Goal: Task Accomplishment & Management: Use online tool/utility

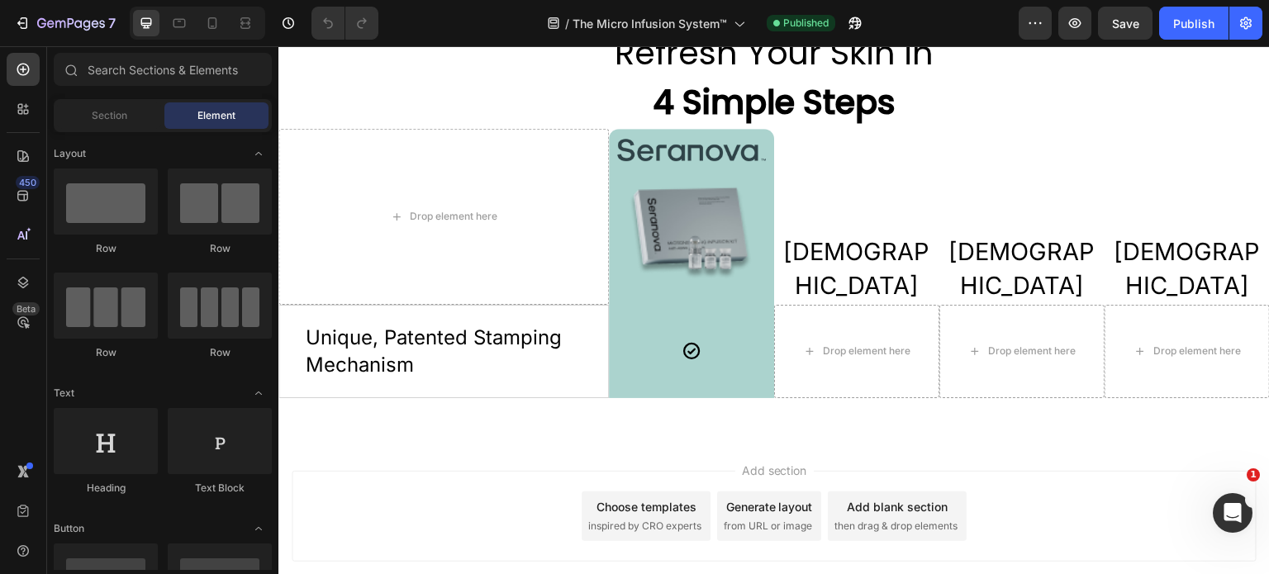
scroll to position [3558, 0]
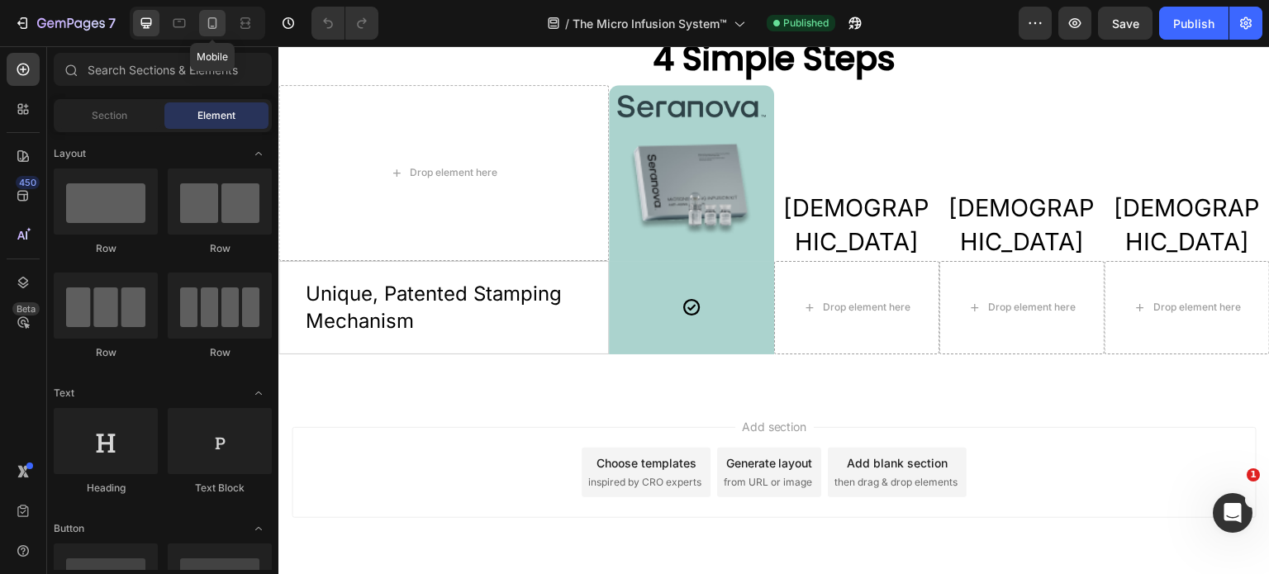
click at [211, 24] on icon at bounding box center [212, 23] width 17 height 17
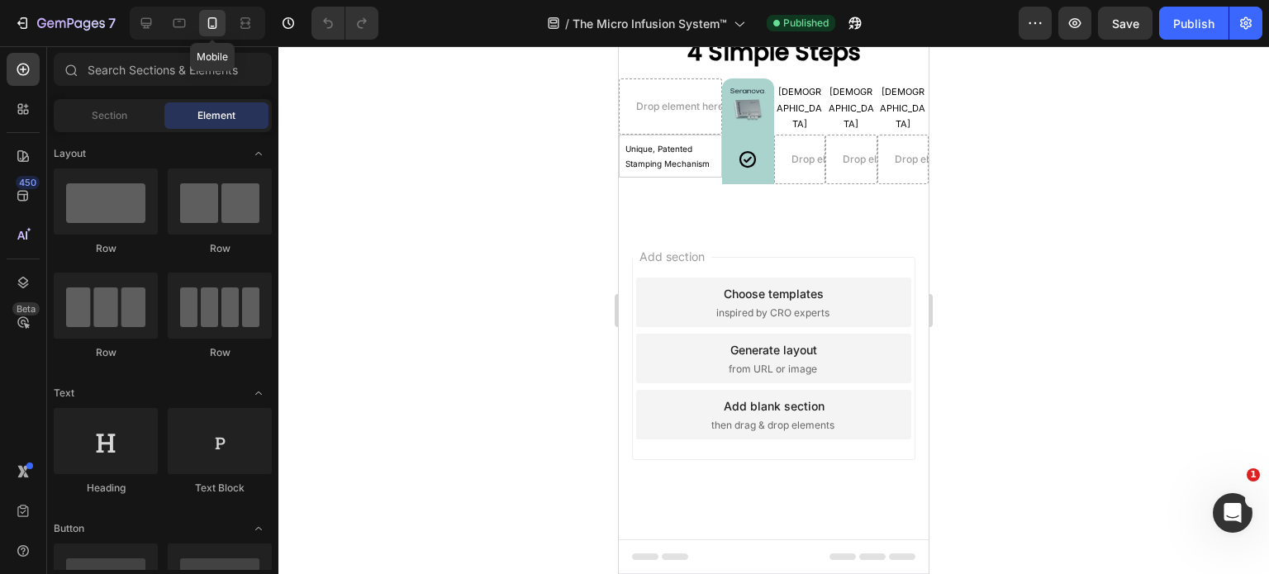
scroll to position [3405, 0]
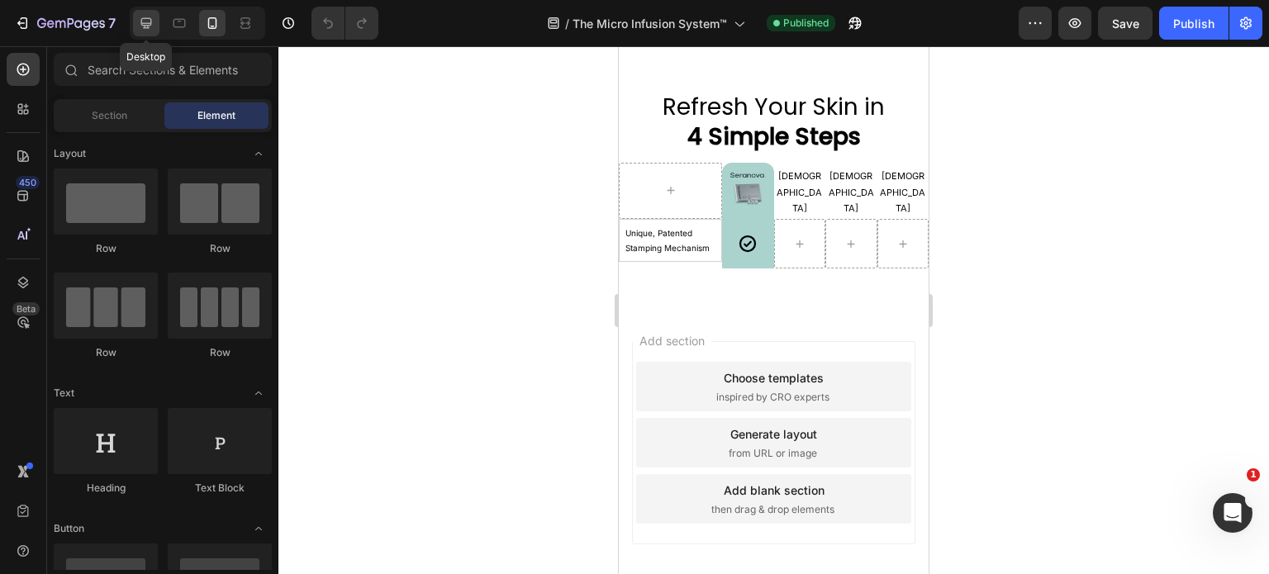
click at [141, 23] on icon at bounding box center [146, 23] width 11 height 11
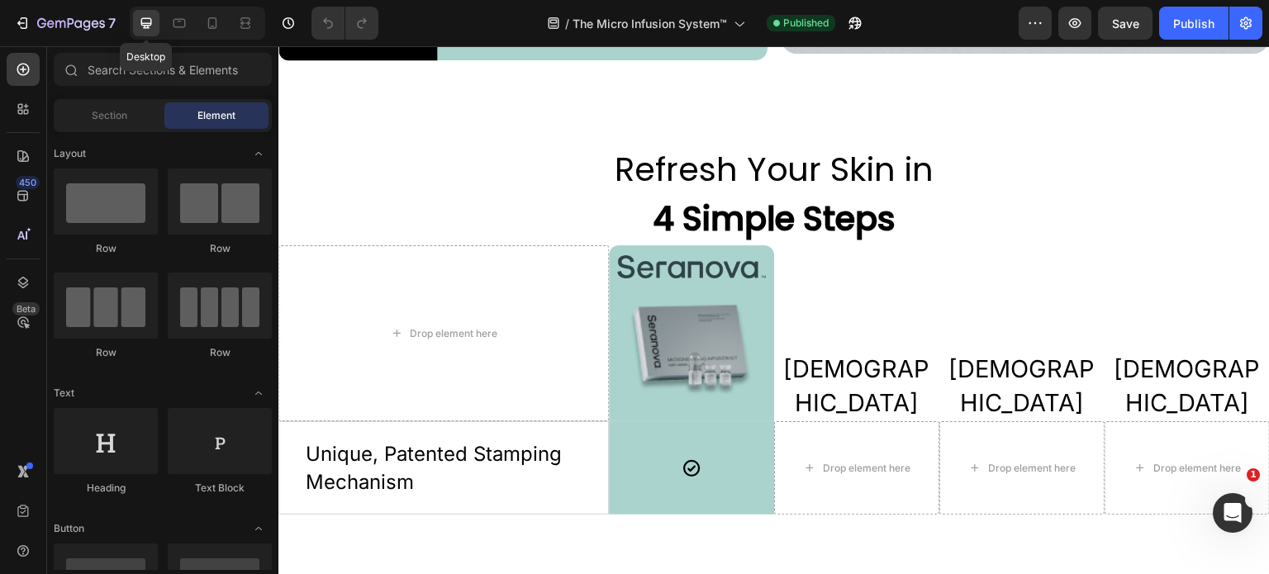
scroll to position [3408, 0]
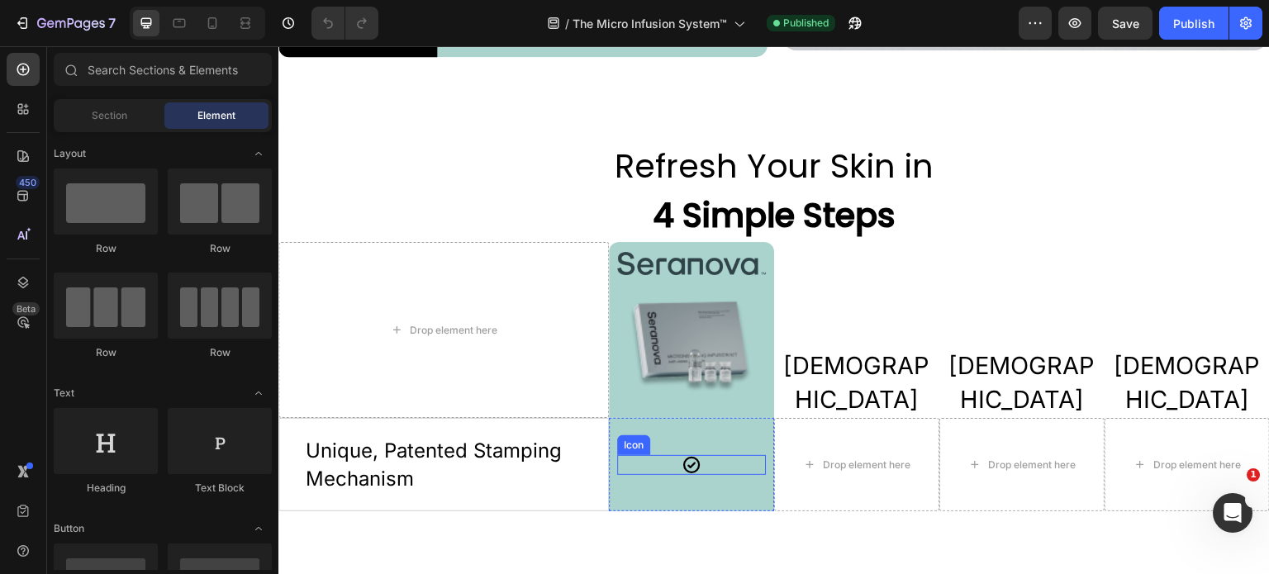
click at [693, 457] on icon at bounding box center [692, 465] width 17 height 17
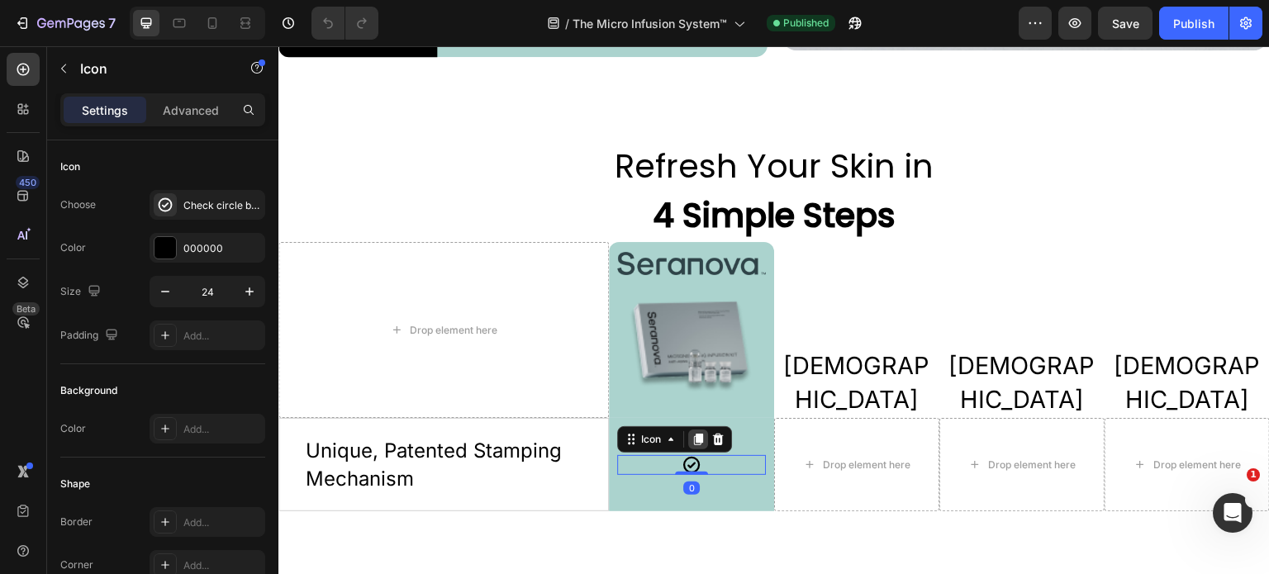
click at [699, 433] on icon at bounding box center [698, 439] width 13 height 13
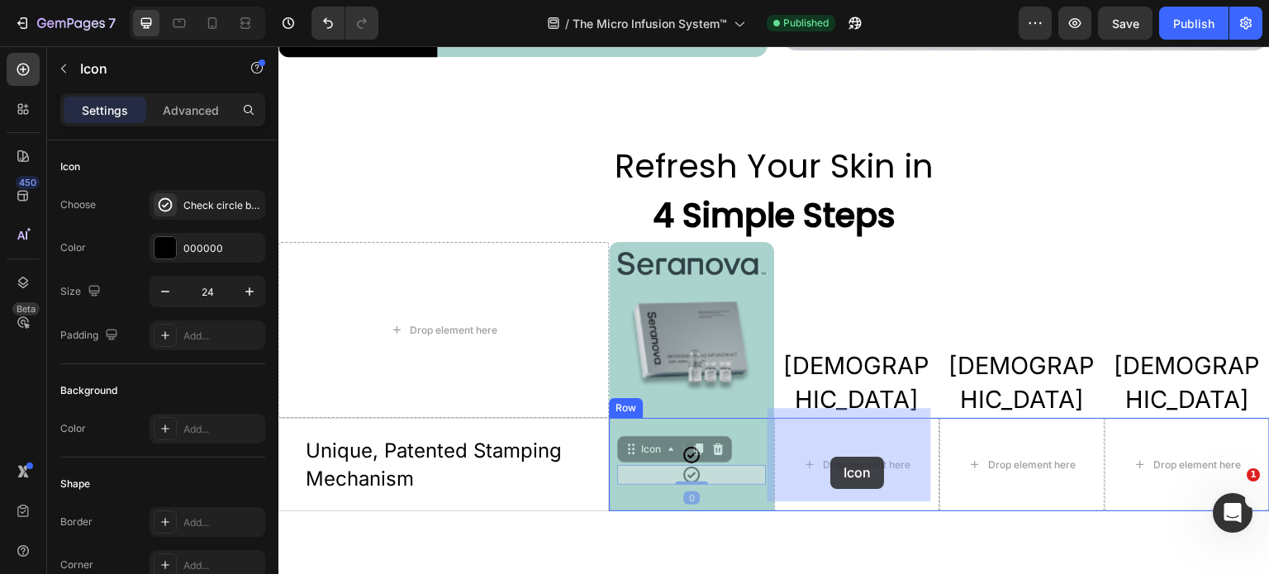
drag, startPoint x: 627, startPoint y: 446, endPoint x: 831, endPoint y: 457, distance: 204.4
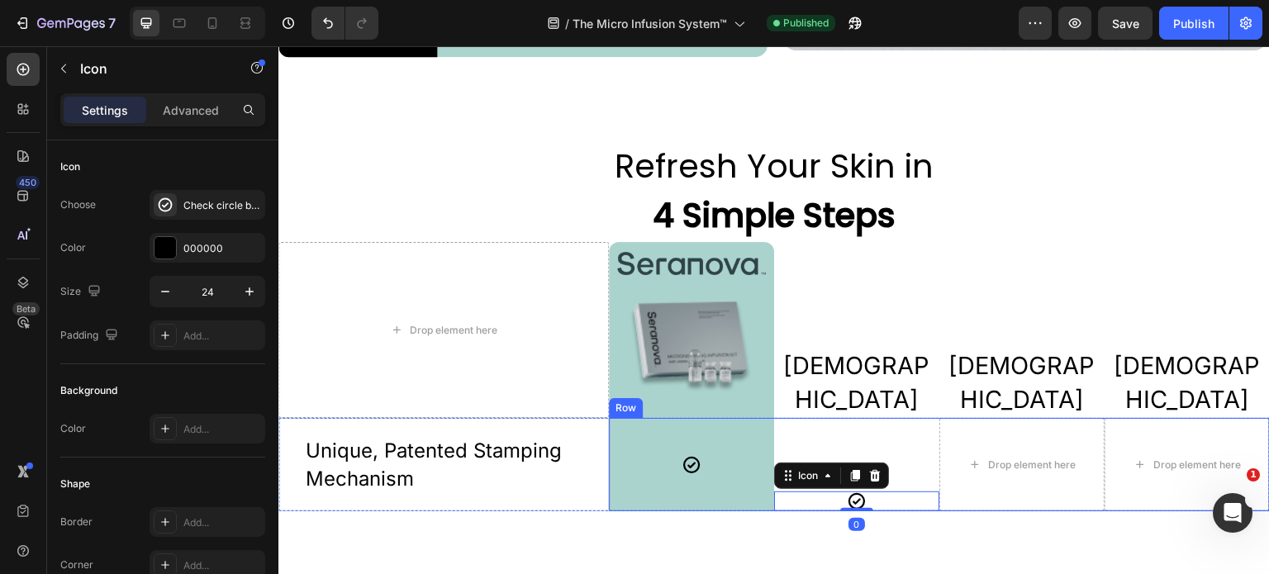
click at [911, 436] on div "Icon 0" at bounding box center [856, 464] width 165 height 93
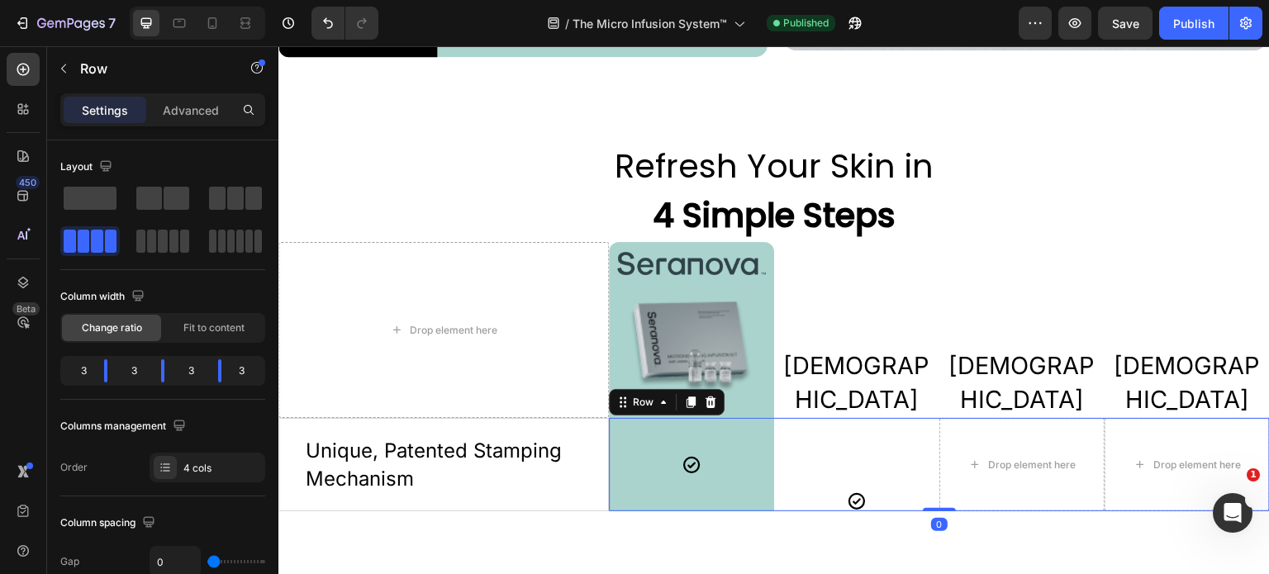
click at [885, 467] on div "Icon" at bounding box center [856, 464] width 165 height 93
click at [779, 462] on div "Icon" at bounding box center [856, 464] width 165 height 93
click at [869, 460] on div "Icon" at bounding box center [856, 464] width 165 height 93
click at [988, 460] on div "Drop element here" at bounding box center [1032, 465] width 88 height 13
click at [860, 466] on div "Icon" at bounding box center [856, 464] width 165 height 93
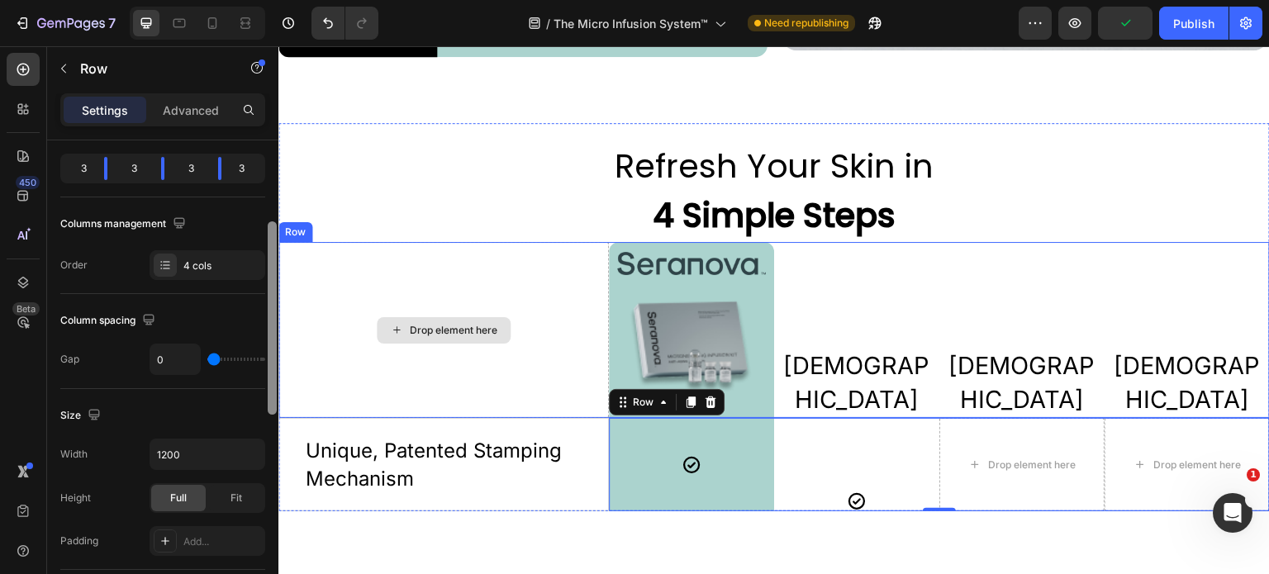
drag, startPoint x: 549, startPoint y: 353, endPoint x: 279, endPoint y: 390, distance: 272.8
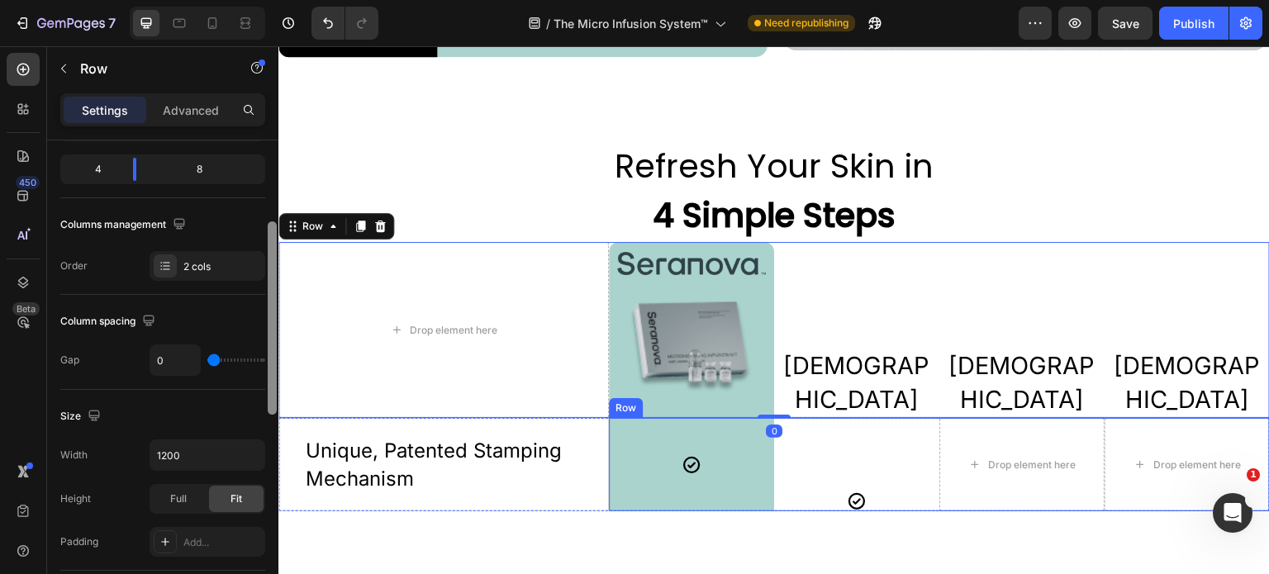
click at [837, 454] on div "Icon" at bounding box center [856, 464] width 165 height 93
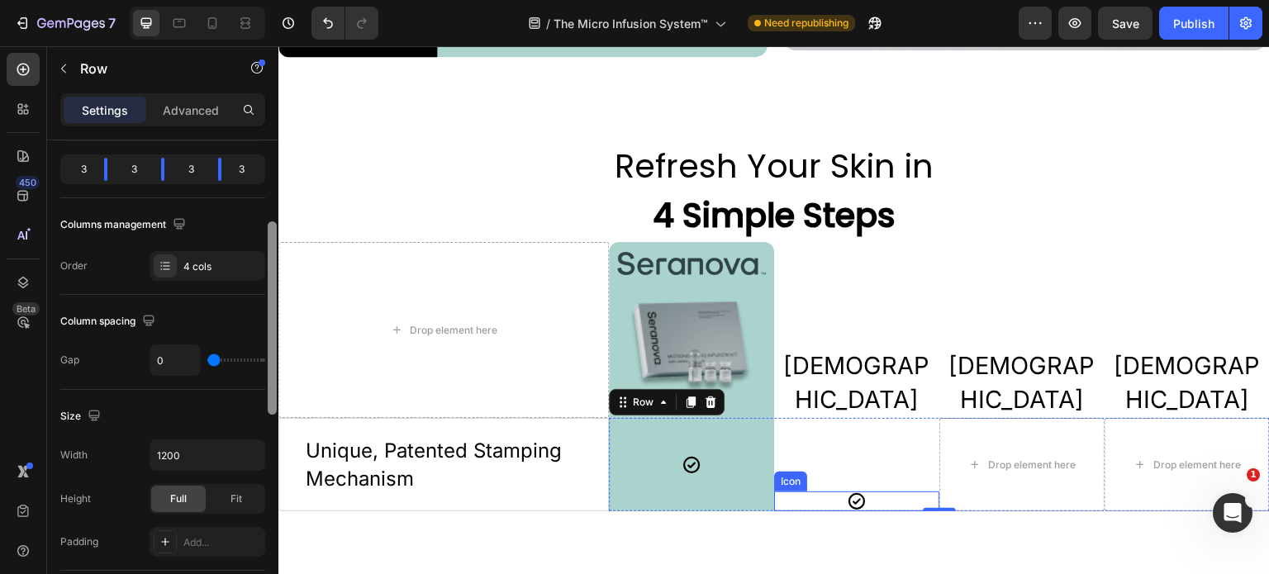
click at [865, 492] on div "Icon" at bounding box center [856, 502] width 165 height 20
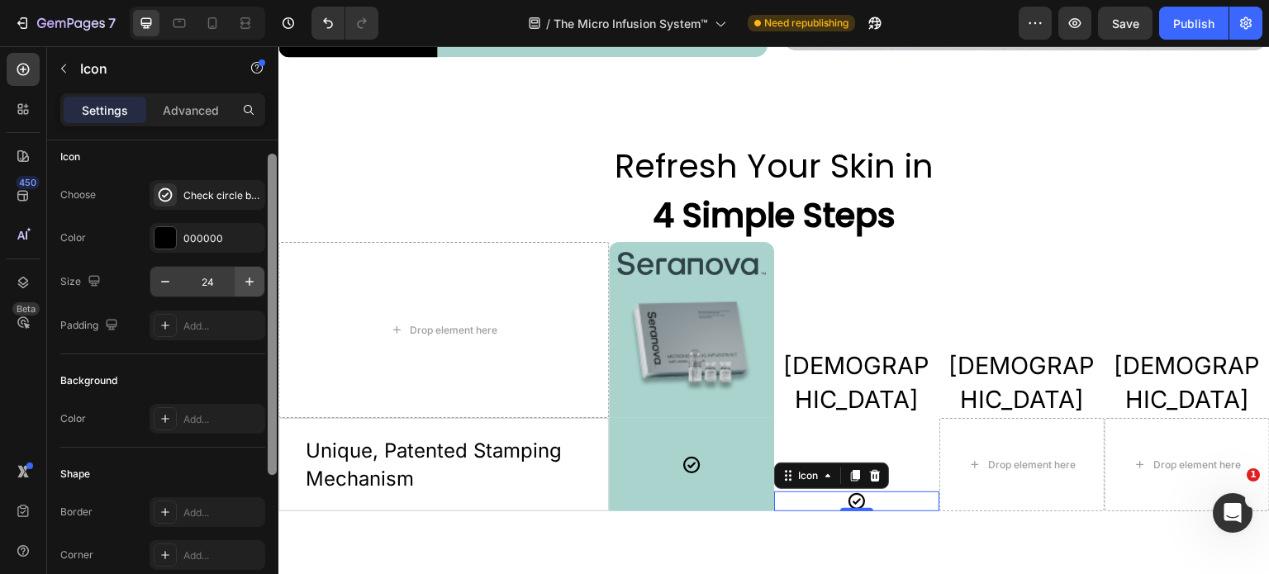
scroll to position [0, 0]
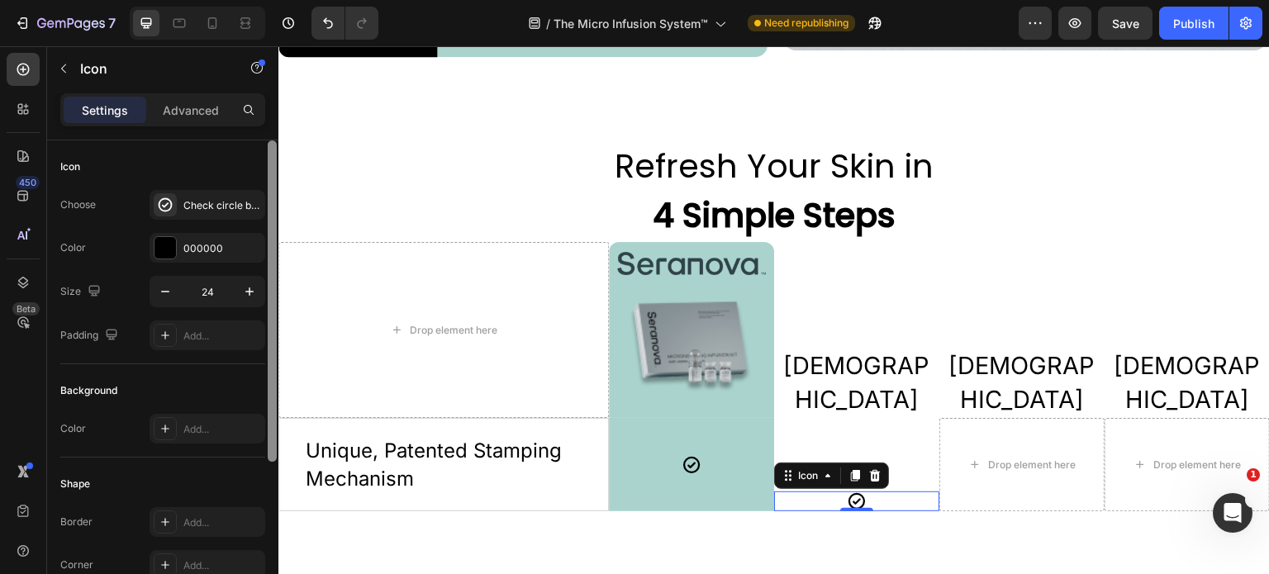
drag, startPoint x: 272, startPoint y: 183, endPoint x: 274, endPoint y: 159, distance: 24.9
click at [274, 159] on div at bounding box center [272, 302] width 9 height 322
drag, startPoint x: 271, startPoint y: 160, endPoint x: 274, endPoint y: 131, distance: 28.2
click at [274, 131] on div "Settings Advanced Icon Choose Check circle bold Color 000000 Size 24 Padding Ad…" at bounding box center [162, 357] width 231 height 528
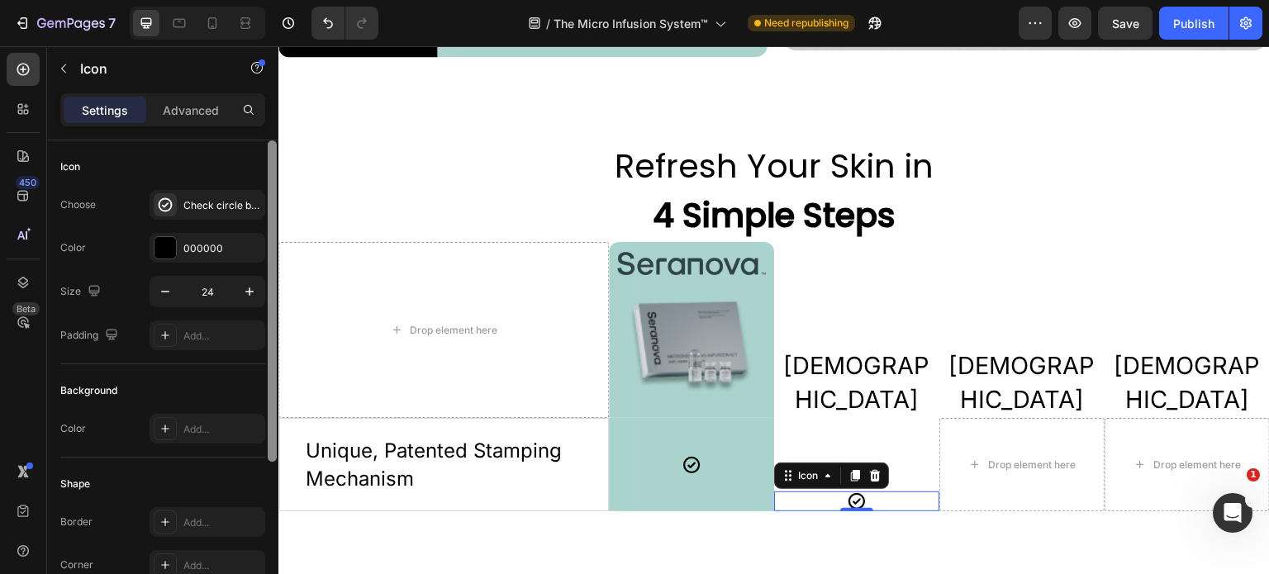
drag, startPoint x: 269, startPoint y: 168, endPoint x: 277, endPoint y: 118, distance: 50.1
click at [277, 118] on div "Settings Advanced Icon Choose Check circle bold Color 000000 Size 24 Padding Ad…" at bounding box center [162, 357] width 231 height 528
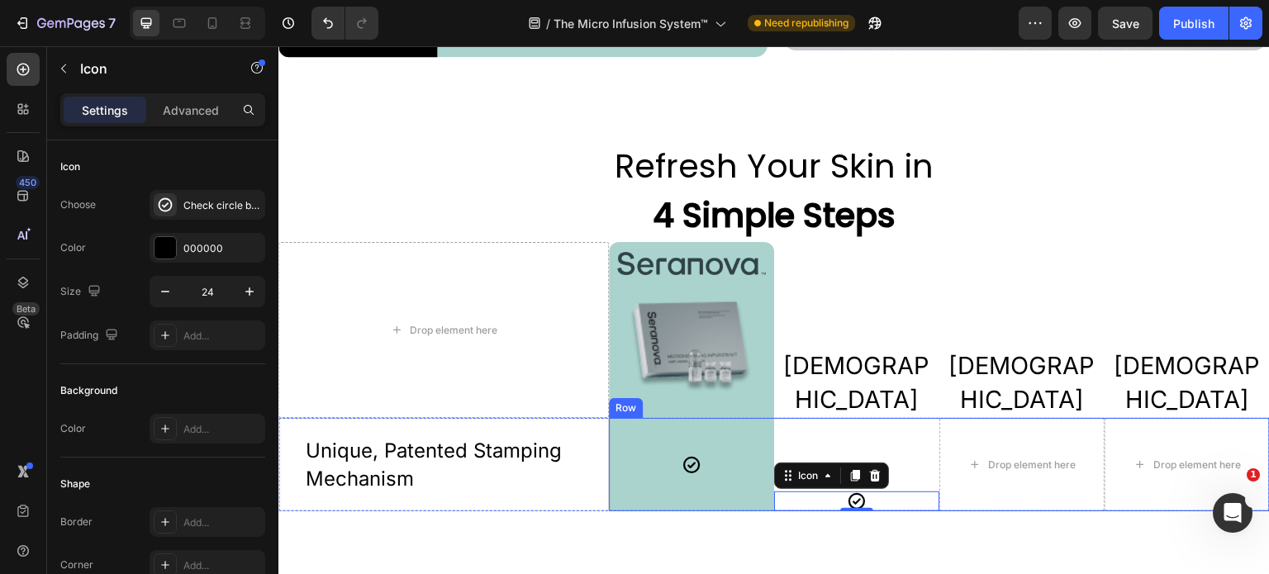
click at [897, 460] on div "Icon 0" at bounding box center [856, 464] width 165 height 93
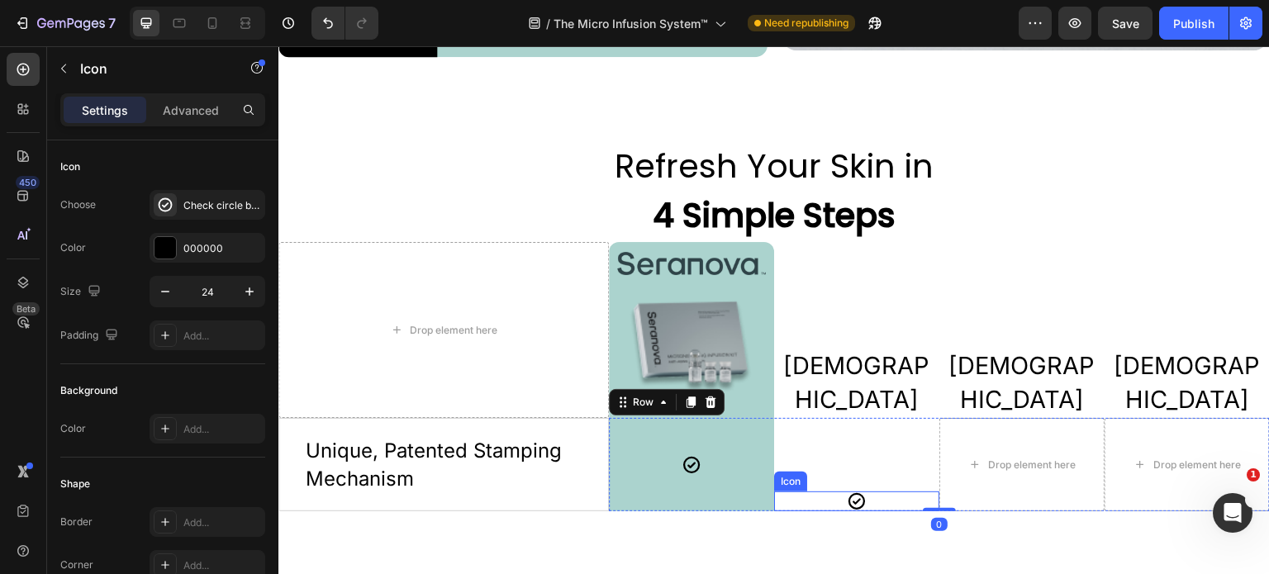
click at [894, 495] on div "Icon" at bounding box center [856, 502] width 165 height 20
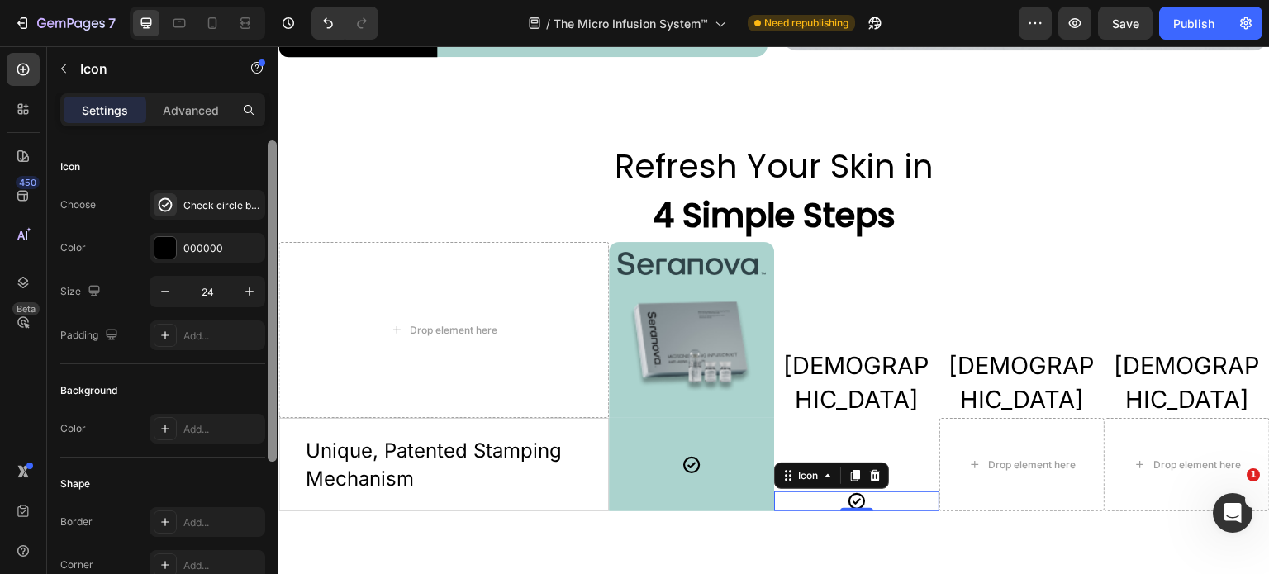
drag, startPoint x: 274, startPoint y: 283, endPoint x: 277, endPoint y: 255, distance: 27.5
click at [277, 255] on div at bounding box center [272, 381] width 12 height 481
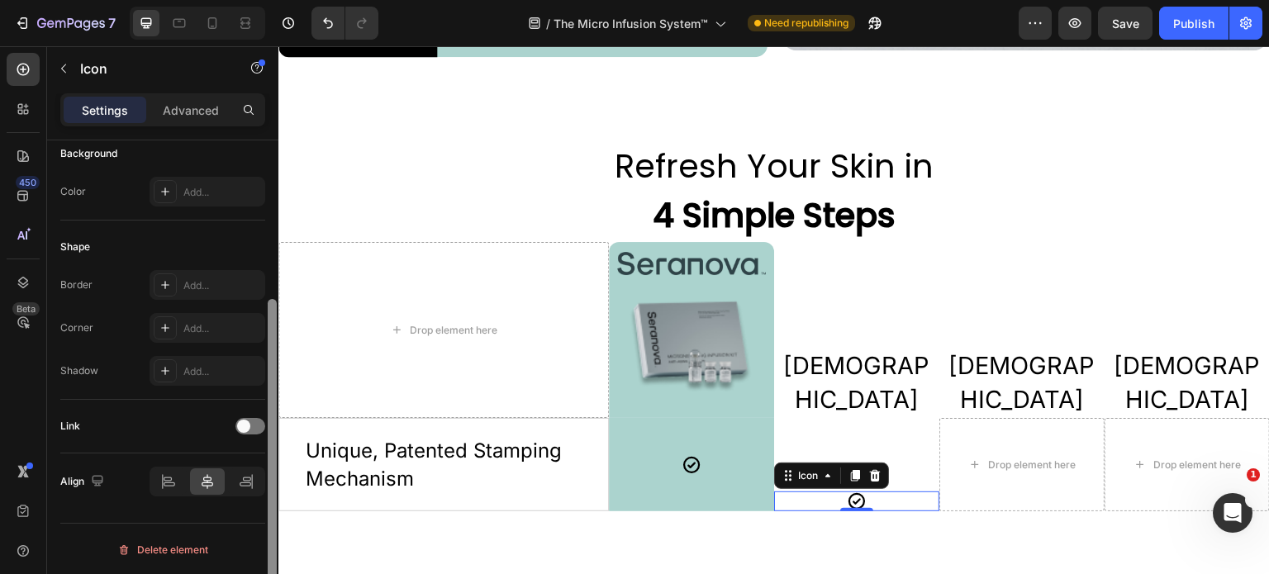
drag, startPoint x: 271, startPoint y: 248, endPoint x: 274, endPoint y: 421, distance: 172.8
click at [274, 424] on div at bounding box center [272, 460] width 9 height 322
click at [274, 422] on div at bounding box center [272, 460] width 9 height 322
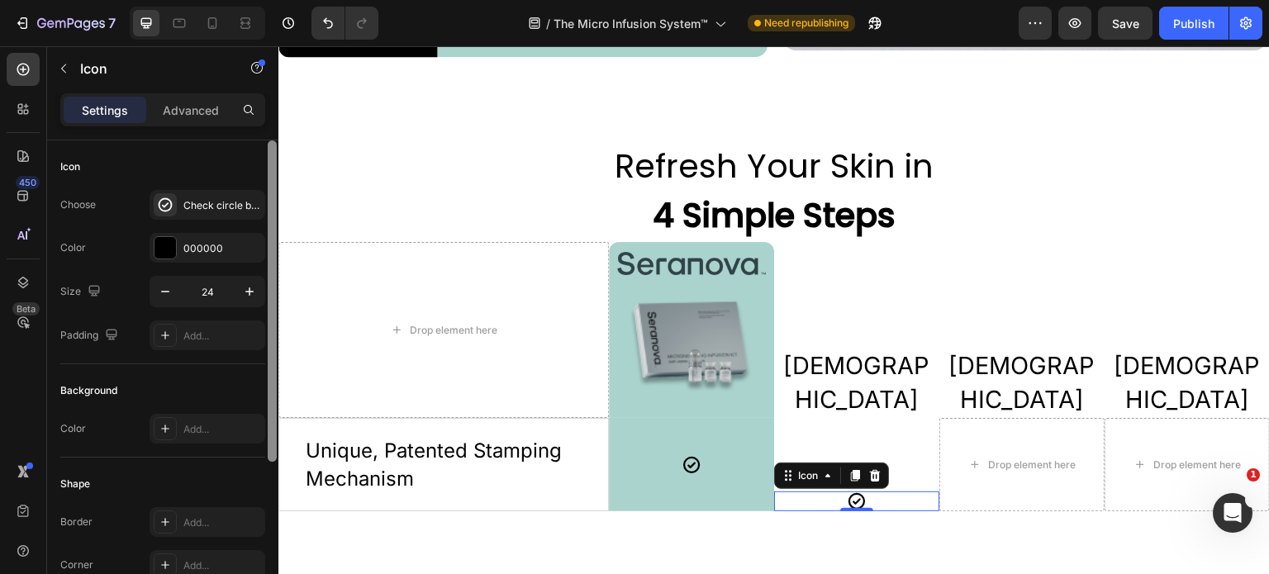
drag, startPoint x: 272, startPoint y: 397, endPoint x: 272, endPoint y: 202, distance: 195.1
click at [272, 202] on div at bounding box center [272, 302] width 9 height 322
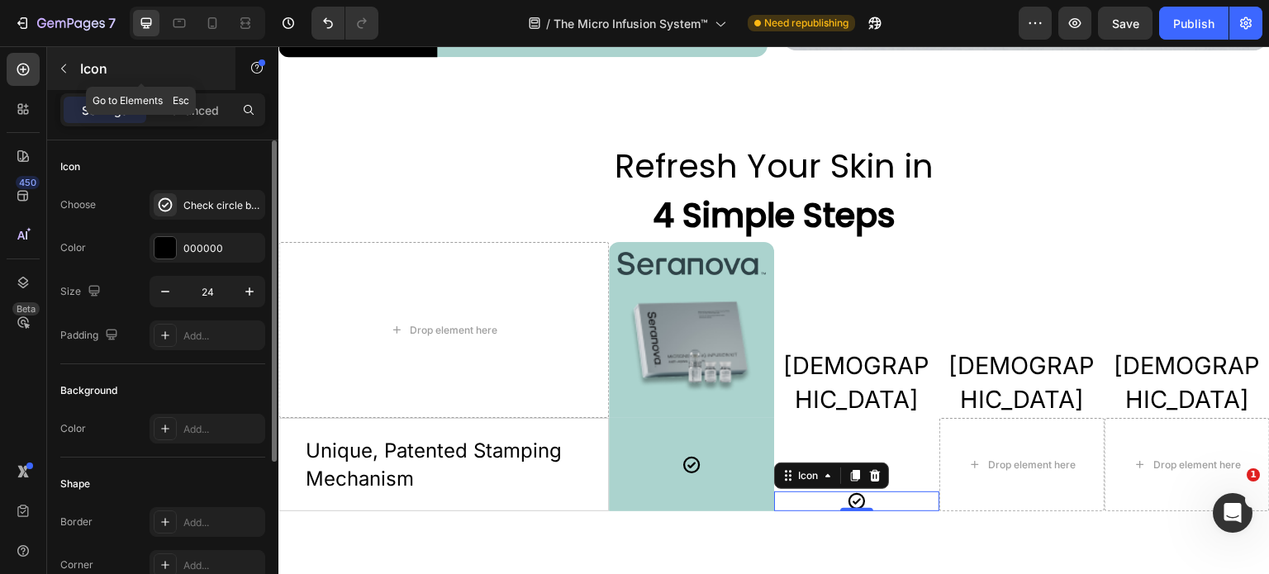
click at [60, 69] on icon "button" at bounding box center [63, 68] width 13 height 13
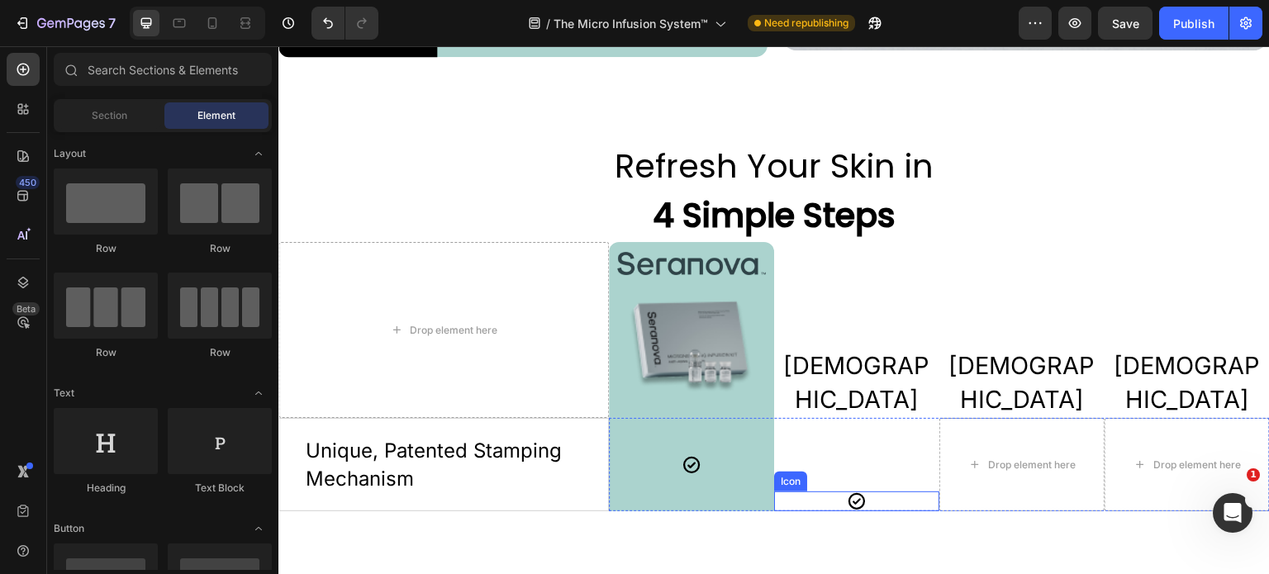
click at [847, 492] on icon at bounding box center [857, 502] width 20 height 20
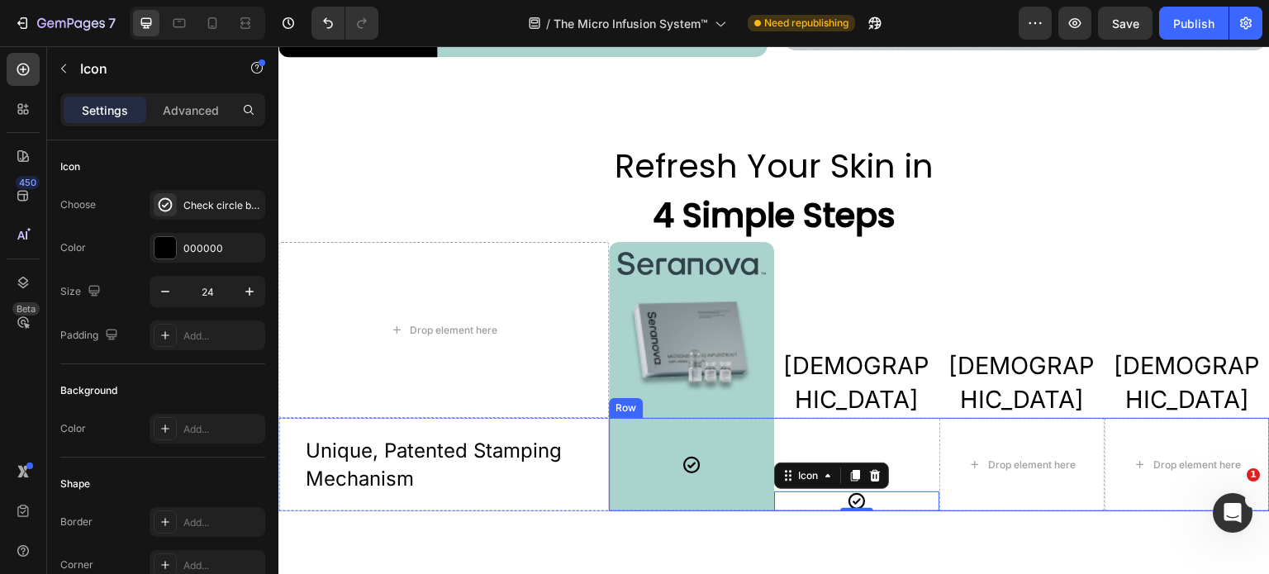
click at [902, 450] on div "Icon 0" at bounding box center [856, 464] width 165 height 93
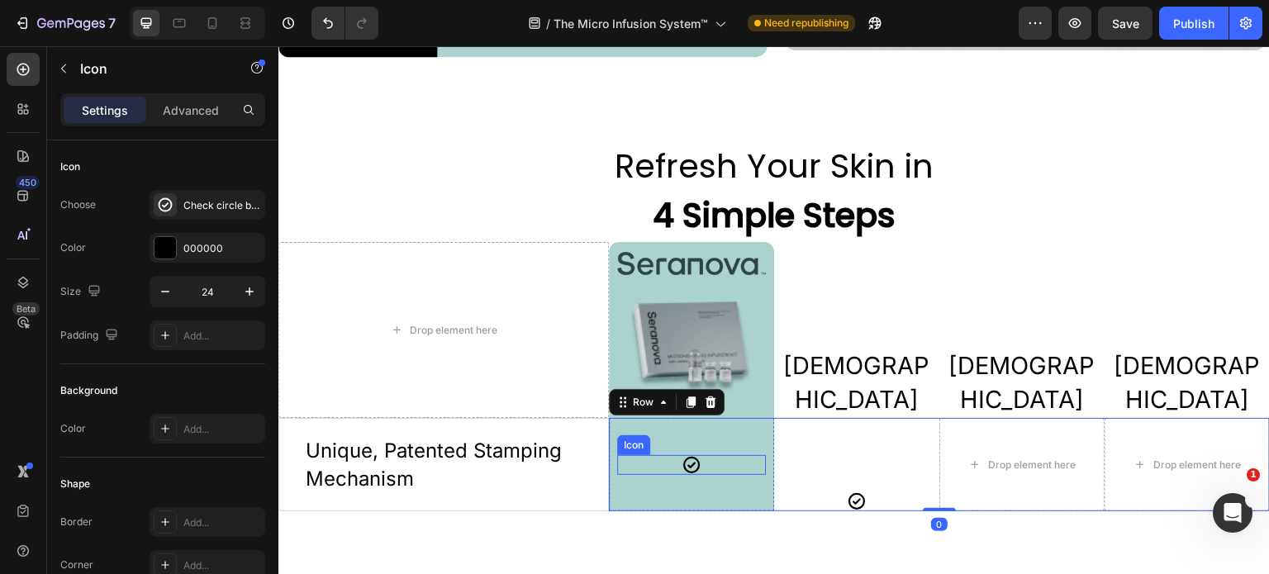
click at [741, 455] on div "Icon" at bounding box center [691, 465] width 149 height 20
click at [811, 470] on div "Icon" at bounding box center [856, 464] width 165 height 93
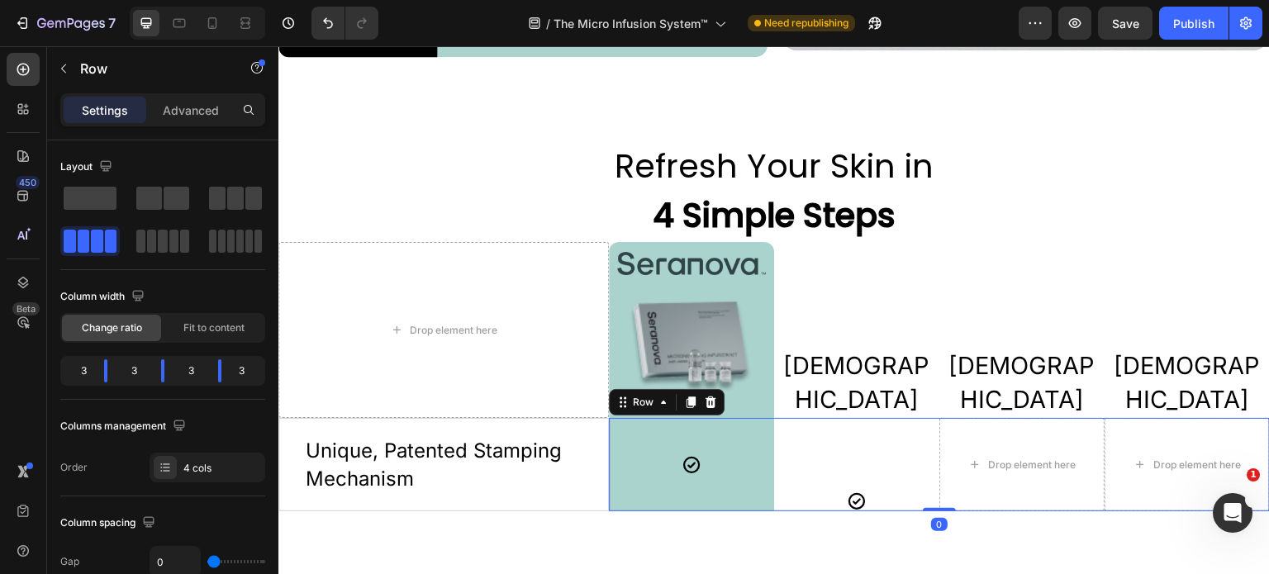
click at [855, 464] on div "Icon" at bounding box center [856, 464] width 165 height 93
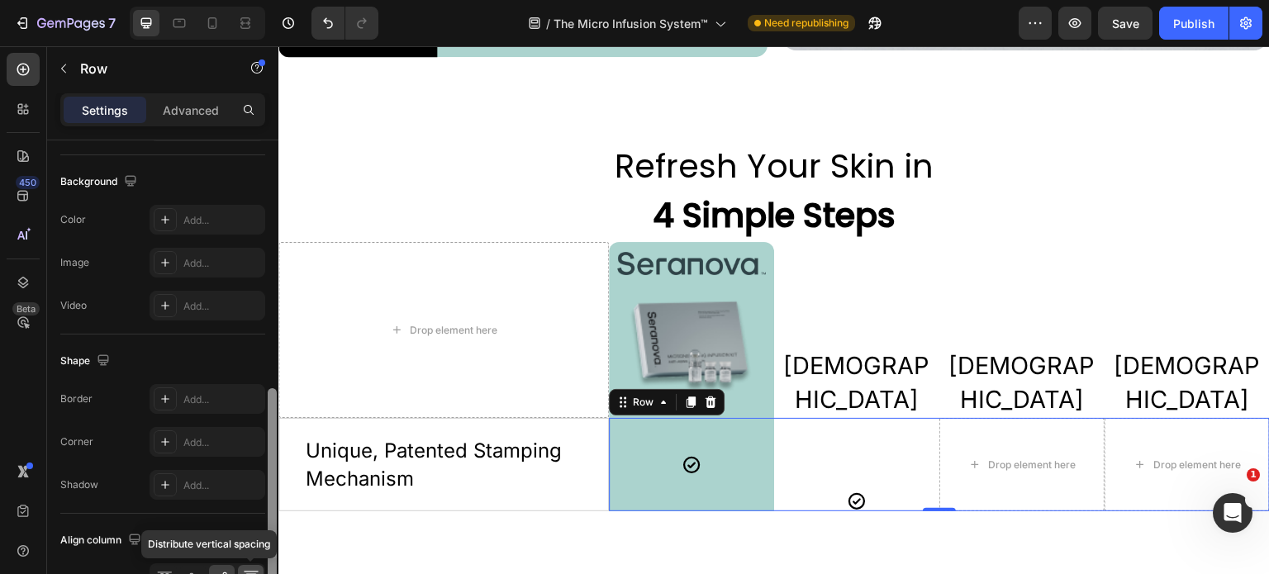
scroll to position [619, 0]
drag, startPoint x: 274, startPoint y: 318, endPoint x: 256, endPoint y: 568, distance: 250.2
click at [256, 568] on div "Layout Column width Change ratio Fit to content 3 3 3 3 Columns management Orde…" at bounding box center [162, 381] width 231 height 481
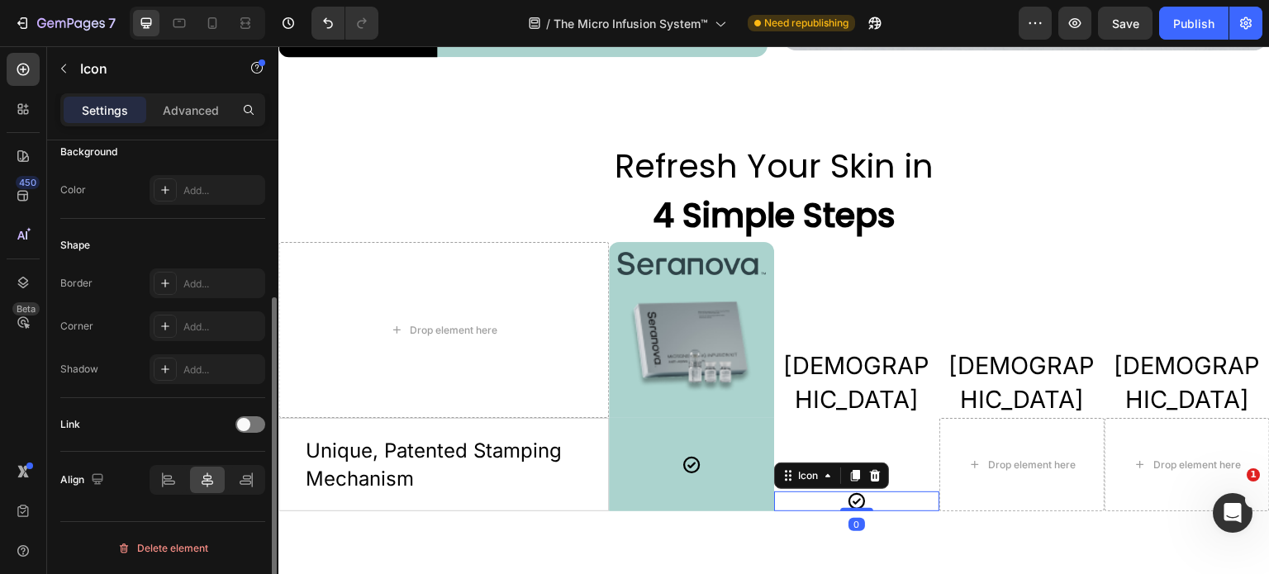
click at [859, 497] on div "Icon 0" at bounding box center [856, 502] width 165 height 20
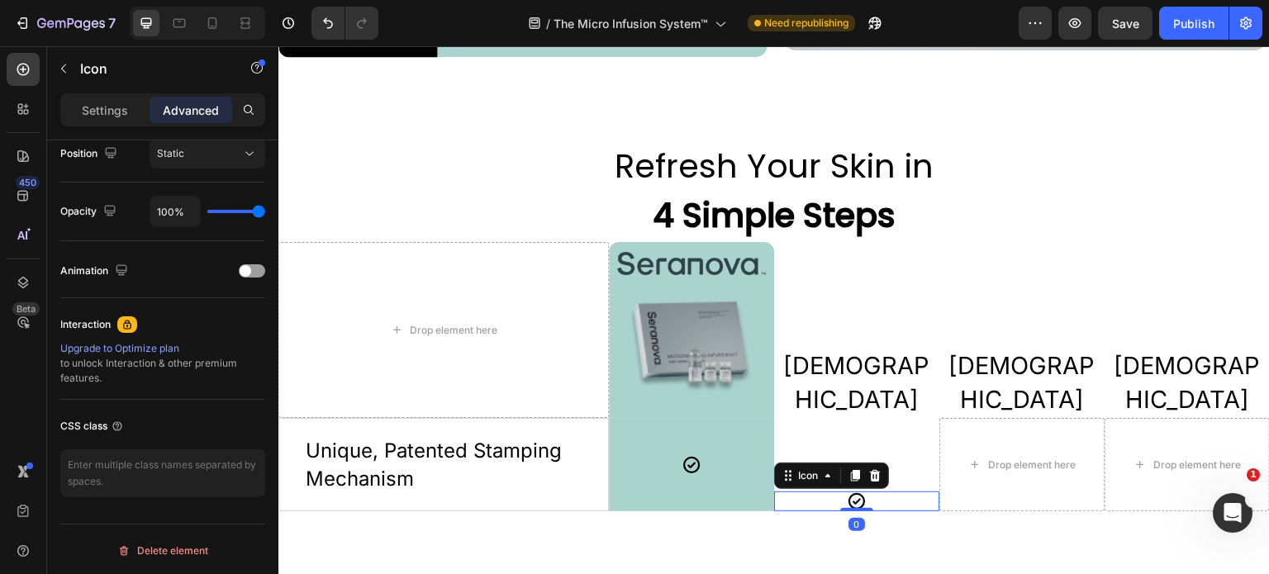
scroll to position [0, 0]
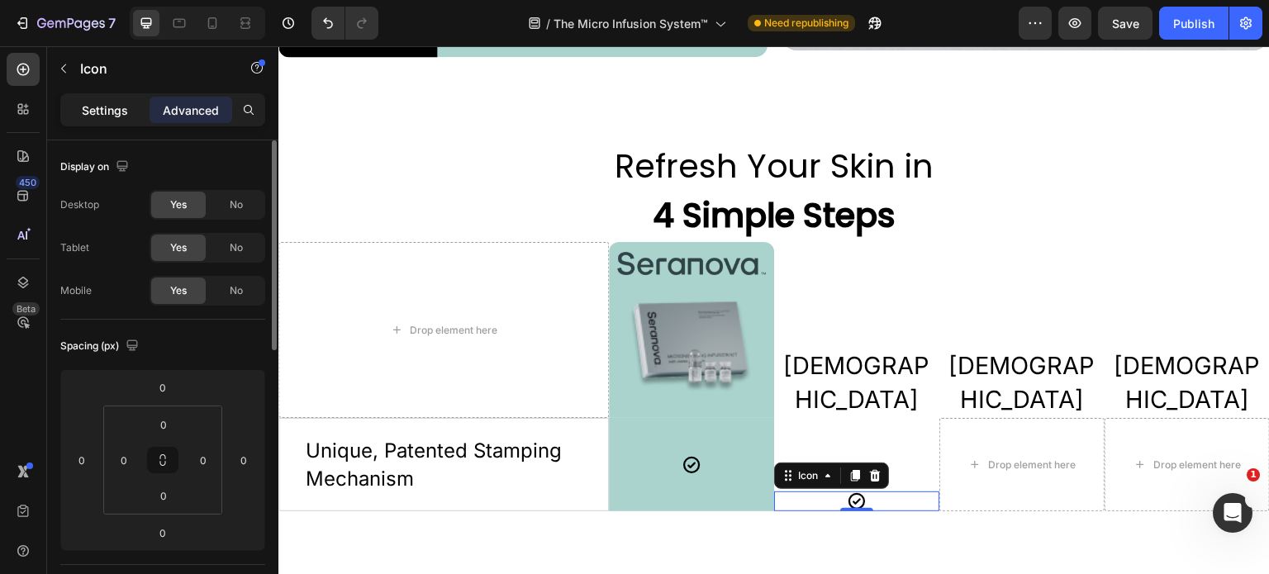
click at [102, 102] on p "Settings" at bounding box center [105, 110] width 46 height 17
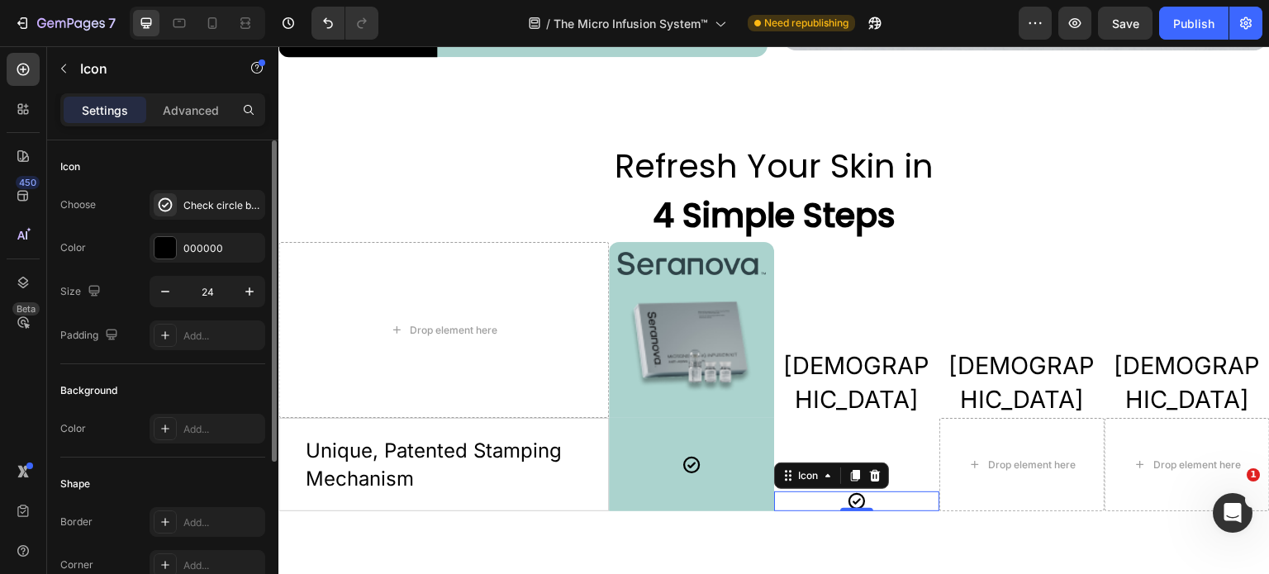
click at [814, 492] on div "Icon 0" at bounding box center [856, 502] width 165 height 20
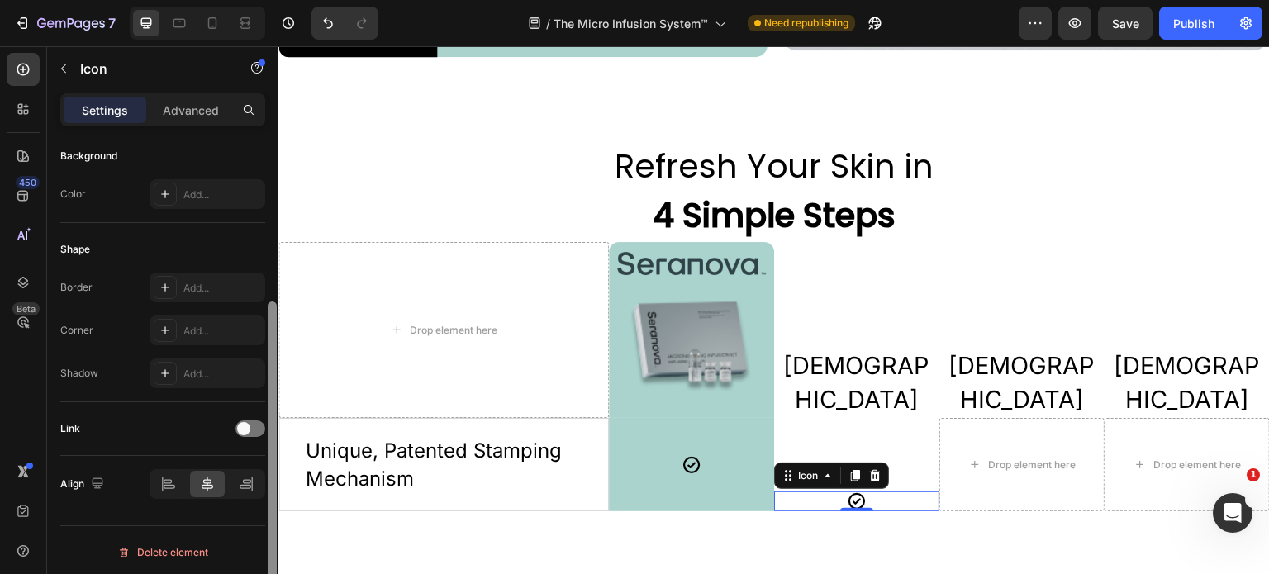
scroll to position [237, 0]
drag, startPoint x: 272, startPoint y: 295, endPoint x: 271, endPoint y: 502, distance: 206.6
click at [271, 502] on div at bounding box center [272, 460] width 9 height 322
drag, startPoint x: 550, startPoint y: 515, endPoint x: 279, endPoint y: 483, distance: 273.8
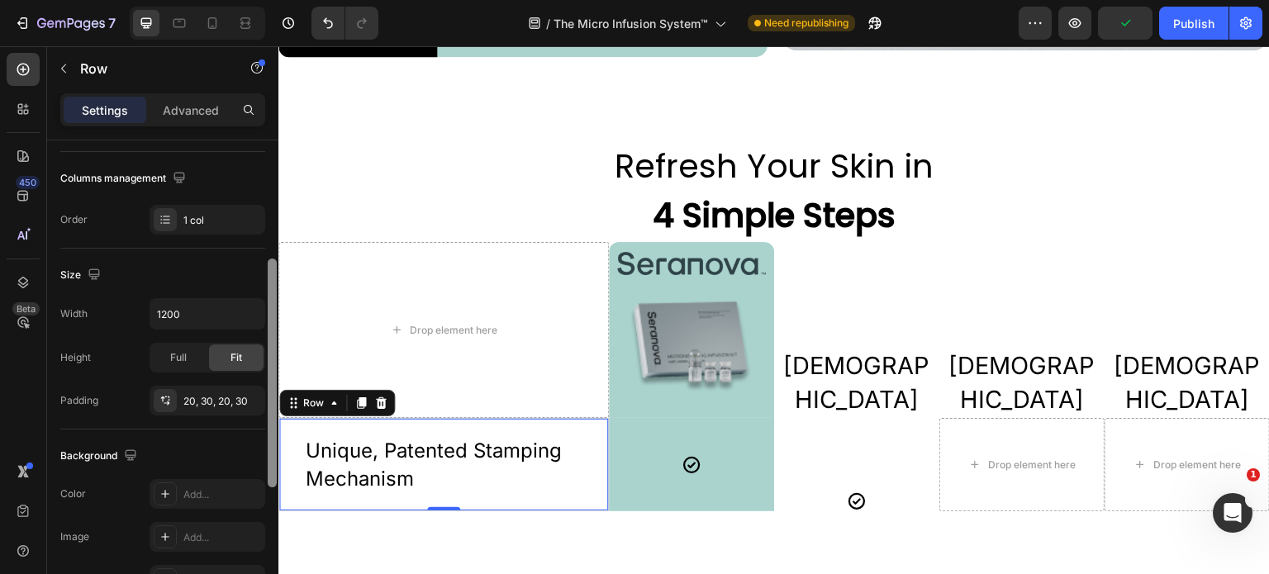
scroll to position [236, 0]
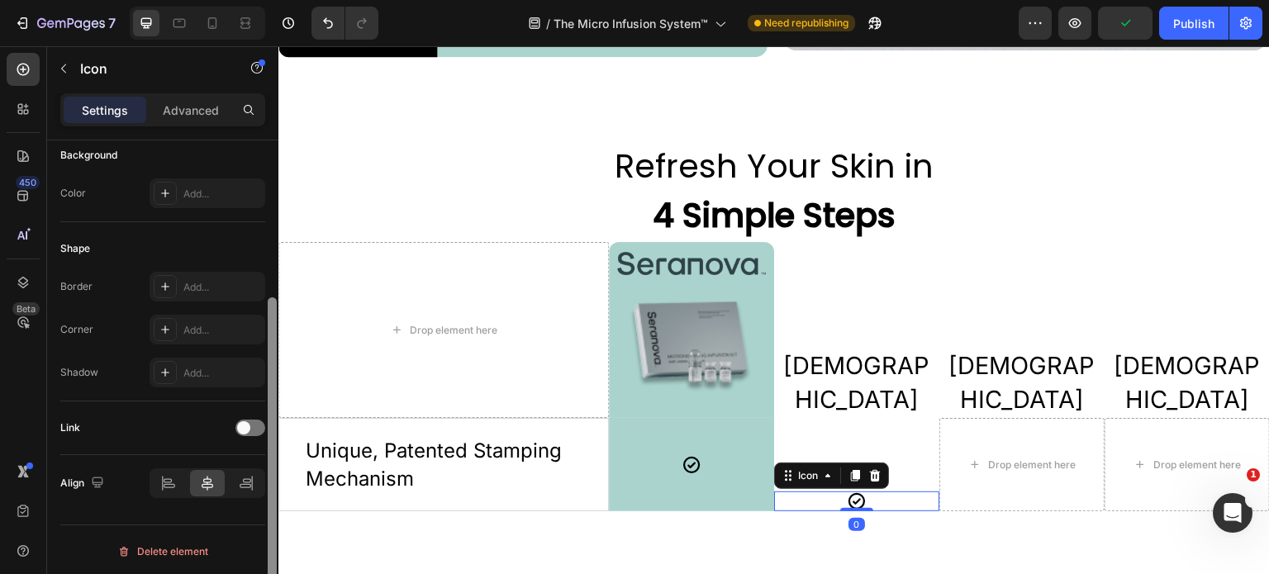
click at [818, 492] on div "Icon 0" at bounding box center [856, 502] width 165 height 20
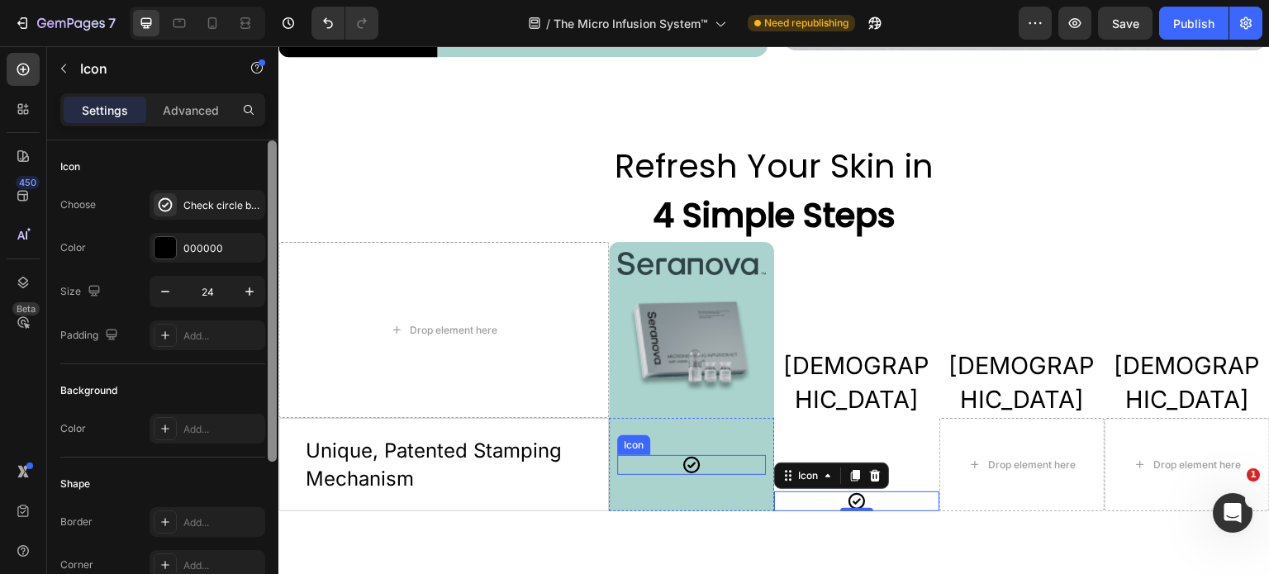
click at [669, 455] on div "Icon" at bounding box center [691, 465] width 149 height 20
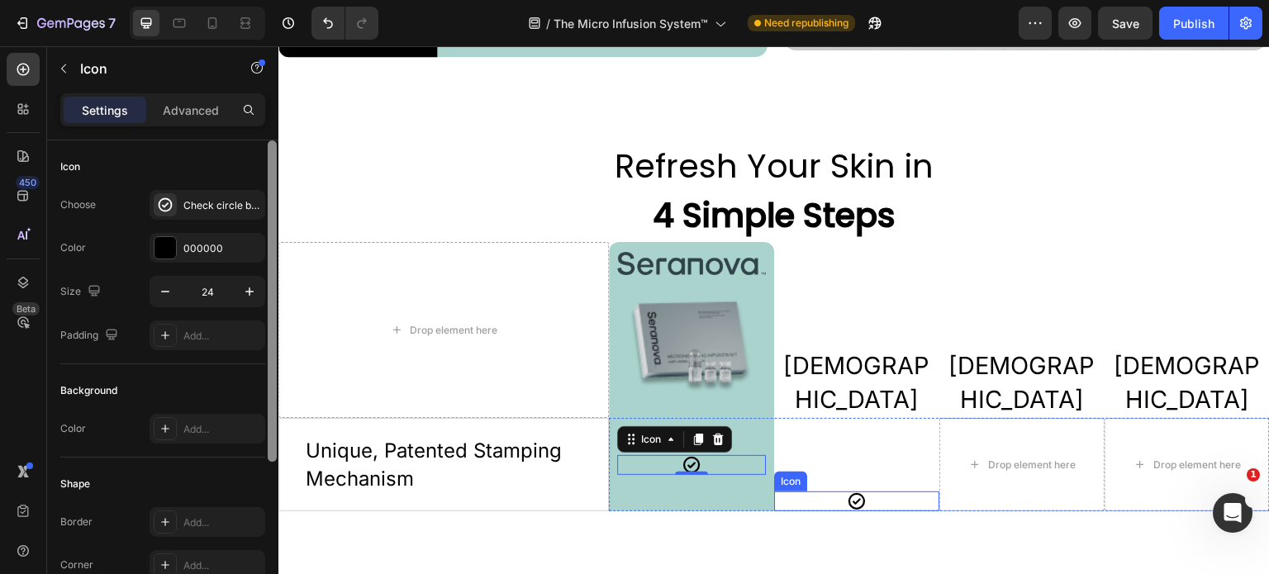
click at [901, 494] on div "Icon" at bounding box center [856, 502] width 165 height 20
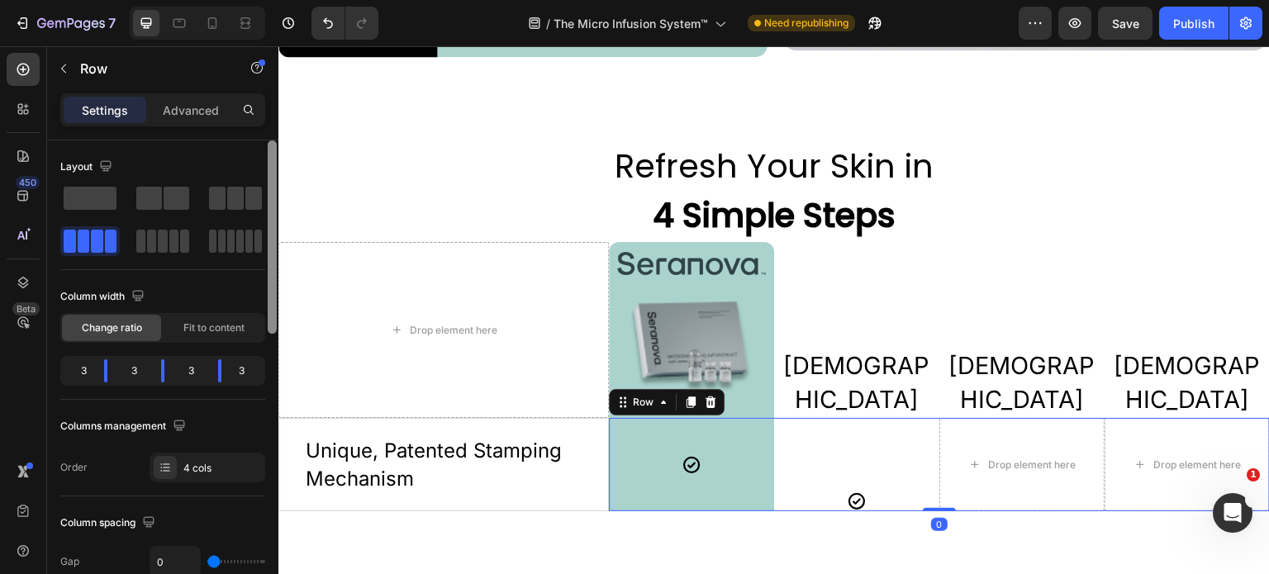
click at [832, 434] on div "Icon" at bounding box center [856, 464] width 165 height 93
click at [857, 494] on icon at bounding box center [857, 502] width 20 height 20
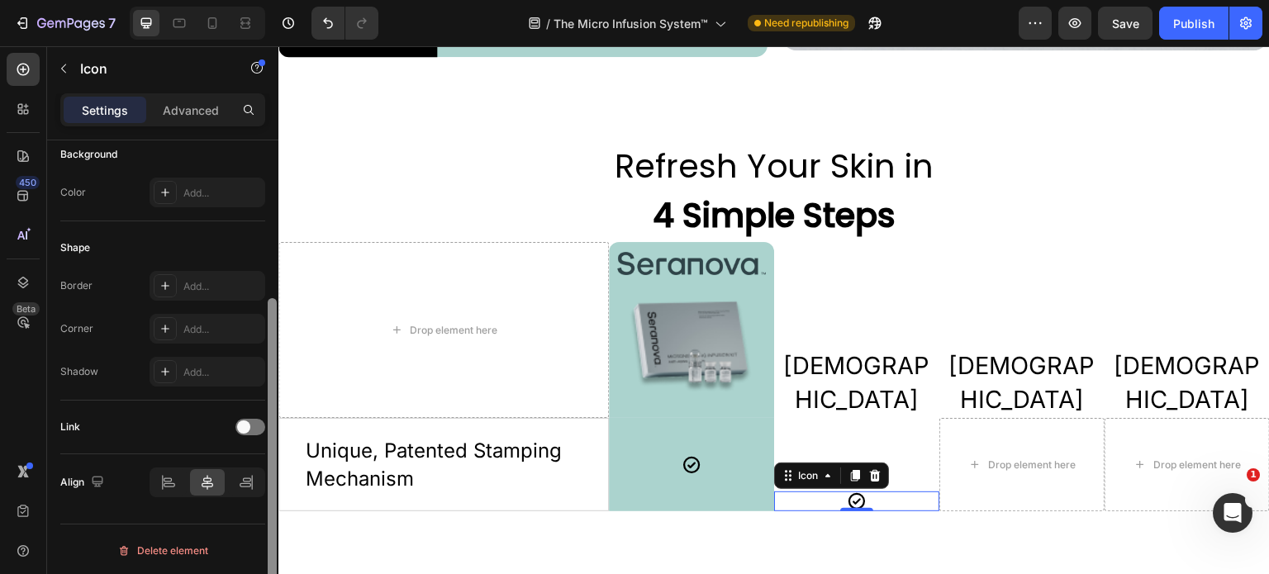
scroll to position [237, 0]
drag, startPoint x: 278, startPoint y: 299, endPoint x: 268, endPoint y: 452, distance: 153.2
click at [268, 452] on div at bounding box center [272, 460] width 9 height 322
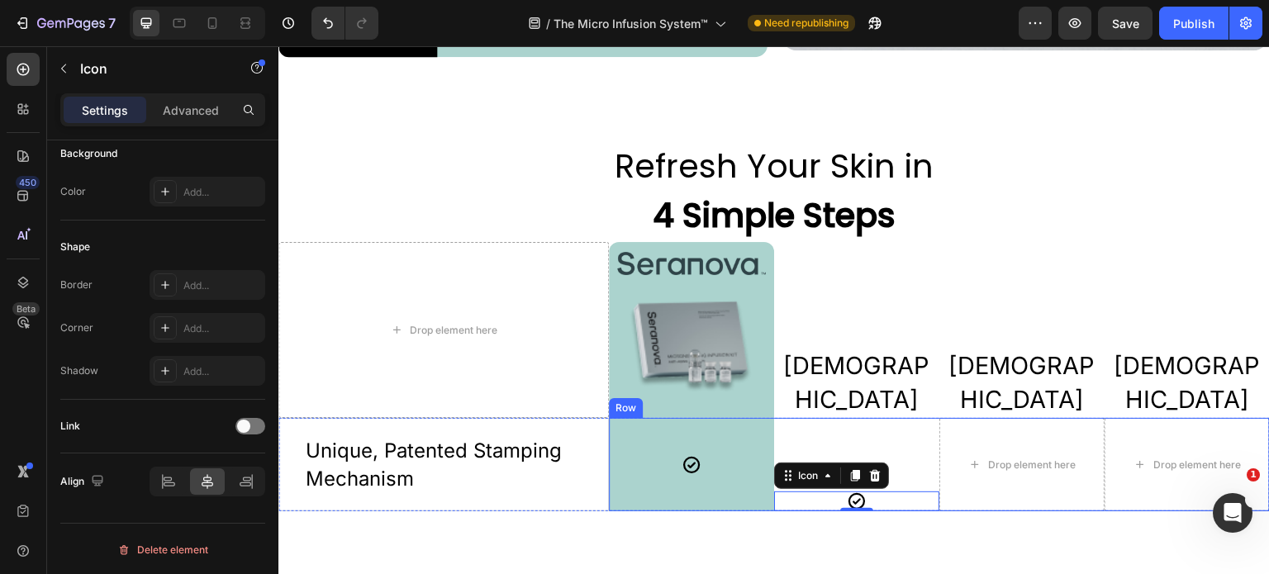
click at [794, 429] on div "Icon 0" at bounding box center [856, 464] width 165 height 93
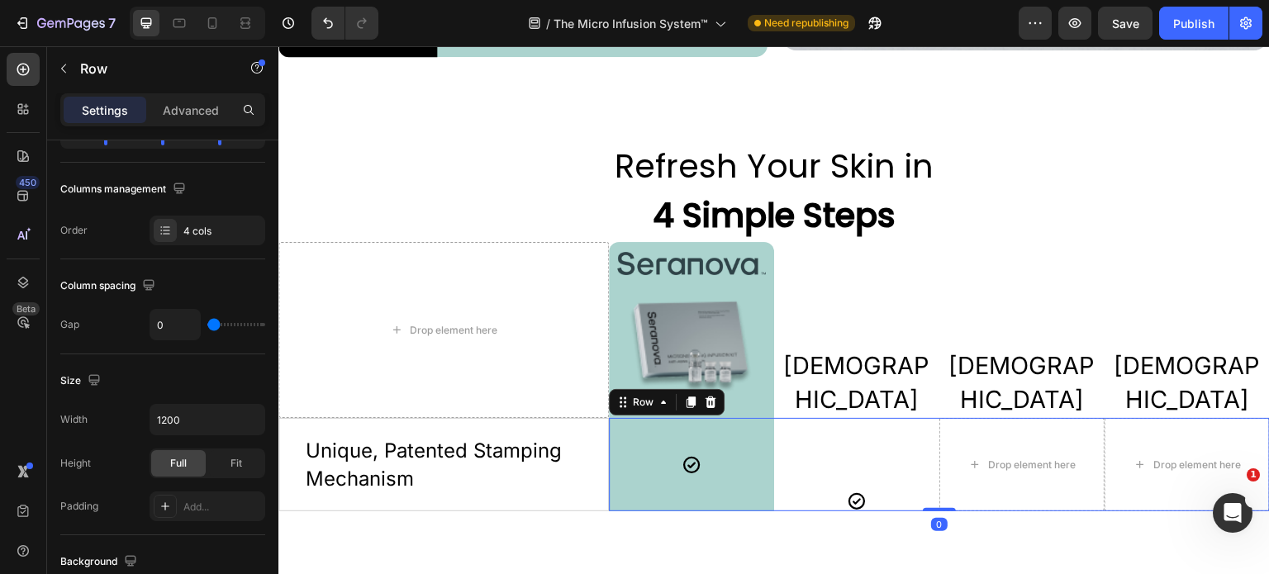
scroll to position [0, 0]
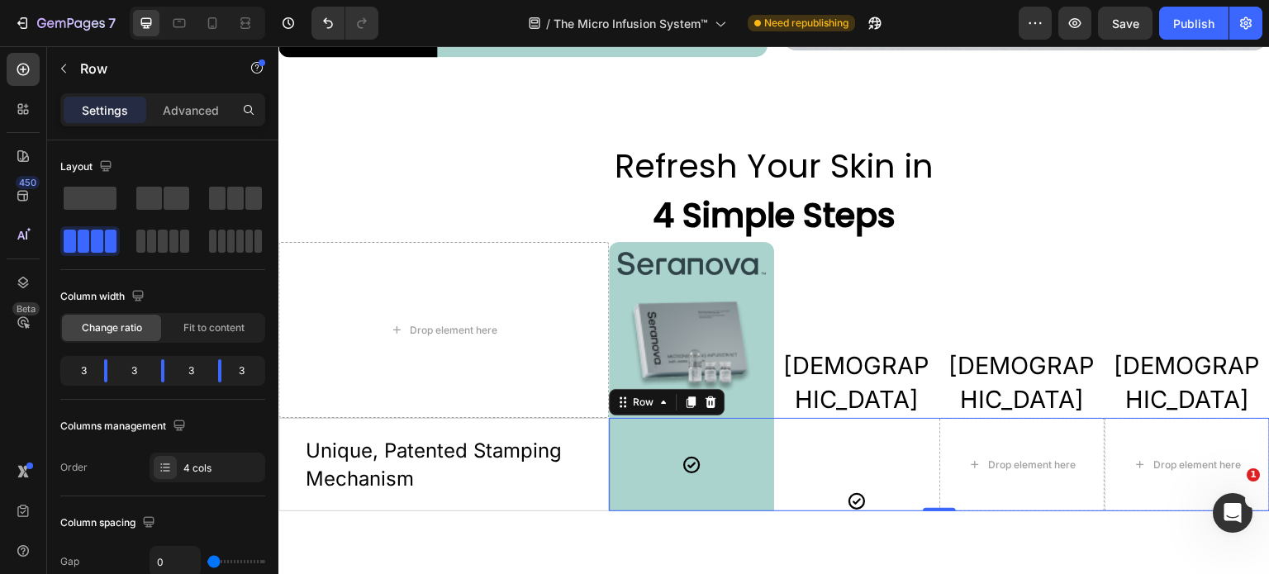
click at [817, 438] on div "Icon" at bounding box center [856, 464] width 165 height 93
click at [983, 483] on div "Drop element here" at bounding box center [1022, 464] width 165 height 93
click at [886, 466] on div "Icon" at bounding box center [856, 464] width 165 height 93
click at [801, 345] on div "[DEMOGRAPHIC_DATA] Text Block" at bounding box center [856, 330] width 165 height 176
click at [798, 439] on div "Icon" at bounding box center [856, 464] width 165 height 93
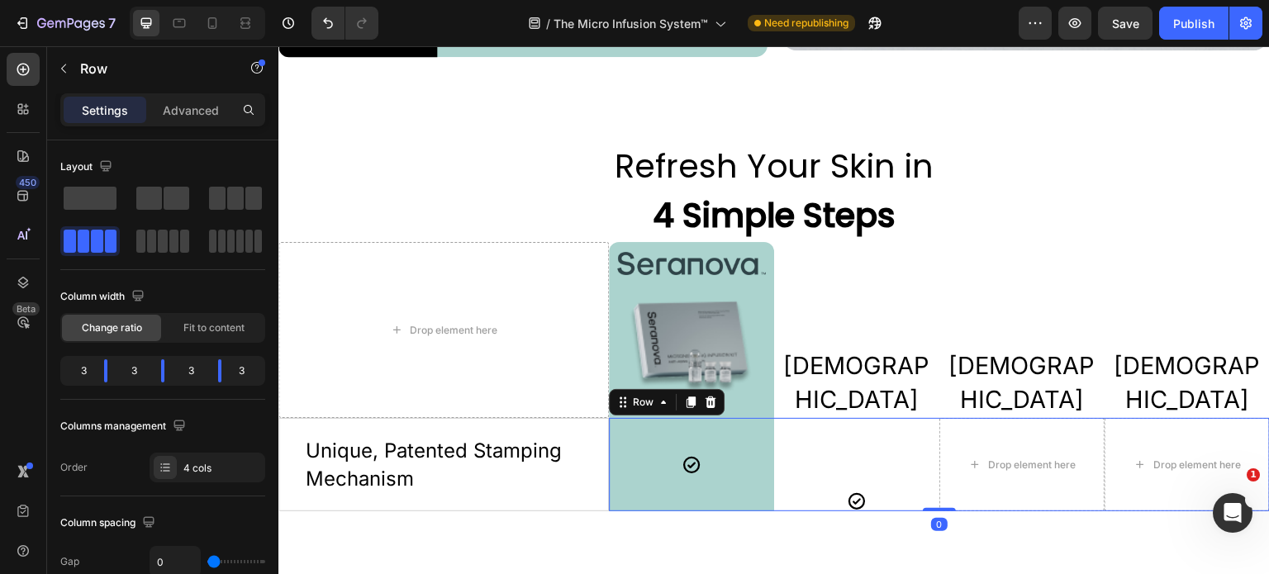
click at [846, 451] on div "Icon" at bounding box center [856, 464] width 165 height 93
click at [847, 450] on div "Icon" at bounding box center [856, 464] width 165 height 93
click at [889, 454] on div "Icon" at bounding box center [856, 464] width 165 height 93
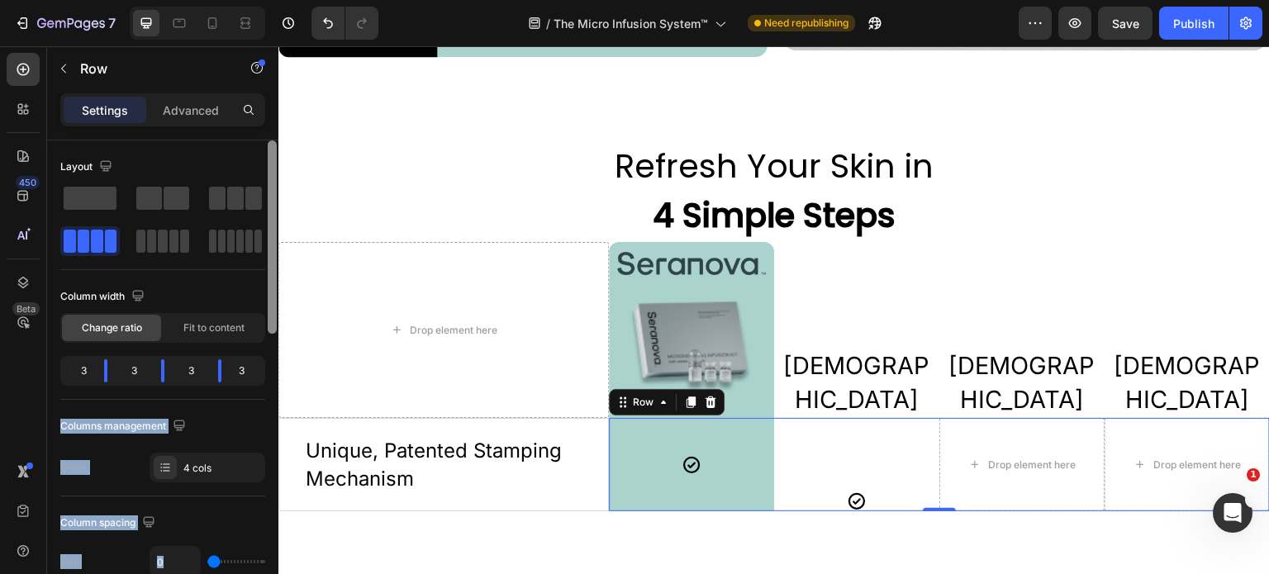
drag, startPoint x: 264, startPoint y: 322, endPoint x: 268, endPoint y: 381, distance: 58.8
click at [268, 381] on div "Layout Column width Change ratio Fit to content 3 3 3 3 Columns management Orde…" at bounding box center [162, 381] width 231 height 481
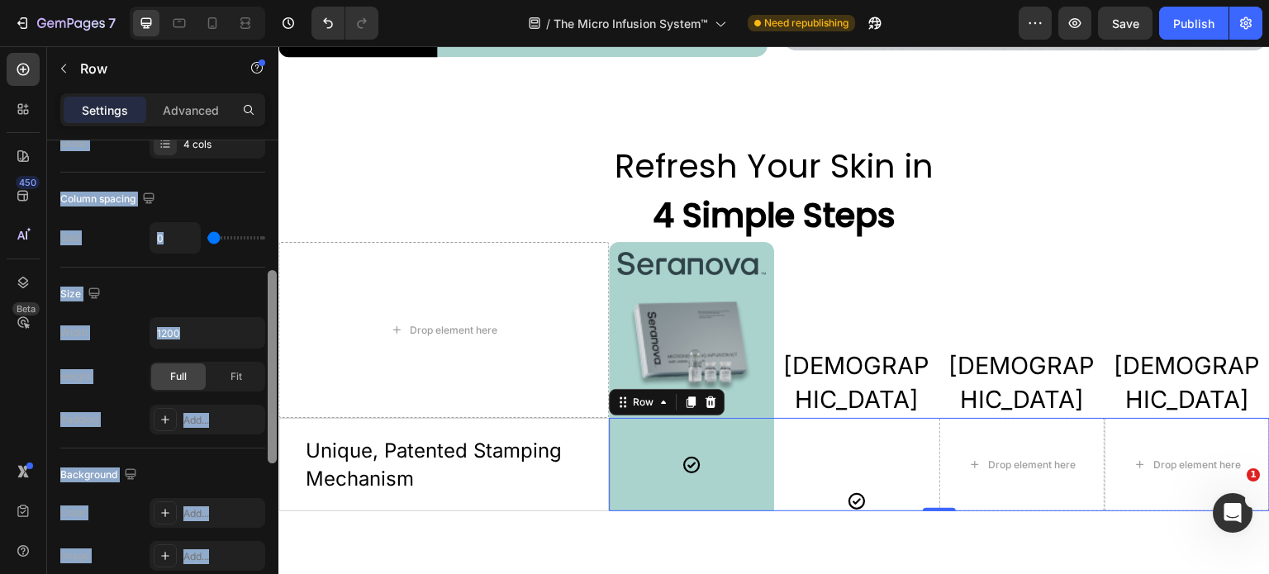
scroll to position [357, 0]
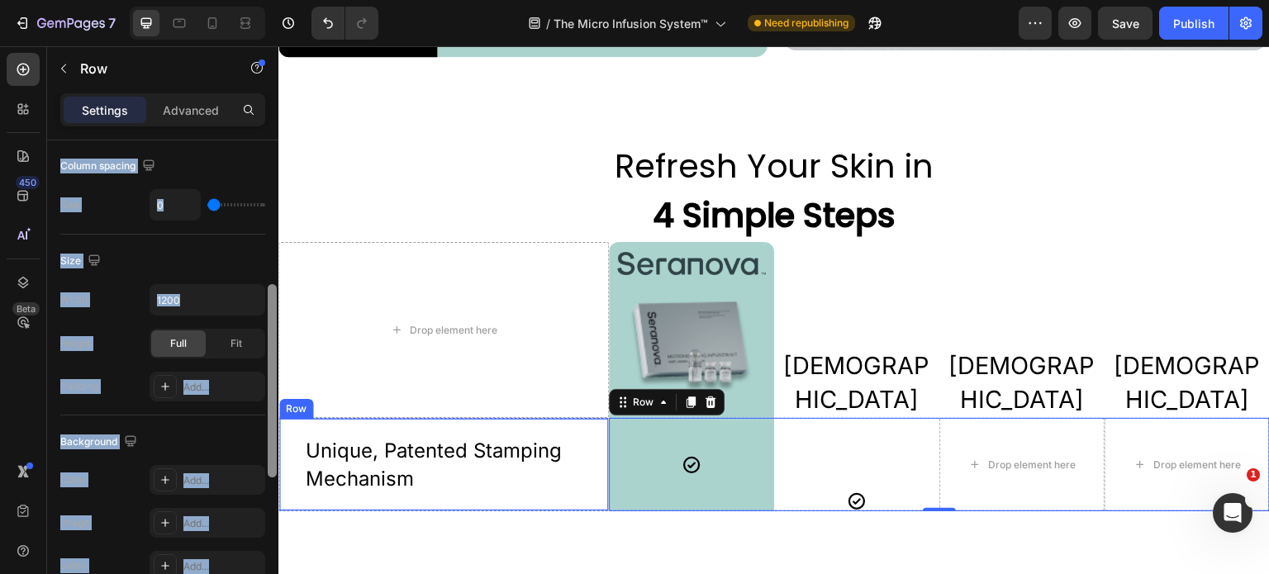
drag, startPoint x: 553, startPoint y: 345, endPoint x: 283, endPoint y: 460, distance: 292.9
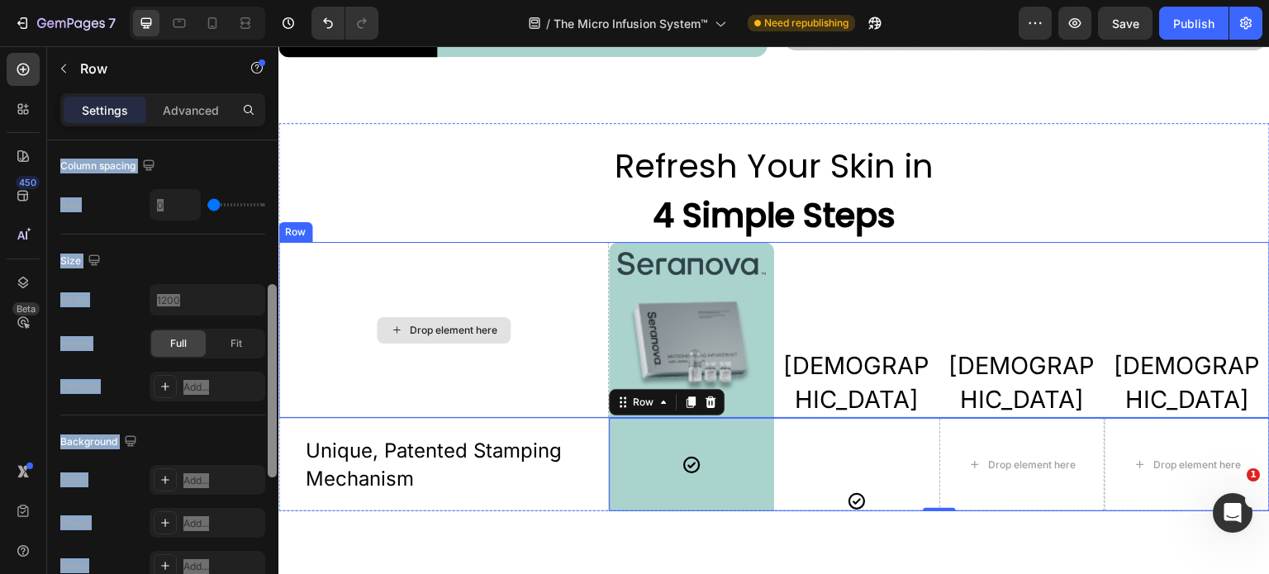
click at [375, 335] on div "Drop element here" at bounding box center [444, 330] width 331 height 176
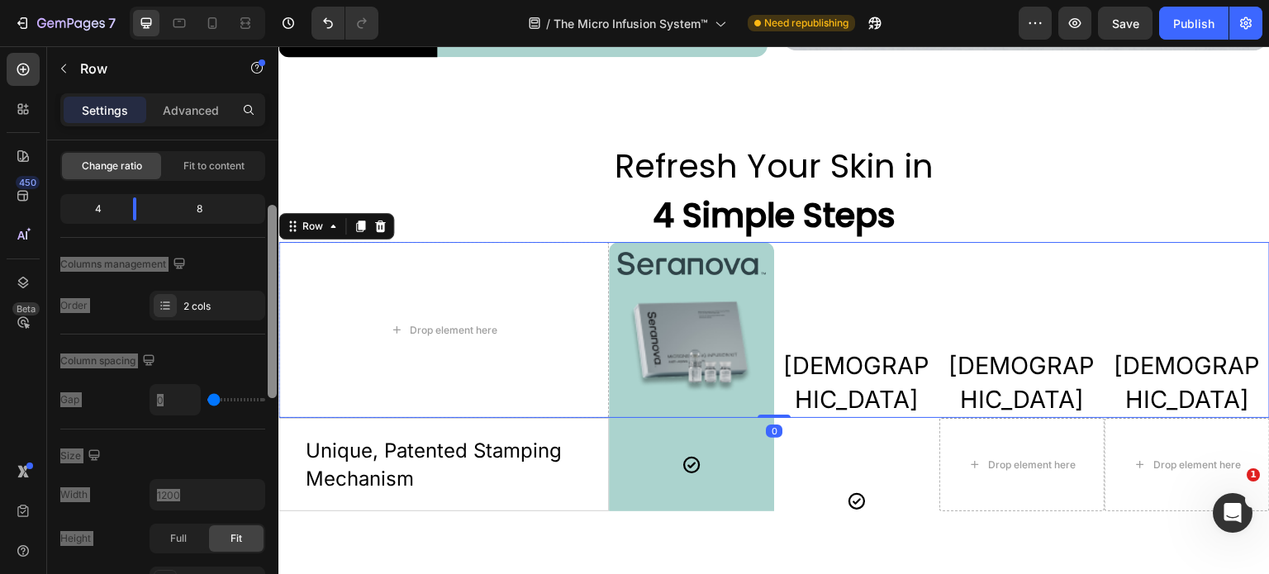
scroll to position [179, 0]
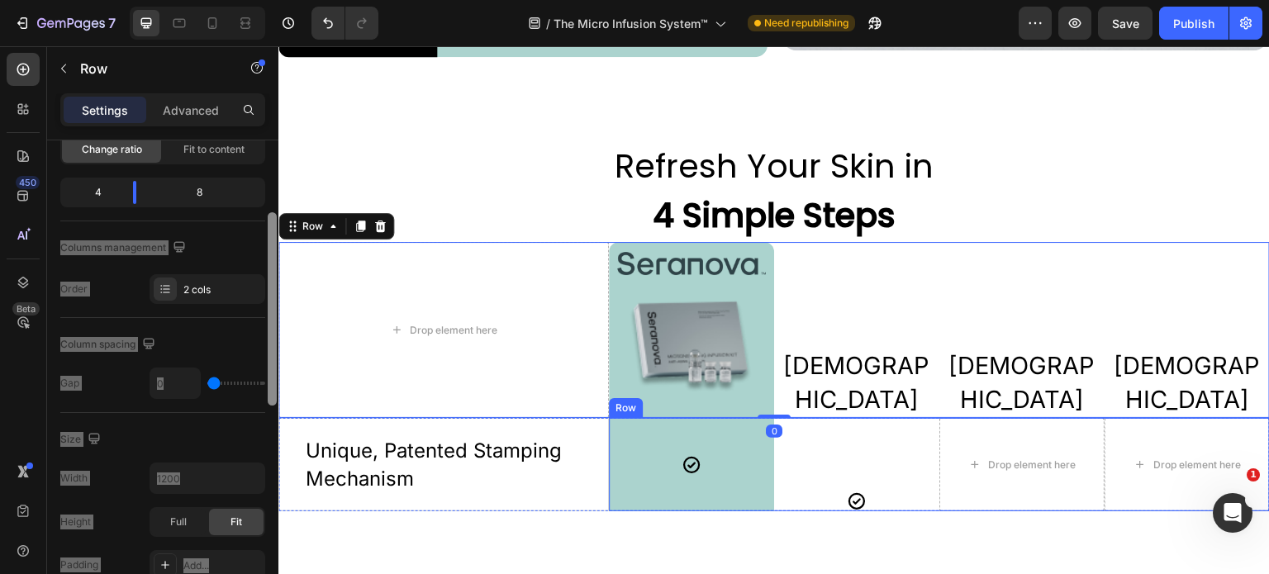
click at [806, 471] on div "Icon" at bounding box center [856, 464] width 165 height 93
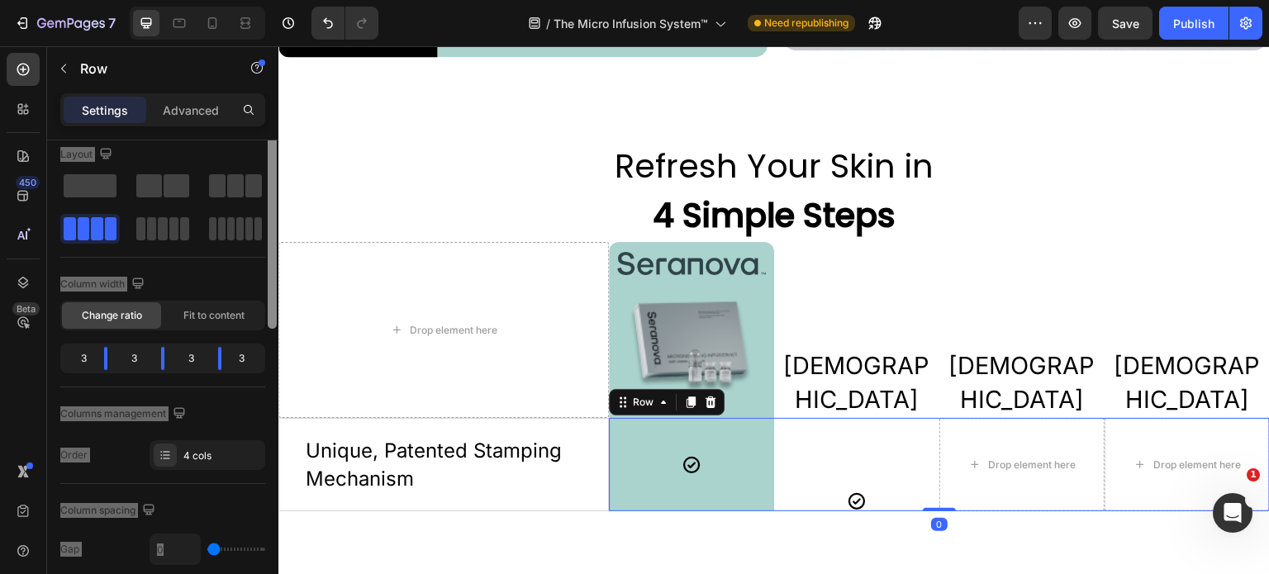
scroll to position [0, 0]
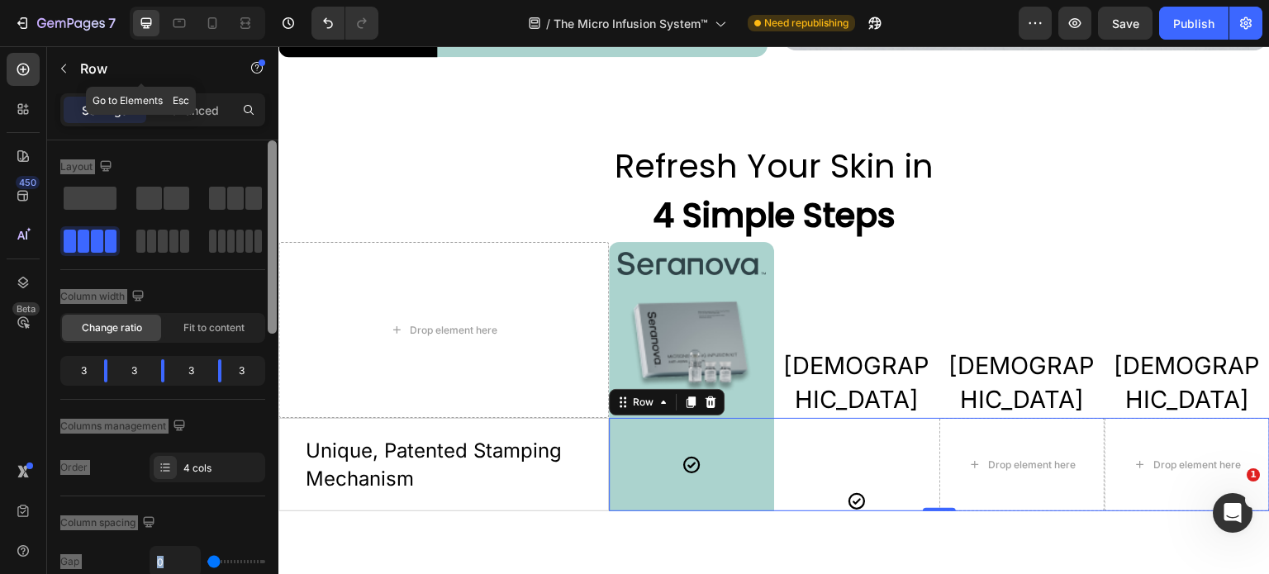
click at [69, 76] on button "button" at bounding box center [63, 68] width 26 height 26
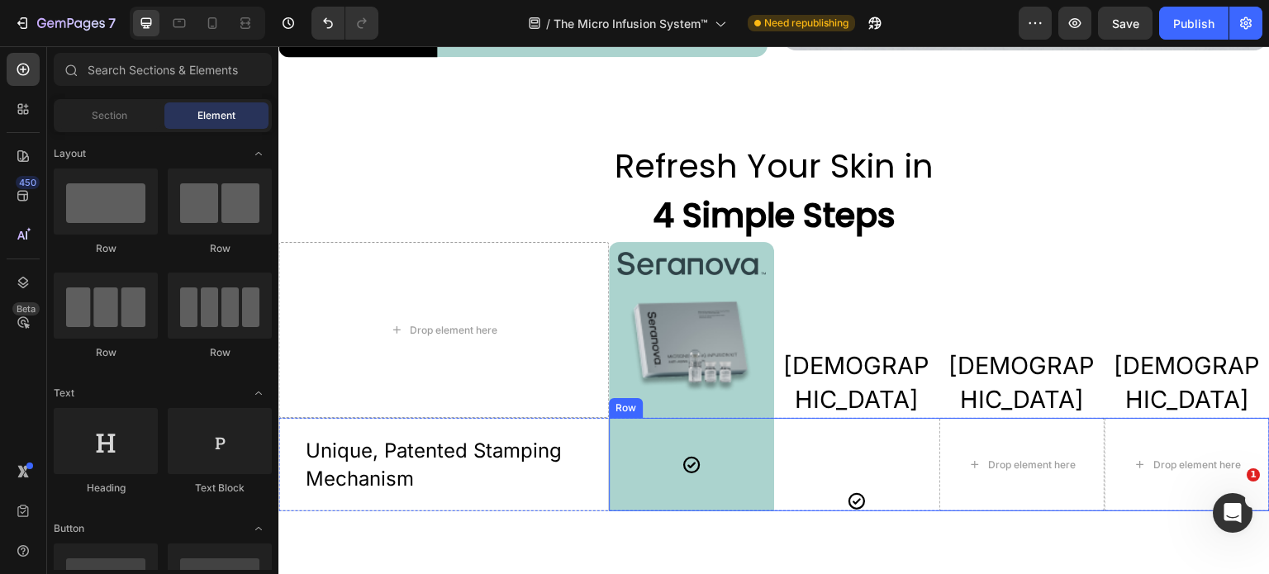
click at [811, 447] on div "Icon" at bounding box center [856, 464] width 165 height 93
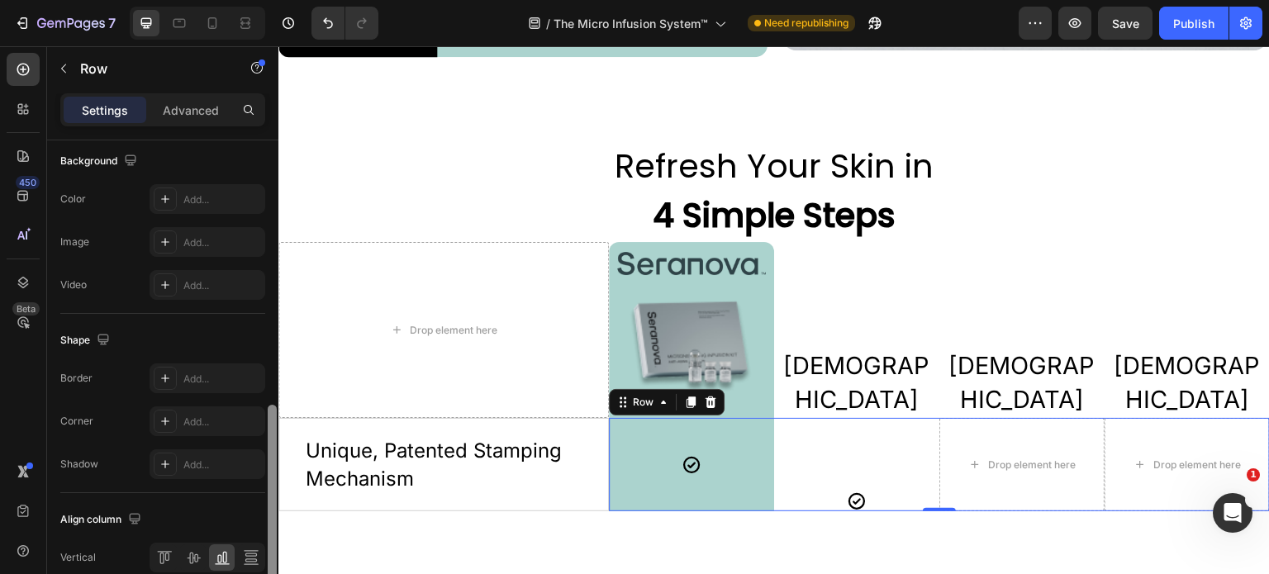
scroll to position [644, 0]
drag, startPoint x: 271, startPoint y: 317, endPoint x: 273, endPoint y: 576, distance: 259.5
click at [273, 0] on html "7 Version history / The Micro Infusion System™ Need republishing Preview Save P…" at bounding box center [634, 0] width 1269 height 0
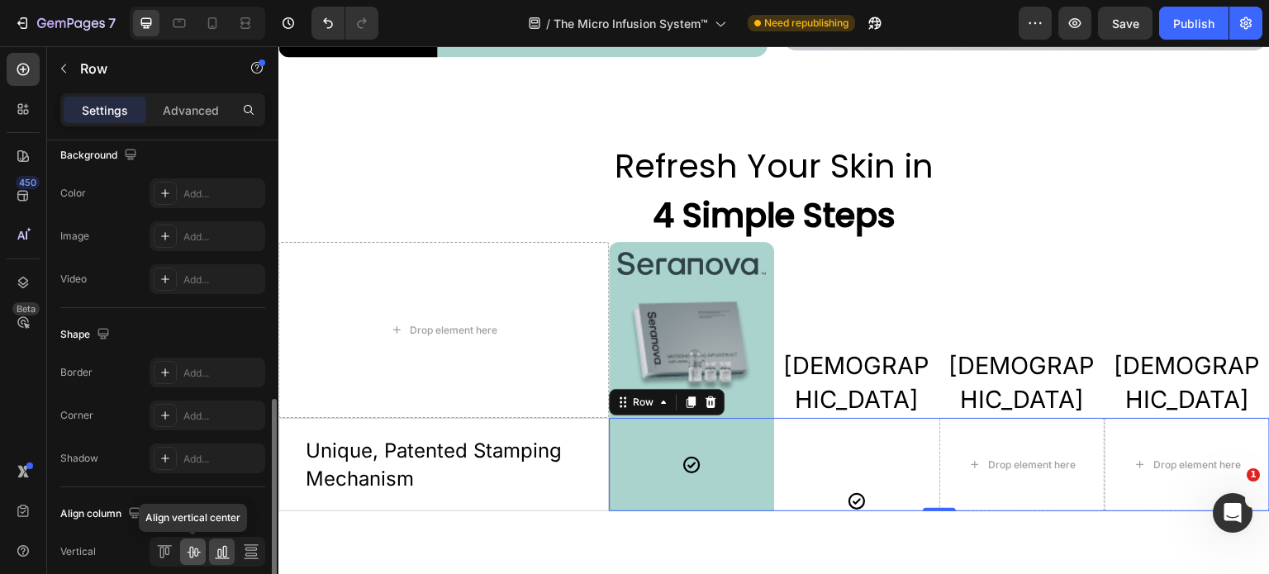
click at [188, 553] on icon at bounding box center [193, 552] width 17 height 17
click at [812, 479] on div "Icon" at bounding box center [856, 464] width 165 height 93
click at [829, 472] on div "Icon" at bounding box center [856, 464] width 165 height 93
click at [187, 373] on div "Add..." at bounding box center [222, 373] width 78 height 15
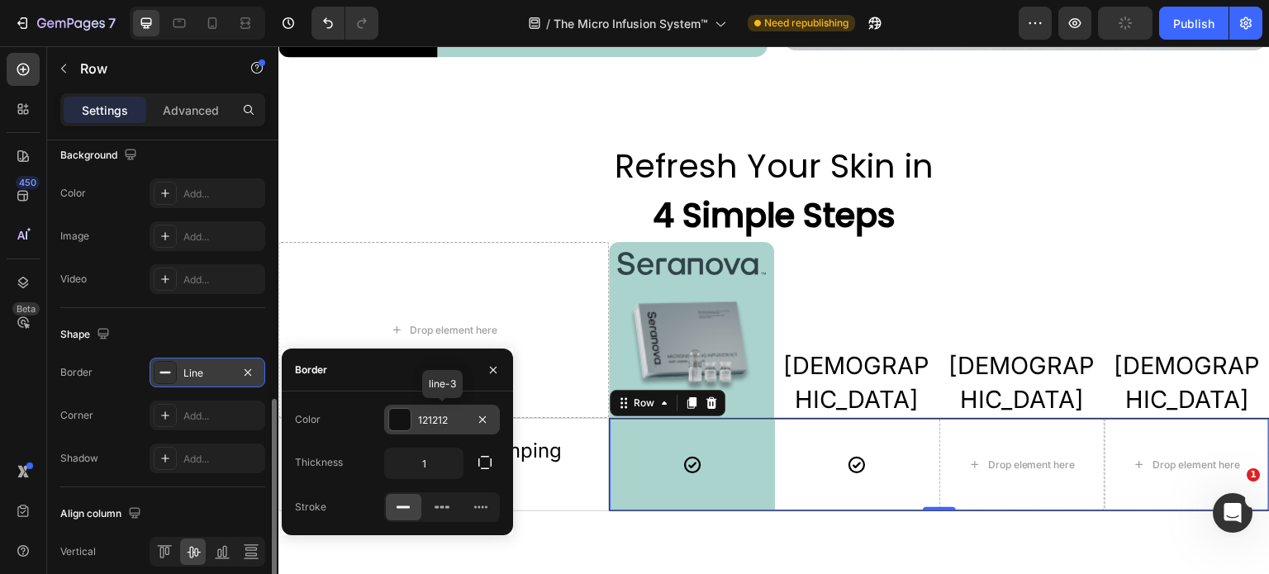
click at [456, 416] on div "121212" at bounding box center [442, 420] width 48 height 15
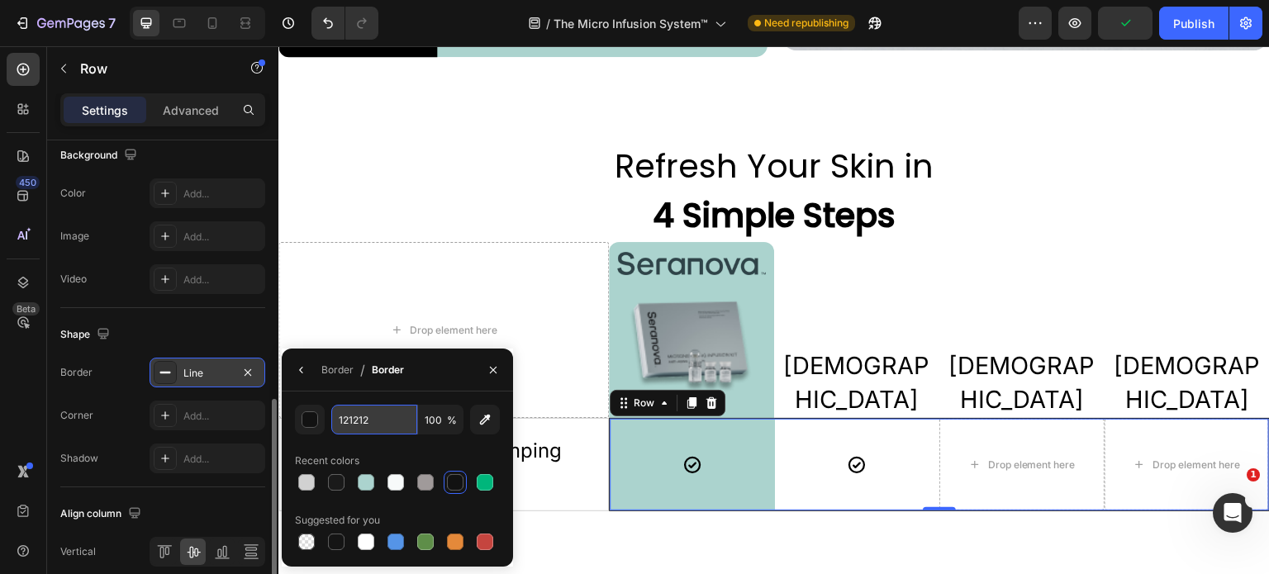
click at [369, 413] on input "121212" at bounding box center [374, 420] width 86 height 30
click at [691, 459] on icon at bounding box center [692, 465] width 17 height 17
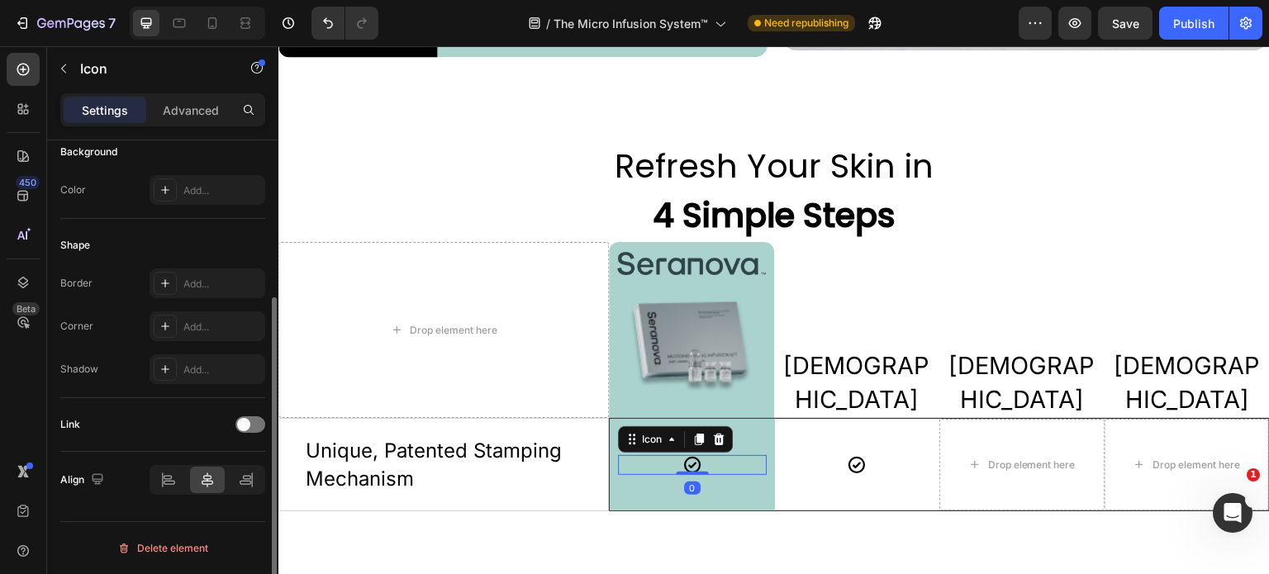
scroll to position [0, 0]
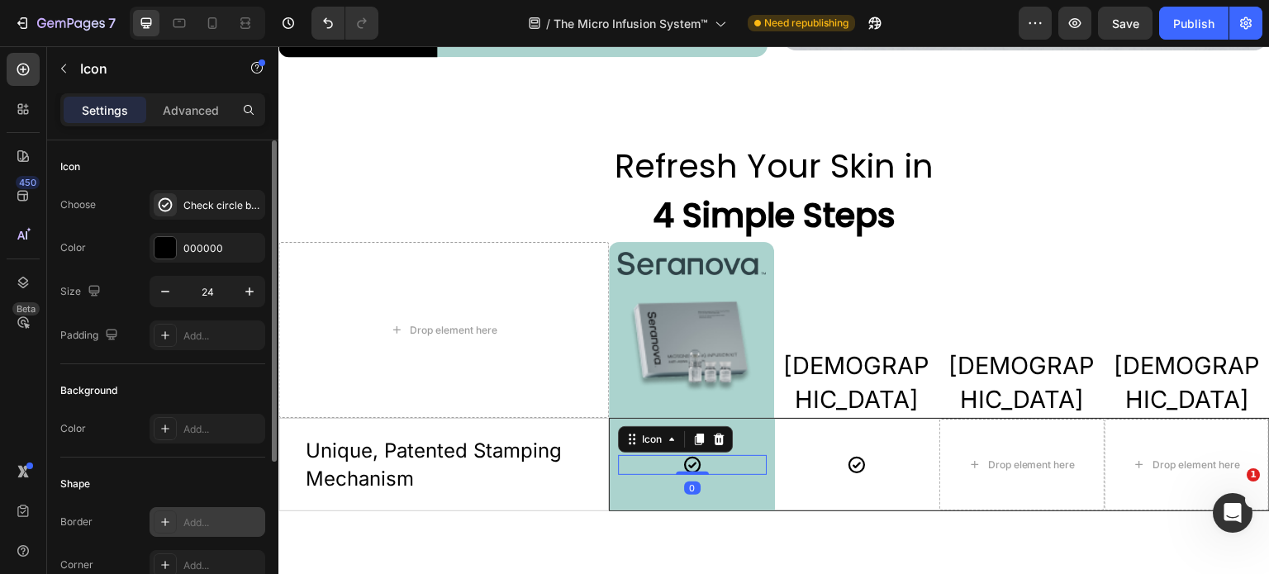
click at [188, 521] on div "Add..." at bounding box center [222, 523] width 78 height 15
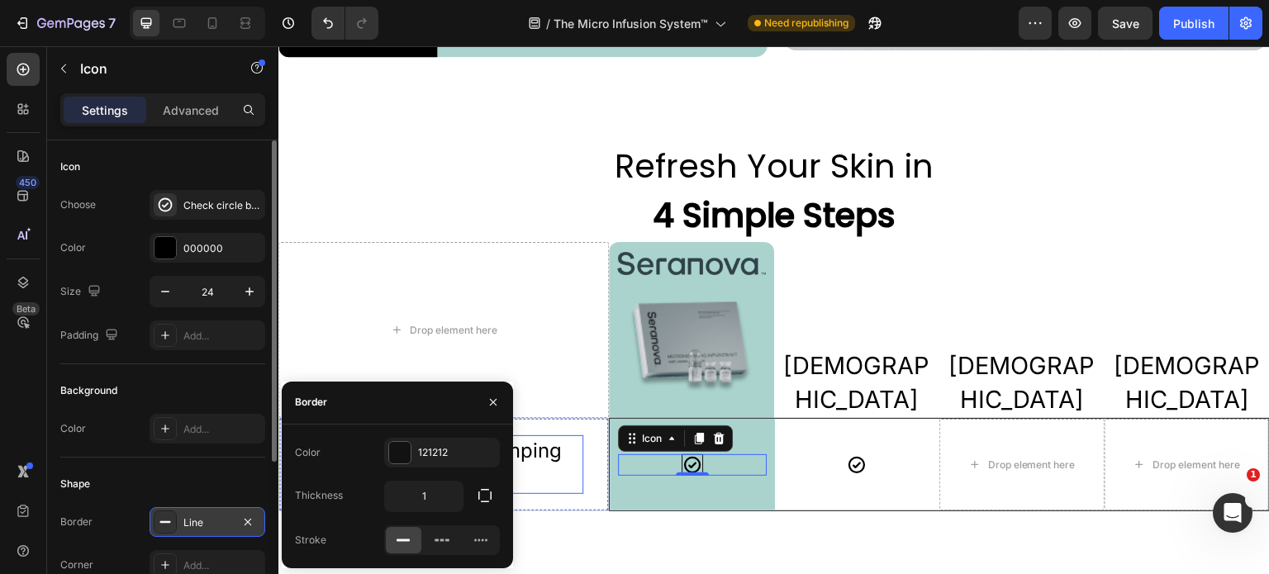
click at [575, 480] on p "Unique, Patented Stamping Mechanism" at bounding box center [444, 464] width 276 height 55
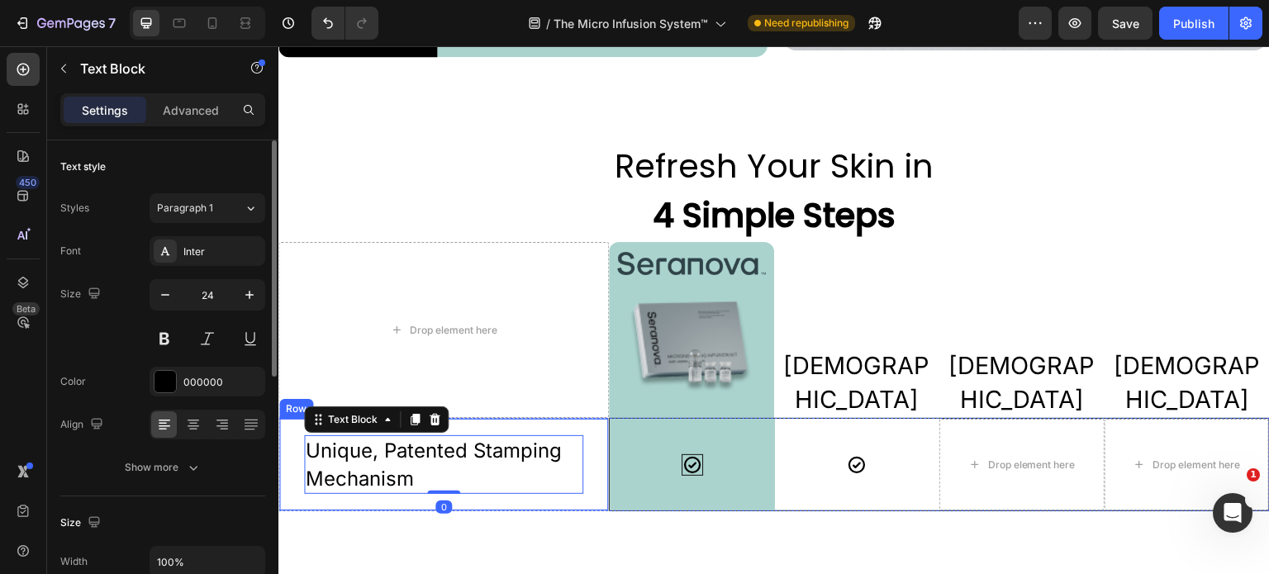
click at [589, 488] on div "Unique, Patented Stamping Mechanism Text Block 0 Row" at bounding box center [444, 464] width 331 height 93
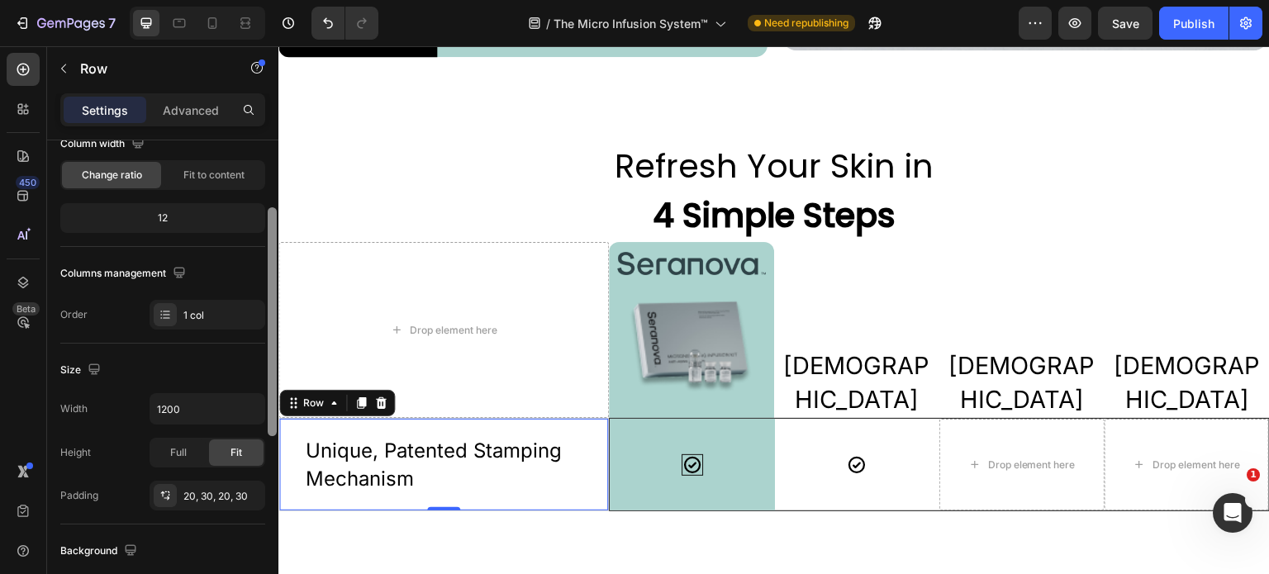
scroll to position [172, 0]
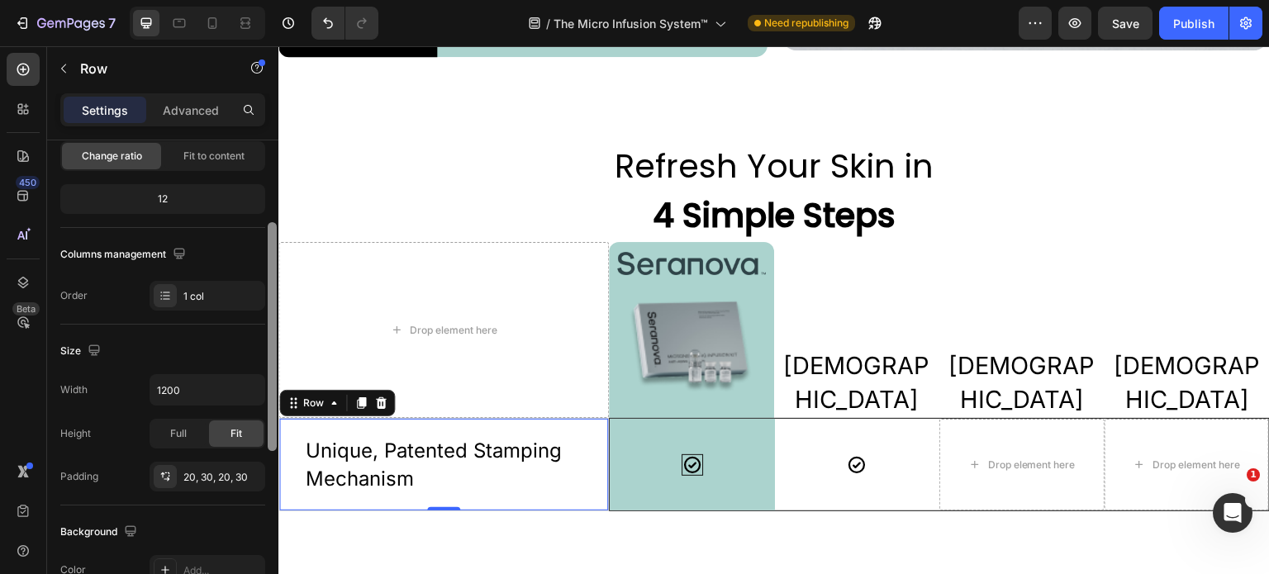
drag, startPoint x: 269, startPoint y: 329, endPoint x: 274, endPoint y: 412, distance: 82.9
click at [274, 412] on div at bounding box center [272, 336] width 9 height 229
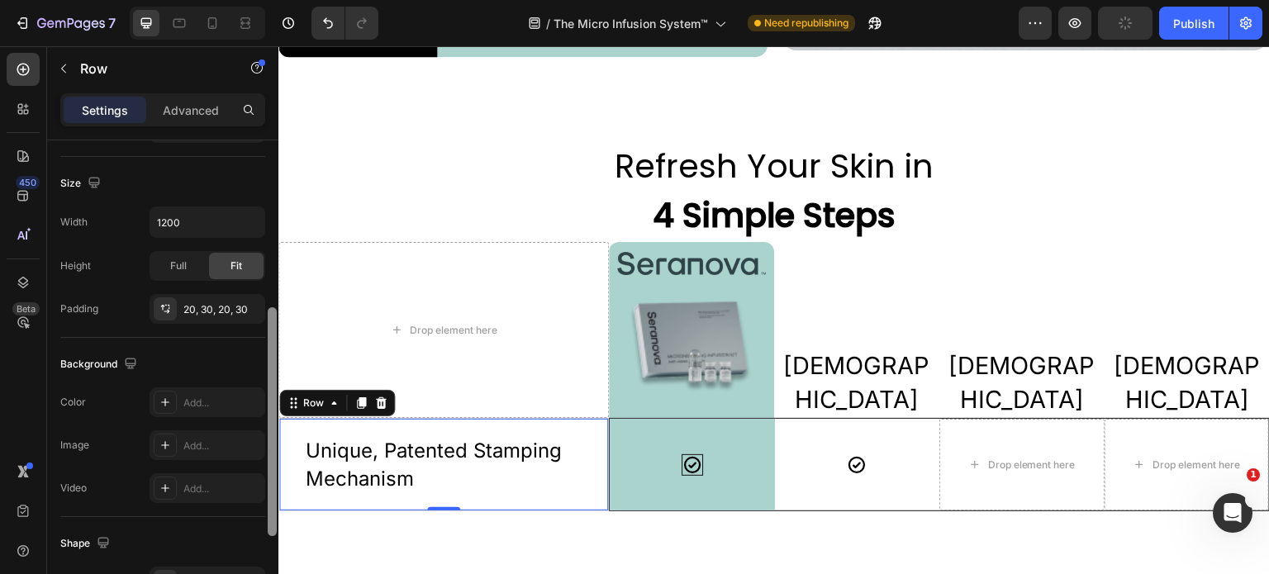
scroll to position [343, 0]
drag, startPoint x: 274, startPoint y: 406, endPoint x: 269, endPoint y: 481, distance: 75.4
click at [271, 488] on div at bounding box center [272, 418] width 9 height 229
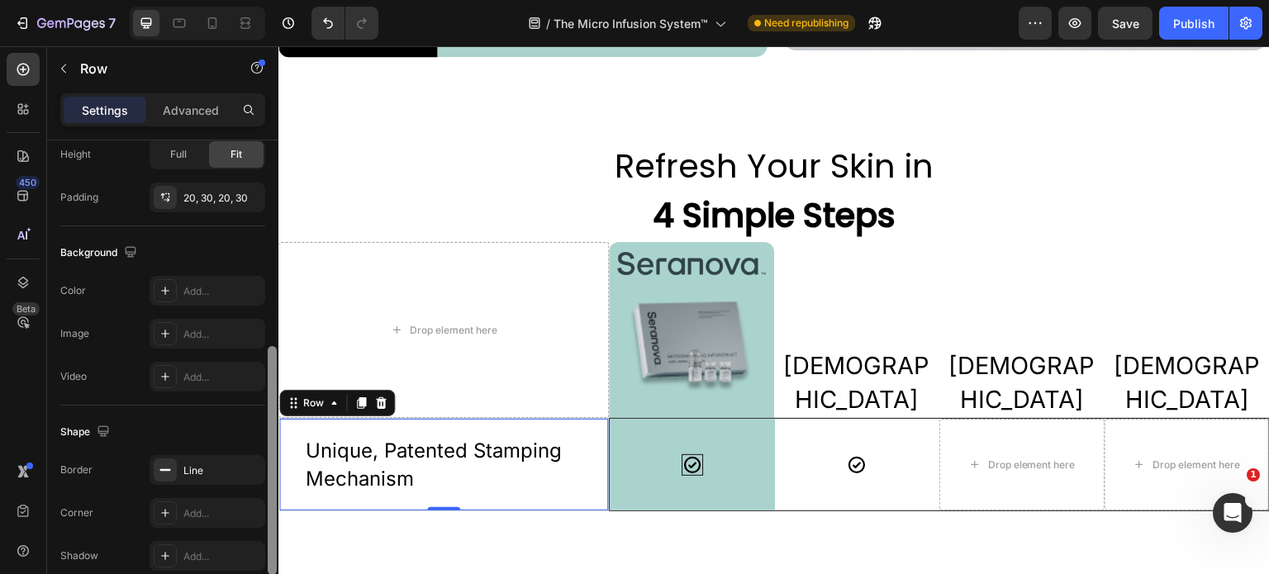
scroll to position [460, 0]
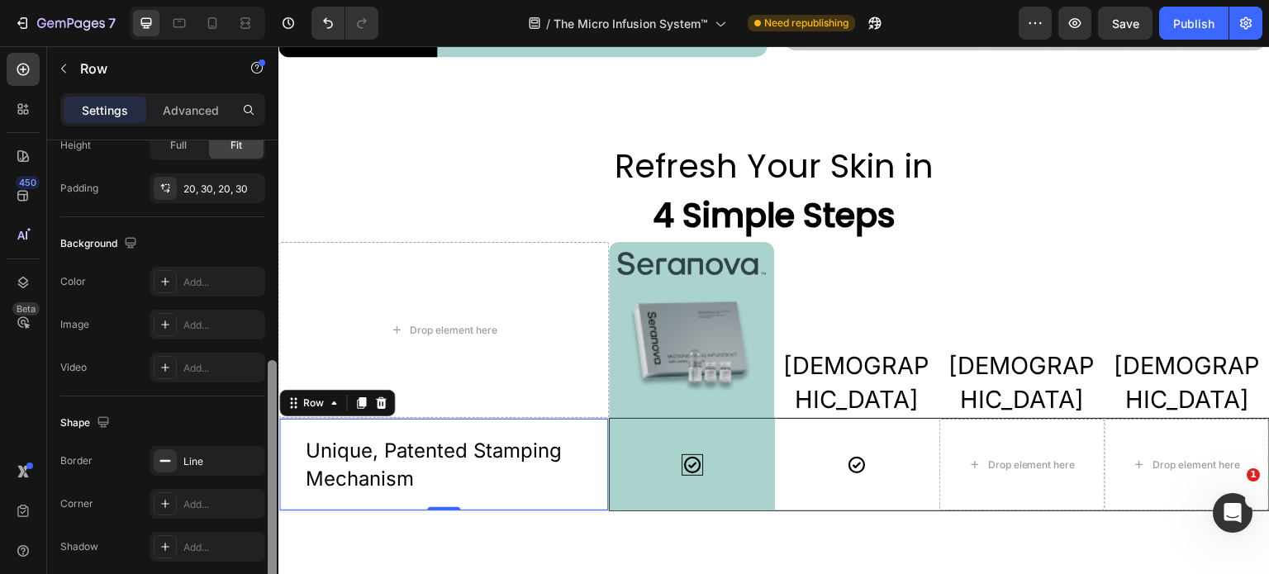
drag, startPoint x: 274, startPoint y: 430, endPoint x: 270, endPoint y: 486, distance: 56.3
click at [270, 486] on div at bounding box center [272, 474] width 9 height 229
click at [198, 459] on div "Line" at bounding box center [207, 462] width 48 height 15
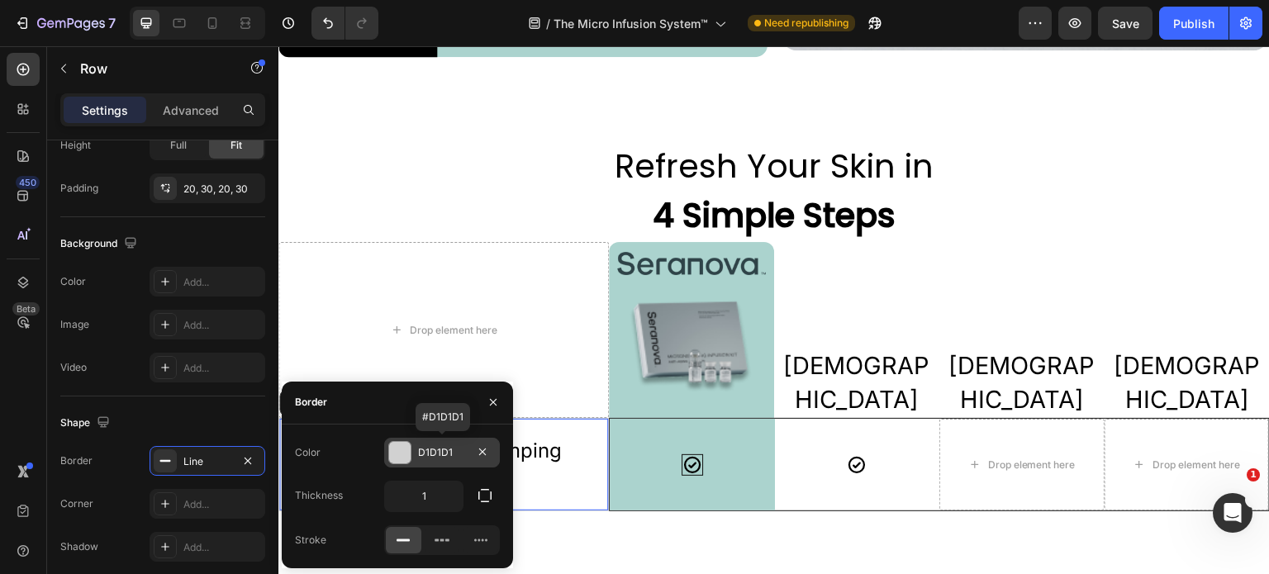
click at [455, 452] on div "D1D1D1" at bounding box center [442, 452] width 48 height 15
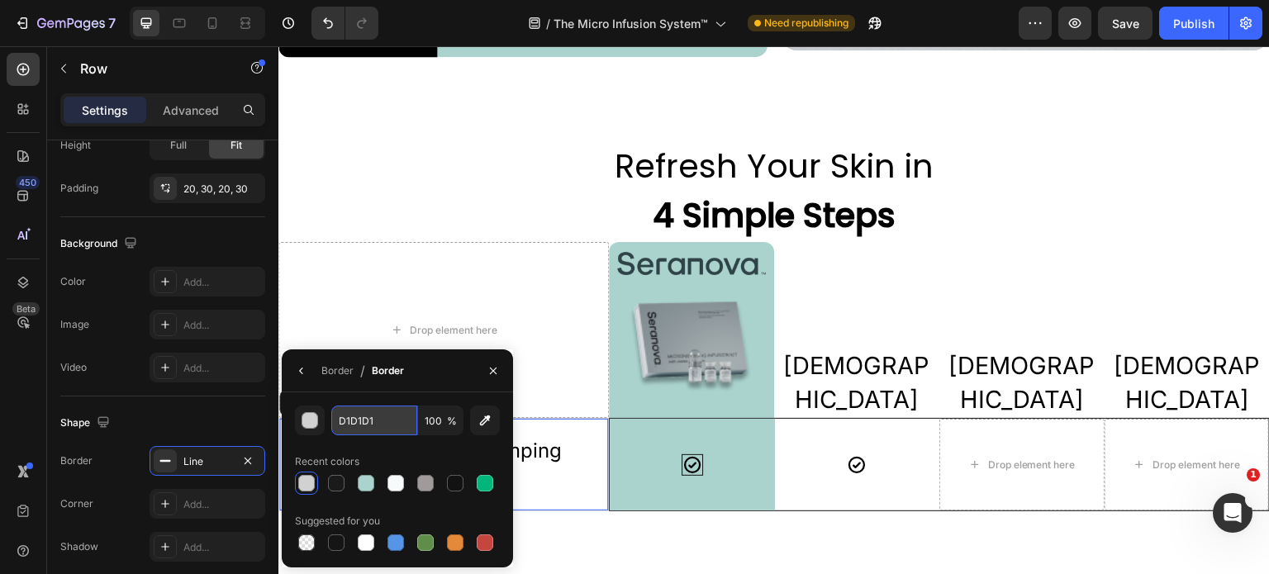
click at [385, 423] on input "D1D1D1" at bounding box center [374, 421] width 86 height 30
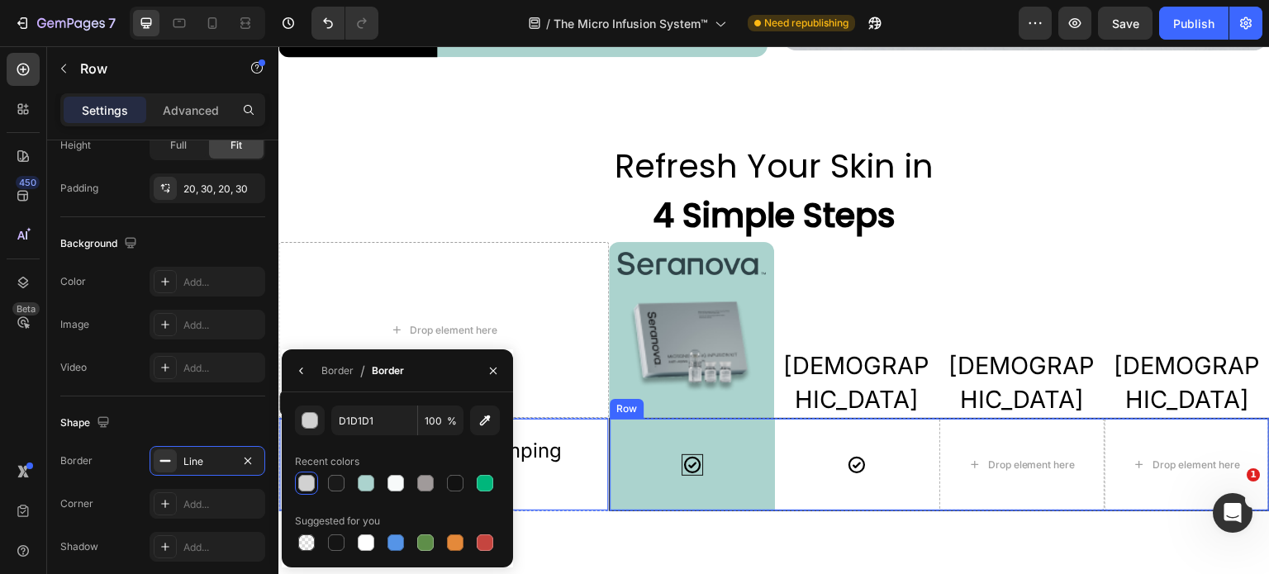
click at [829, 474] on div "Icon" at bounding box center [857, 465] width 165 height 92
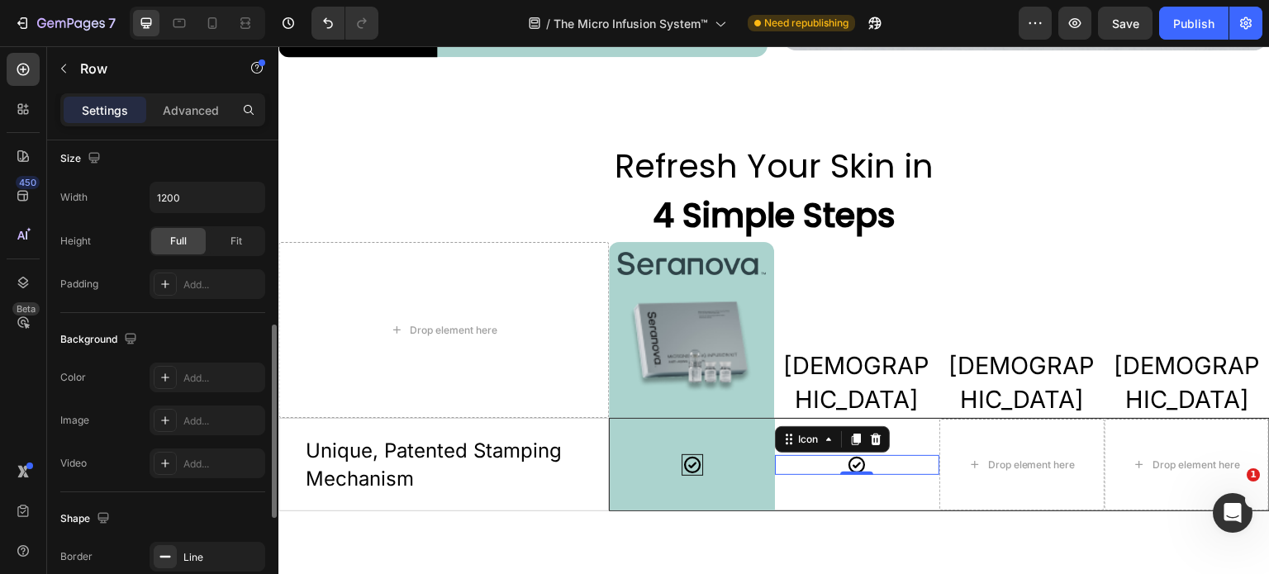
scroll to position [0, 0]
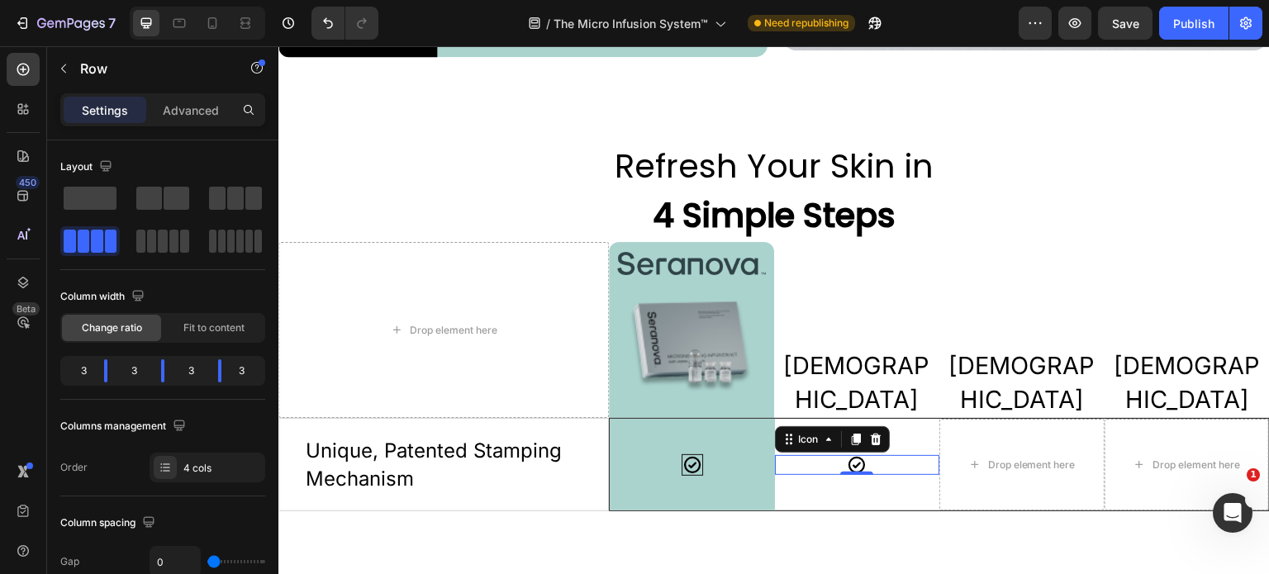
click at [776, 459] on div "Icon 0" at bounding box center [857, 465] width 165 height 20
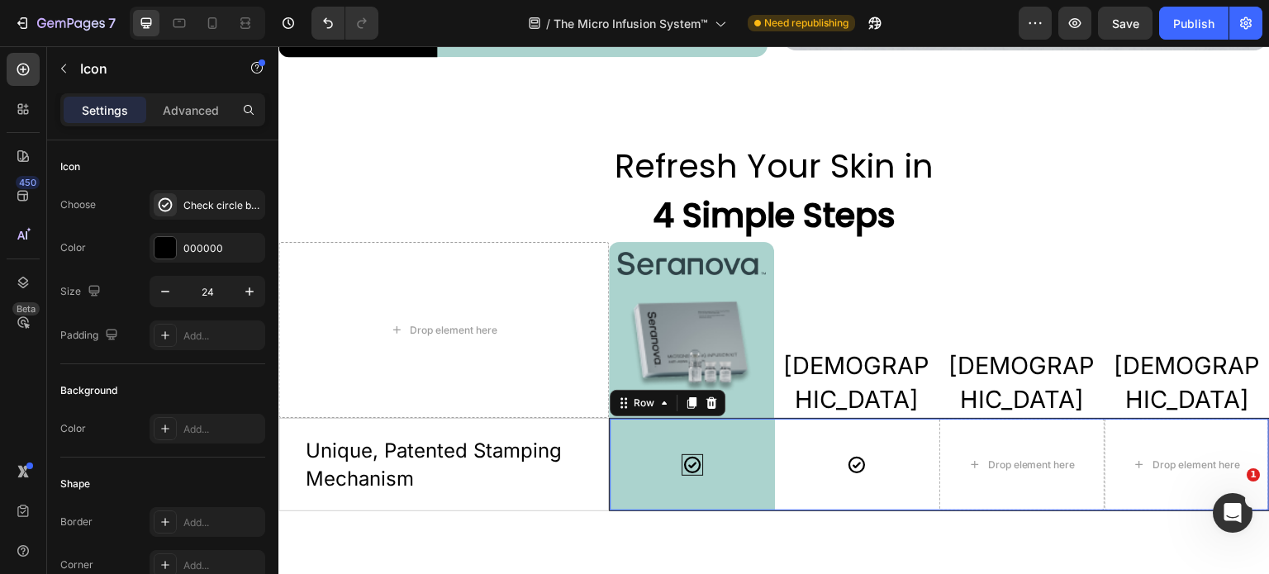
click at [788, 478] on div "Icon" at bounding box center [857, 465] width 165 height 92
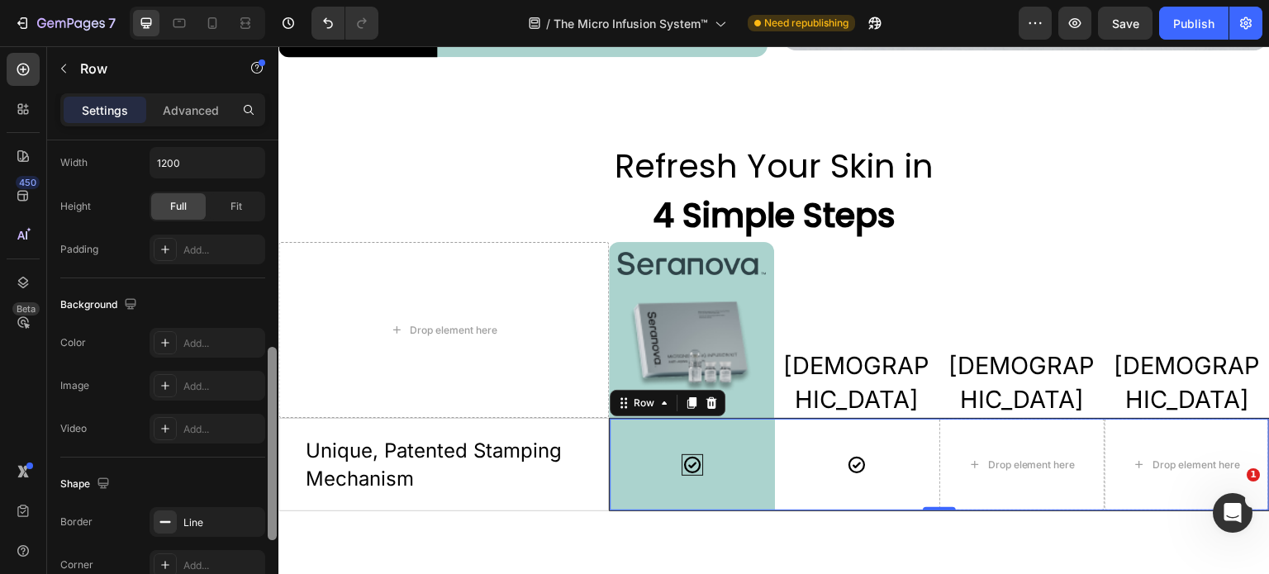
scroll to position [517, 0]
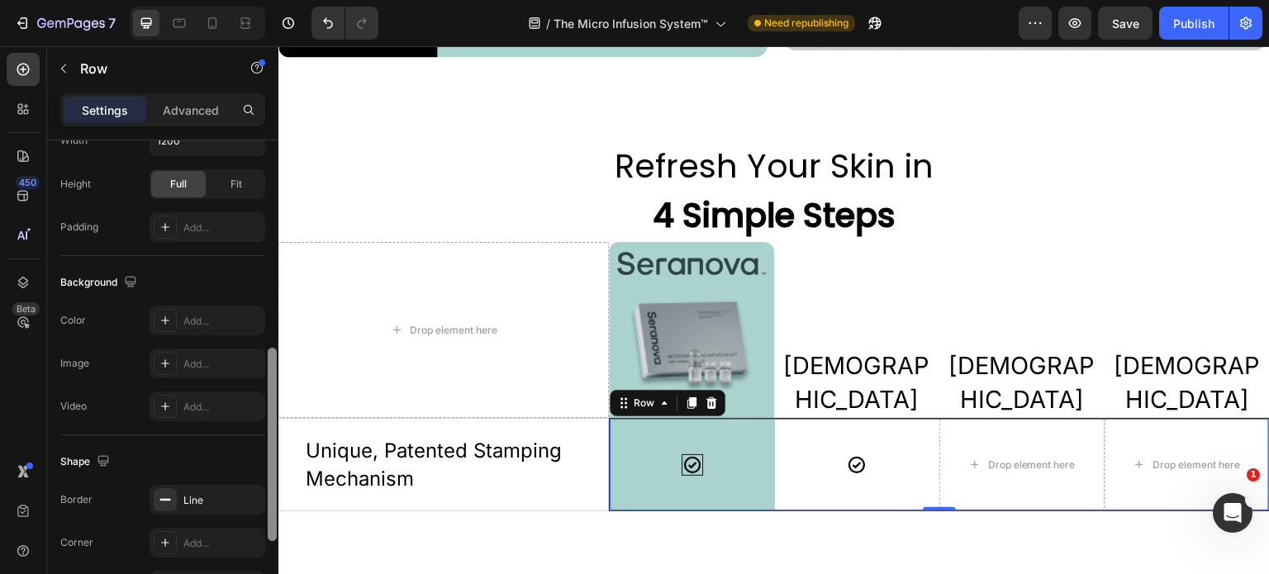
drag, startPoint x: 269, startPoint y: 283, endPoint x: 278, endPoint y: 491, distance: 208.4
click at [278, 491] on div at bounding box center [272, 381] width 12 height 481
click at [224, 500] on div "Line" at bounding box center [207, 500] width 48 height 15
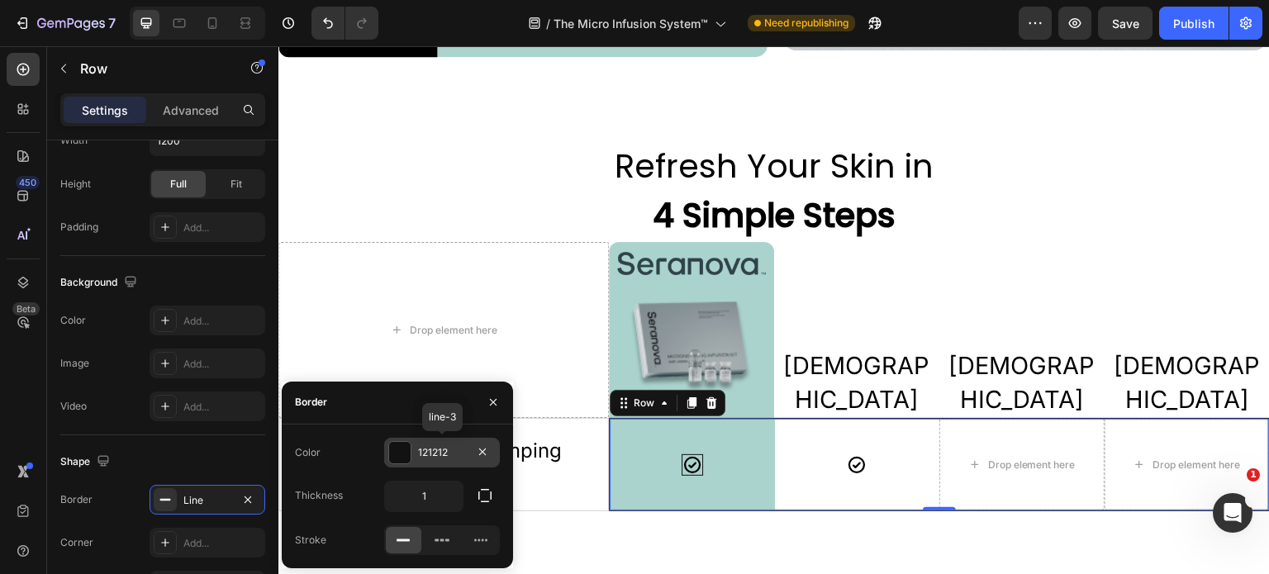
click at [450, 452] on div "121212" at bounding box center [442, 452] width 48 height 15
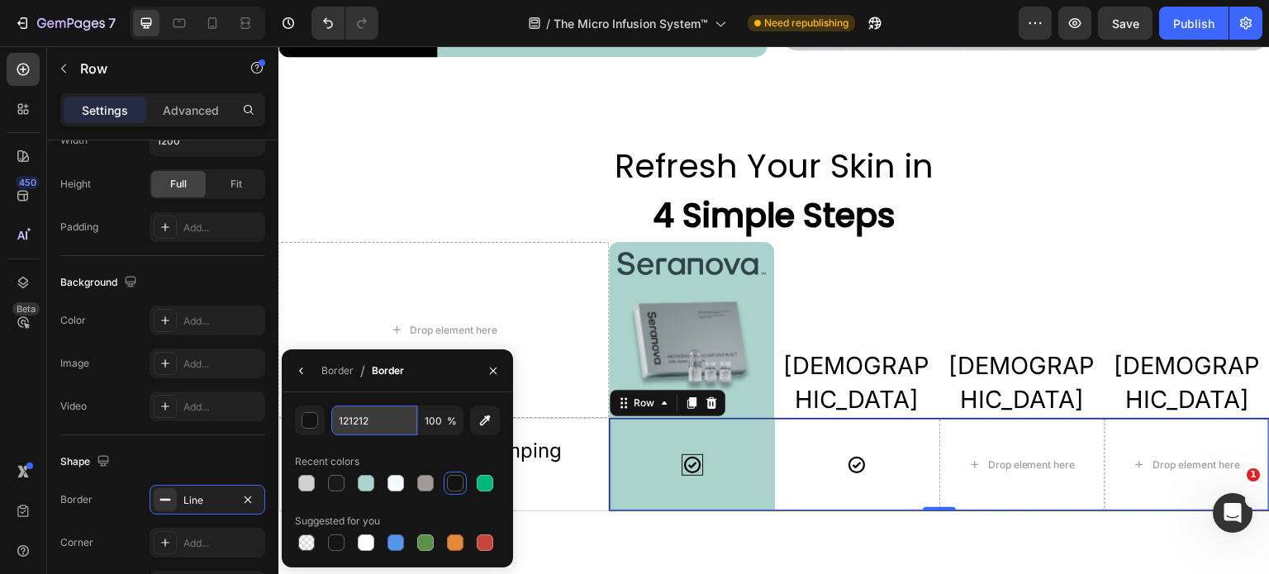
click at [369, 423] on input "121212" at bounding box center [374, 421] width 86 height 30
paste input "D1D1D1"
type input "D1D1D1"
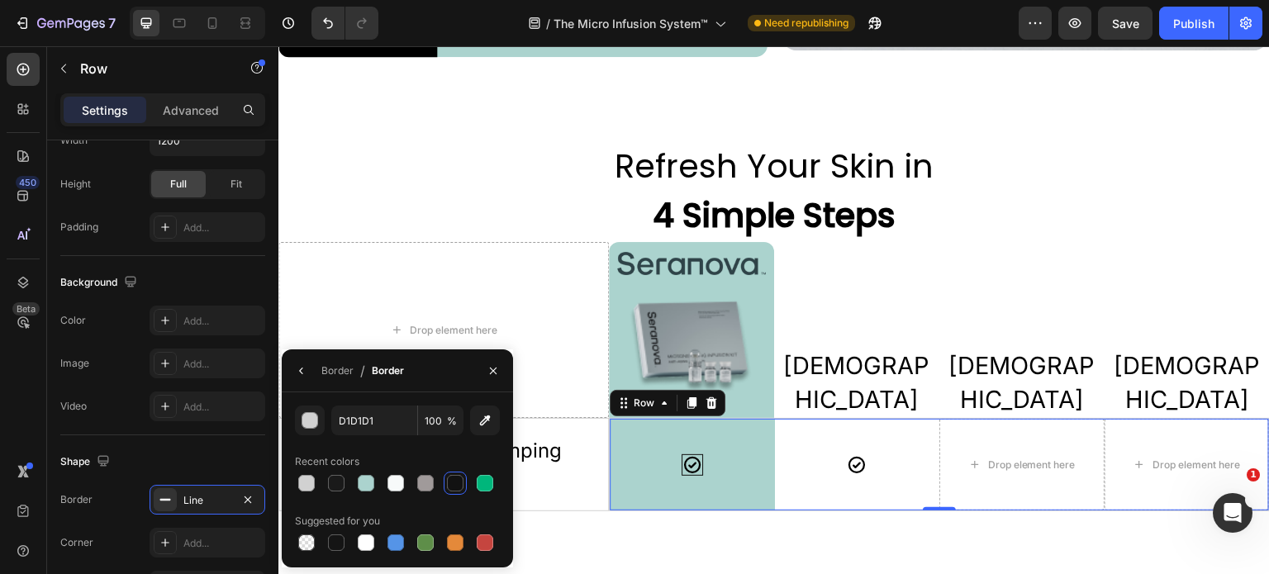
click at [799, 480] on div "Icon" at bounding box center [857, 465] width 165 height 92
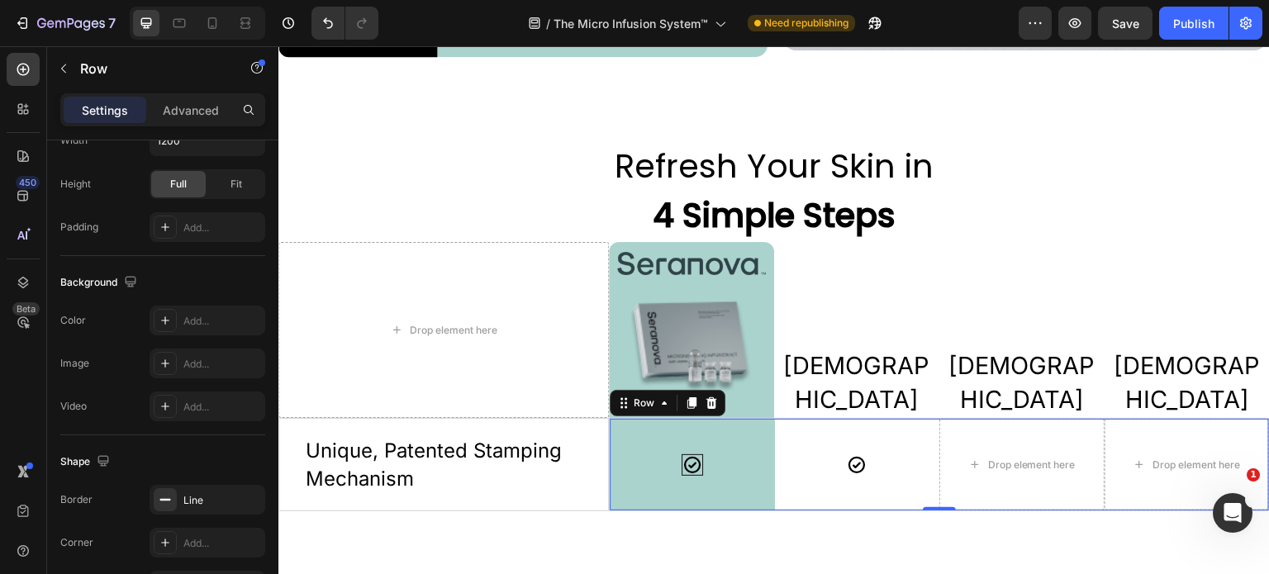
click at [899, 478] on div "Icon" at bounding box center [857, 465] width 165 height 92
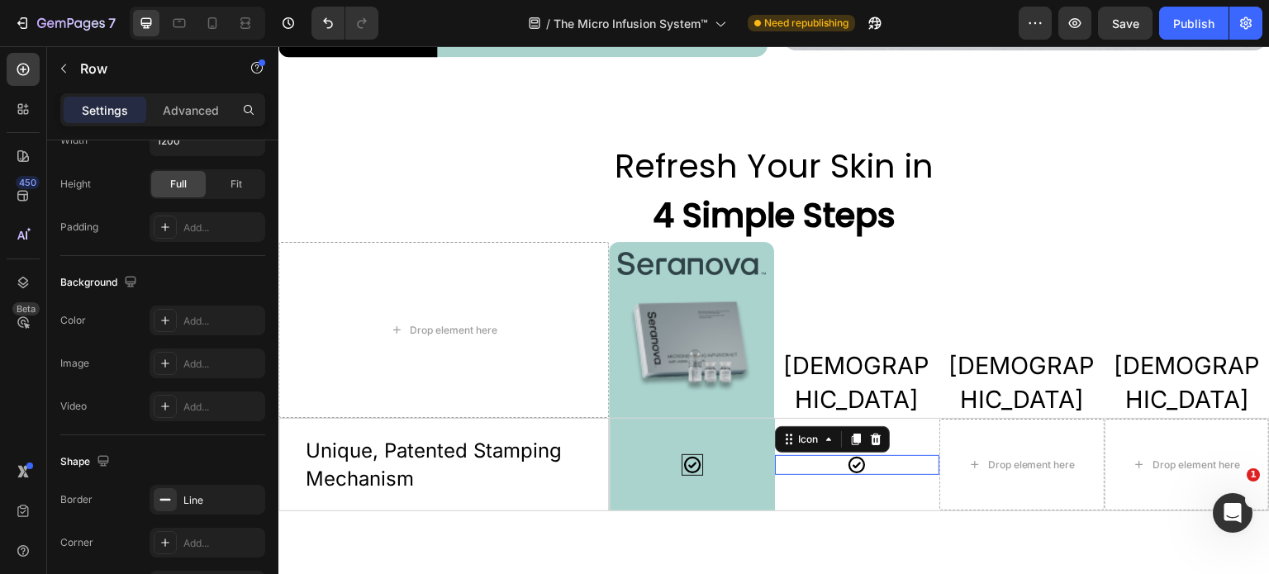
click at [860, 460] on div "Icon 0" at bounding box center [857, 465] width 165 height 20
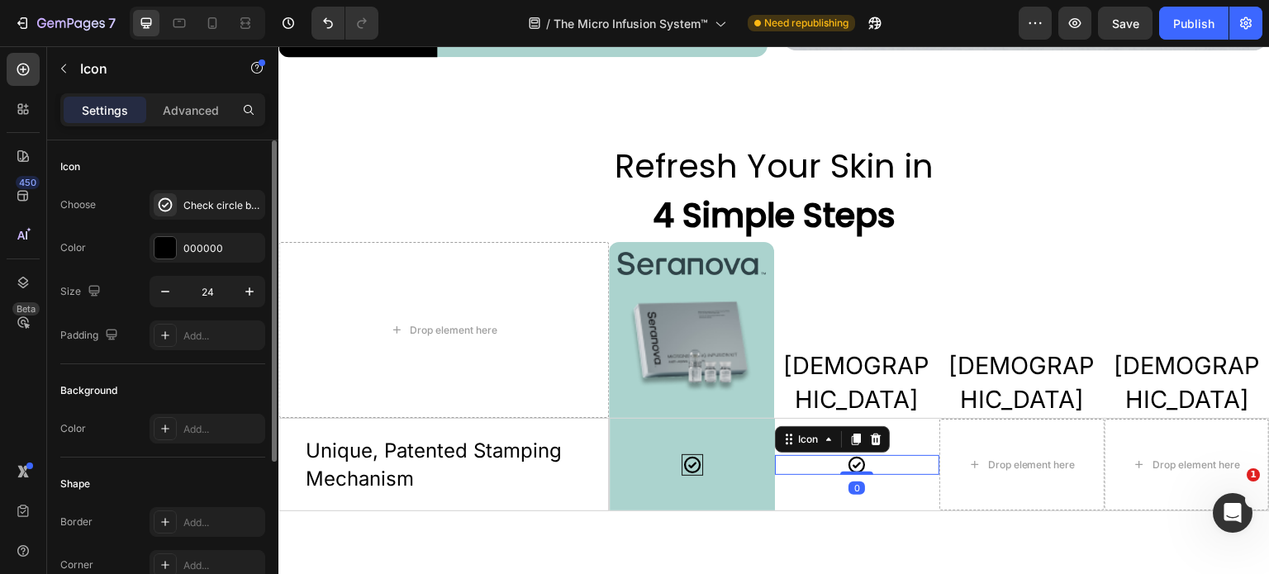
click at [851, 434] on icon at bounding box center [855, 440] width 9 height 12
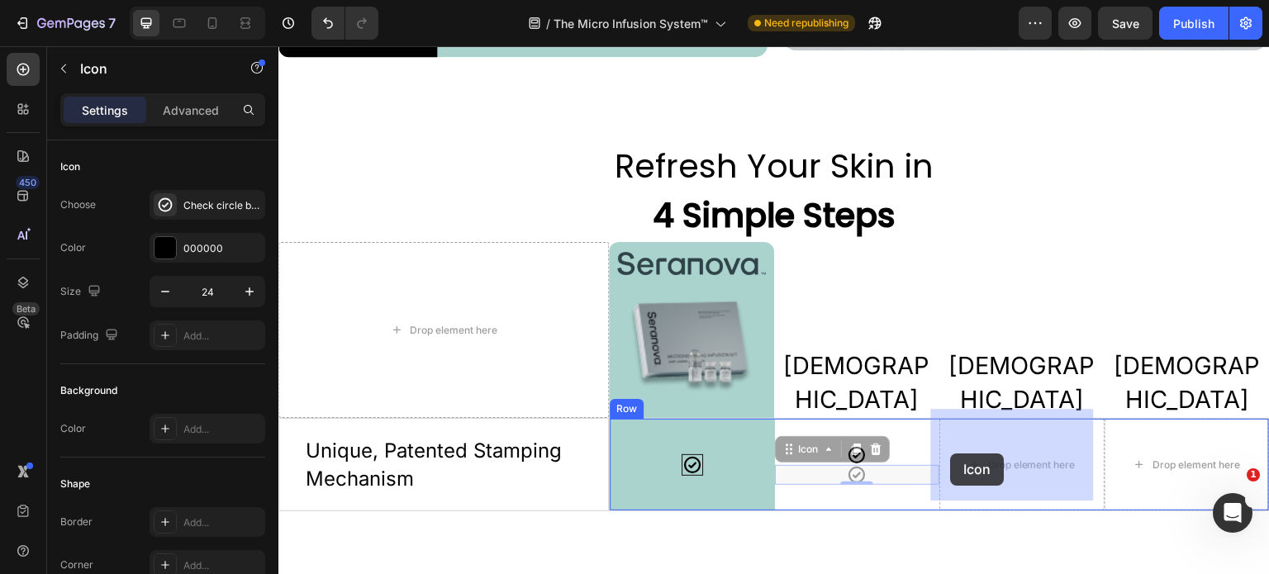
drag, startPoint x: 782, startPoint y: 439, endPoint x: 951, endPoint y: 454, distance: 170.1
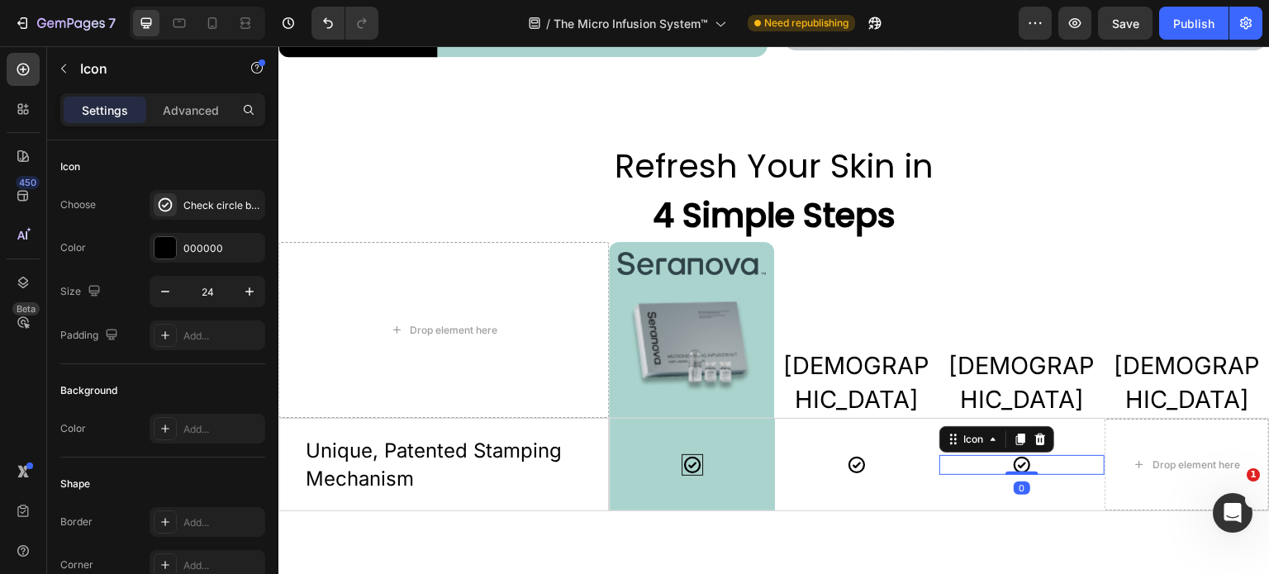
click at [1014, 433] on icon at bounding box center [1020, 439] width 13 height 13
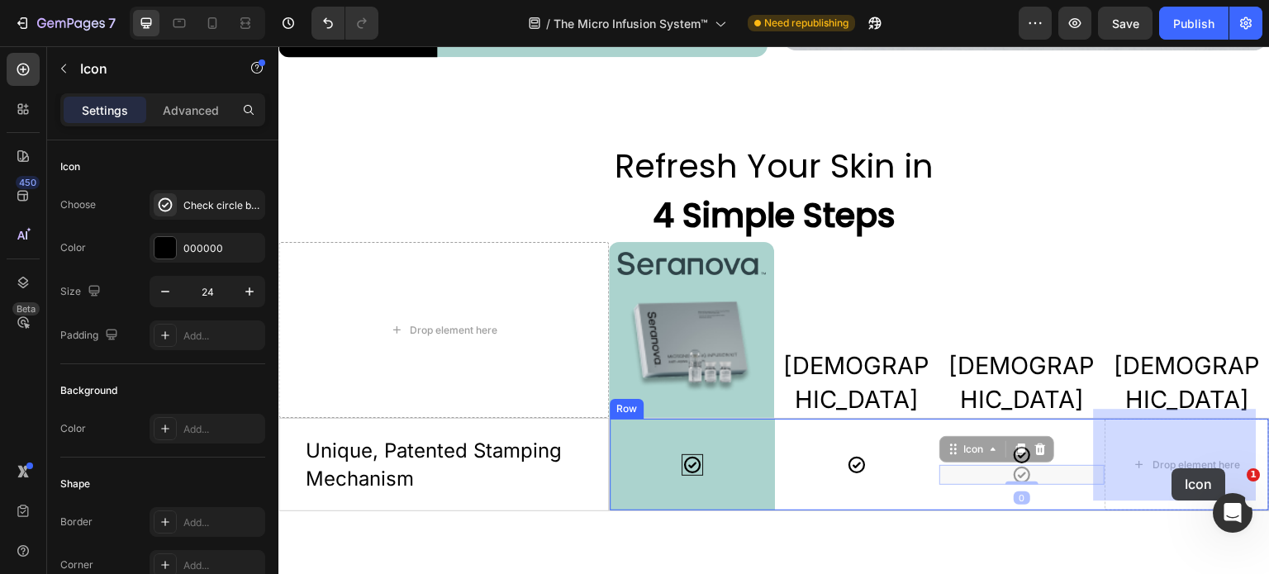
drag, startPoint x: 941, startPoint y: 447, endPoint x: 1173, endPoint y: 469, distance: 232.4
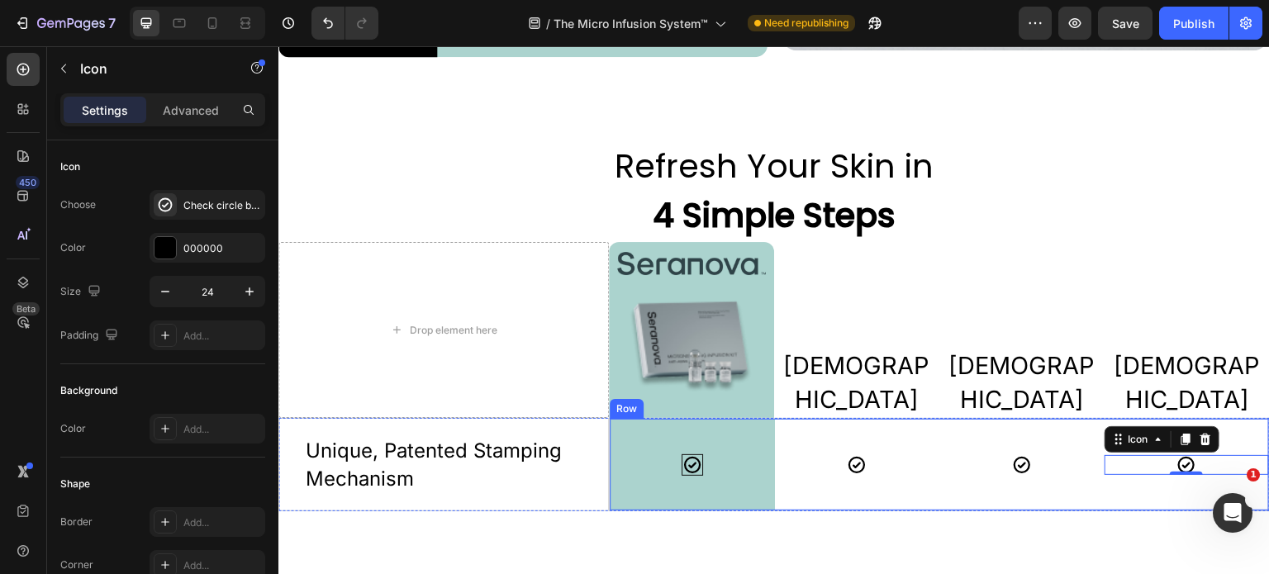
click at [879, 491] on div "Icon" at bounding box center [857, 465] width 165 height 92
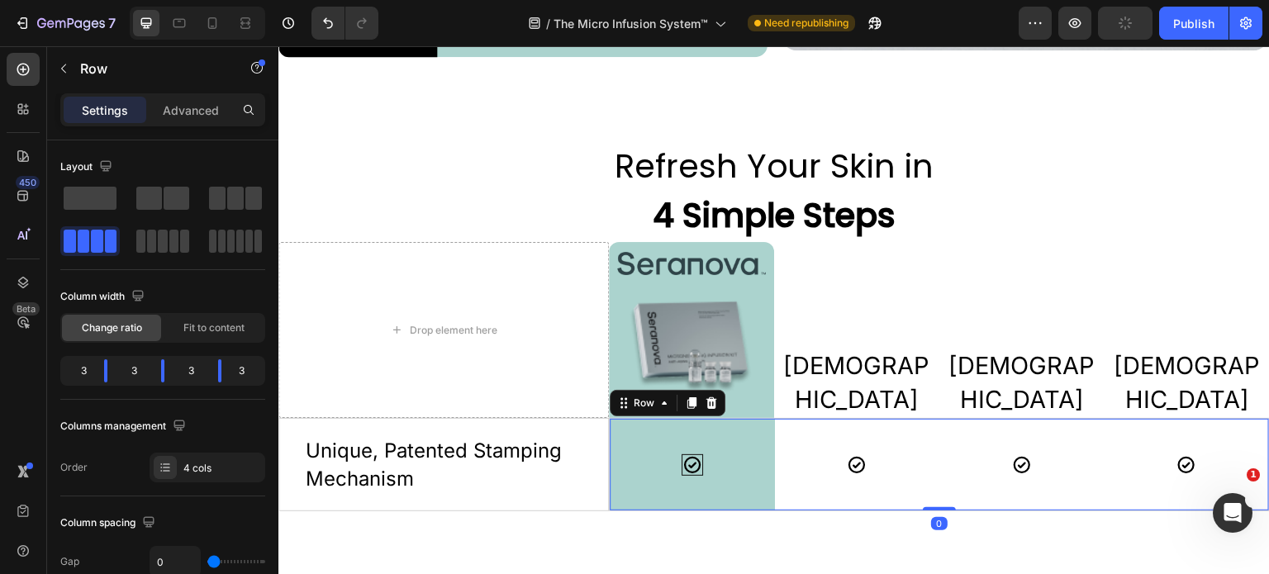
click at [1037, 479] on div "Icon" at bounding box center [1022, 465] width 165 height 92
click at [206, 27] on icon at bounding box center [212, 23] width 17 height 17
type input "100%"
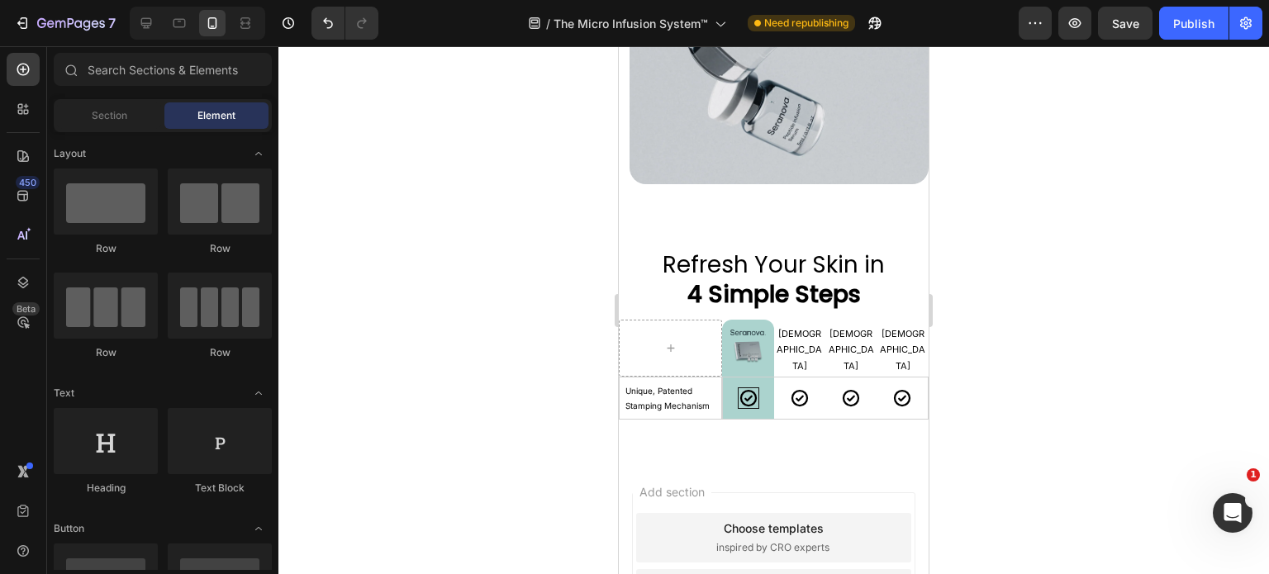
scroll to position [4751, 0]
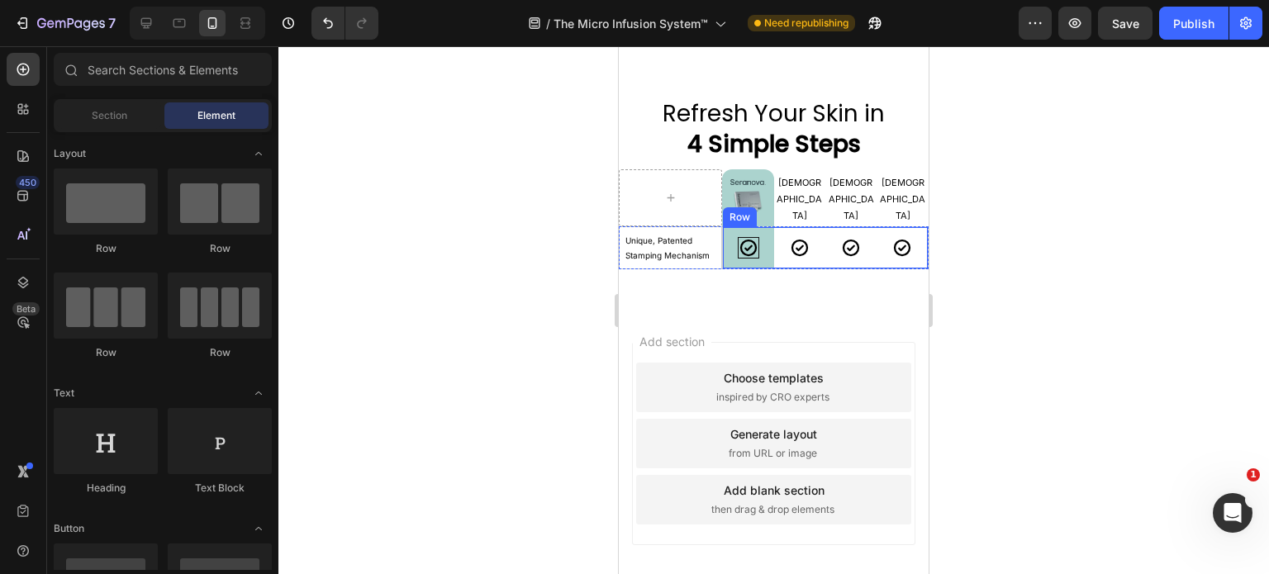
click at [779, 257] on div "Icon" at bounding box center [799, 247] width 51 height 41
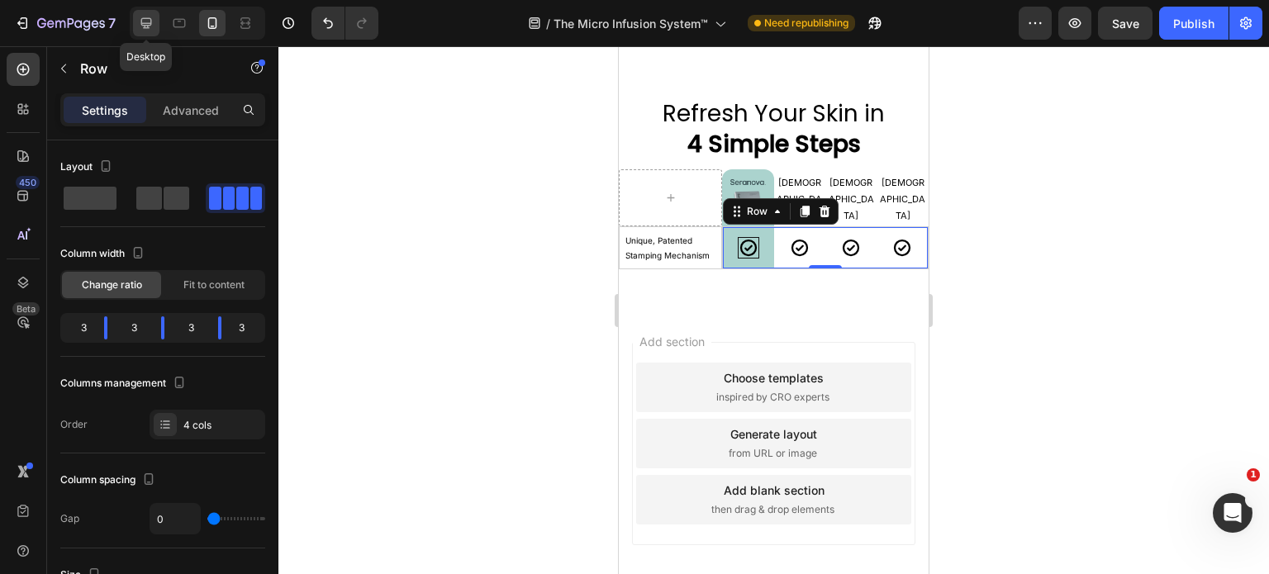
click at [146, 25] on icon at bounding box center [146, 23] width 11 height 11
type input "1200"
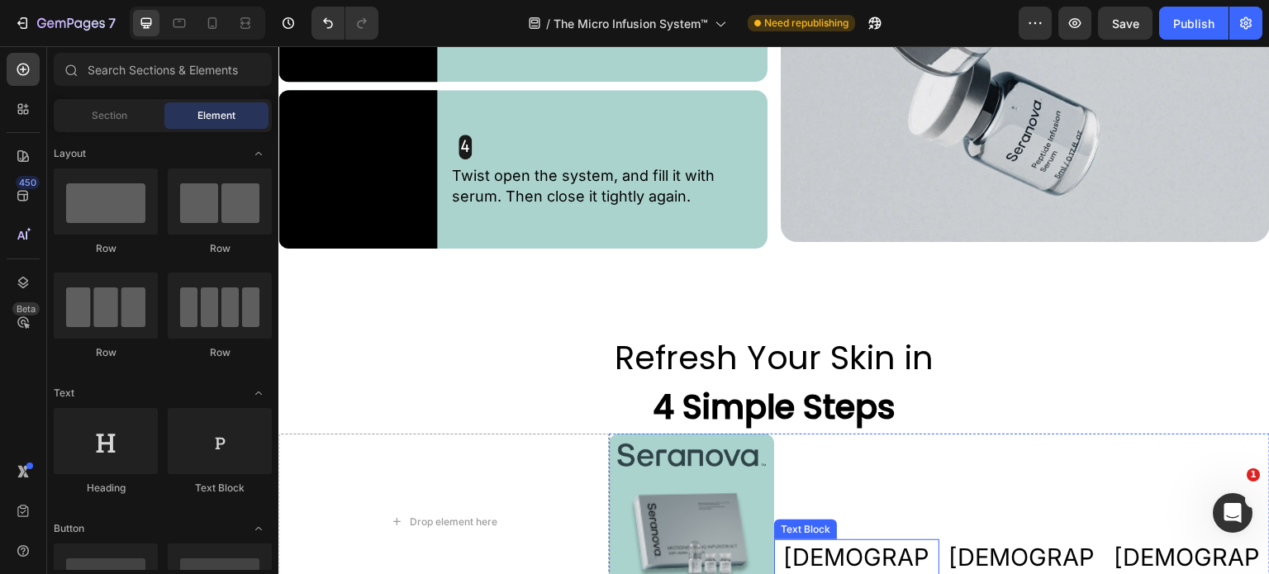
scroll to position [3305, 0]
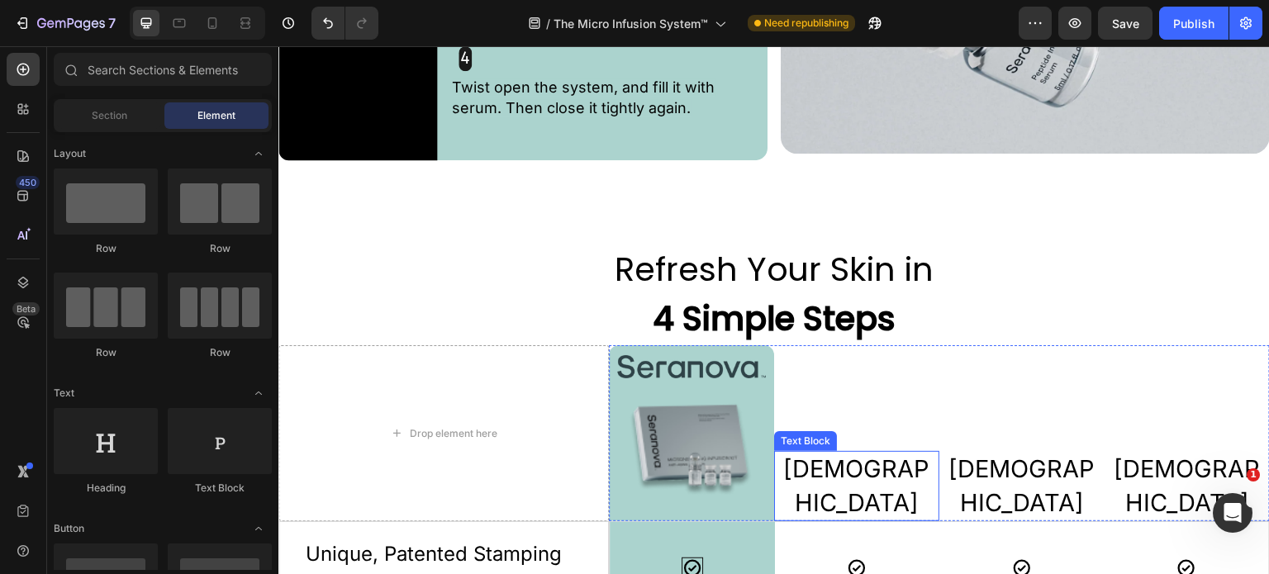
click at [849, 380] on div "[DEMOGRAPHIC_DATA] Text Block" at bounding box center [856, 433] width 165 height 176
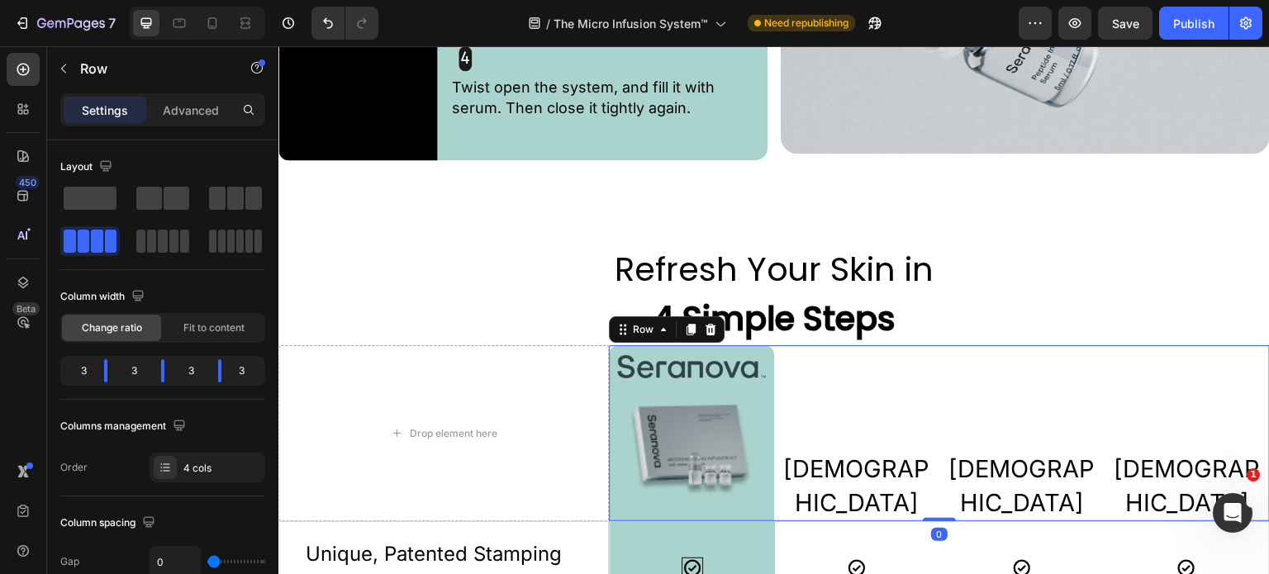
click at [836, 377] on div "[DEMOGRAPHIC_DATA] Text Block" at bounding box center [856, 433] width 165 height 176
click at [433, 388] on div "Drop element here" at bounding box center [444, 433] width 331 height 176
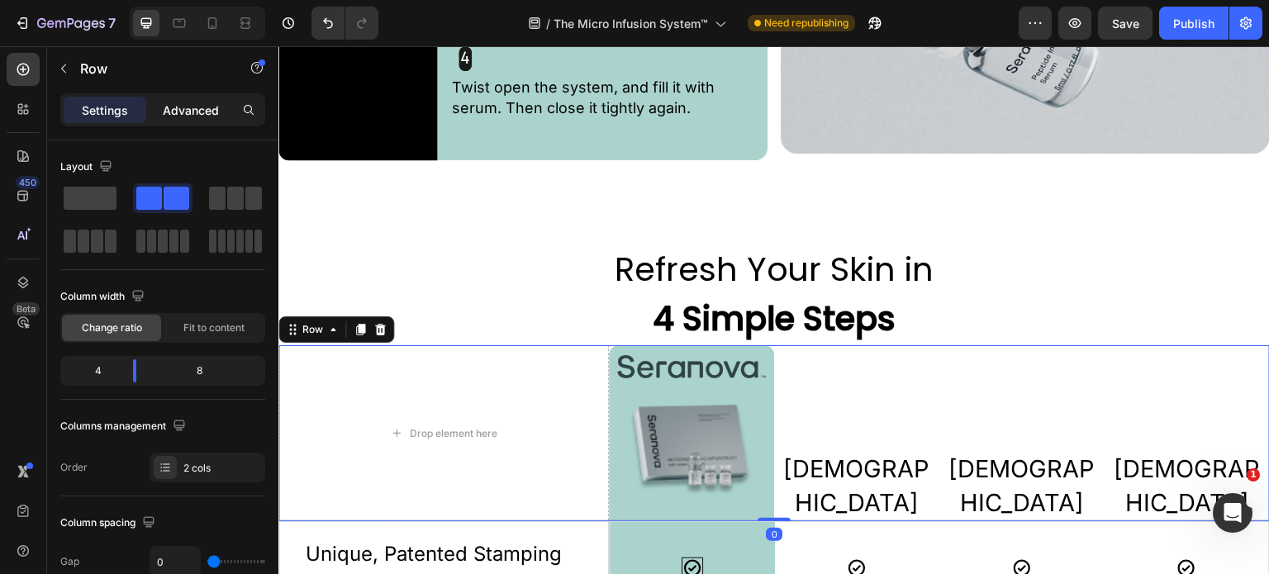
click at [190, 106] on p "Advanced" at bounding box center [191, 110] width 56 height 17
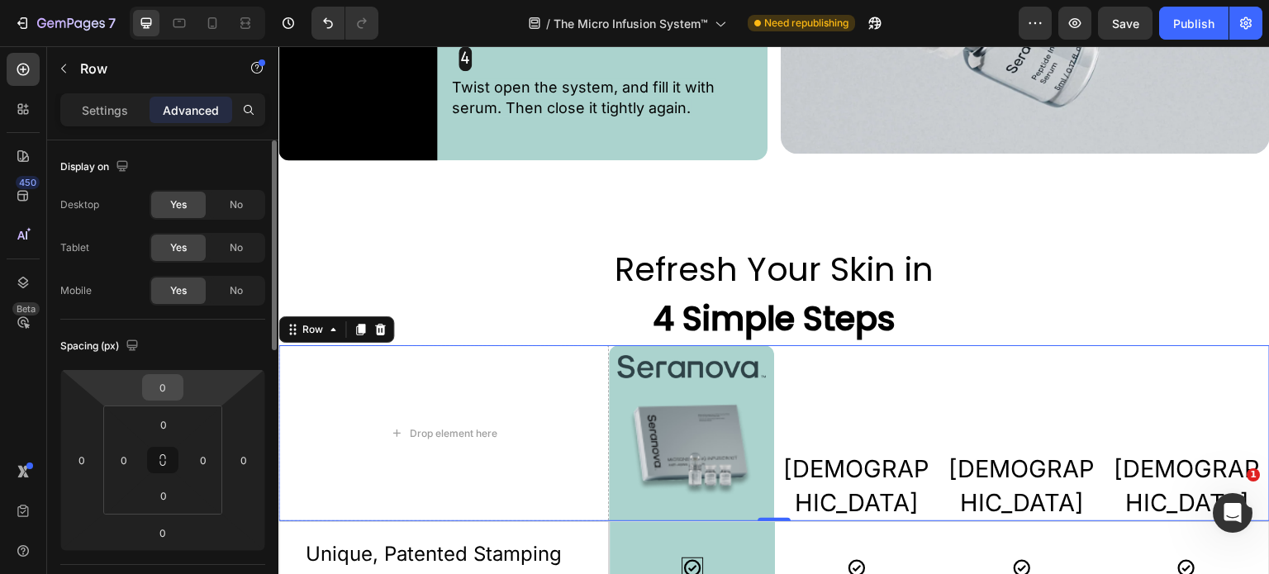
click at [173, 385] on input "0" at bounding box center [162, 387] width 33 height 25
type input "10"
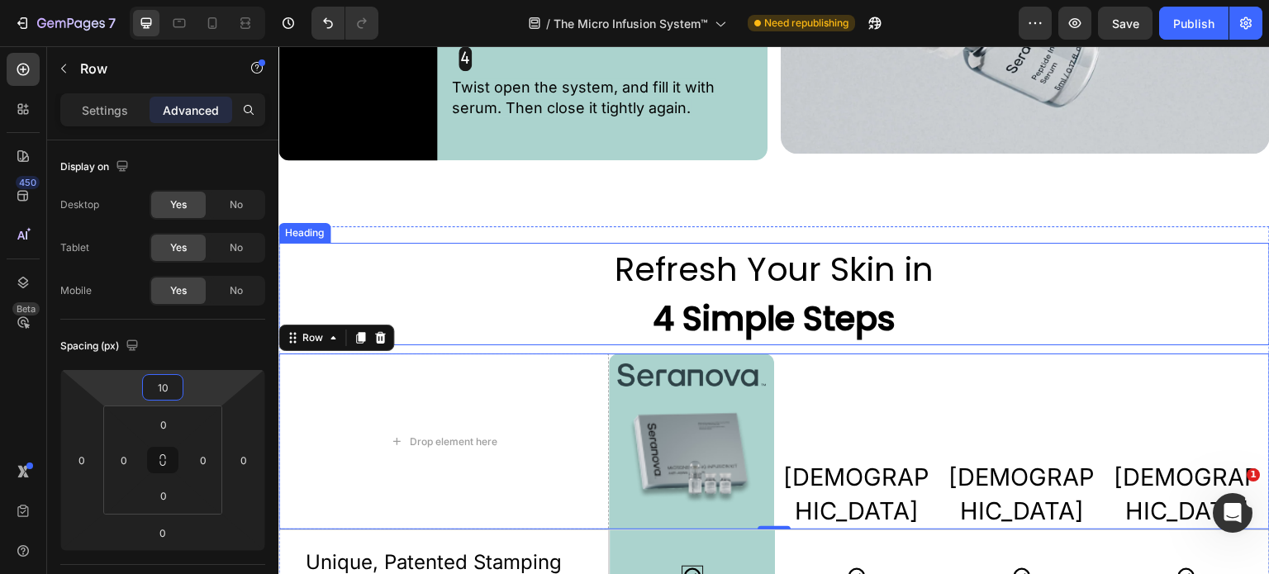
click at [1075, 276] on h2 "Refresh Your Skin in 4 Simple Steps" at bounding box center [775, 294] width 992 height 102
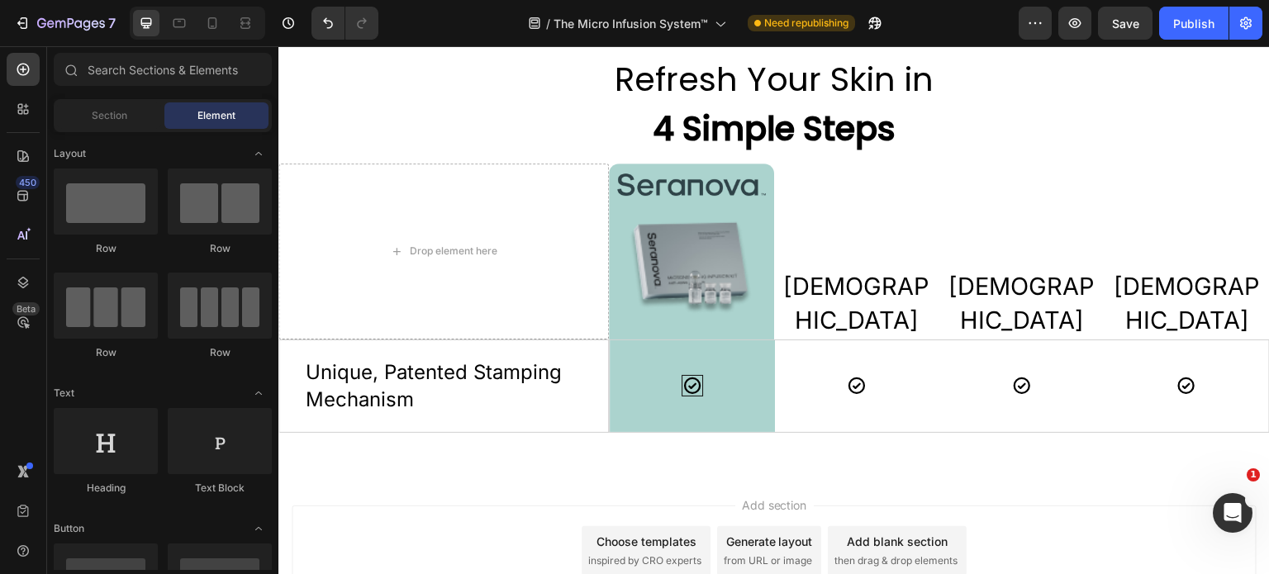
scroll to position [3620, 0]
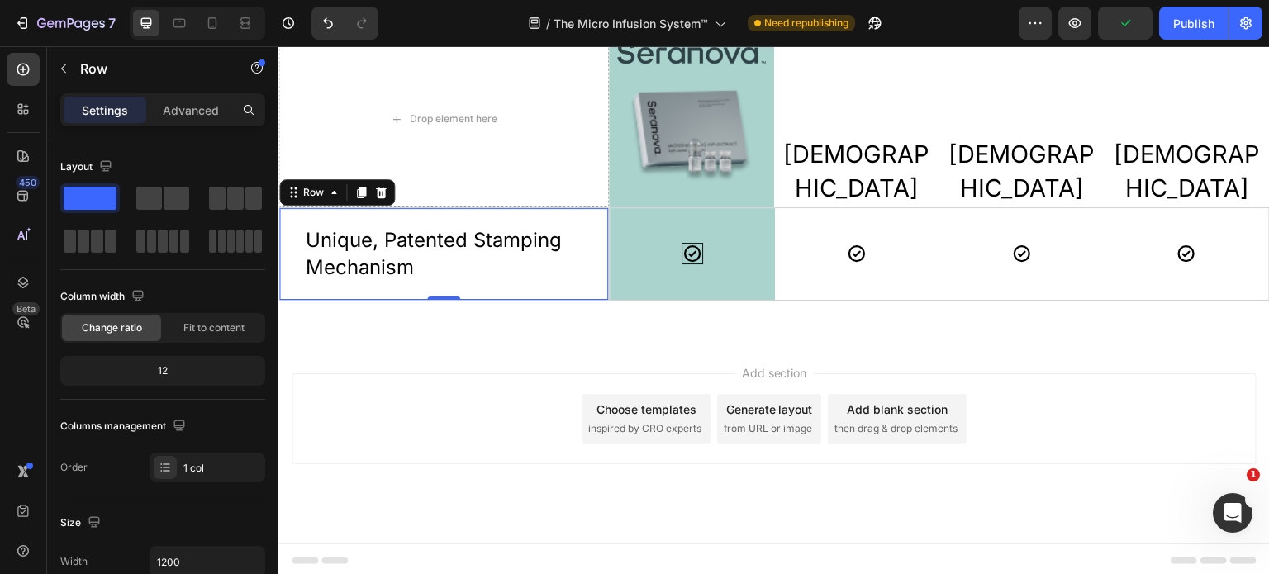
click at [533, 283] on div "Unique, Patented Stamping Mechanism Text Block Row 0" at bounding box center [444, 253] width 331 height 93
click at [610, 264] on div "Icon Row" at bounding box center [692, 254] width 165 height 92
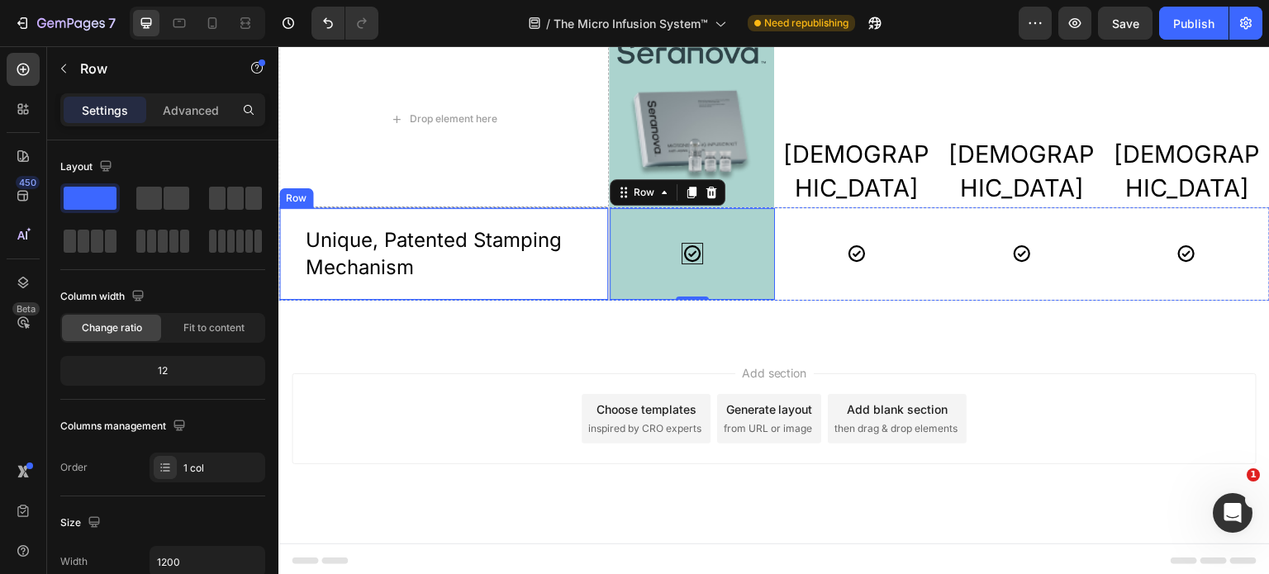
click at [596, 263] on div "Unique, Patented Stamping Mechanism Text Block Row" at bounding box center [444, 253] width 331 height 93
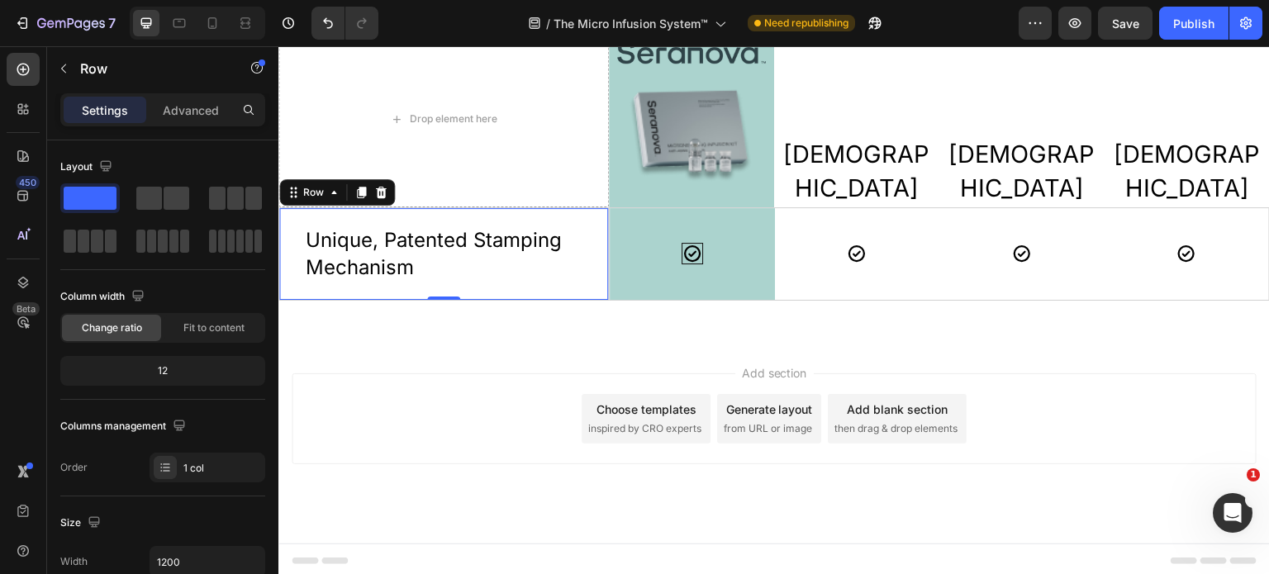
click at [417, 437] on div "Add section Choose templates inspired by CRO experts Generate layout from URL o…" at bounding box center [774, 419] width 965 height 91
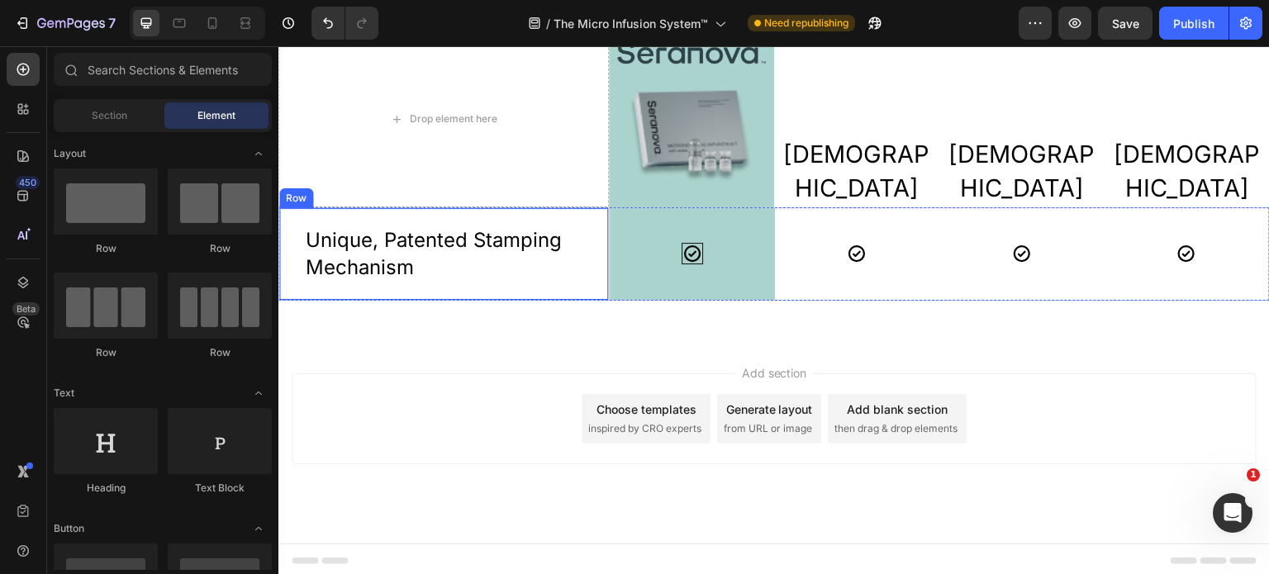
click at [295, 269] on div "Unique, Patented Stamping Mechanism Text Block Row" at bounding box center [444, 253] width 331 height 93
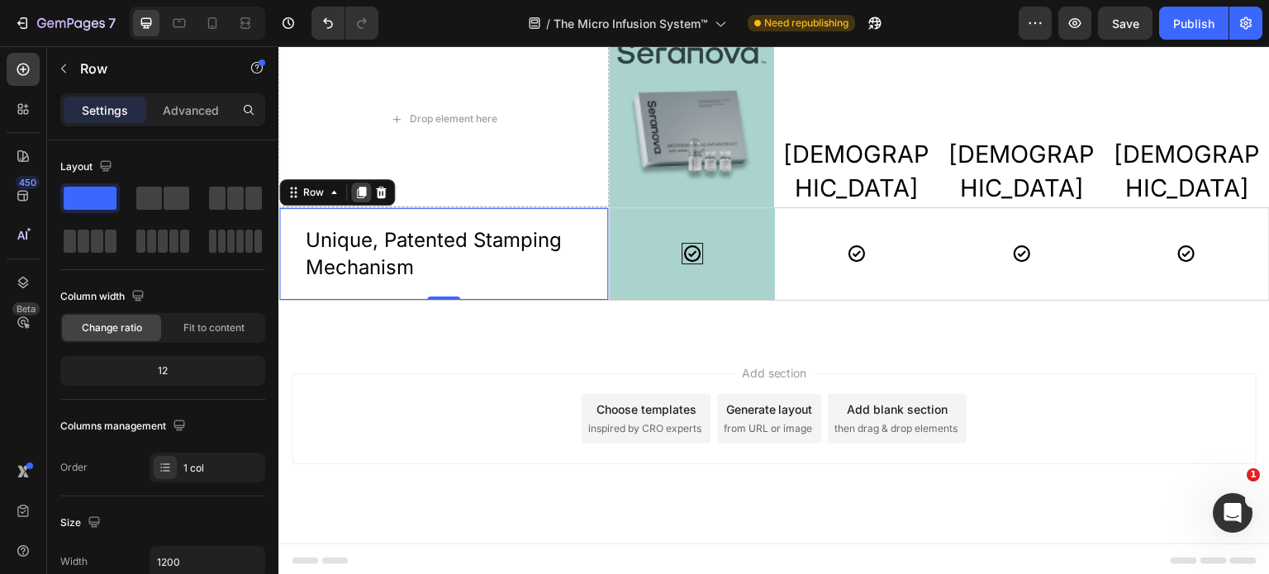
click at [360, 194] on icon at bounding box center [361, 193] width 9 height 12
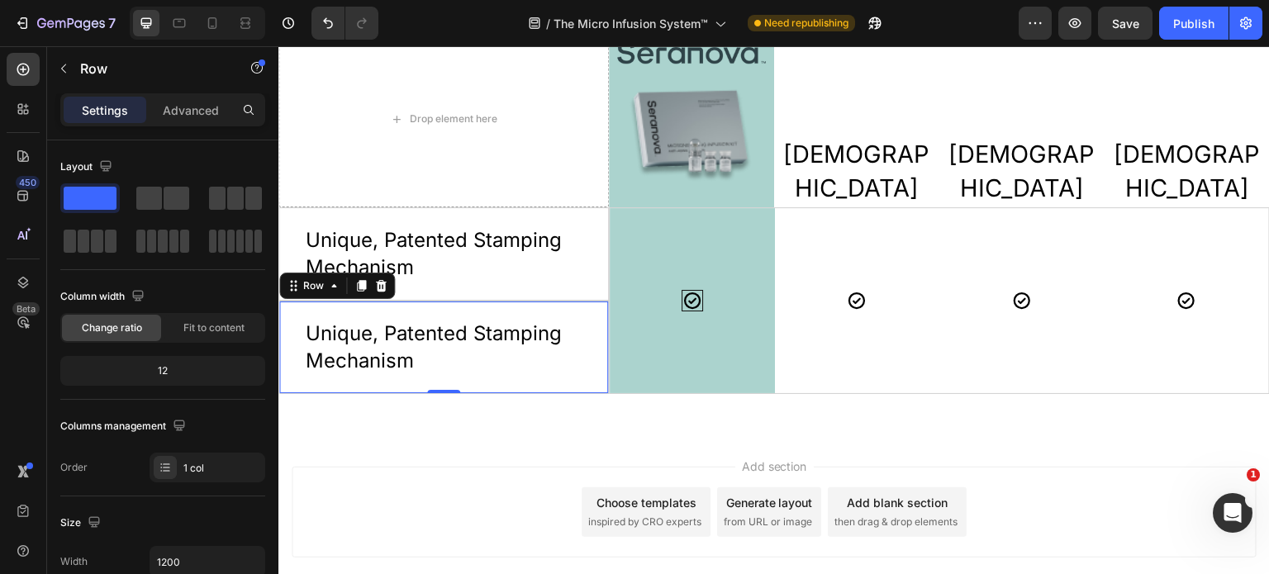
click at [360, 436] on div "Add section Choose templates inspired by CRO experts Generate layout from URL o…" at bounding box center [775, 535] width 992 height 203
click at [292, 324] on div "Unique, Patented Stamping Mechanism Text Block Row" at bounding box center [444, 347] width 331 height 93
click at [297, 361] on div "Unique, Patented Stamping Mechanism Text Block Row 0" at bounding box center [444, 347] width 331 height 93
click at [290, 350] on div "Unique, Patented Stamping Mechanism Text Block Row 0" at bounding box center [444, 347] width 331 height 93
click at [380, 287] on icon at bounding box center [381, 286] width 11 height 12
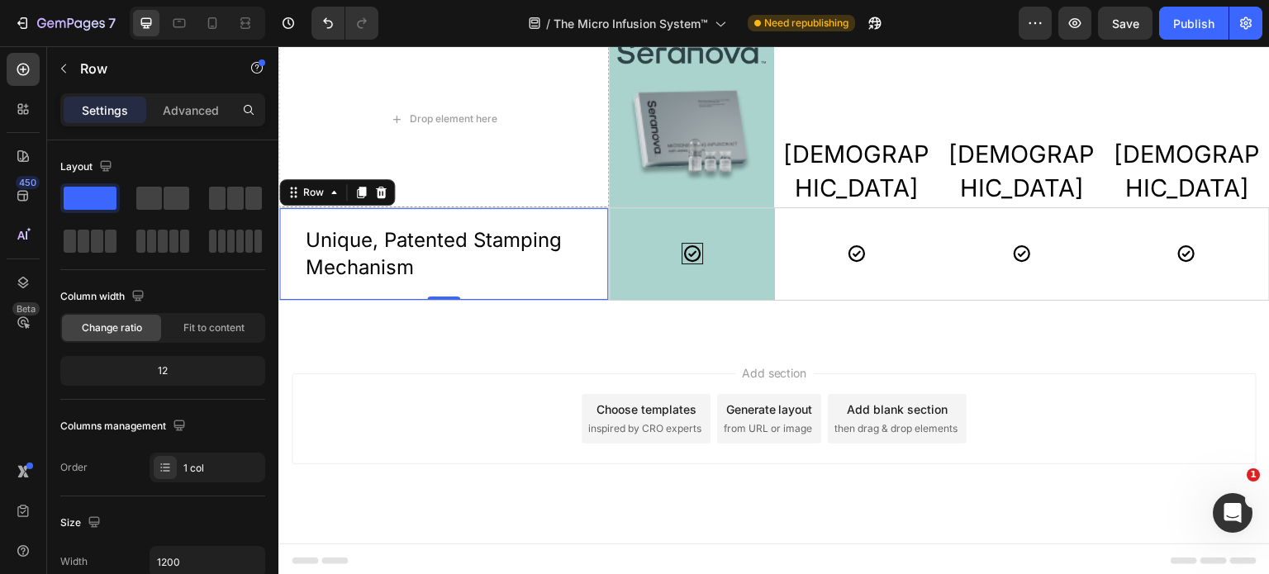
click at [589, 241] on div "Unique, Patented Stamping Mechanism Text Block Row 0" at bounding box center [444, 253] width 331 height 93
click at [364, 191] on icon at bounding box center [361, 193] width 9 height 12
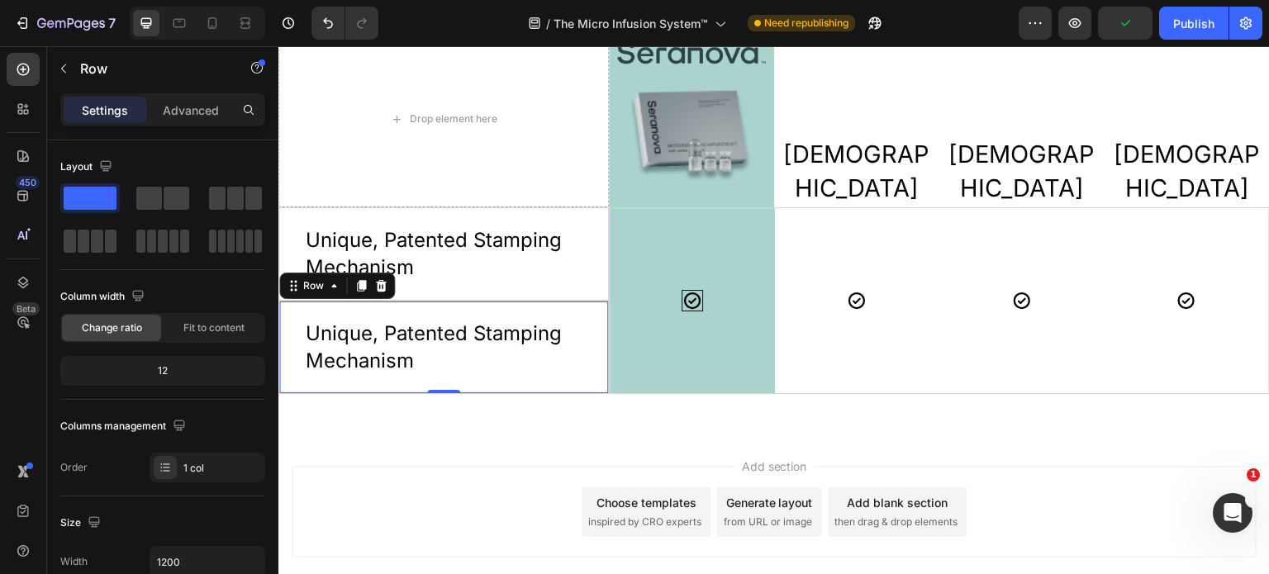
click at [380, 292] on div "Row" at bounding box center [337, 286] width 116 height 26
click at [381, 285] on icon at bounding box center [380, 285] width 13 height 13
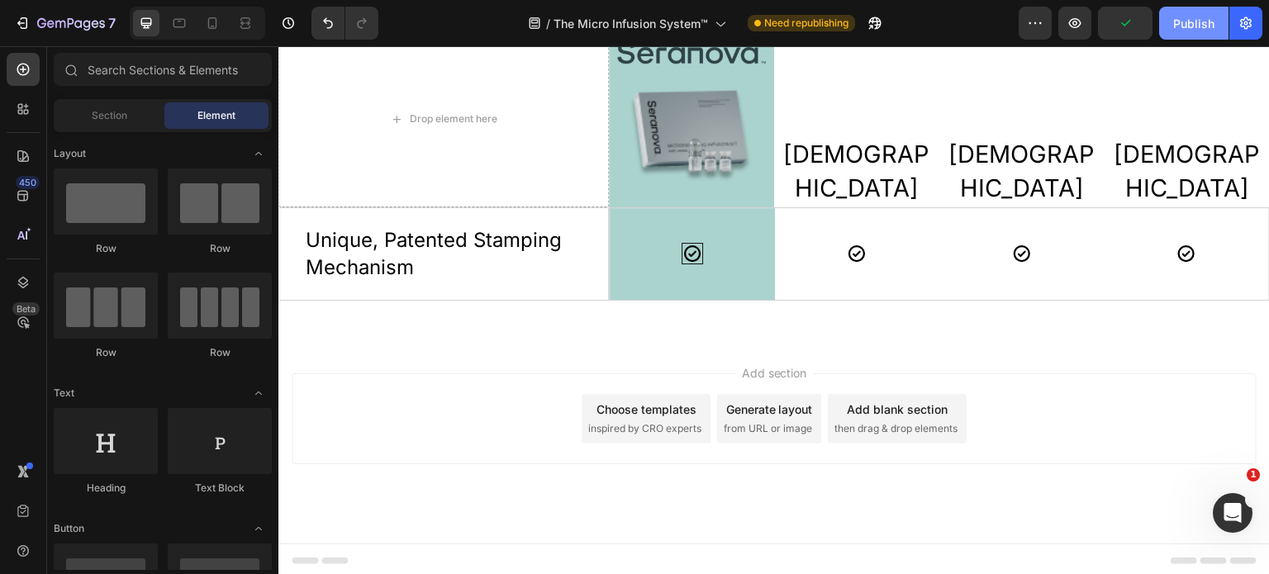
click at [1182, 26] on div "Publish" at bounding box center [1194, 23] width 41 height 17
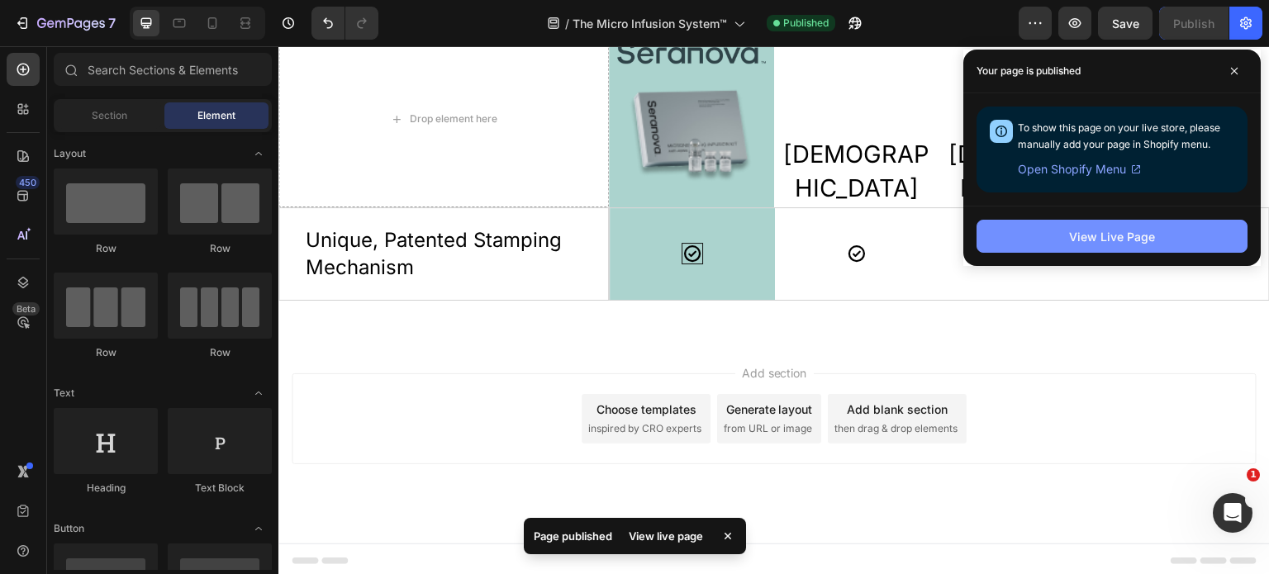
click at [1123, 239] on div "View Live Page" at bounding box center [1112, 236] width 86 height 17
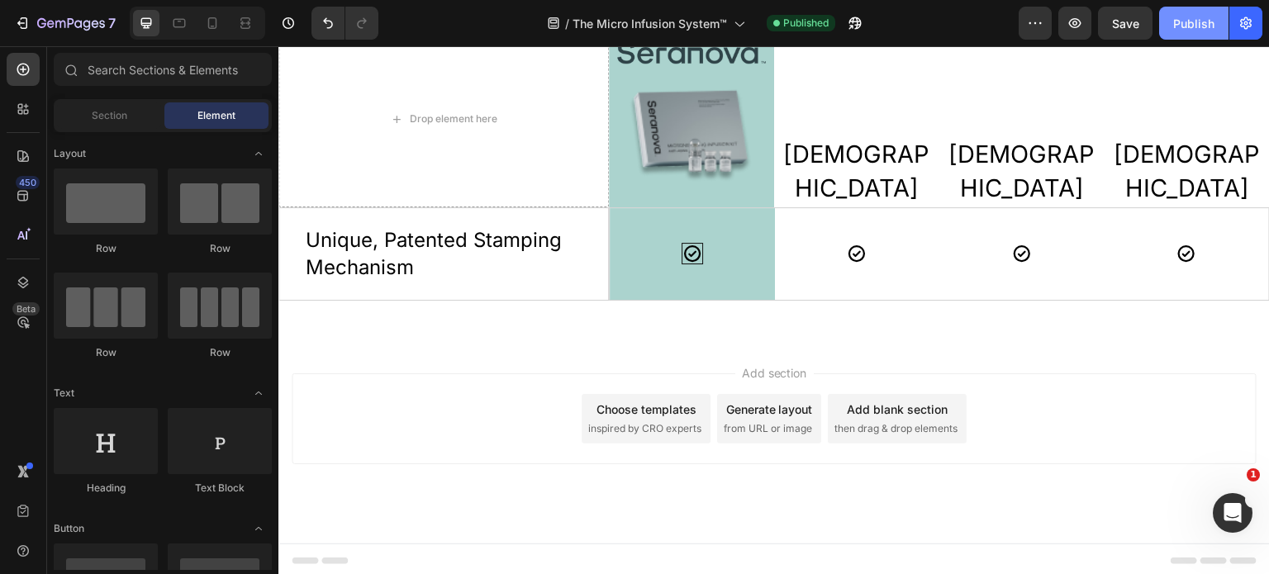
click at [1177, 26] on div "Publish" at bounding box center [1194, 23] width 41 height 17
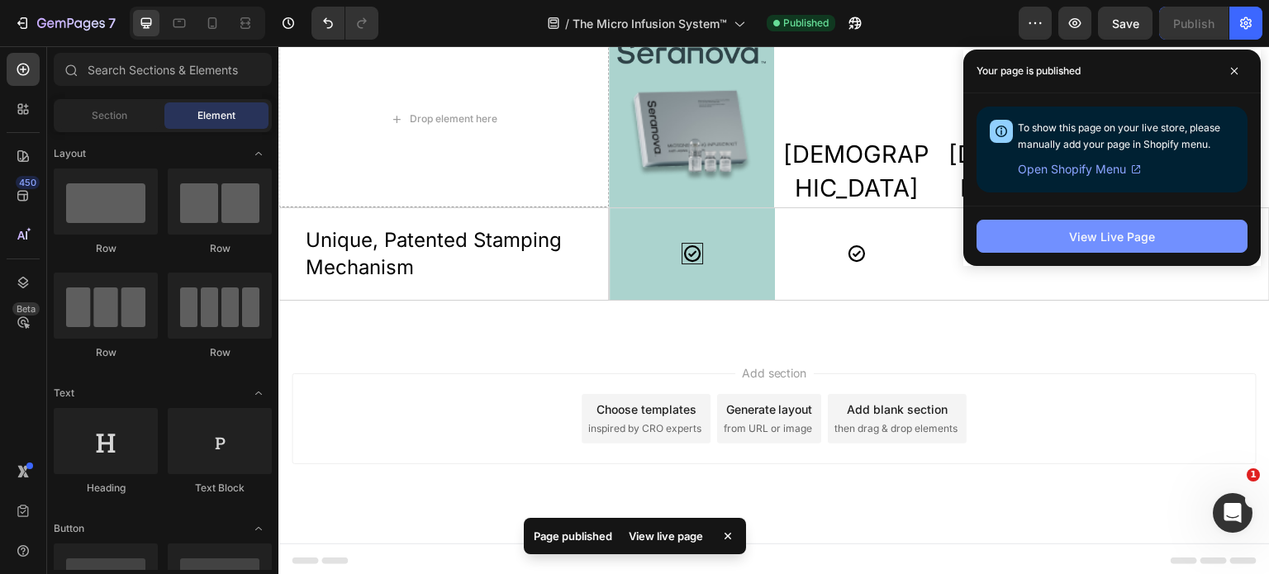
click at [1125, 236] on div "View Live Page" at bounding box center [1112, 236] width 86 height 17
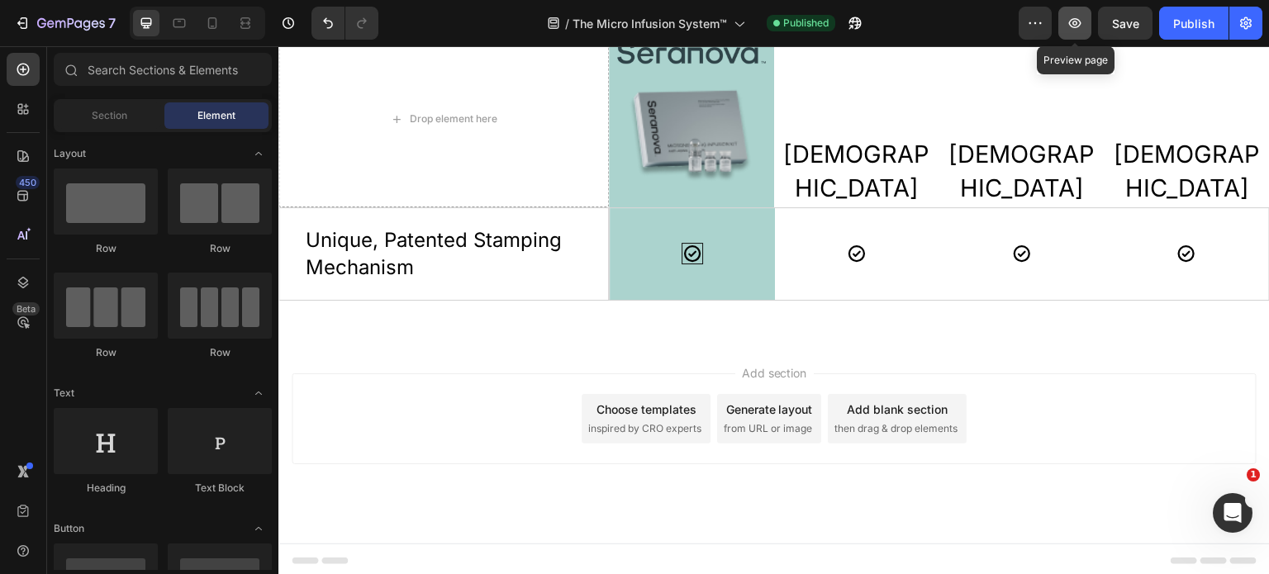
click at [1074, 26] on icon "button" at bounding box center [1075, 23] width 17 height 17
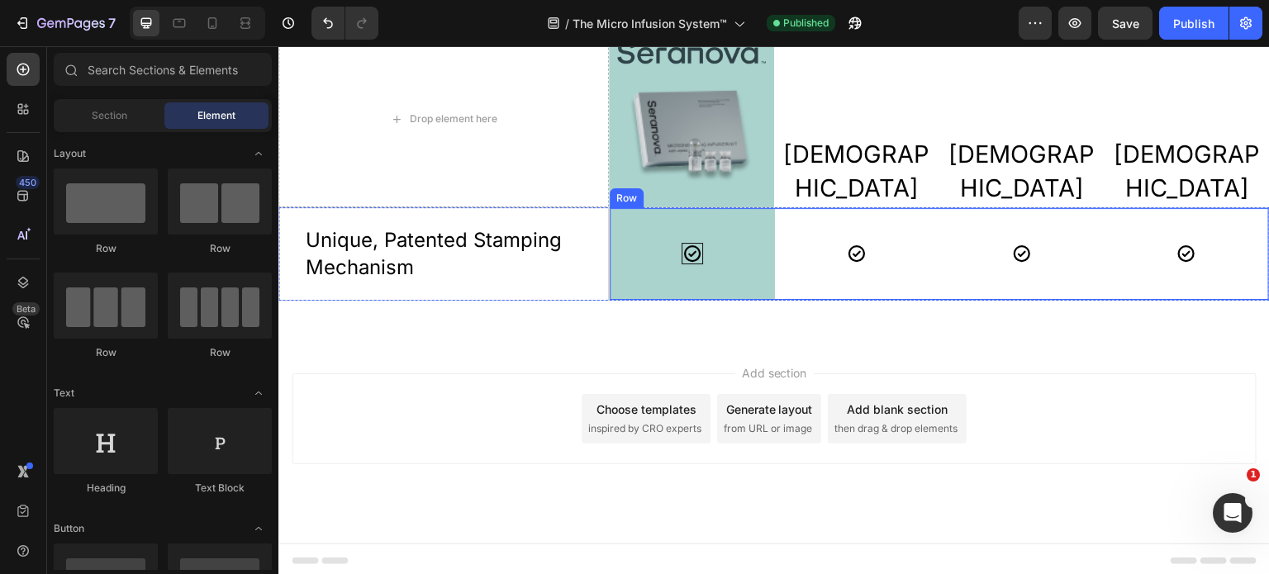
click at [841, 283] on div "Icon" at bounding box center [857, 254] width 165 height 92
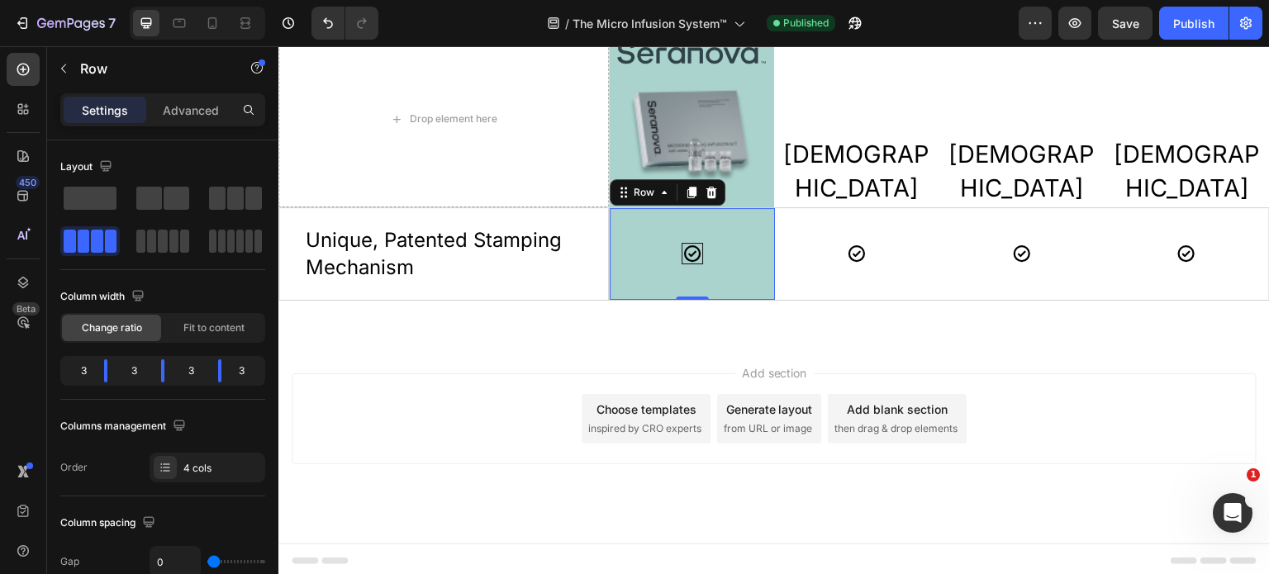
click at [750, 262] on div "Icon" at bounding box center [692, 254] width 149 height 72
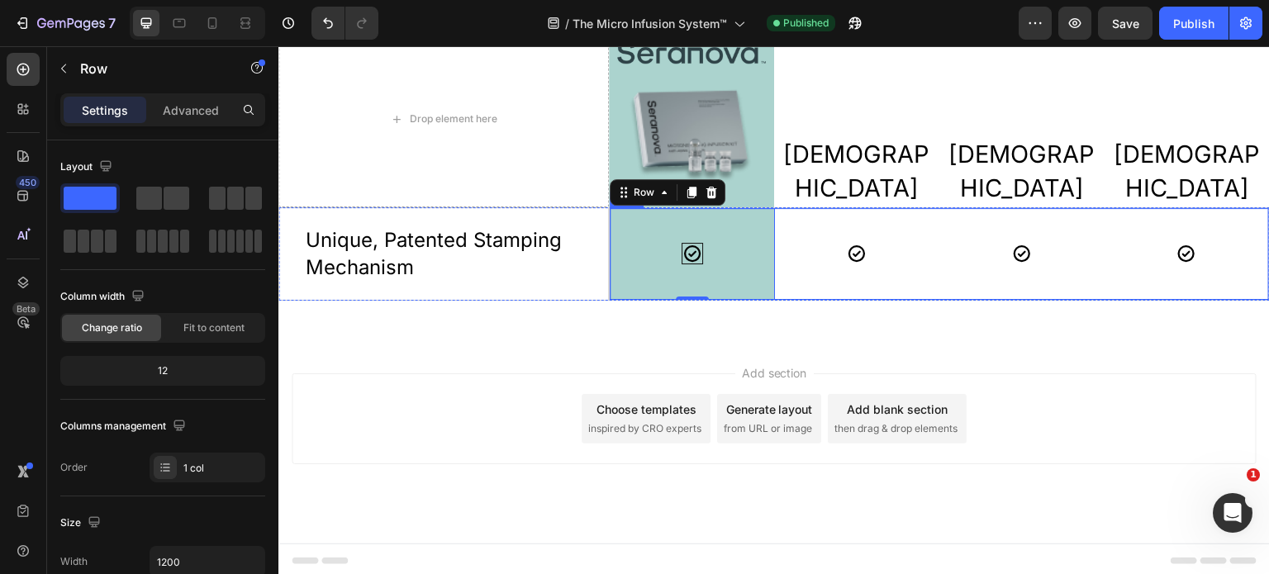
click at [820, 283] on div "Icon" at bounding box center [857, 254] width 165 height 92
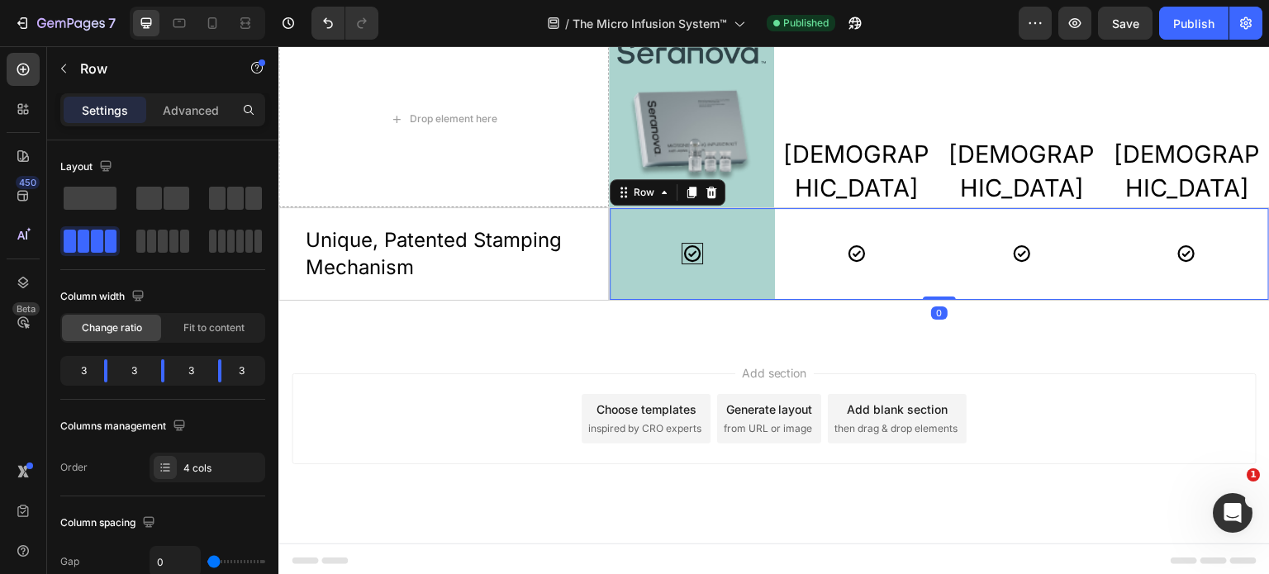
click at [841, 274] on div "Icon" at bounding box center [857, 254] width 165 height 92
click at [847, 263] on div "Icon" at bounding box center [857, 254] width 165 height 92
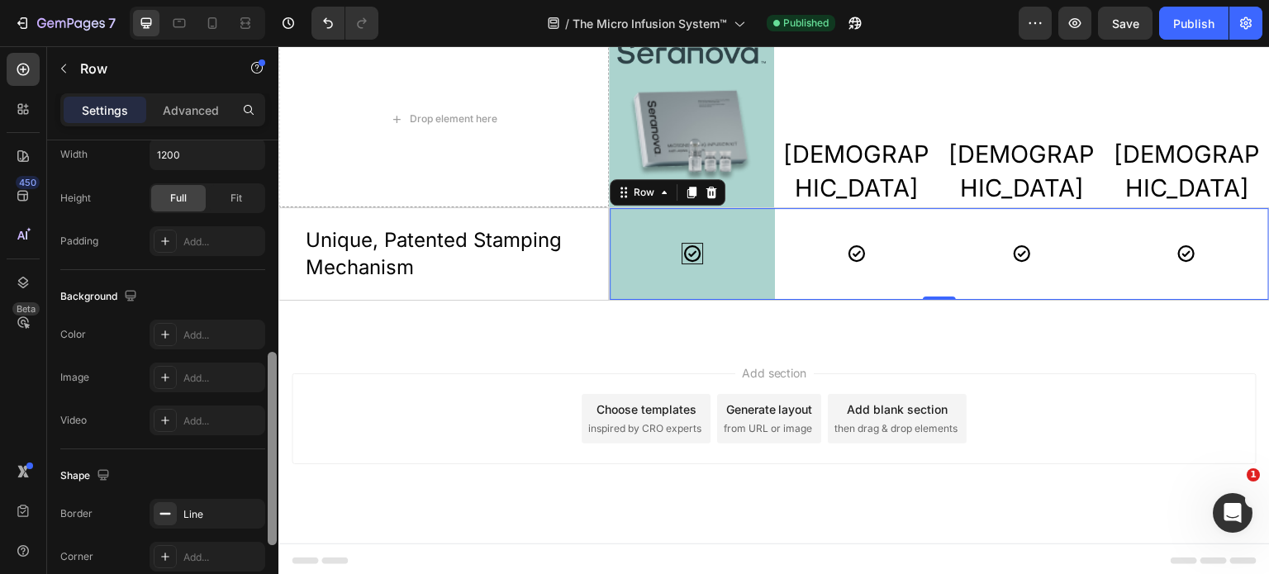
scroll to position [509, 0]
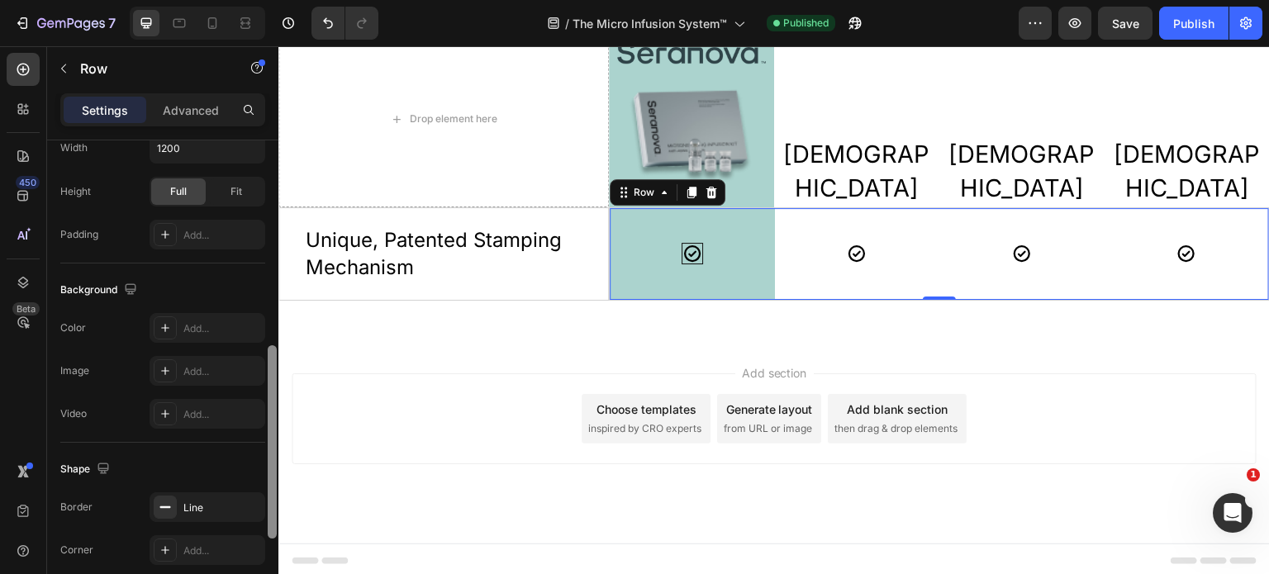
drag, startPoint x: 274, startPoint y: 291, endPoint x: 273, endPoint y: 492, distance: 200.8
click at [273, 492] on div at bounding box center [272, 441] width 9 height 193
click at [212, 510] on div "Line" at bounding box center [207, 508] width 48 height 15
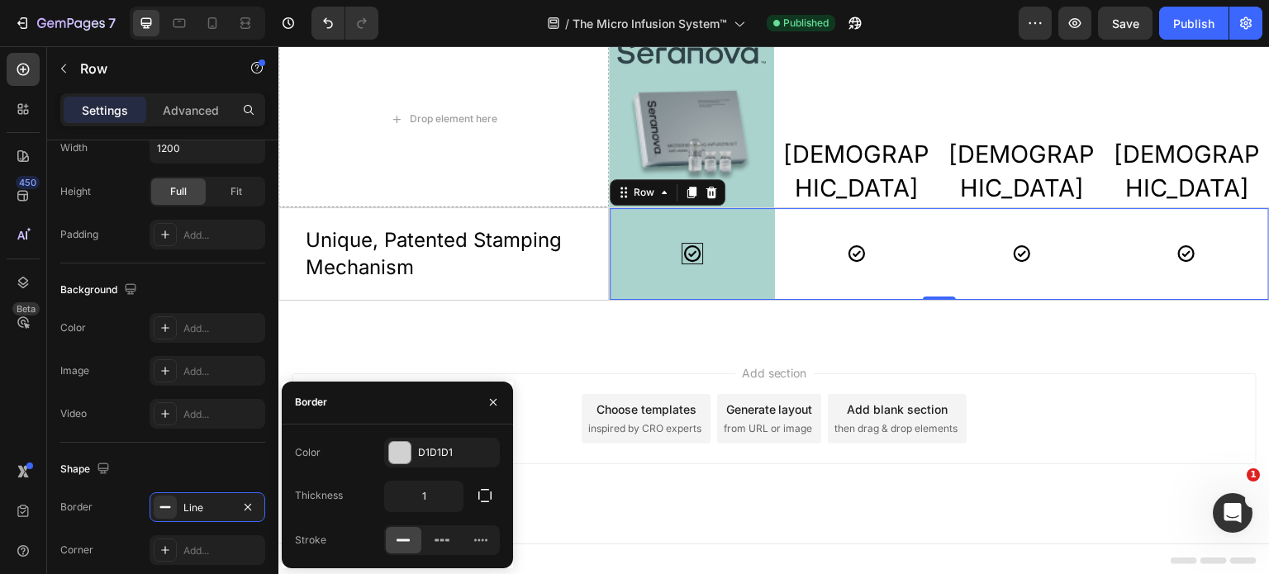
click at [487, 498] on icon "button" at bounding box center [485, 496] width 17 height 17
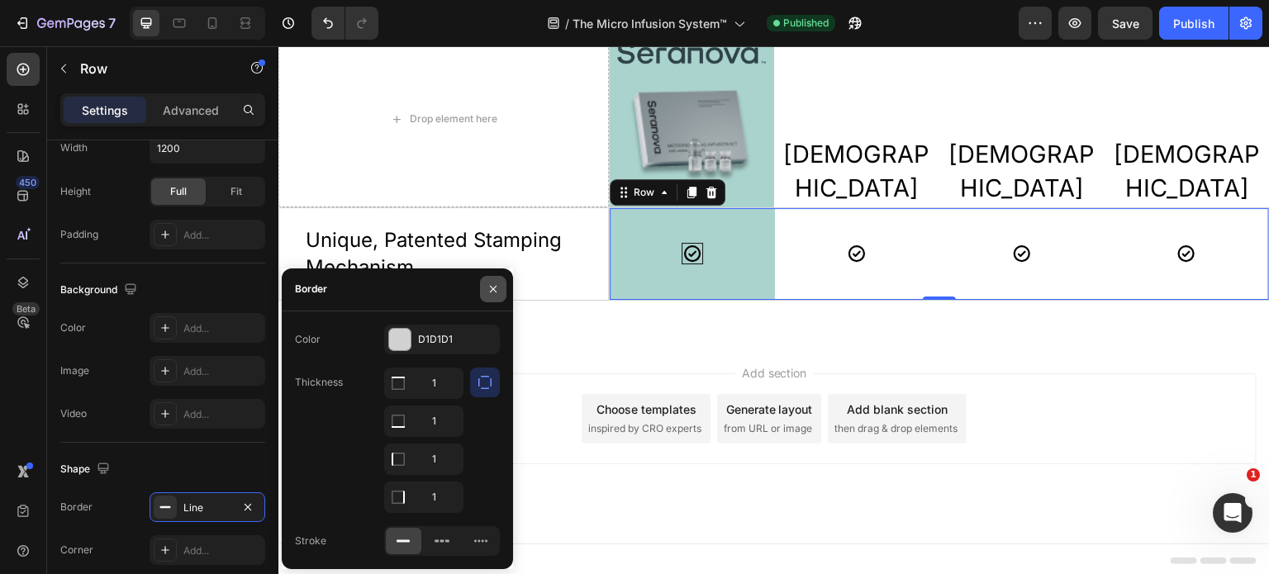
click at [491, 293] on icon "button" at bounding box center [493, 289] width 13 height 13
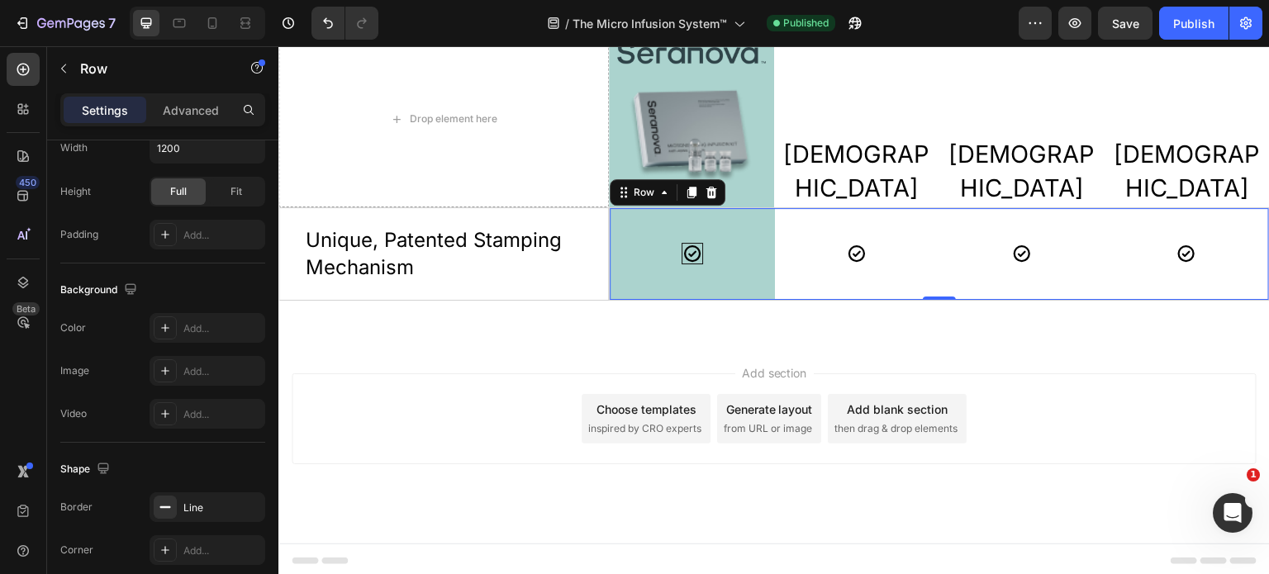
click at [891, 280] on div "Icon" at bounding box center [857, 254] width 165 height 92
click at [852, 271] on div "Icon" at bounding box center [857, 254] width 165 height 92
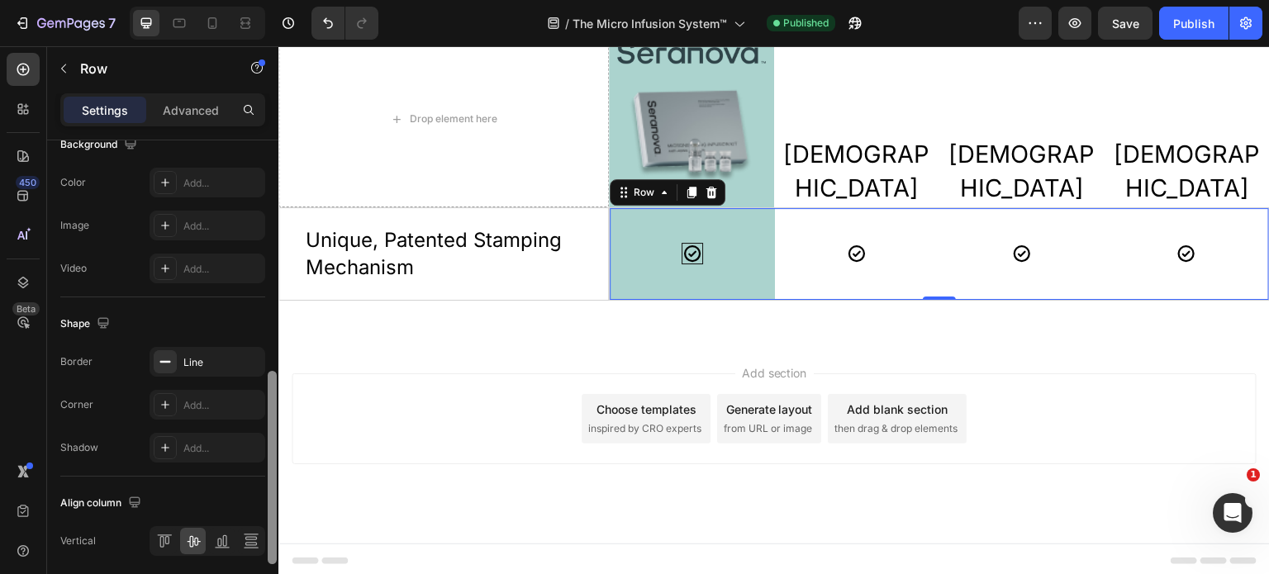
scroll to position [622, 0]
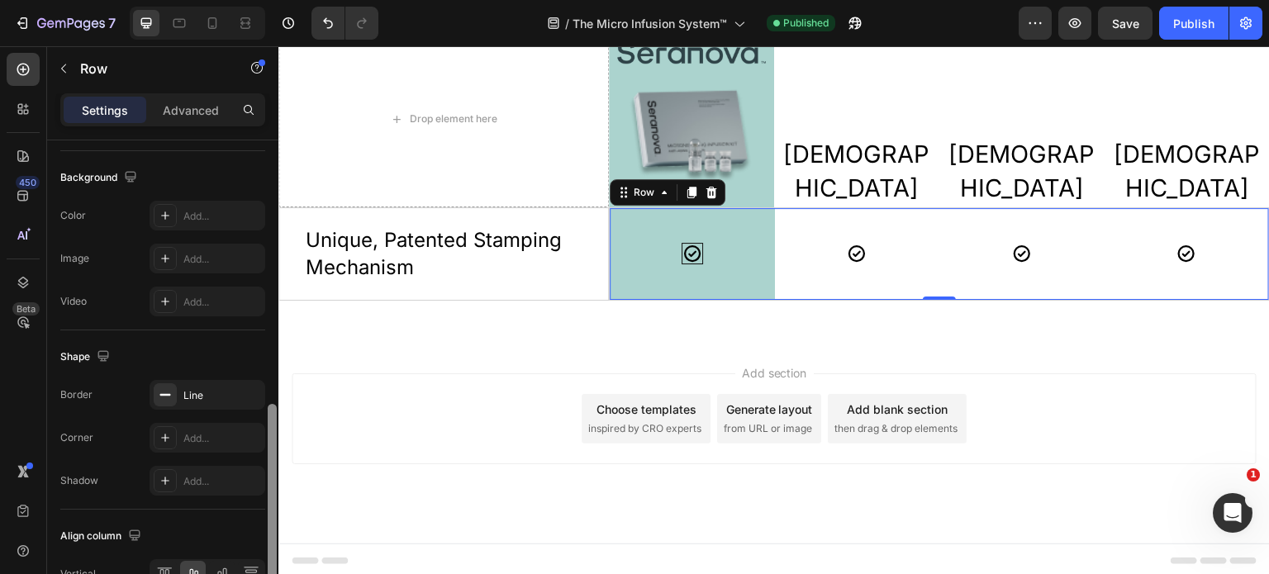
drag, startPoint x: 548, startPoint y: 400, endPoint x: 281, endPoint y: 373, distance: 268.3
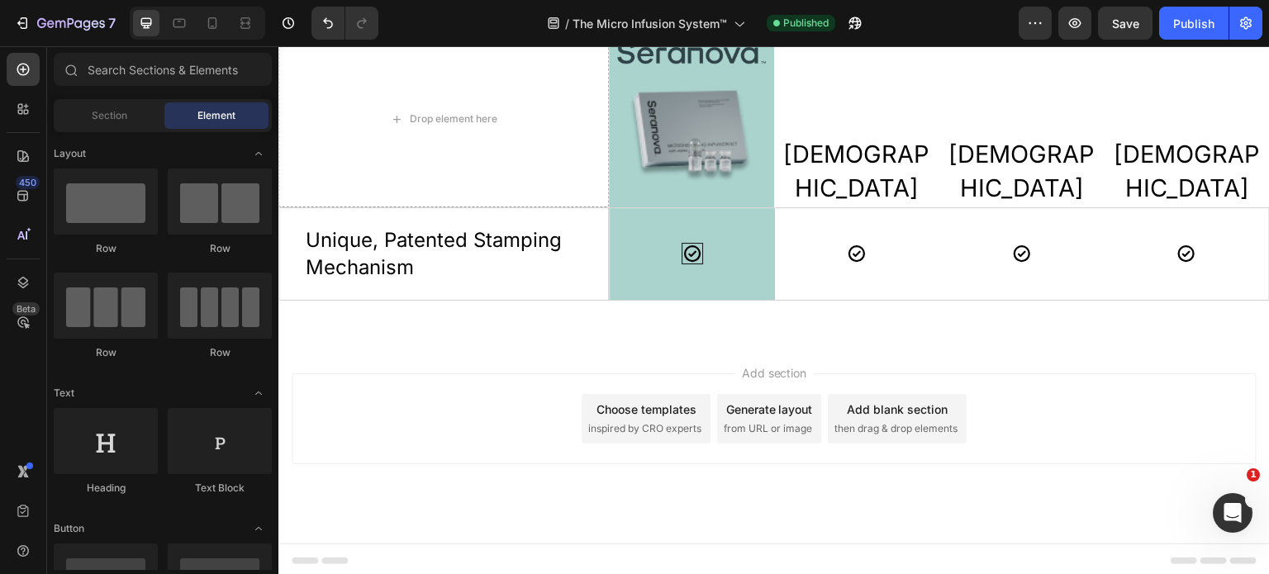
click at [282, 373] on div "Add section Choose templates inspired by CRO experts Generate layout from URL o…" at bounding box center [775, 442] width 992 height 203
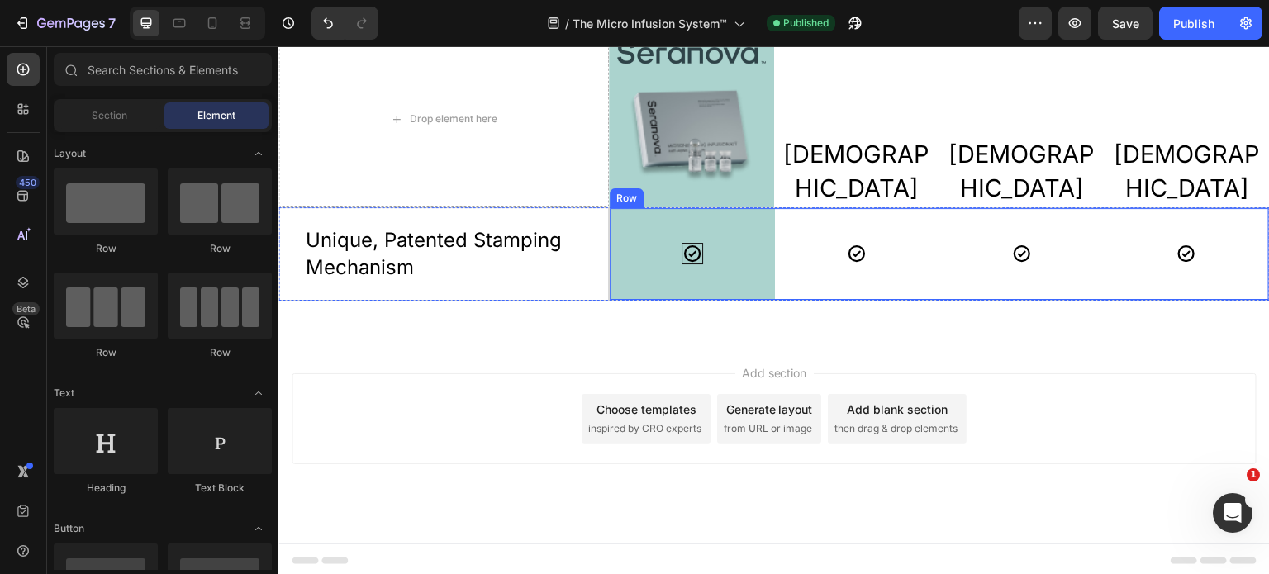
click at [833, 279] on div "Icon" at bounding box center [857, 254] width 165 height 92
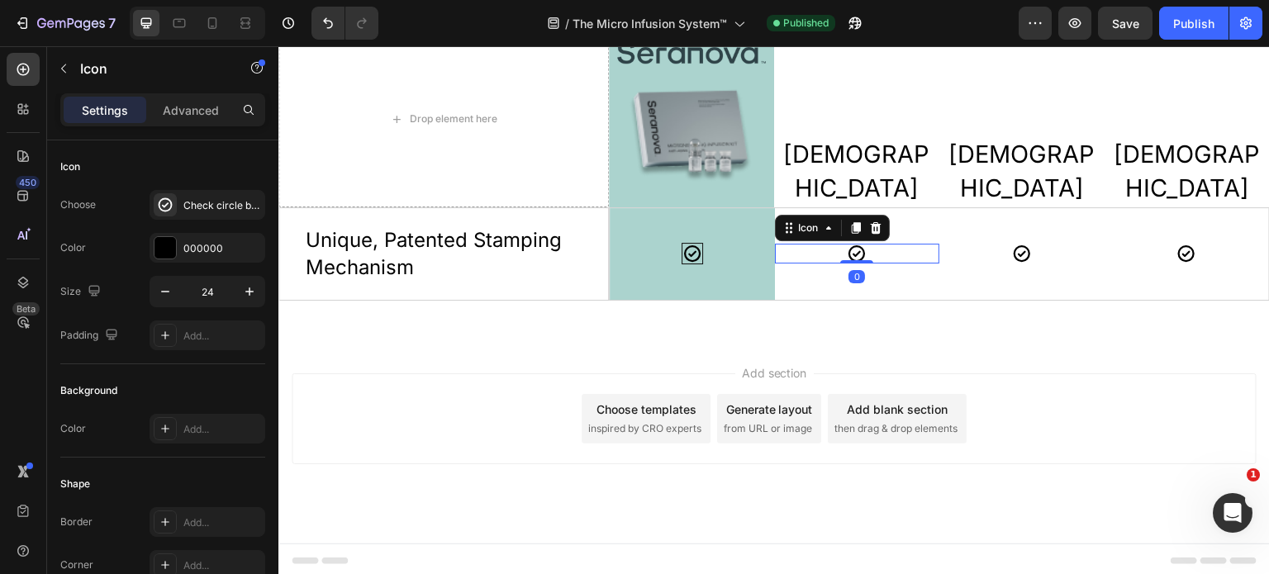
click at [874, 255] on div "Icon 0" at bounding box center [857, 254] width 165 height 20
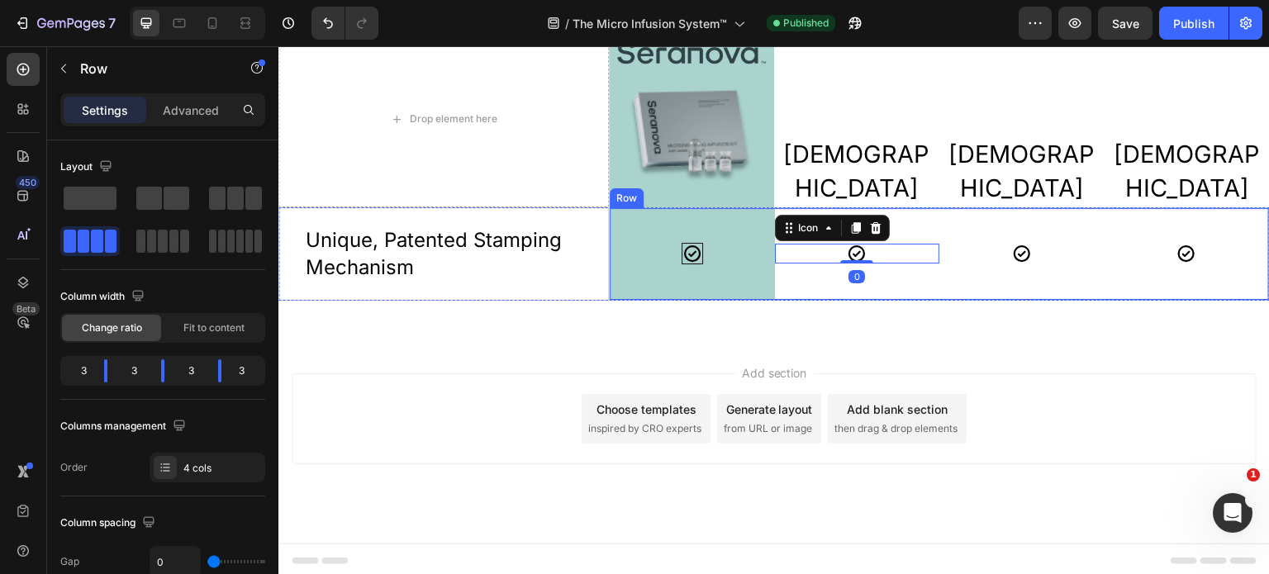
click at [897, 219] on div "Icon 0" at bounding box center [857, 254] width 165 height 92
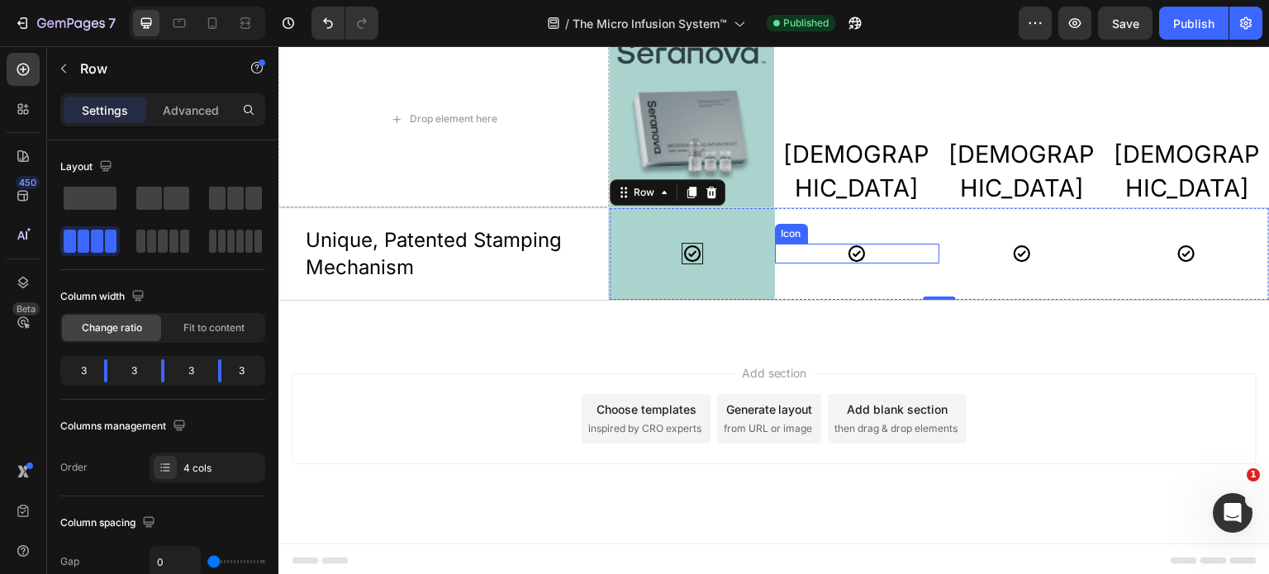
click at [868, 252] on div "Icon" at bounding box center [857, 254] width 165 height 20
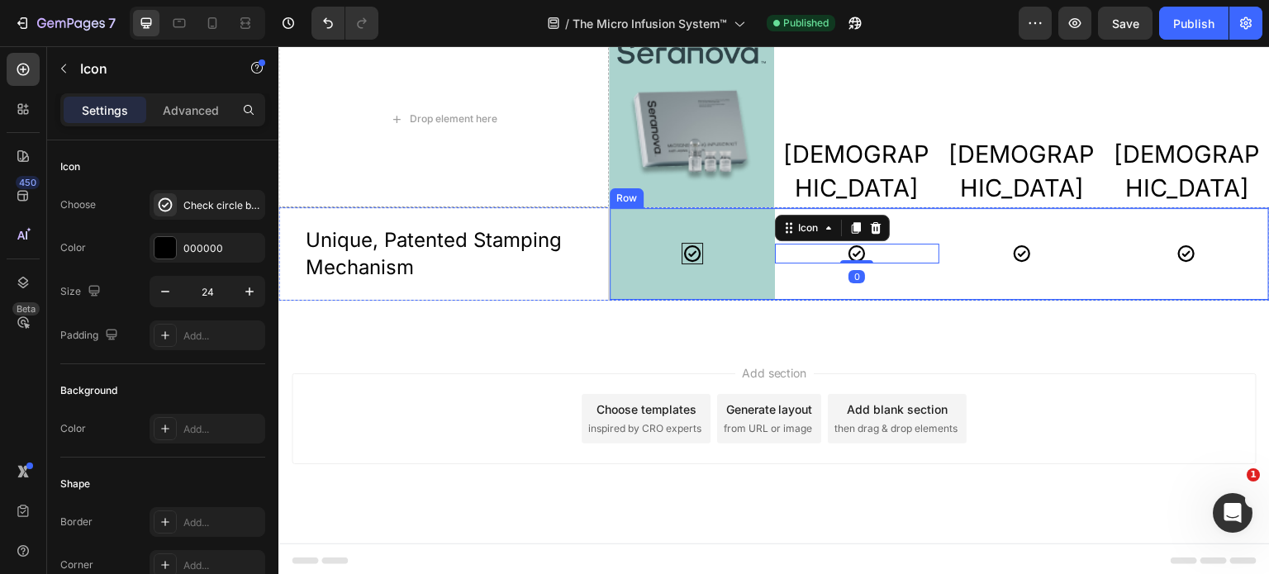
click at [912, 227] on div "Icon 0" at bounding box center [857, 254] width 165 height 92
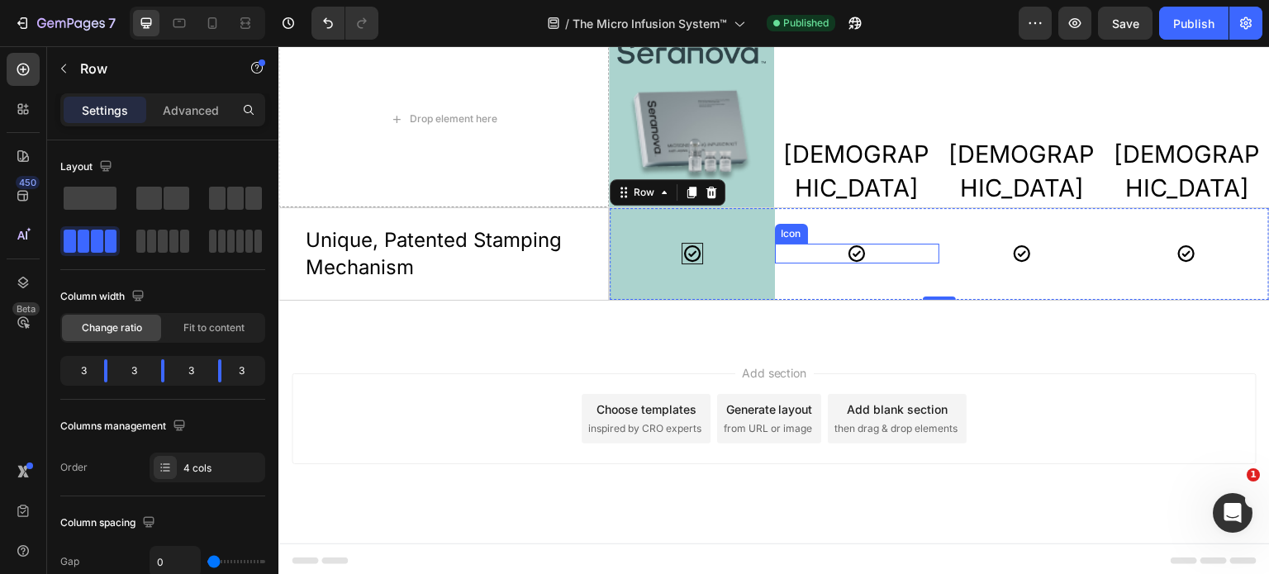
click at [860, 250] on div "Icon" at bounding box center [857, 254] width 165 height 20
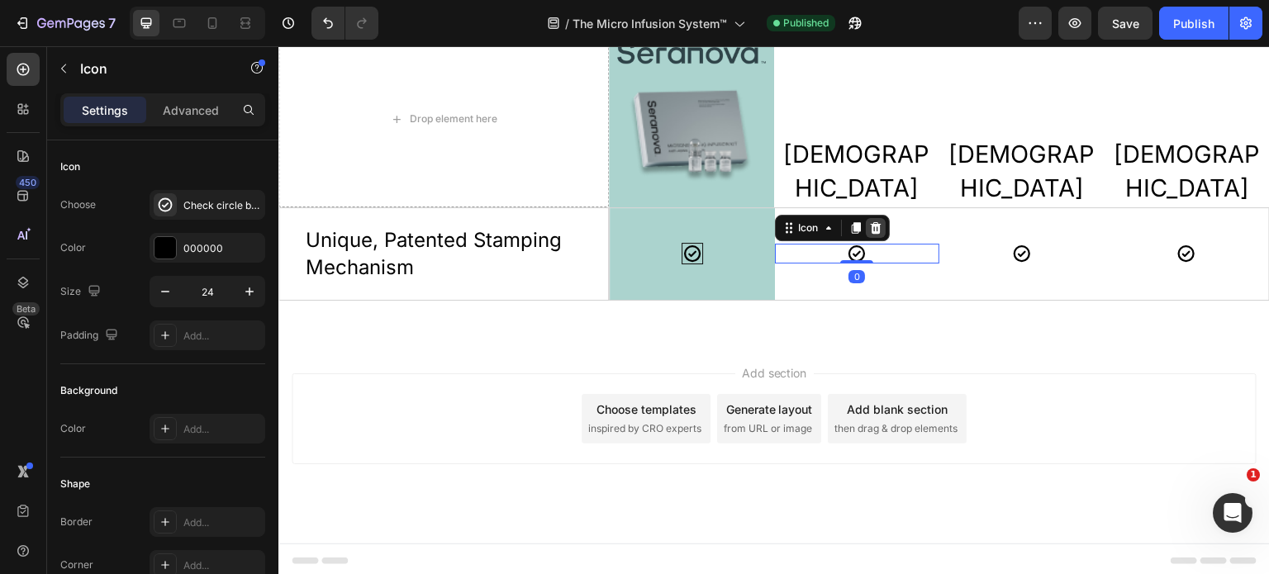
click at [870, 222] on icon at bounding box center [875, 228] width 11 height 12
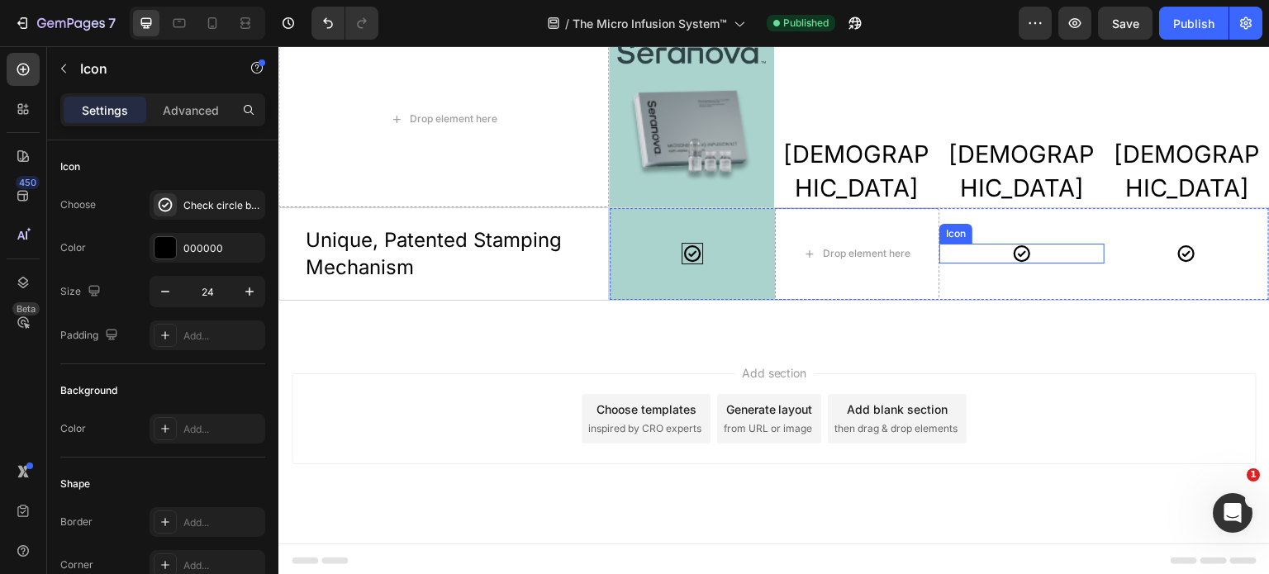
click at [1018, 259] on div "Icon" at bounding box center [1022, 254] width 165 height 20
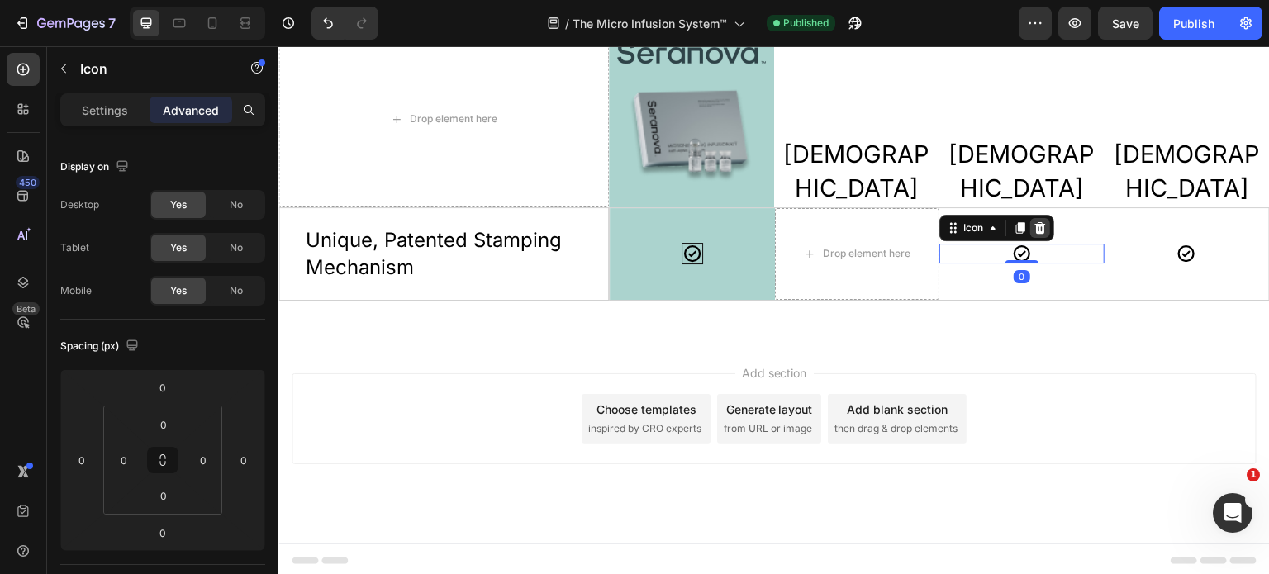
click at [1036, 228] on icon at bounding box center [1041, 228] width 11 height 12
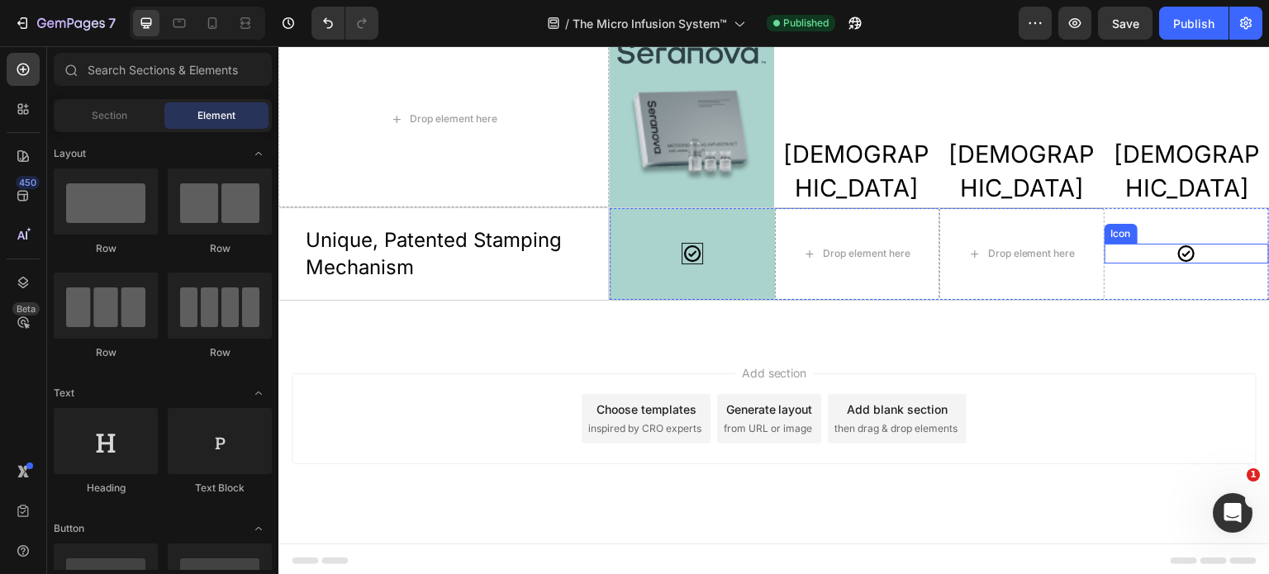
click at [1177, 254] on icon at bounding box center [1187, 254] width 20 height 20
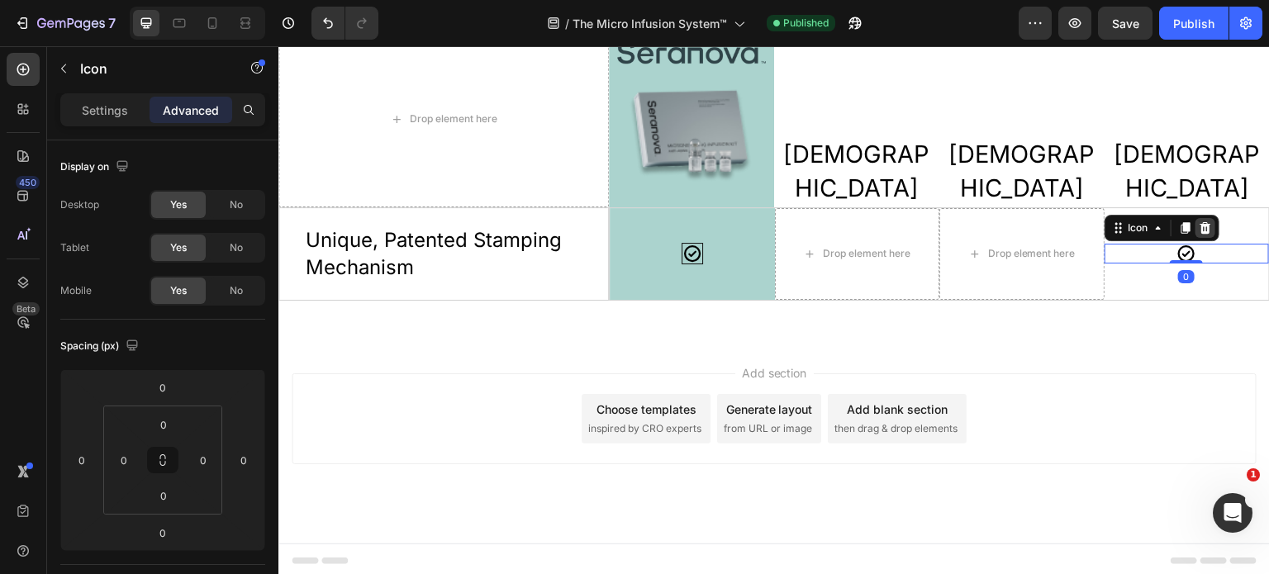
click at [1200, 229] on icon at bounding box center [1205, 228] width 11 height 12
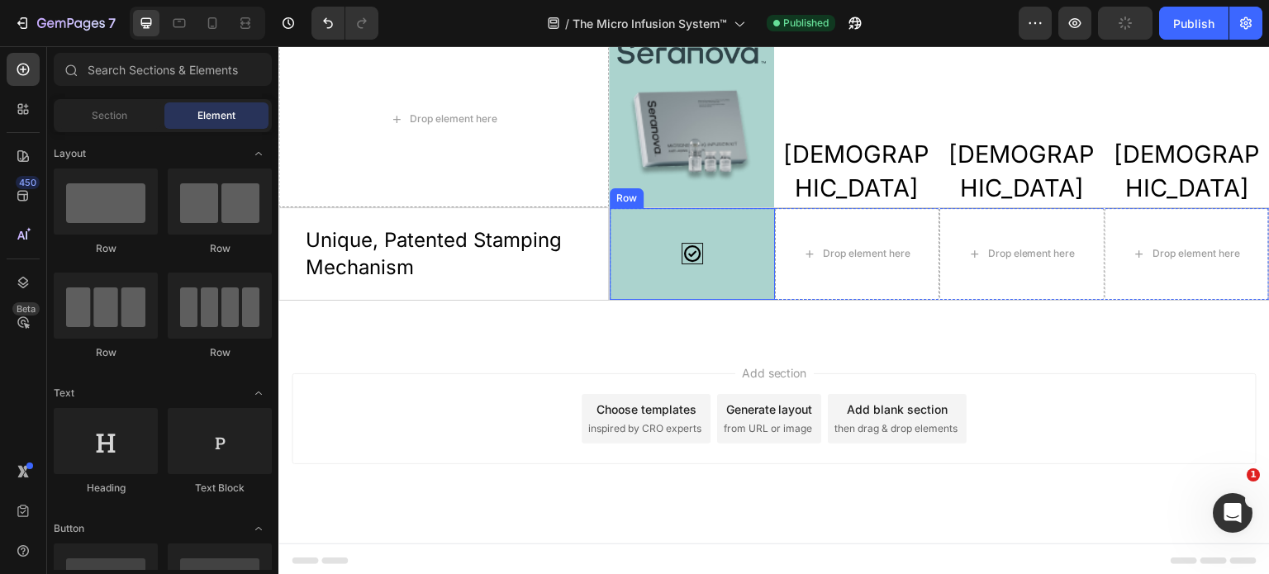
click at [655, 266] on div "Icon" at bounding box center [692, 254] width 149 height 72
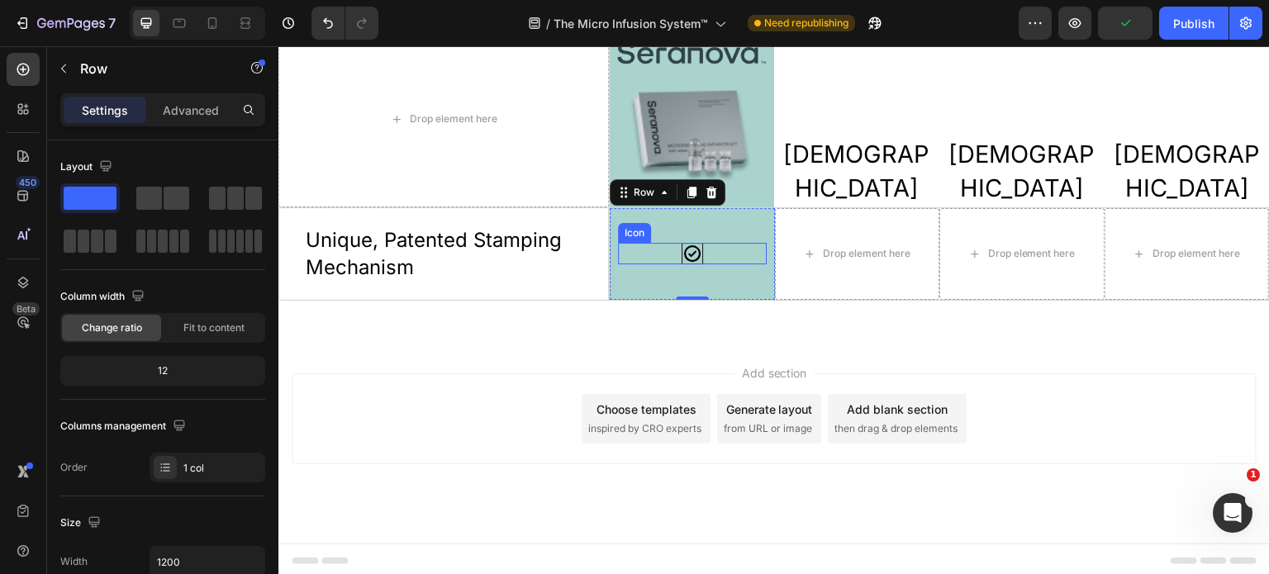
click at [726, 255] on div "Icon" at bounding box center [692, 253] width 149 height 21
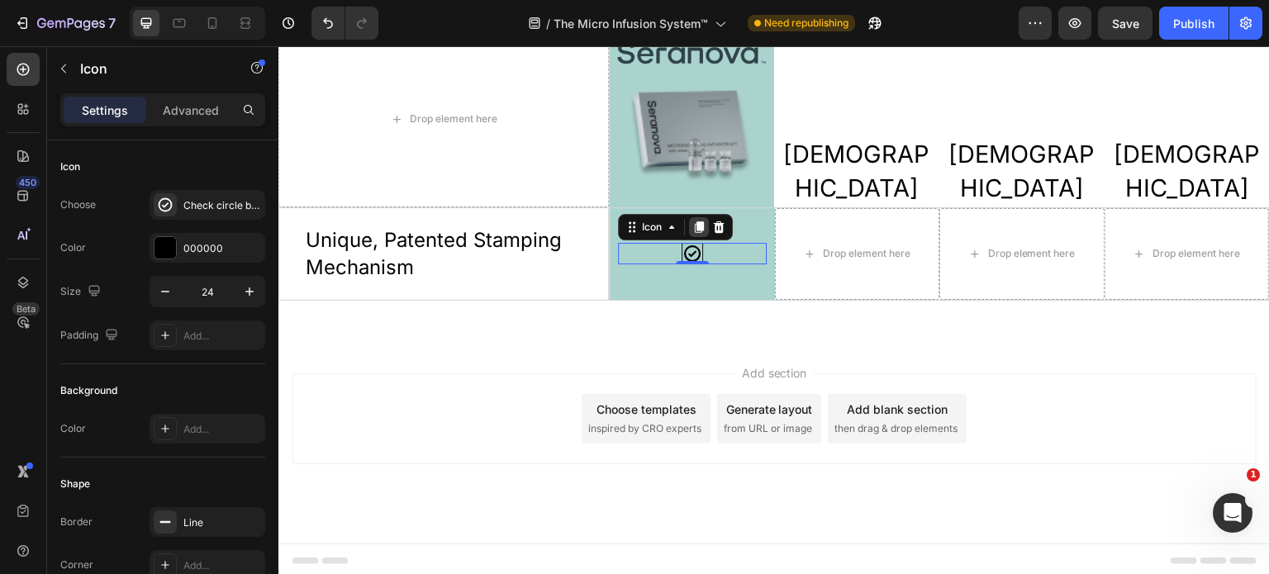
click at [695, 229] on icon at bounding box center [699, 228] width 9 height 12
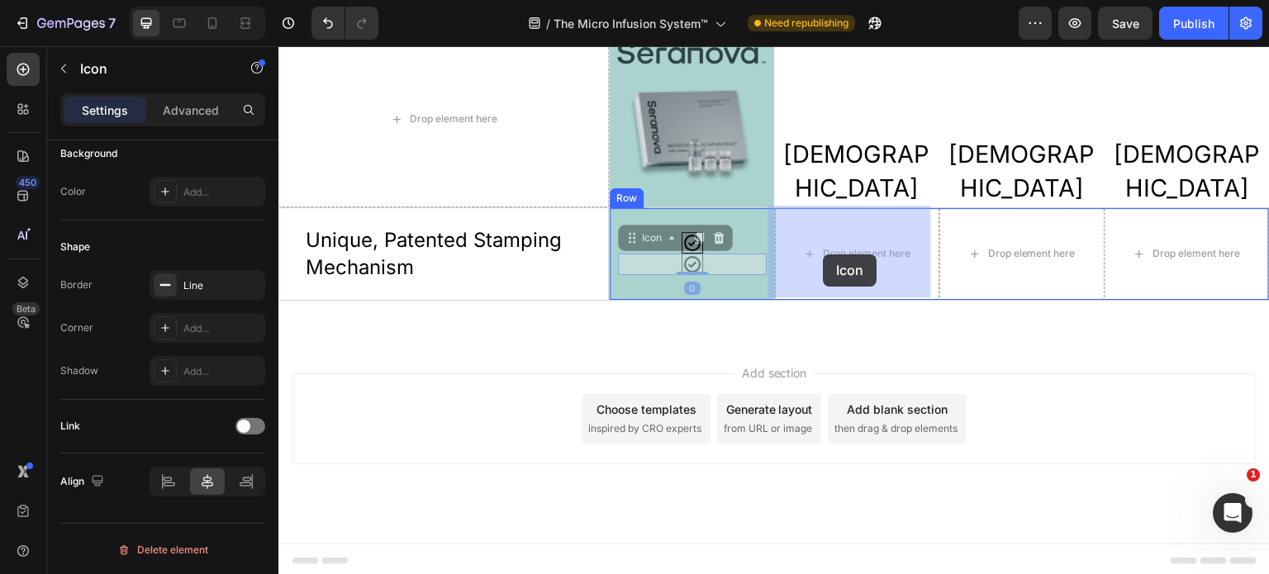
drag, startPoint x: 626, startPoint y: 235, endPoint x: 825, endPoint y: 255, distance: 200.2
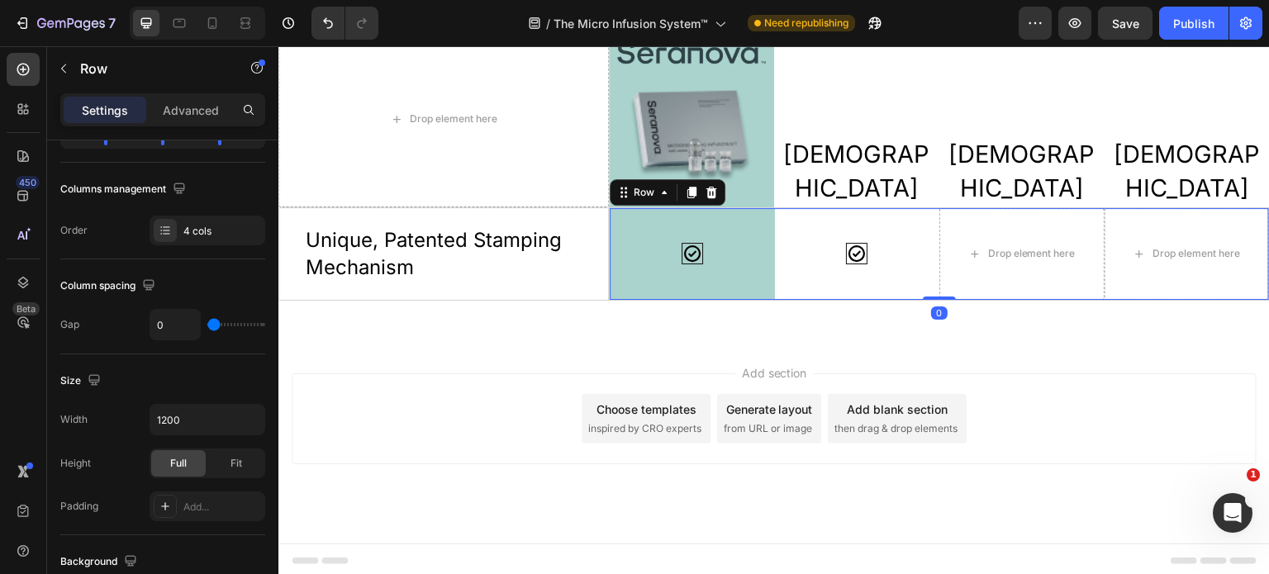
click at [887, 281] on div "Icon" at bounding box center [857, 254] width 165 height 92
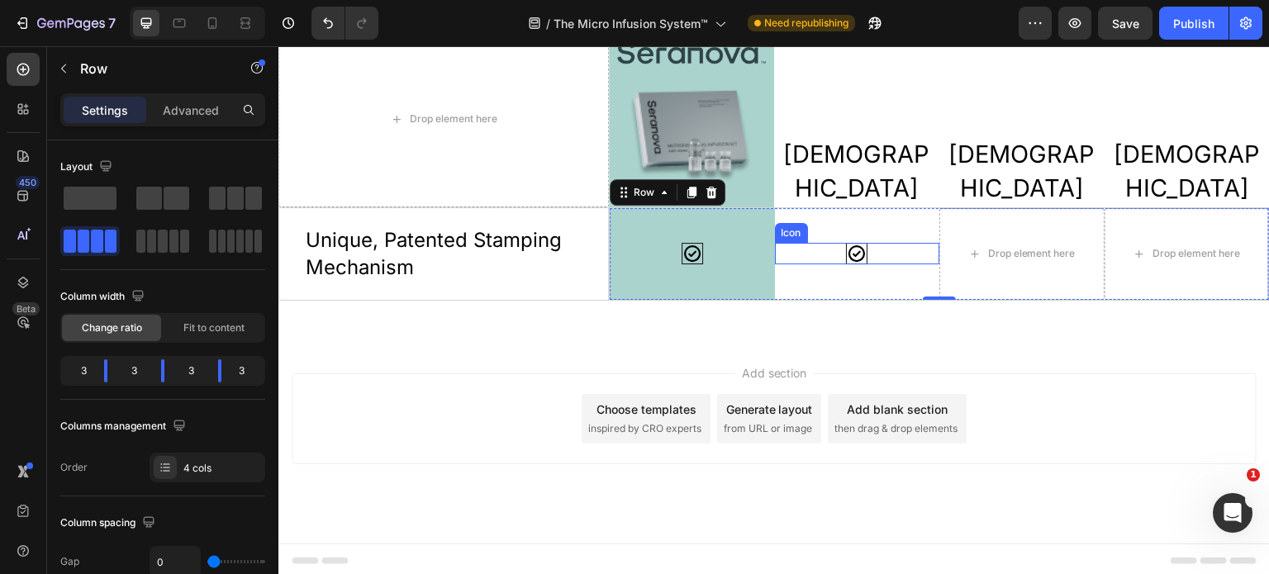
click at [847, 255] on icon at bounding box center [857, 254] width 20 height 20
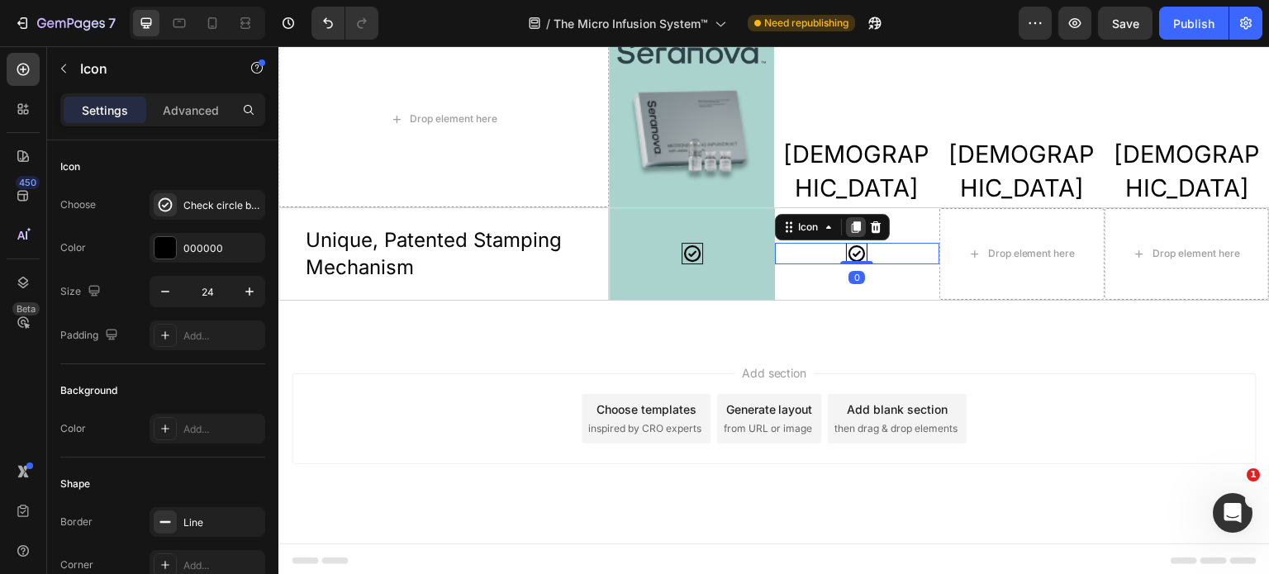
click at [851, 224] on icon at bounding box center [855, 228] width 9 height 12
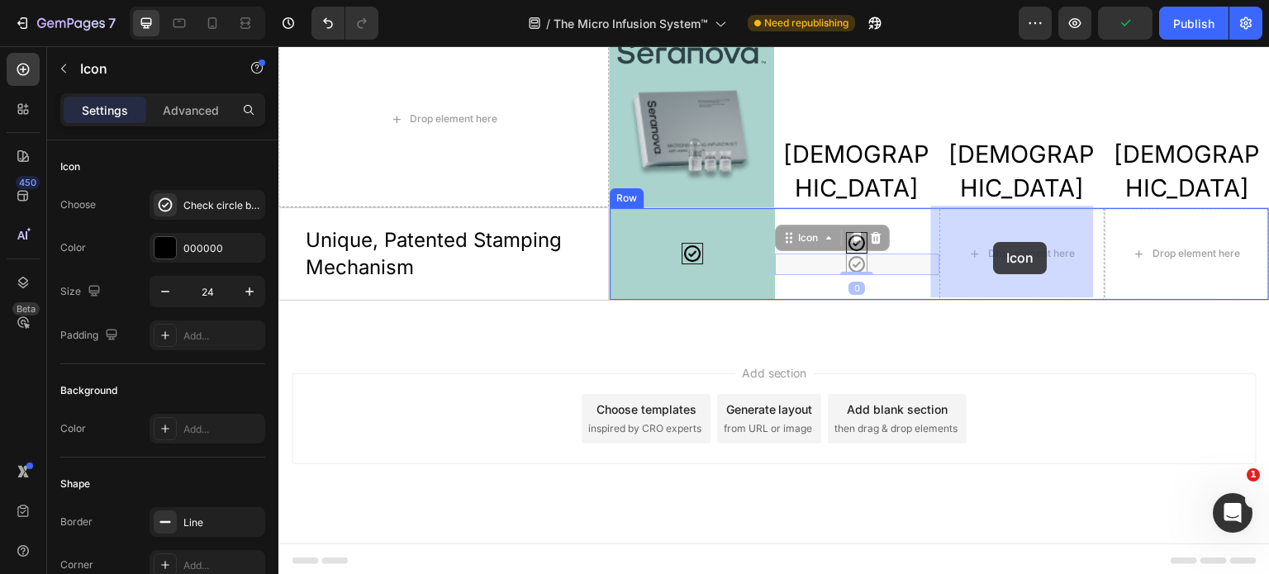
drag, startPoint x: 787, startPoint y: 238, endPoint x: 994, endPoint y: 242, distance: 207.5
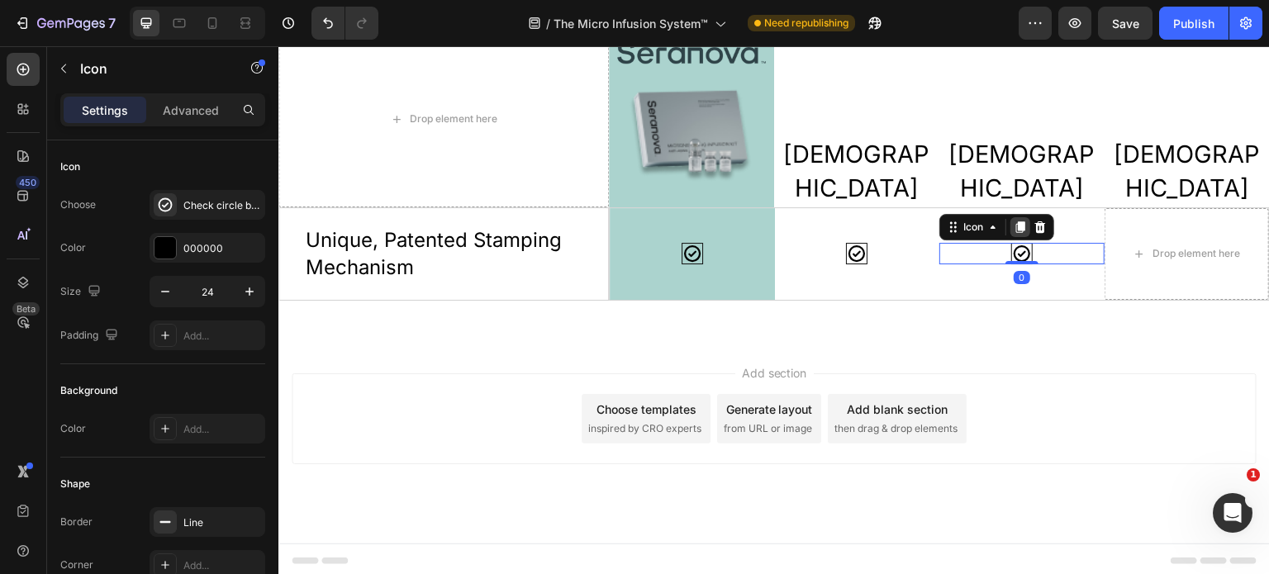
click at [1017, 224] on icon at bounding box center [1021, 228] width 9 height 12
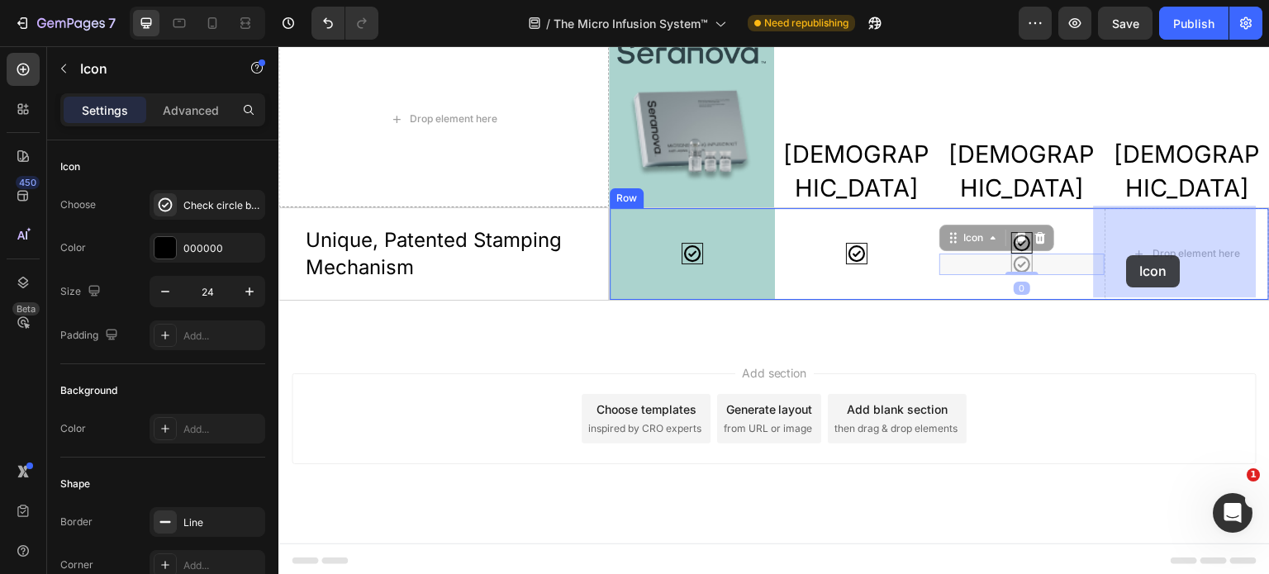
drag, startPoint x: 941, startPoint y: 240, endPoint x: 1128, endPoint y: 257, distance: 187.6
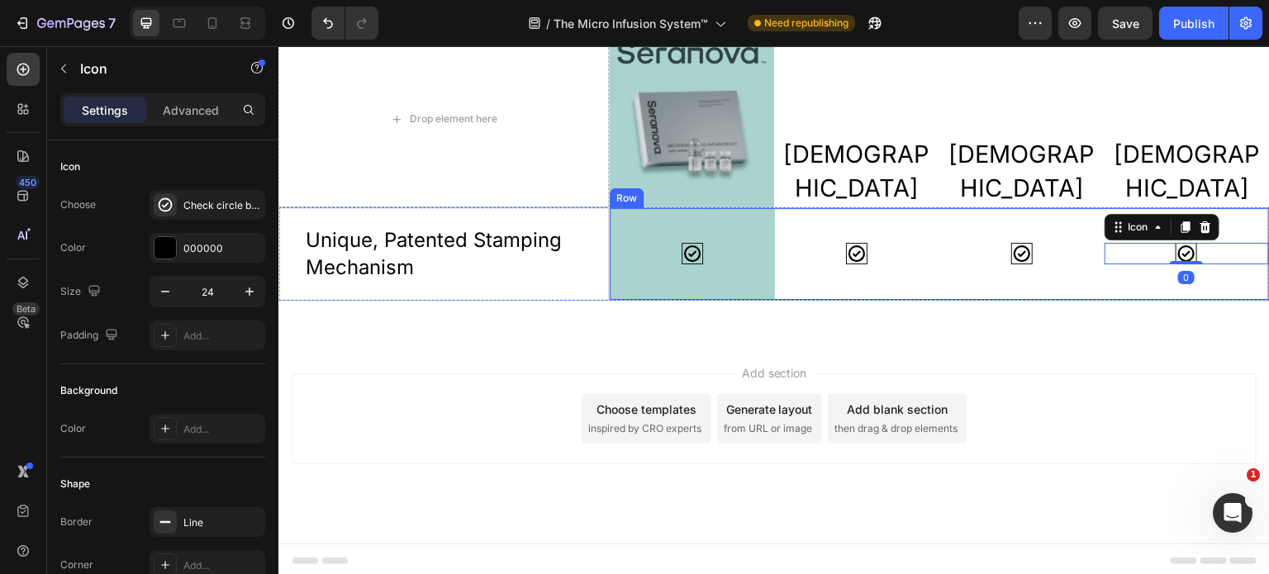
click at [1060, 264] on div "Icon" at bounding box center [1022, 254] width 165 height 92
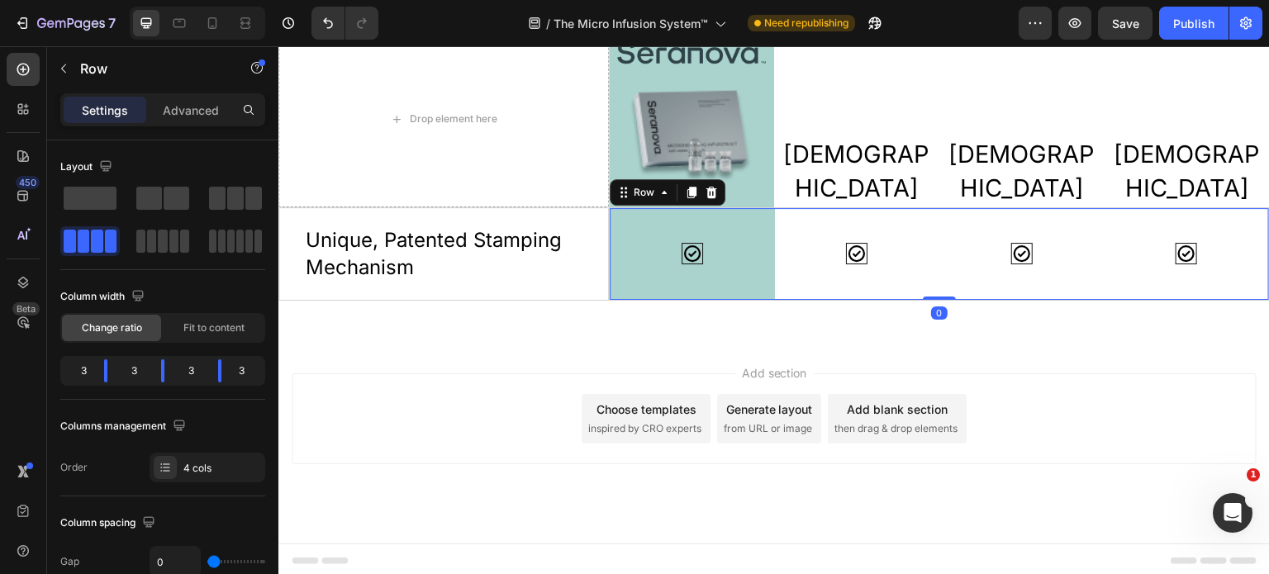
click at [955, 266] on div "Icon" at bounding box center [1022, 254] width 165 height 92
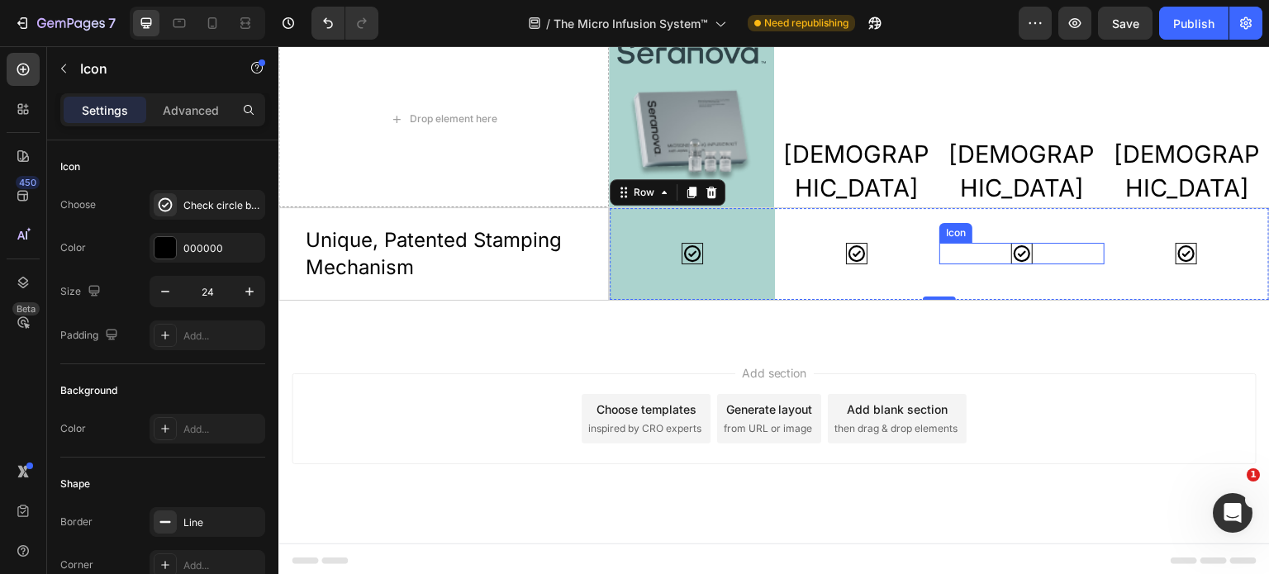
click at [1021, 247] on icon at bounding box center [1022, 254] width 20 height 20
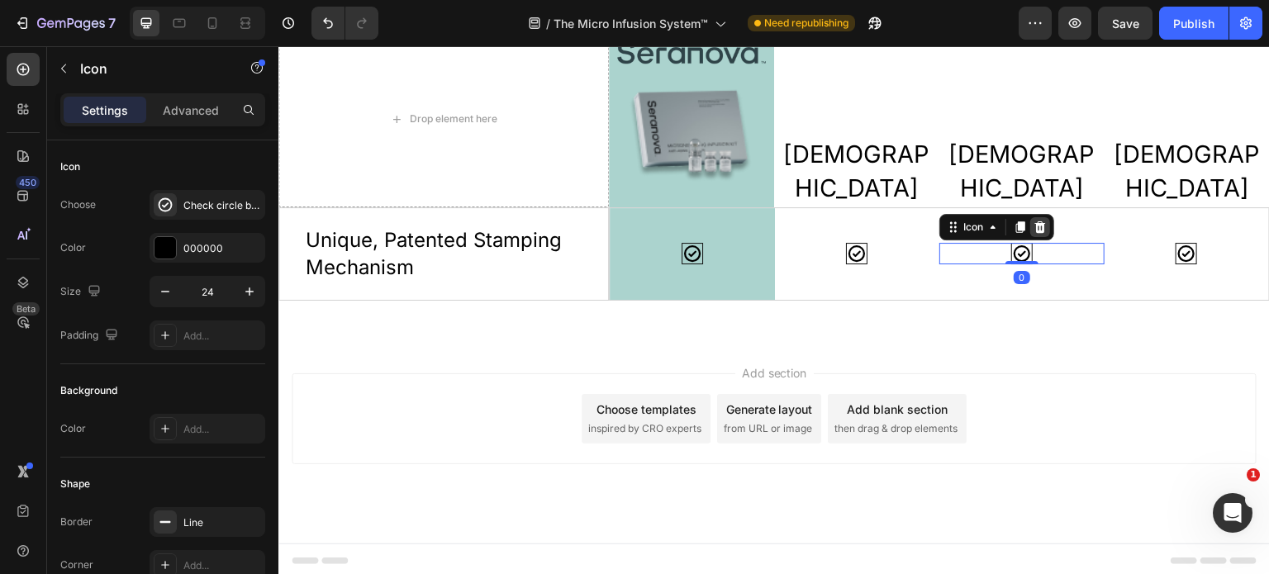
click at [1037, 226] on icon at bounding box center [1040, 227] width 13 height 13
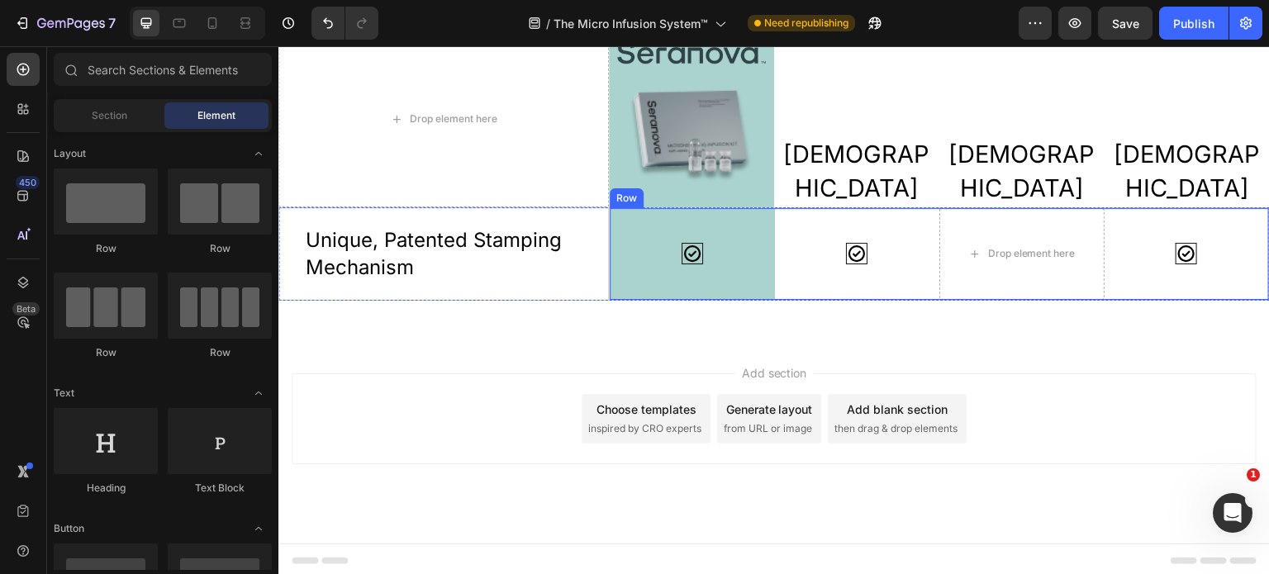
click at [920, 267] on div "Icon" at bounding box center [857, 254] width 165 height 92
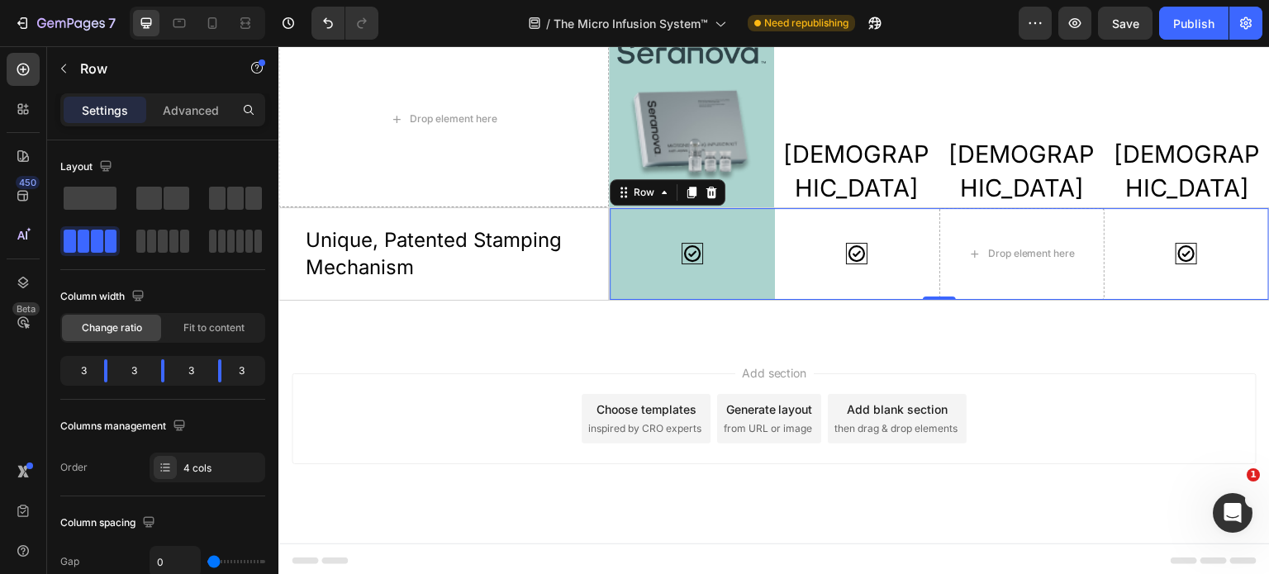
click at [1144, 274] on div "Icon" at bounding box center [1187, 254] width 165 height 92
click at [876, 278] on div "Icon" at bounding box center [857, 254] width 165 height 92
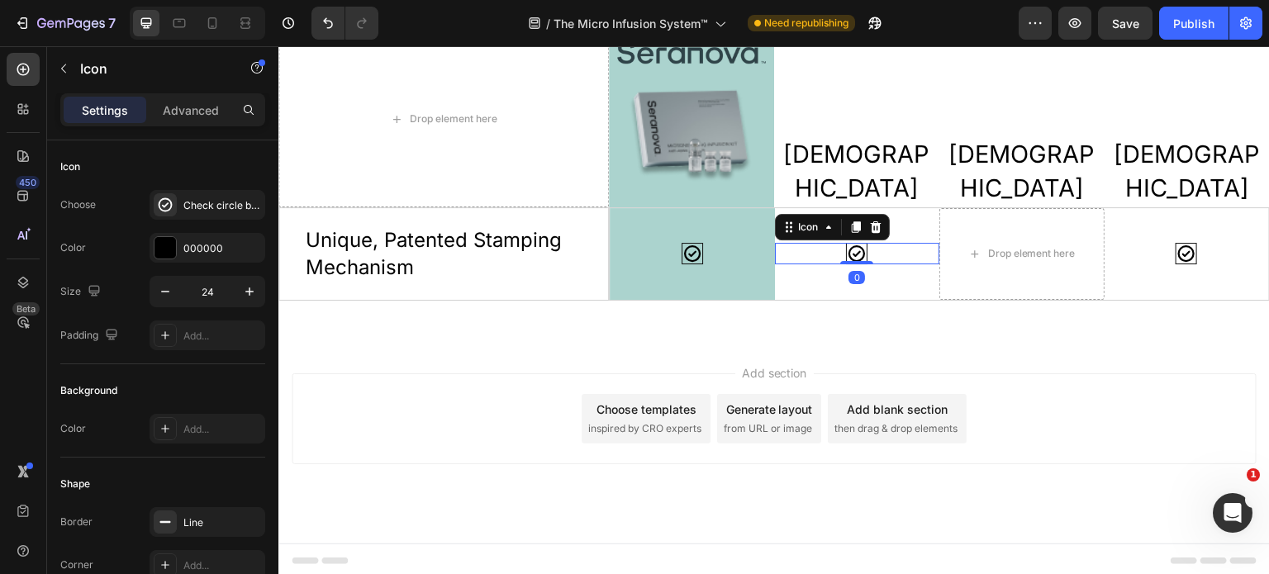
click at [902, 243] on div "Icon 0" at bounding box center [857, 253] width 165 height 21
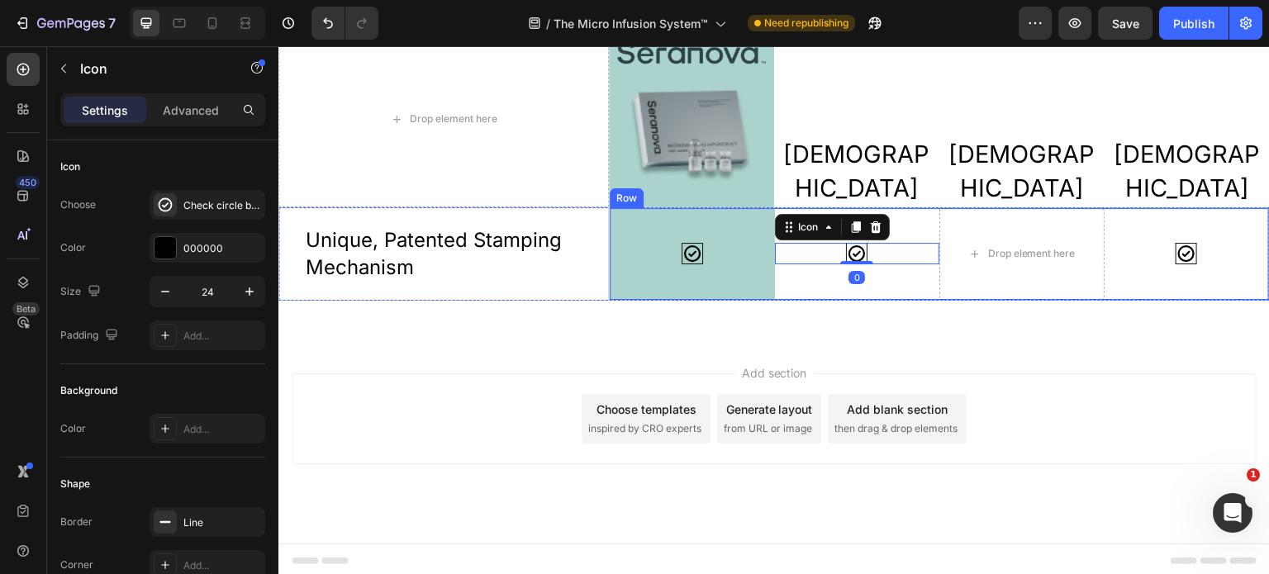
click at [910, 225] on div "Icon 0" at bounding box center [857, 254] width 165 height 92
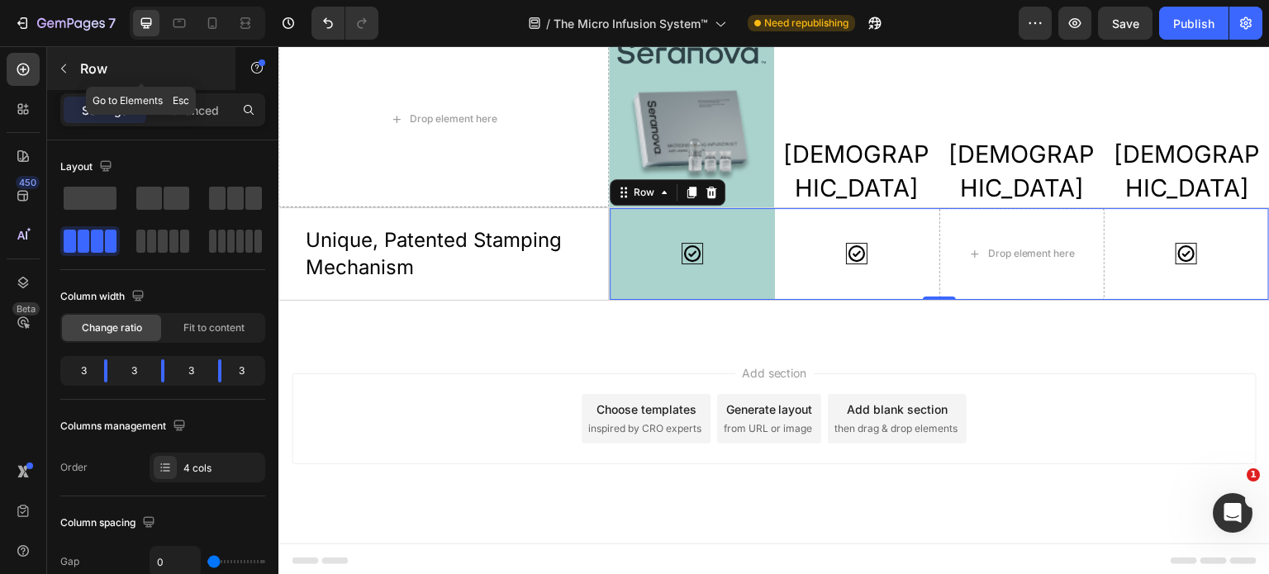
click at [64, 70] on icon "button" at bounding box center [63, 68] width 5 height 9
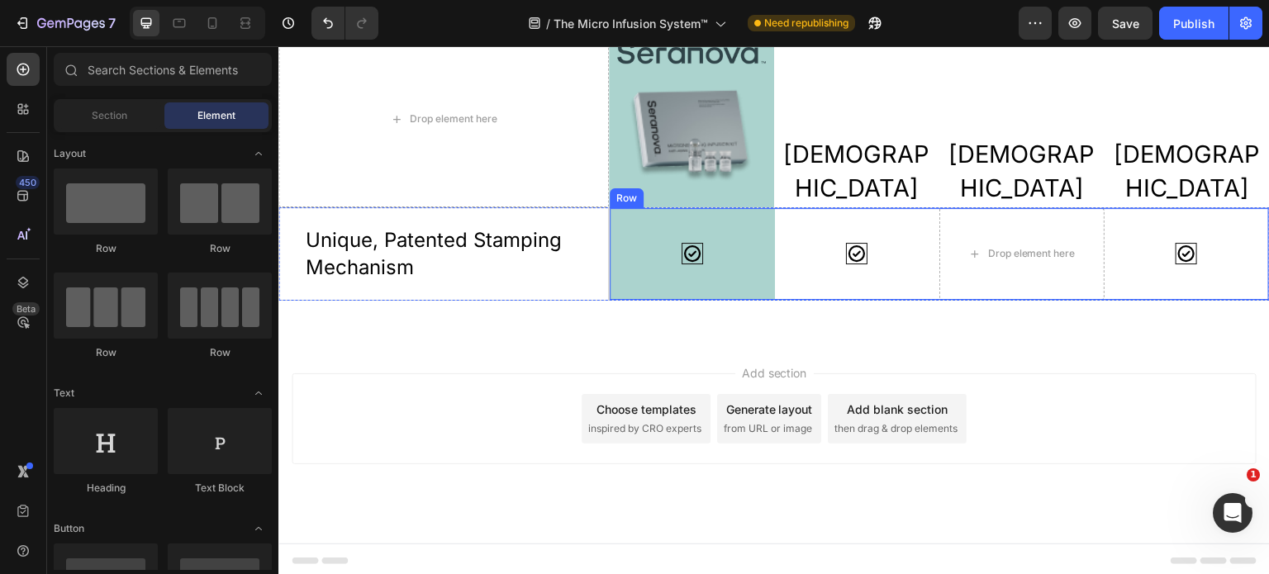
click at [854, 265] on div "Icon" at bounding box center [857, 254] width 165 height 92
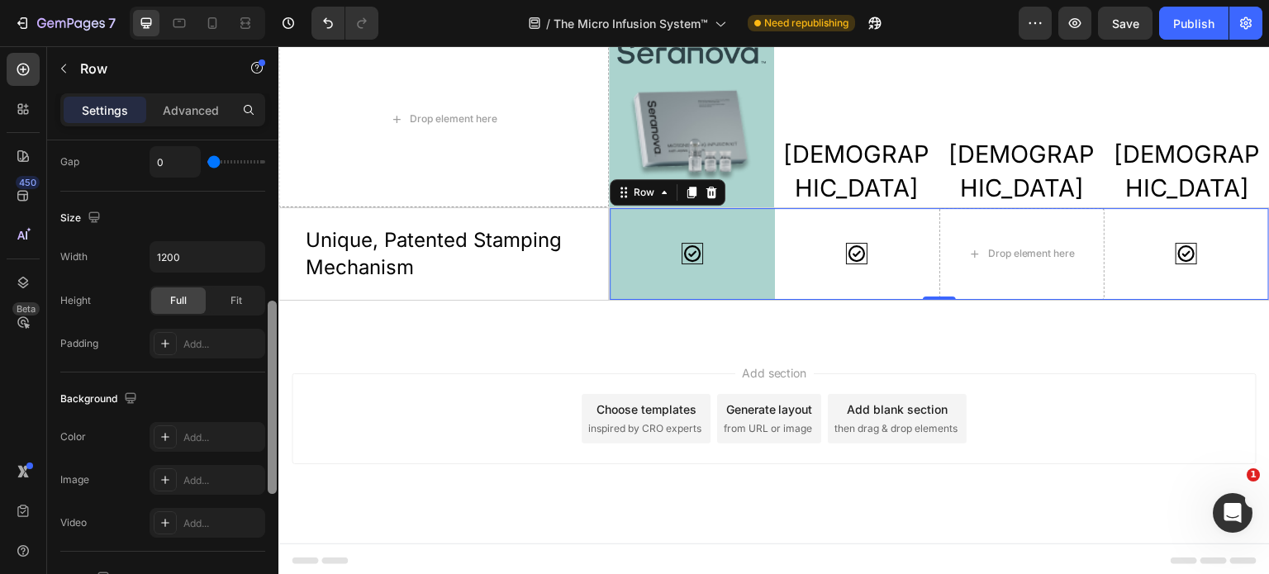
drag, startPoint x: 274, startPoint y: 272, endPoint x: 269, endPoint y: 436, distance: 164.6
click at [271, 436] on div at bounding box center [272, 397] width 9 height 193
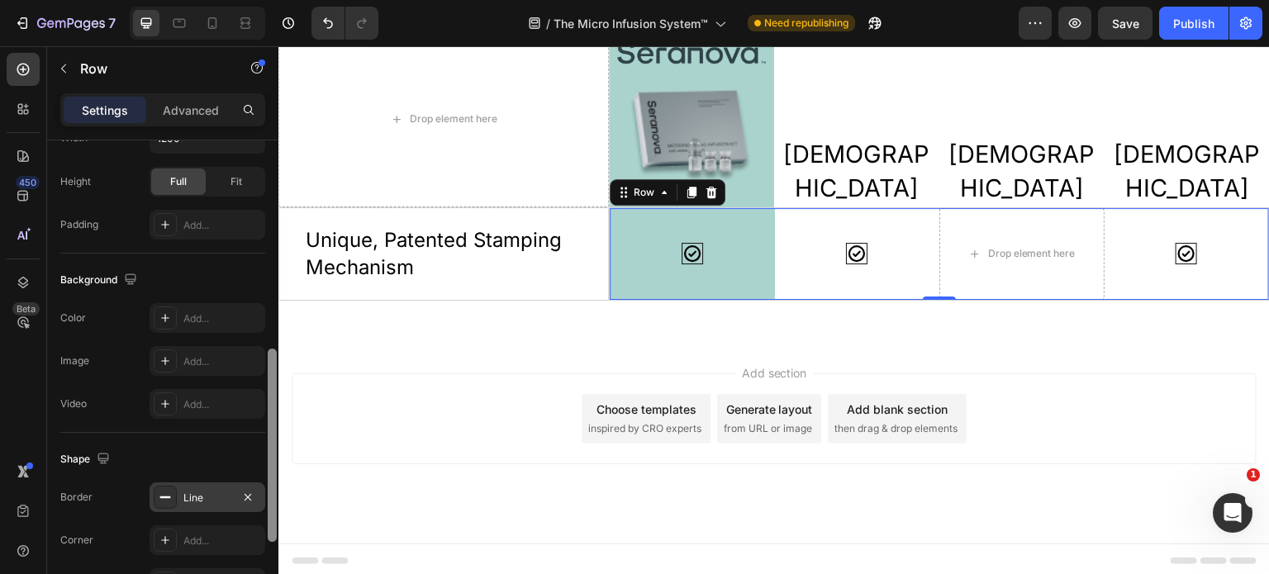
drag, startPoint x: 272, startPoint y: 436, endPoint x: 261, endPoint y: 480, distance: 45.1
click at [271, 479] on div at bounding box center [272, 445] width 9 height 193
click at [209, 493] on div "Line" at bounding box center [207, 496] width 48 height 15
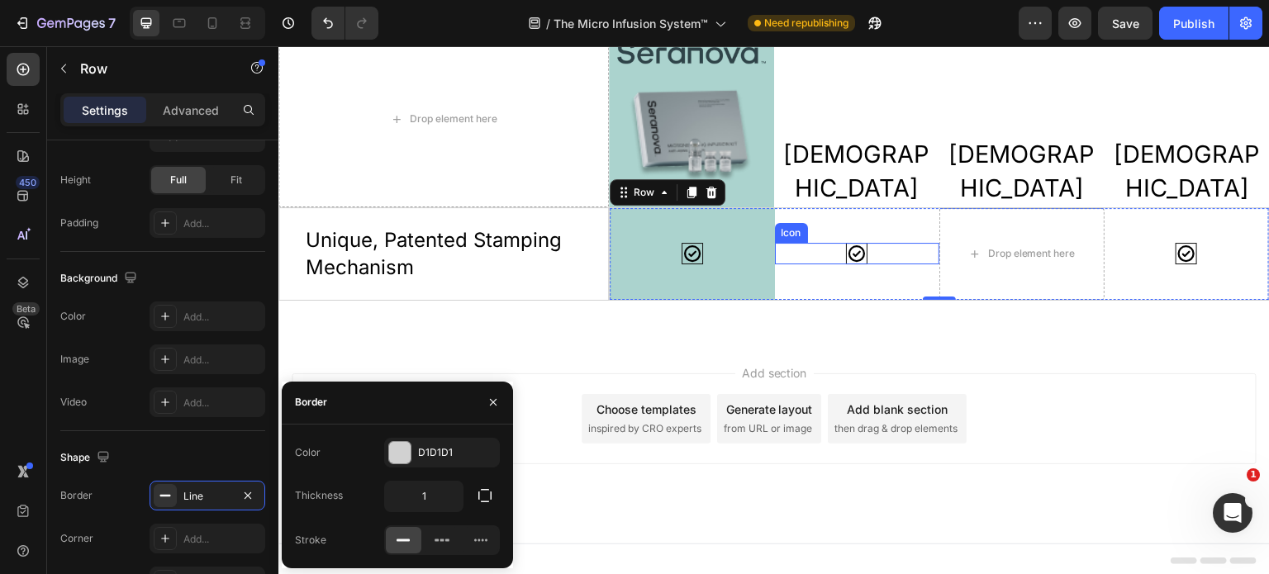
click at [866, 259] on div "Icon" at bounding box center [857, 253] width 165 height 21
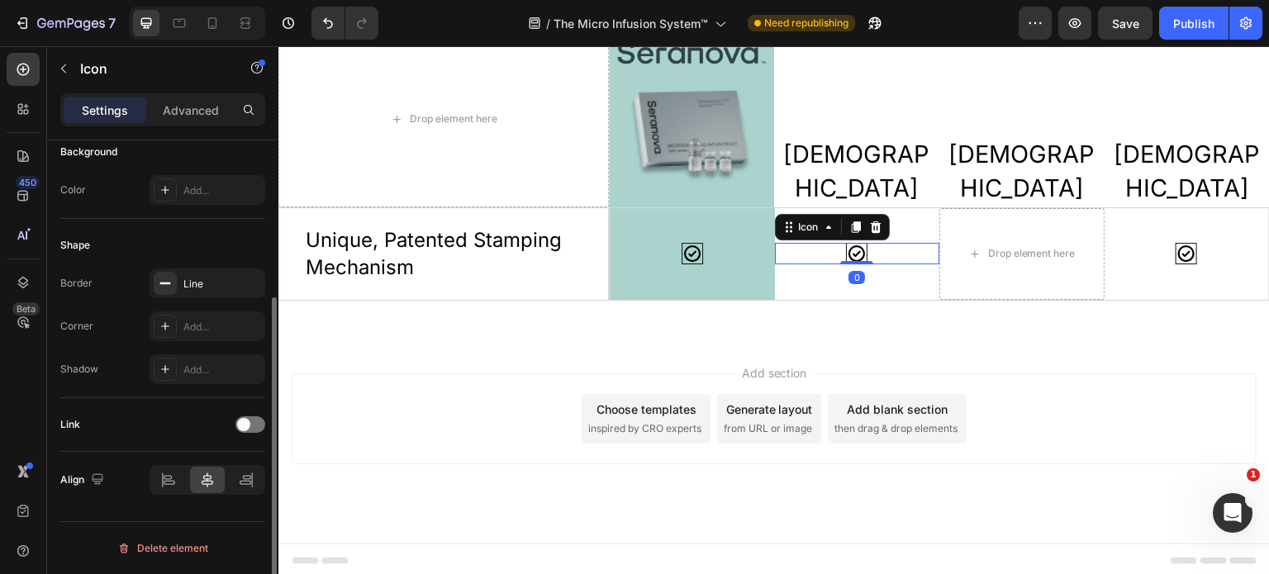
scroll to position [0, 0]
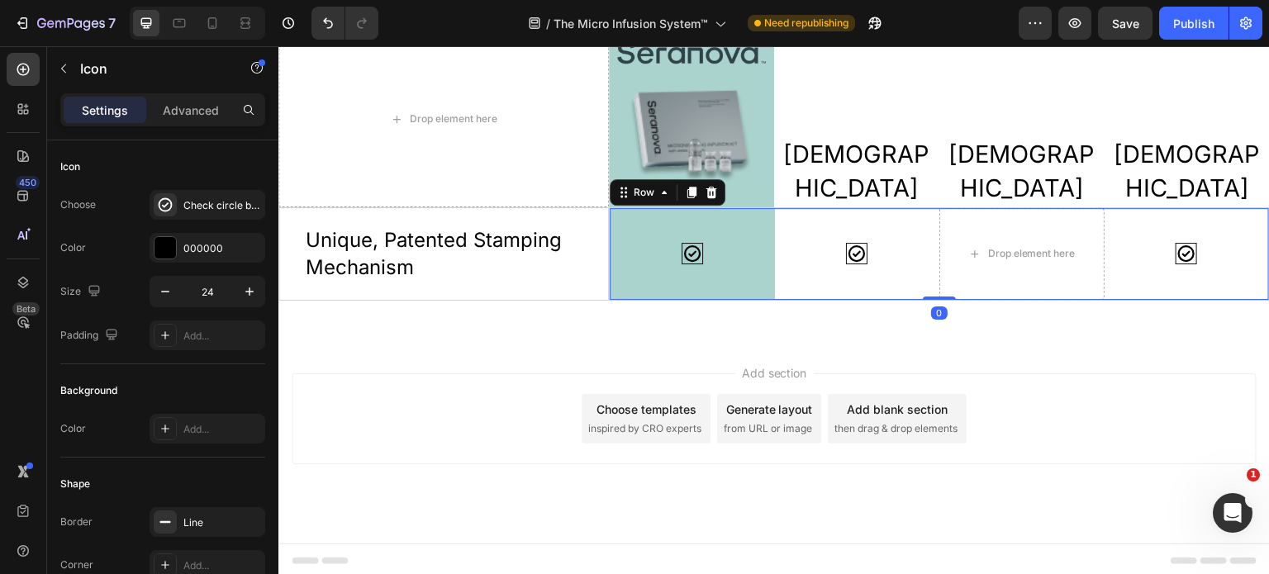
click at [901, 275] on div "Icon" at bounding box center [857, 254] width 165 height 92
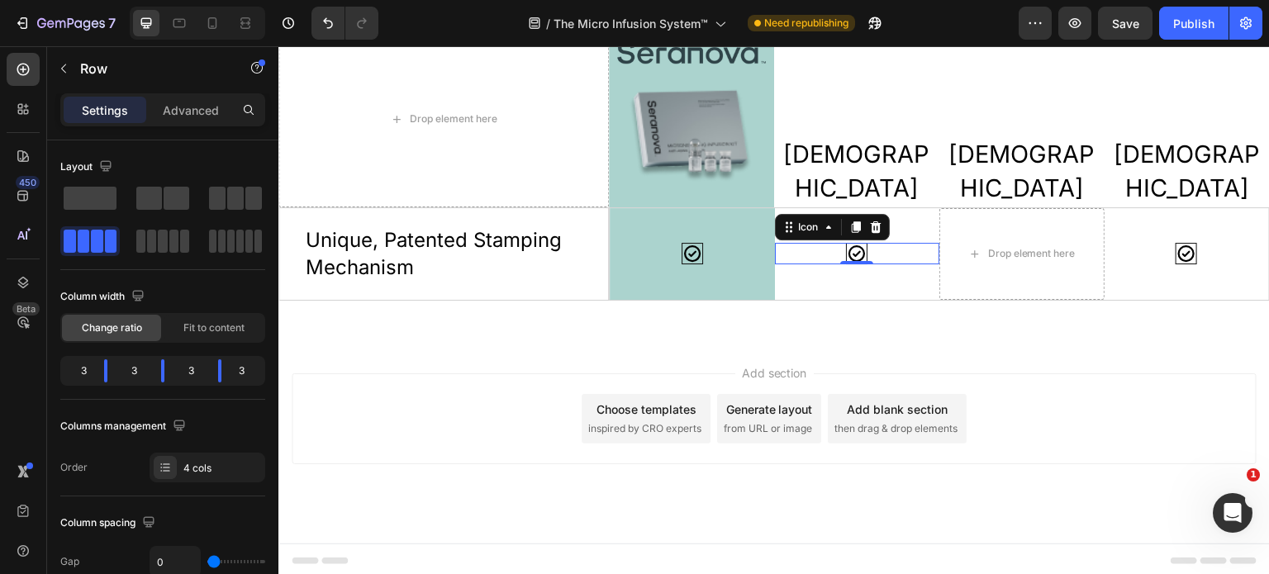
click at [894, 247] on div "Icon 0" at bounding box center [857, 253] width 165 height 21
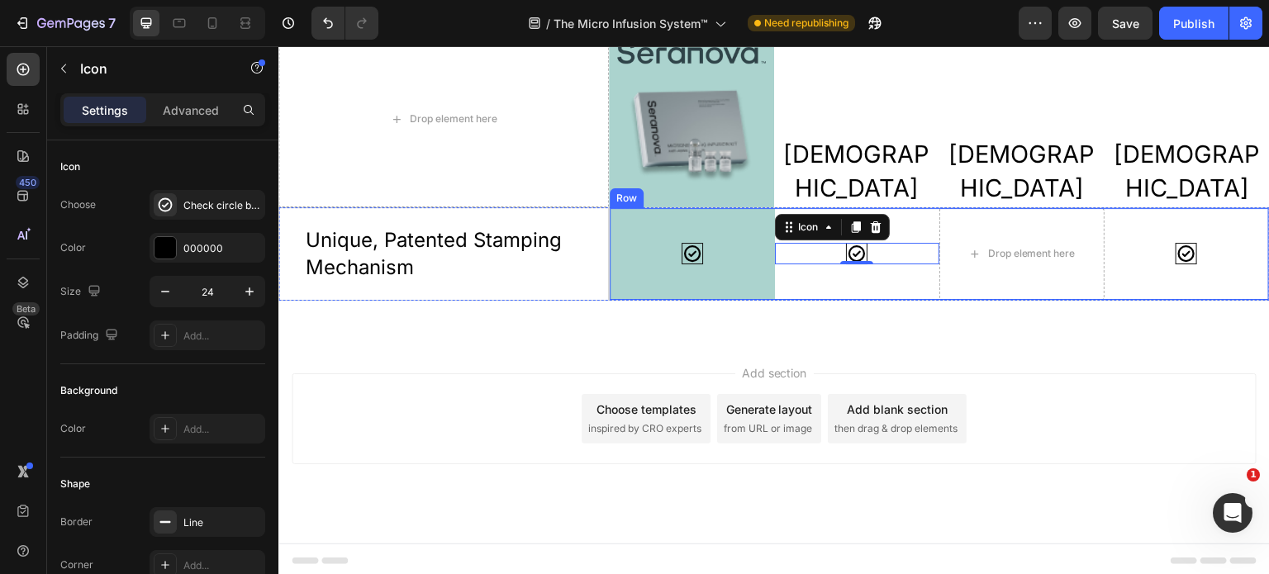
click at [888, 274] on div "Icon 0" at bounding box center [857, 254] width 165 height 92
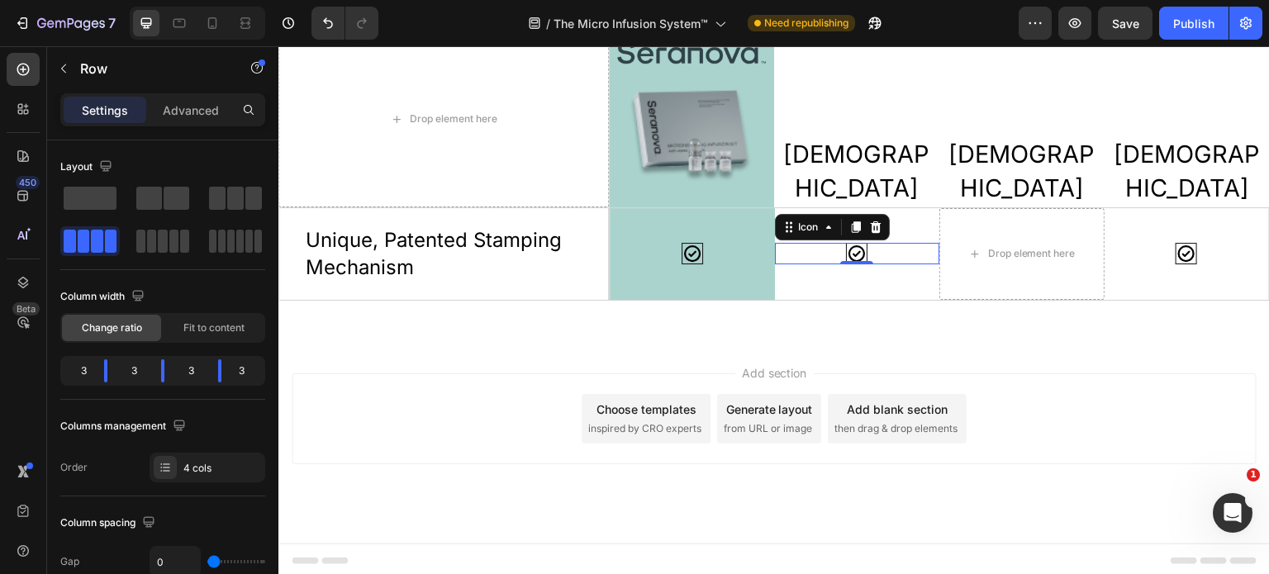
click at [893, 261] on div "Icon 0" at bounding box center [857, 253] width 165 height 21
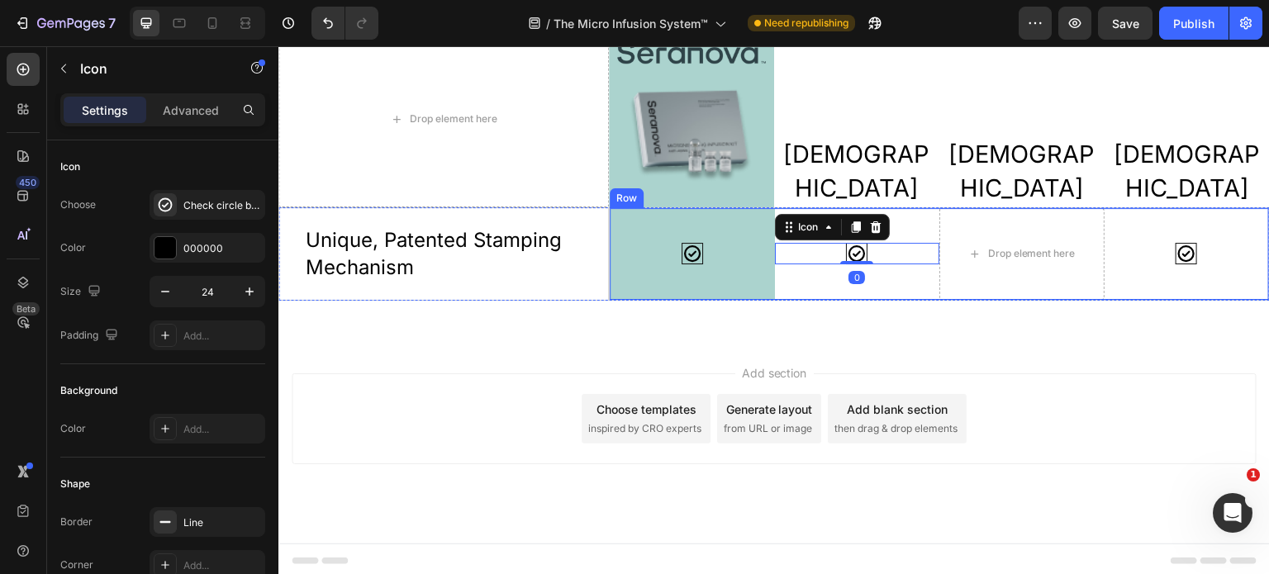
click at [907, 232] on div "Icon 0" at bounding box center [857, 254] width 165 height 92
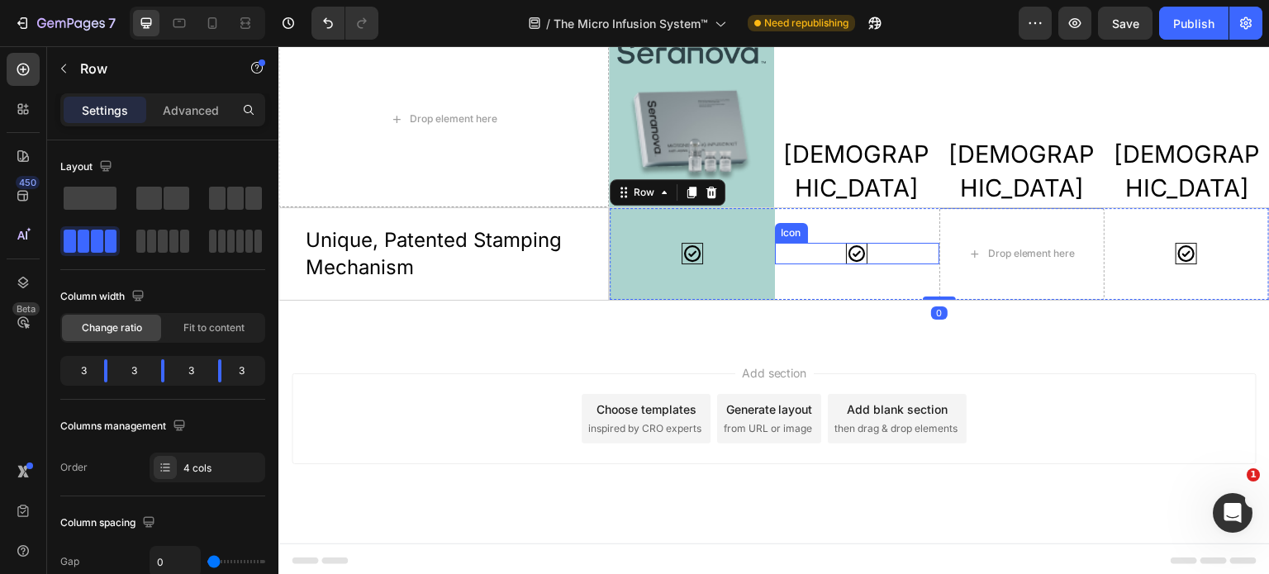
click at [912, 246] on div "Icon" at bounding box center [857, 253] width 165 height 21
click at [915, 224] on div "Icon" at bounding box center [857, 254] width 165 height 92
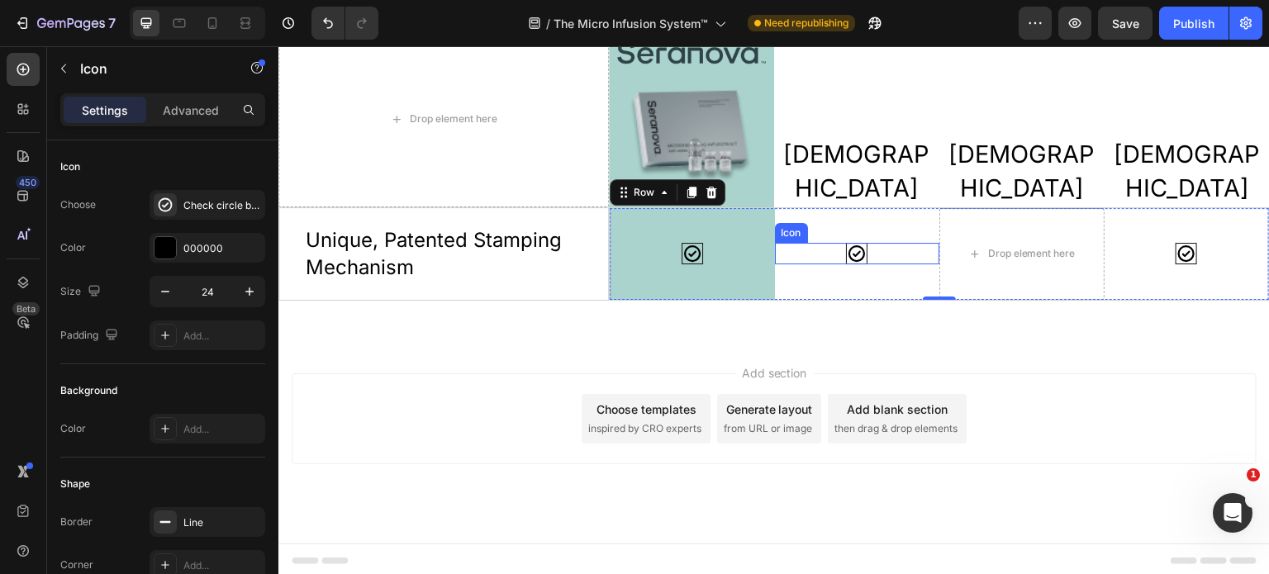
click at [865, 255] on div "Icon" at bounding box center [857, 253] width 165 height 21
click at [871, 292] on div "Icon" at bounding box center [857, 254] width 165 height 92
click at [868, 256] on div "Icon" at bounding box center [857, 253] width 165 height 21
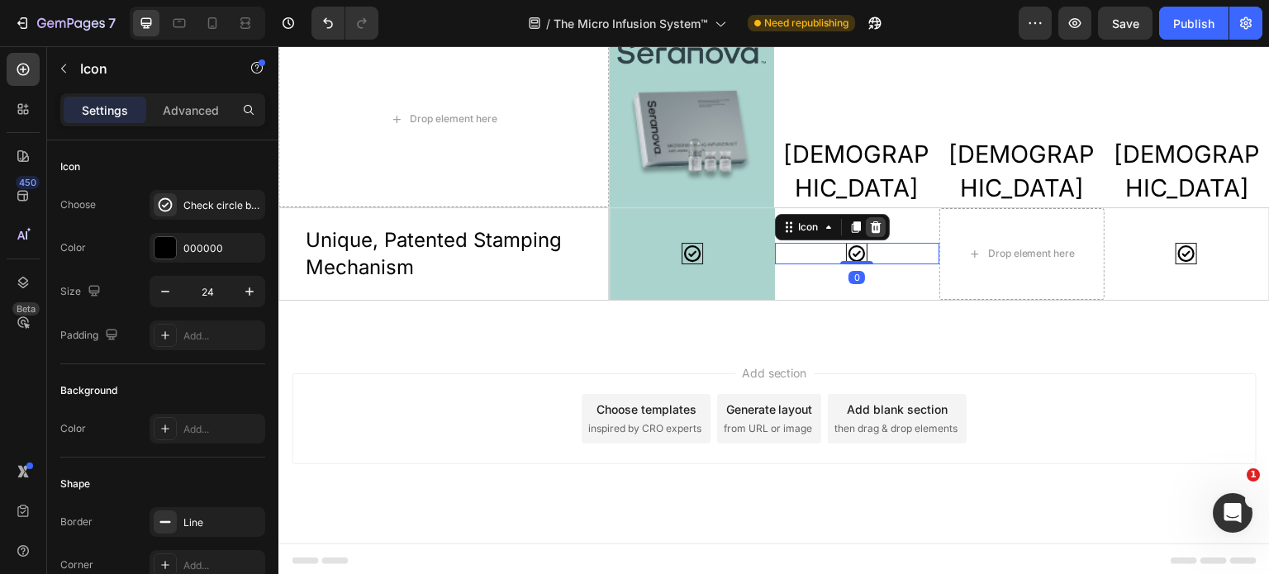
click at [871, 226] on icon at bounding box center [875, 228] width 11 height 12
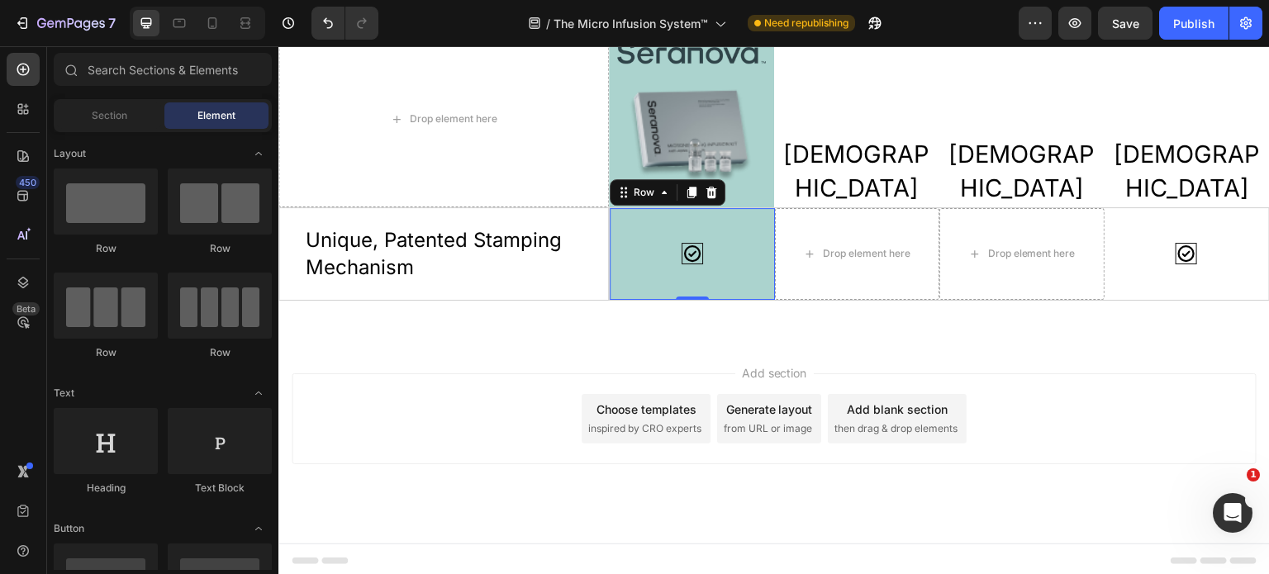
click at [735, 231] on div "Icon" at bounding box center [692, 254] width 149 height 72
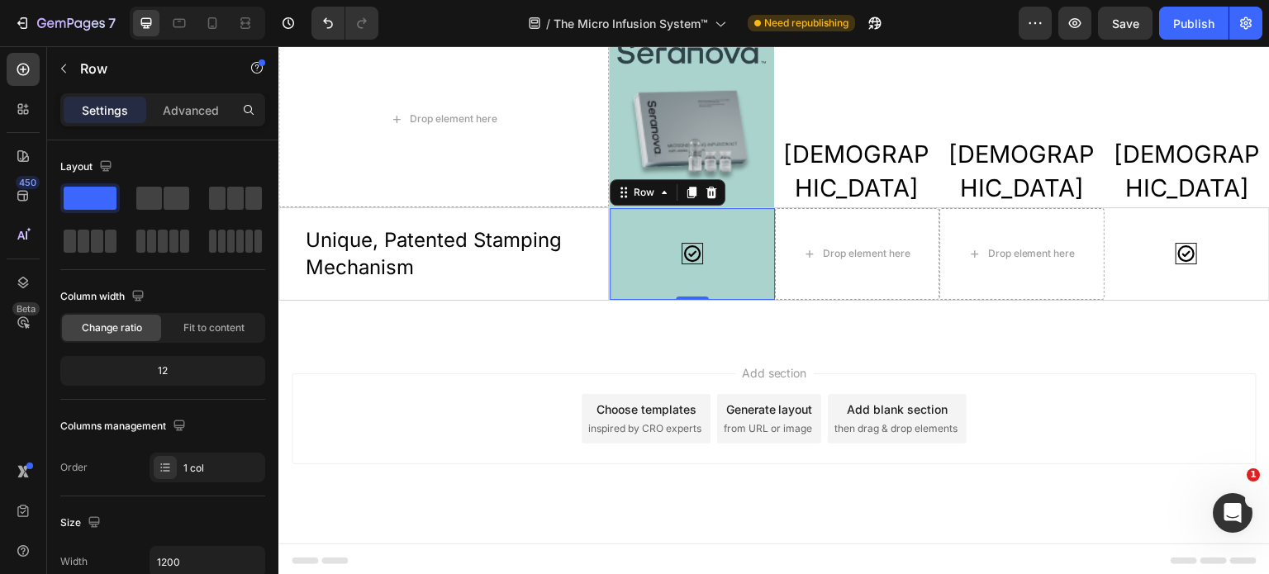
click at [729, 218] on div "Icon" at bounding box center [692, 254] width 149 height 72
click at [60, 74] on icon "button" at bounding box center [63, 68] width 13 height 13
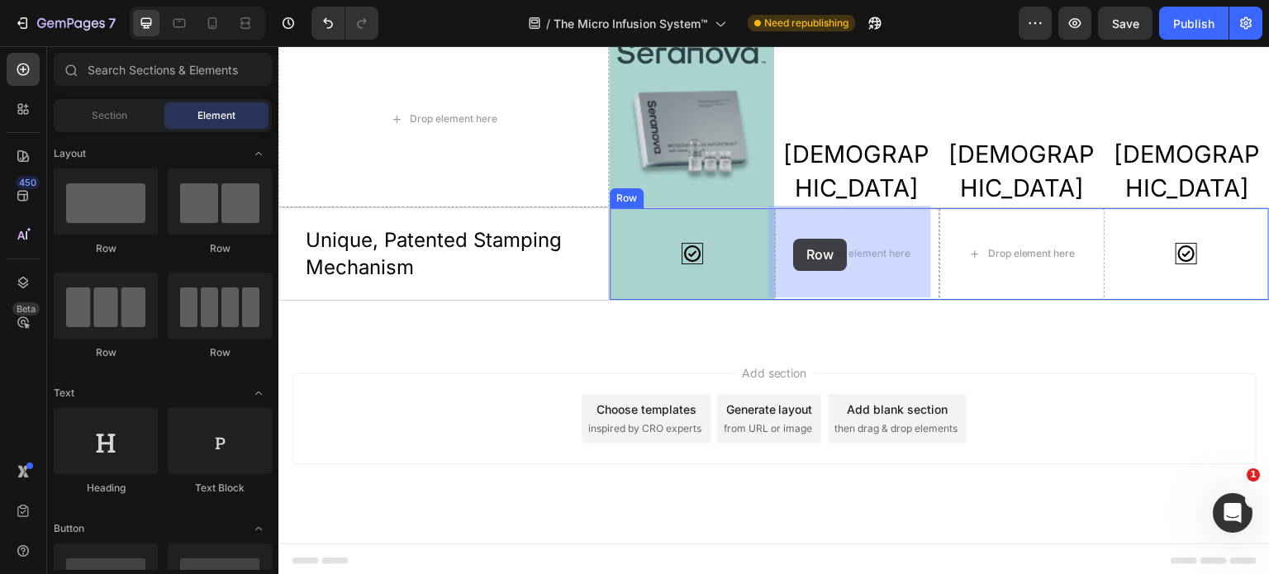
drag, startPoint x: 388, startPoint y: 256, endPoint x: 794, endPoint y: 239, distance: 407.0
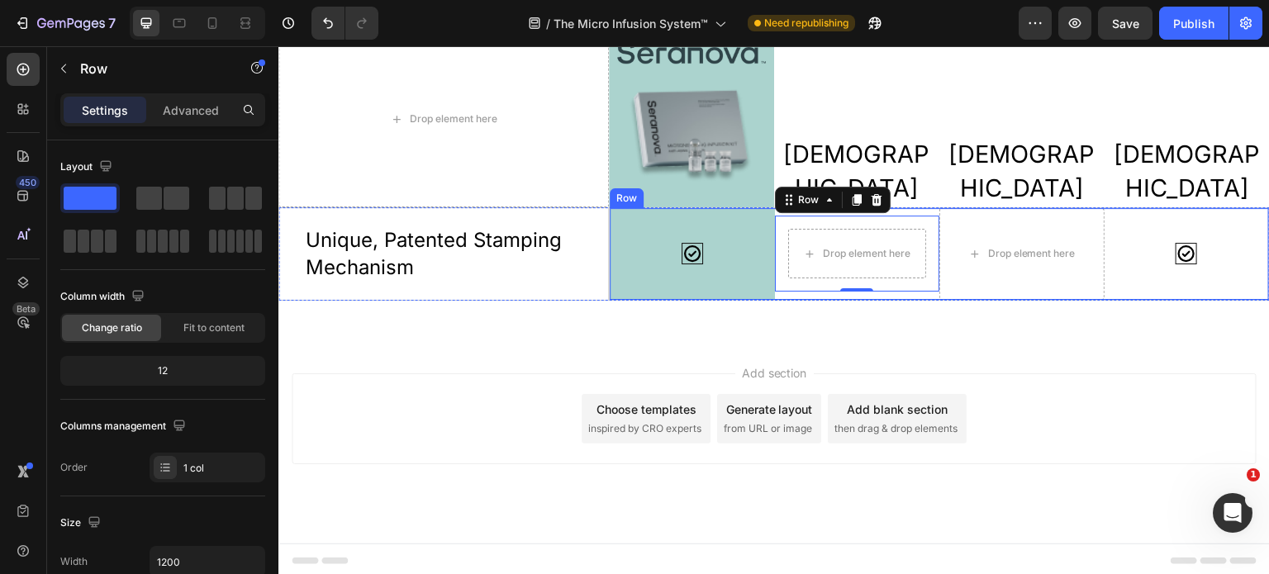
click at [885, 293] on div "Drop element here Row 0" at bounding box center [857, 254] width 165 height 92
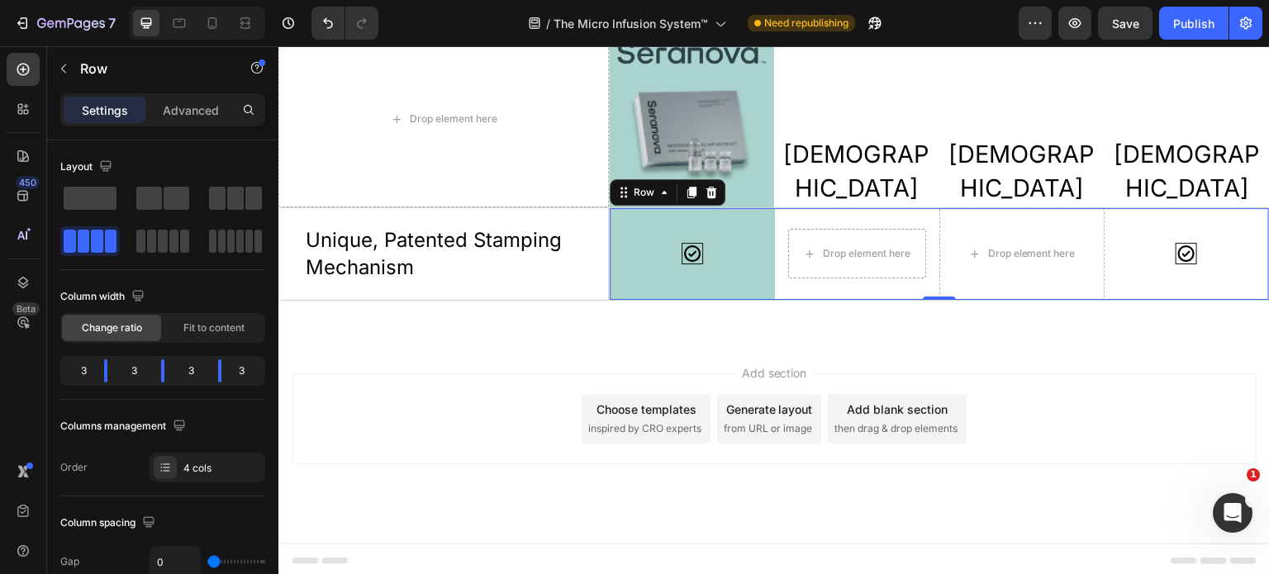
click at [910, 208] on div "Drop element here Row" at bounding box center [857, 254] width 165 height 92
click at [907, 209] on div "Drop element here Row" at bounding box center [857, 254] width 165 height 92
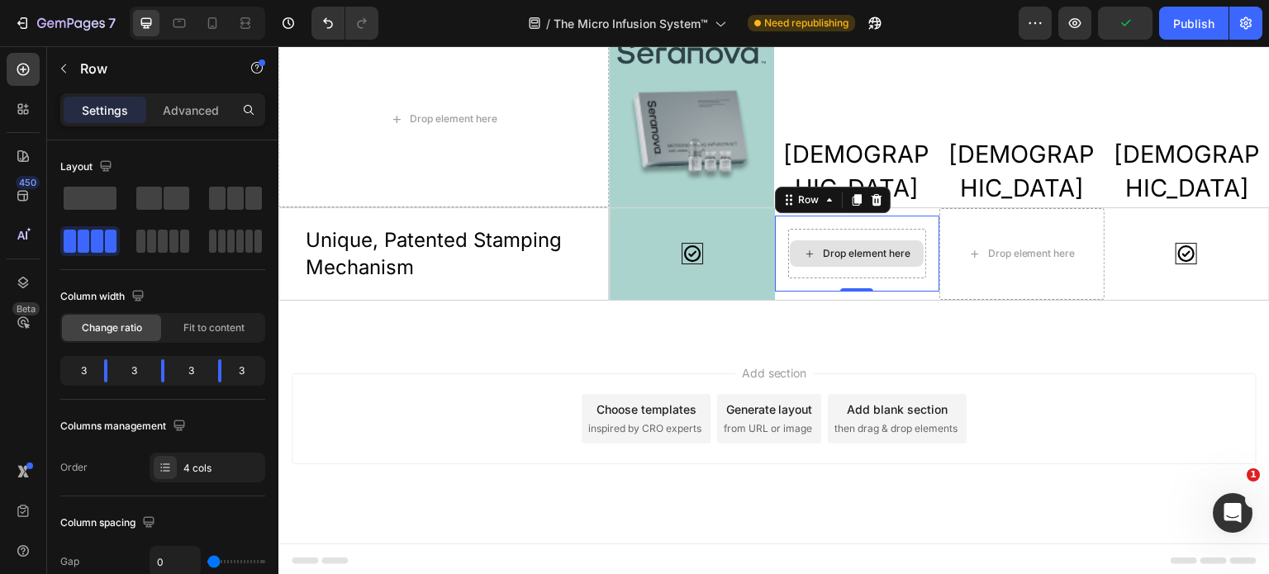
click at [908, 230] on div "Drop element here" at bounding box center [857, 254] width 139 height 50
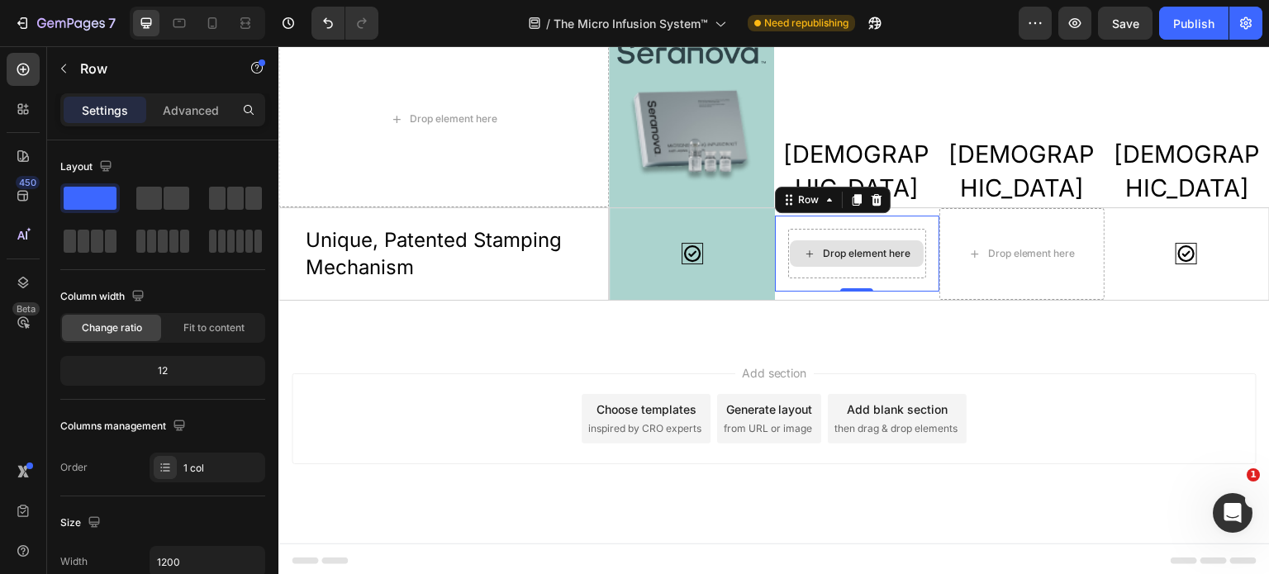
click at [908, 271] on div "Drop element here" at bounding box center [857, 254] width 139 height 50
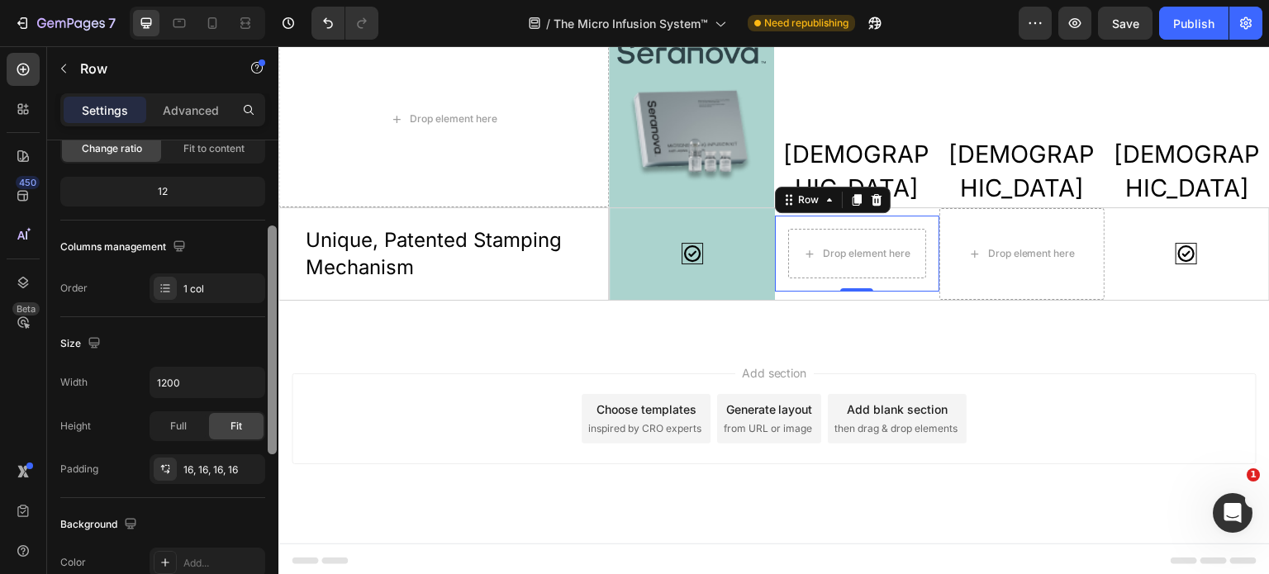
drag, startPoint x: 271, startPoint y: 317, endPoint x: 251, endPoint y: 413, distance: 98.7
click at [276, 403] on div at bounding box center [272, 340] width 9 height 229
click at [180, 422] on span "Full" at bounding box center [178, 424] width 17 height 15
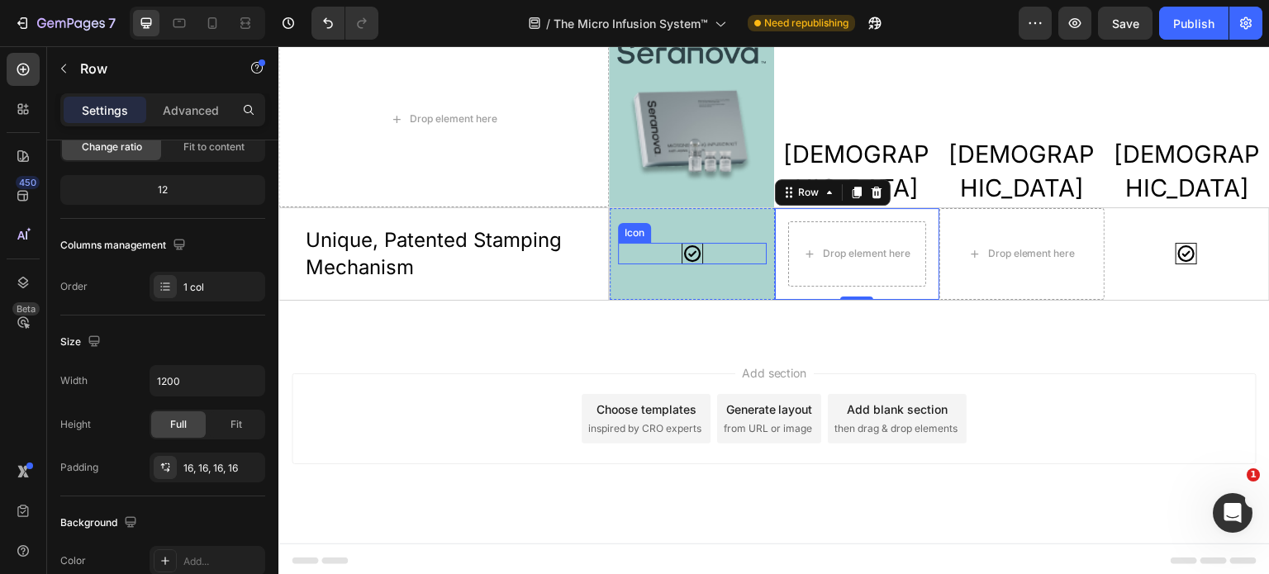
click at [667, 255] on div "Icon" at bounding box center [692, 253] width 149 height 21
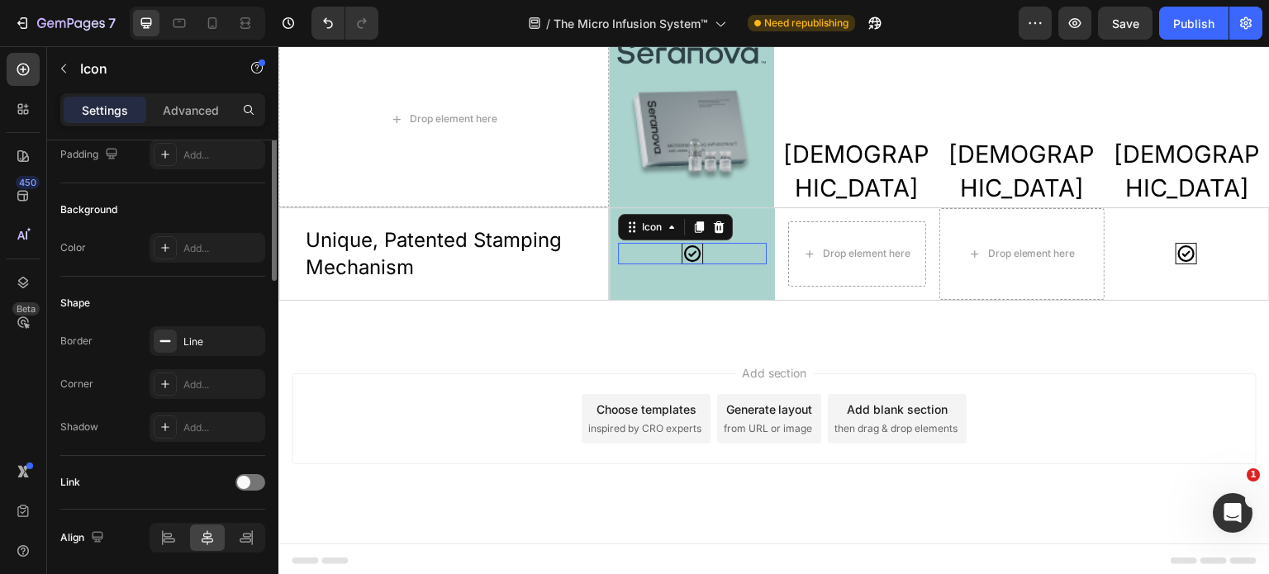
scroll to position [0, 0]
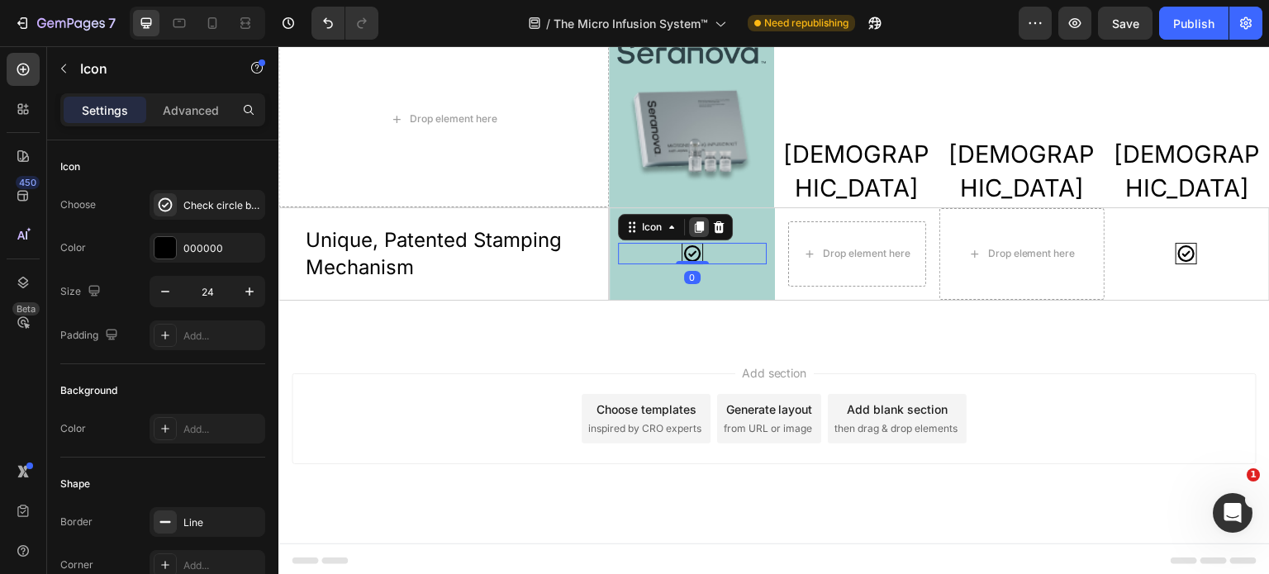
click at [697, 225] on icon at bounding box center [699, 228] width 9 height 12
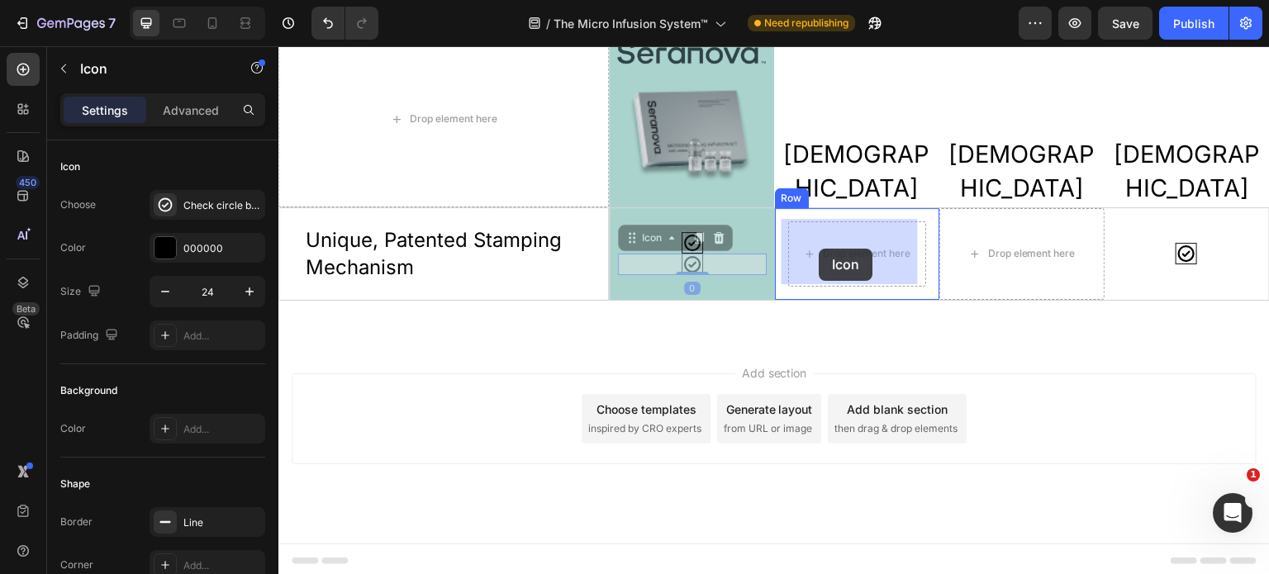
drag, startPoint x: 624, startPoint y: 236, endPoint x: 821, endPoint y: 249, distance: 197.1
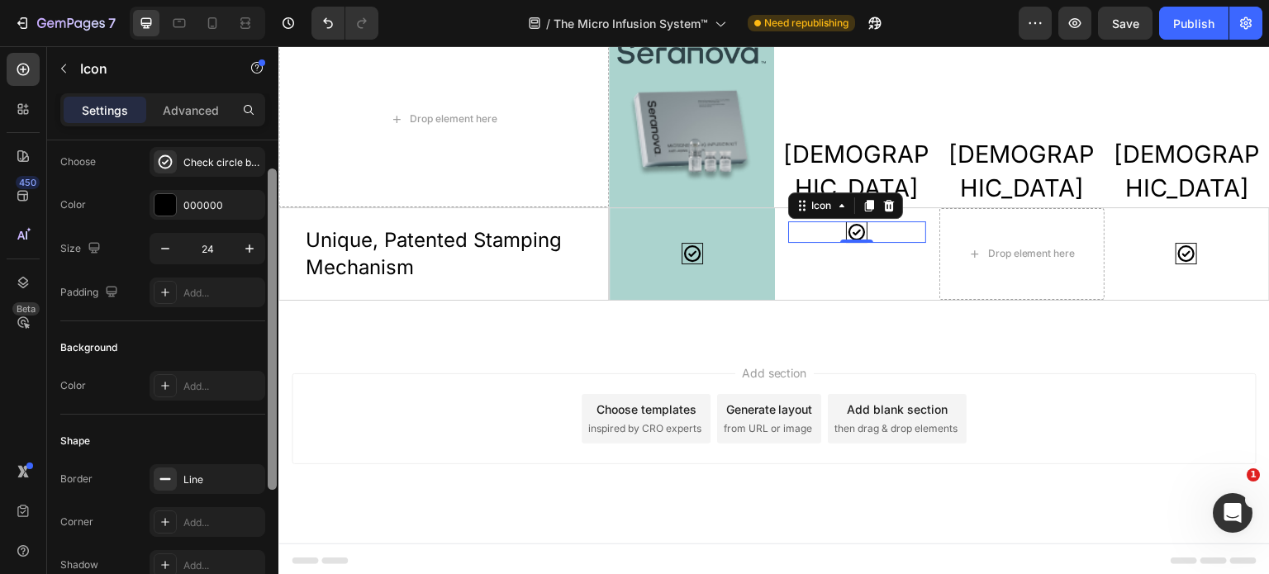
scroll to position [237, 0]
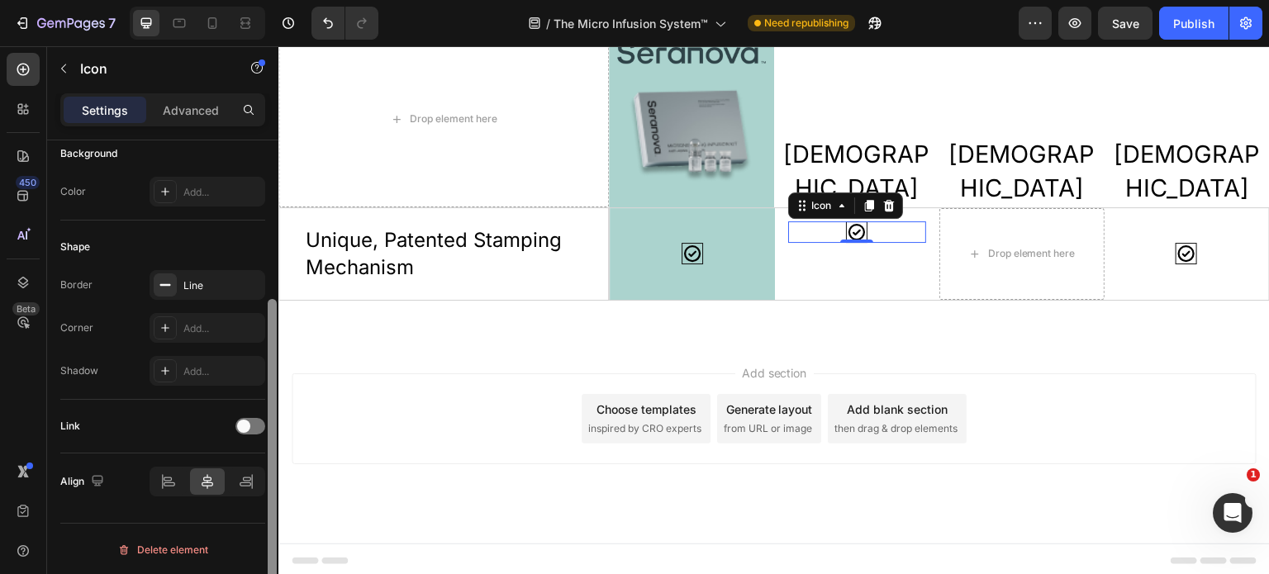
drag, startPoint x: 274, startPoint y: 250, endPoint x: 265, endPoint y: 471, distance: 221.7
click at [266, 471] on div at bounding box center [272, 381] width 12 height 481
click at [162, 477] on icon at bounding box center [168, 482] width 17 height 17
click at [205, 484] on icon at bounding box center [208, 481] width 12 height 15
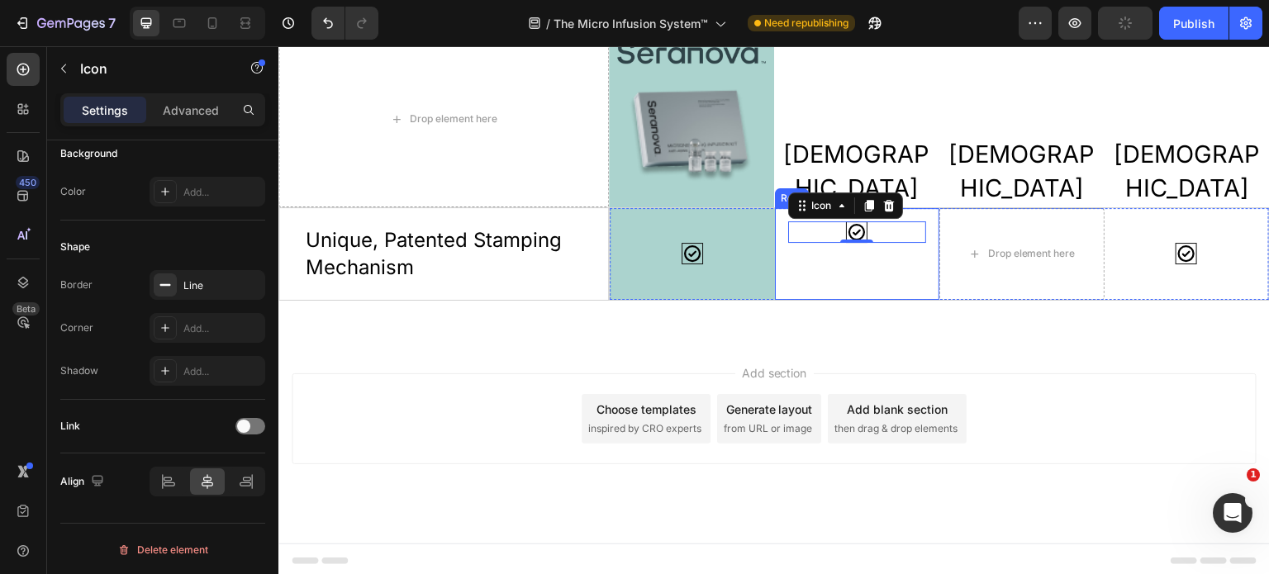
click at [840, 268] on div "Icon 0" at bounding box center [857, 254] width 139 height 65
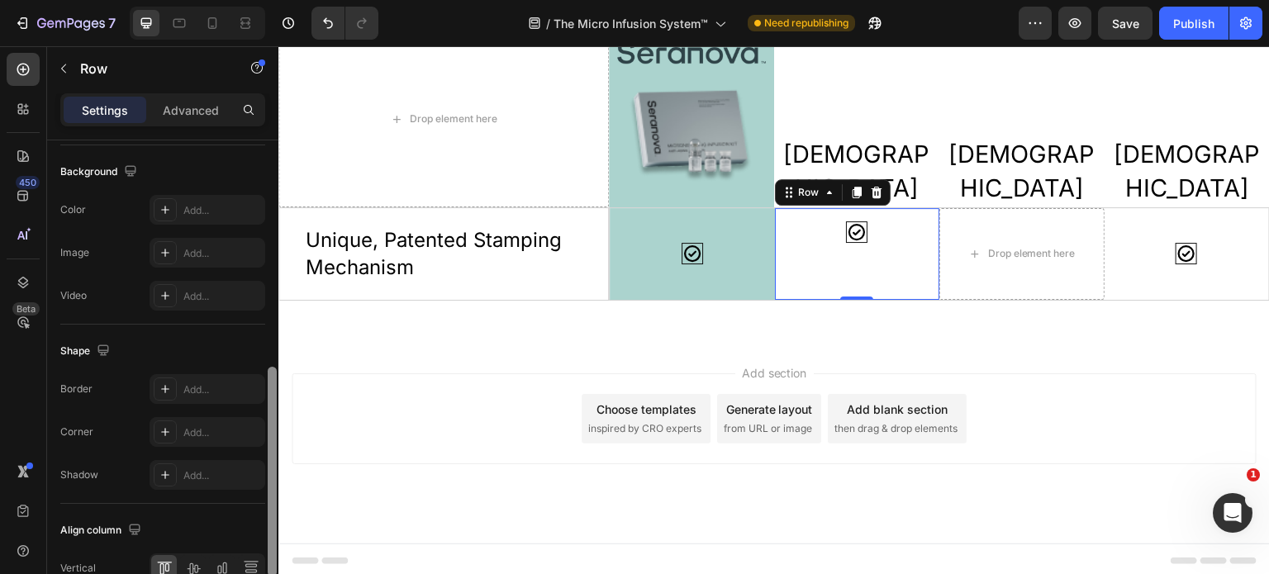
scroll to position [549, 0]
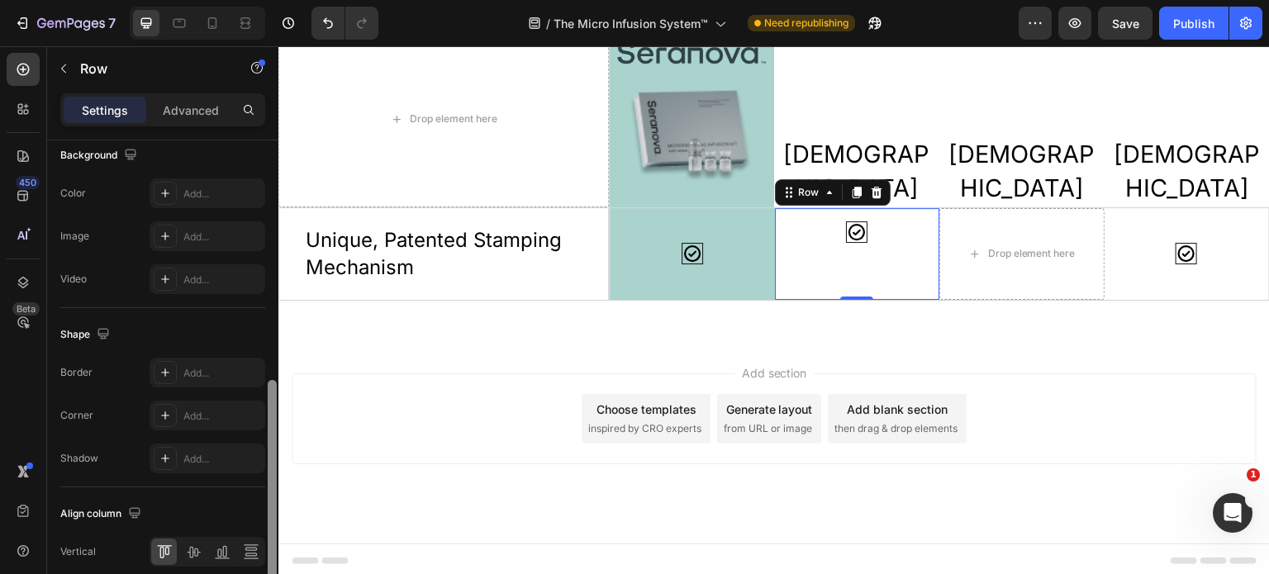
drag, startPoint x: 272, startPoint y: 340, endPoint x: 268, endPoint y: 580, distance: 240.5
click at [268, 0] on html "7 Version history / The Micro Infusion System™ Need republishing Preview Save P…" at bounding box center [634, 0] width 1269 height 0
click at [195, 553] on icon at bounding box center [193, 552] width 17 height 17
click at [812, 263] on div "Icon" at bounding box center [857, 254] width 139 height 65
click at [850, 192] on icon at bounding box center [856, 192] width 13 height 13
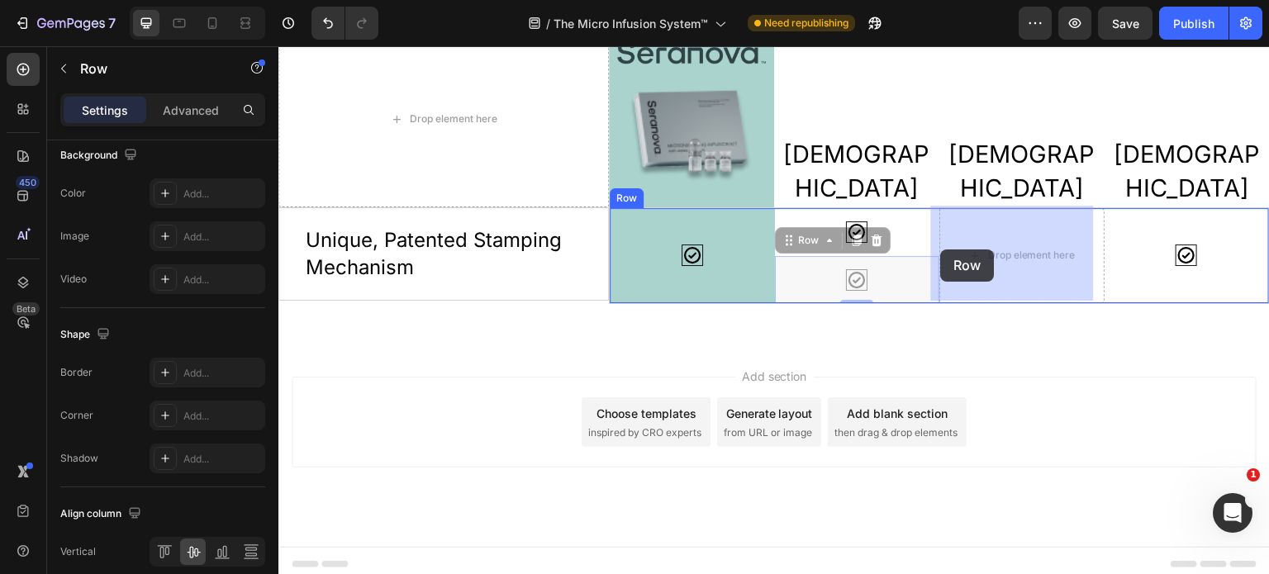
drag, startPoint x: 779, startPoint y: 241, endPoint x: 943, endPoint y: 250, distance: 163.9
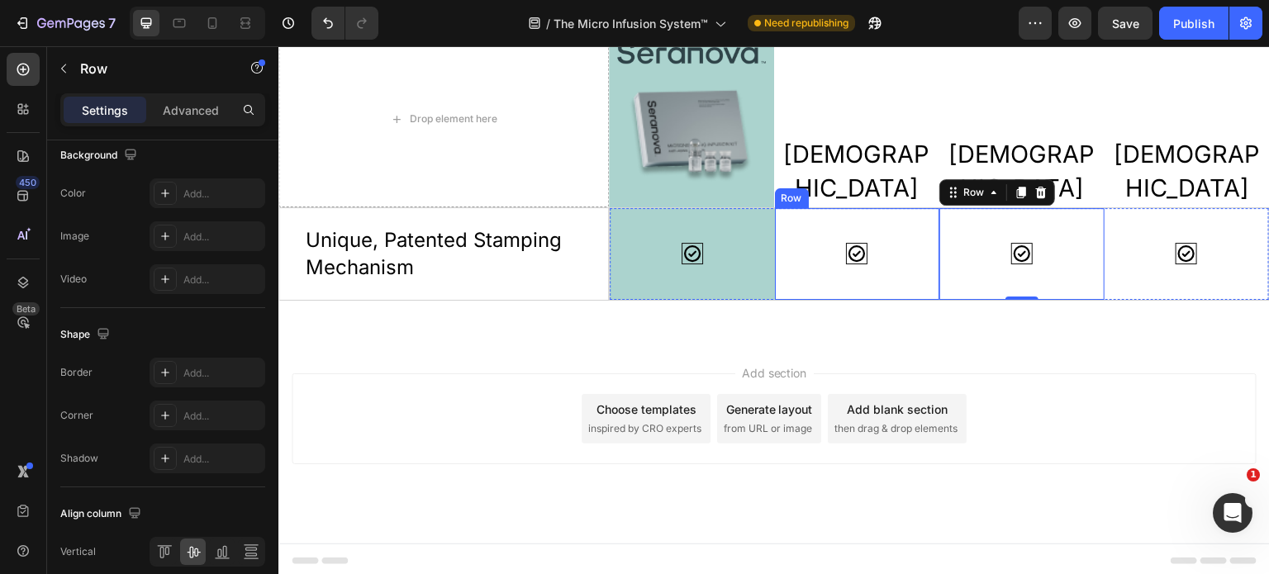
click at [901, 268] on div "Icon" at bounding box center [857, 254] width 139 height 65
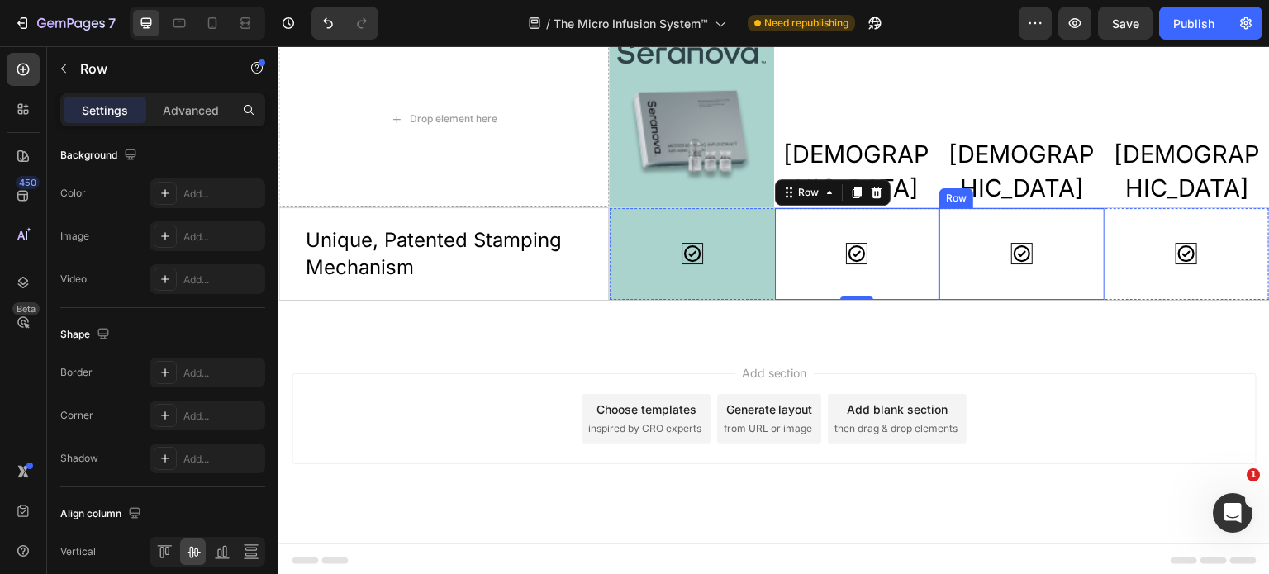
click at [1054, 269] on div "Icon" at bounding box center [1022, 254] width 139 height 65
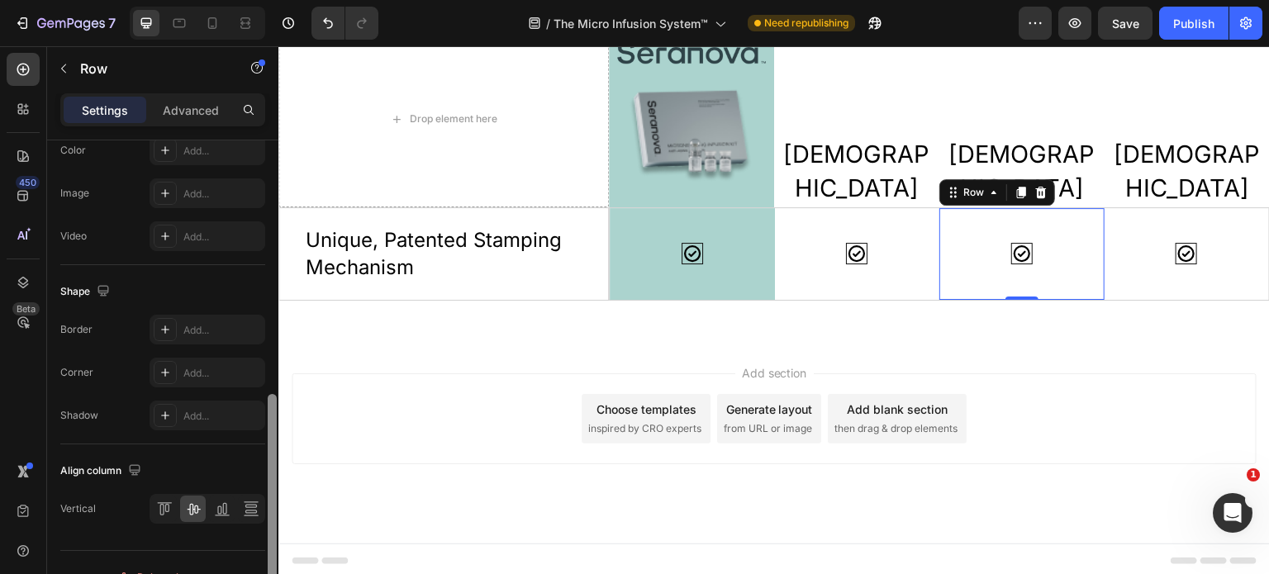
scroll to position [588, 0]
drag, startPoint x: 549, startPoint y: 442, endPoint x: 279, endPoint y: 403, distance: 273.2
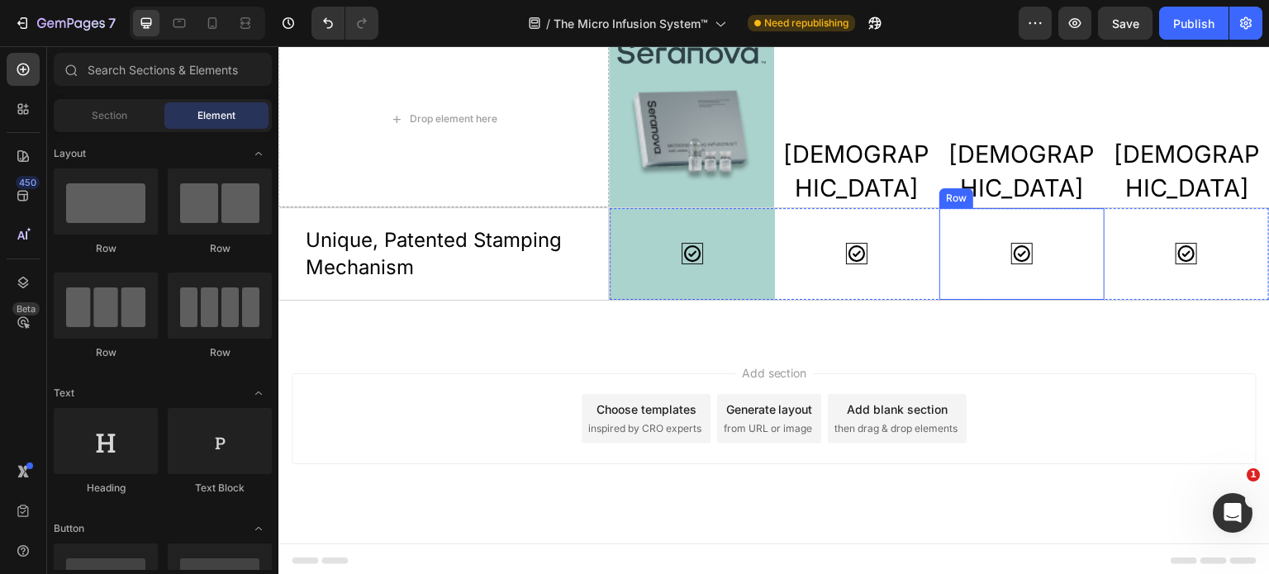
click at [994, 274] on div "Icon" at bounding box center [1022, 254] width 139 height 65
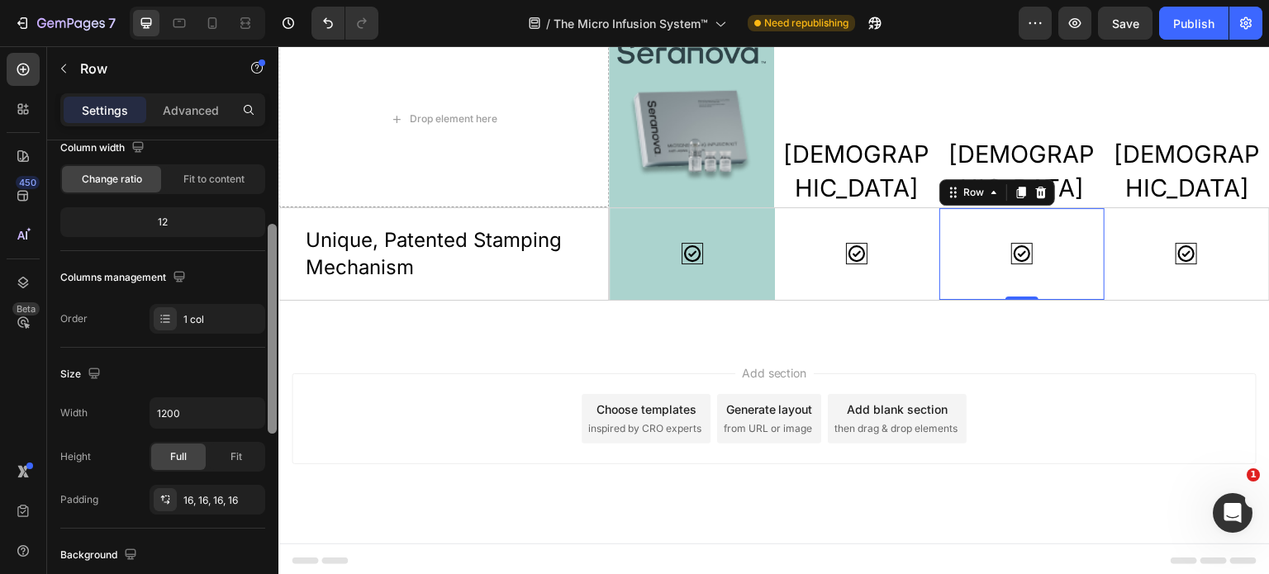
scroll to position [164, 0]
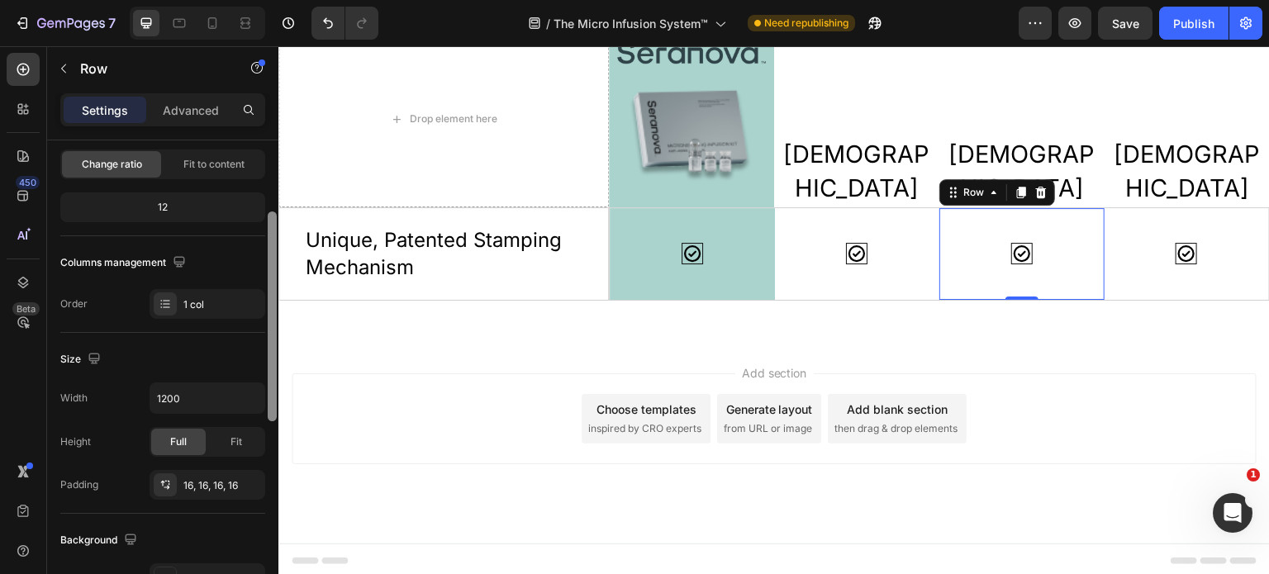
drag, startPoint x: 272, startPoint y: 324, endPoint x: 269, endPoint y: 396, distance: 71.9
click at [269, 396] on div at bounding box center [272, 317] width 9 height 210
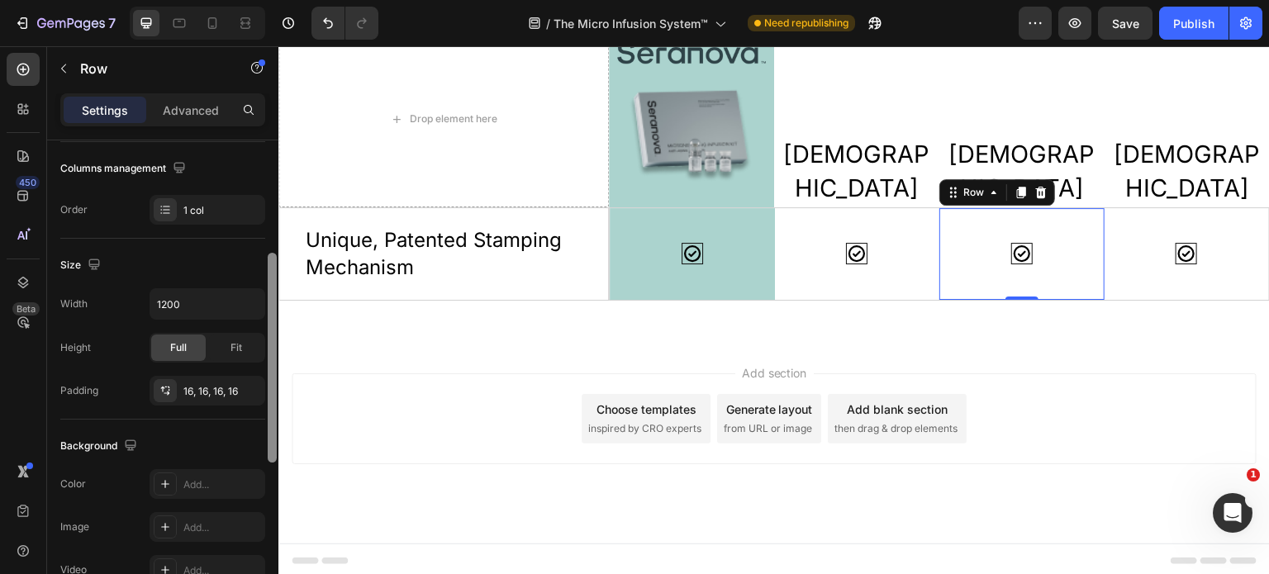
scroll to position [260, 0]
drag, startPoint x: 275, startPoint y: 398, endPoint x: 270, endPoint y: 439, distance: 40.8
click at [270, 439] on div at bounding box center [272, 355] width 9 height 210
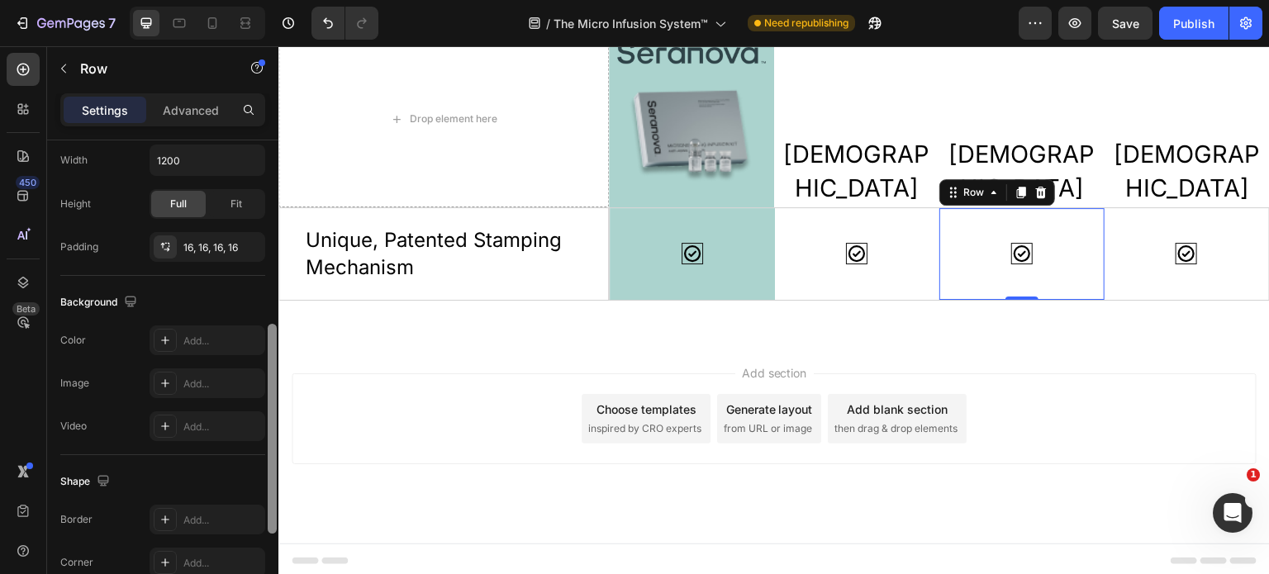
scroll to position [407, 0]
drag, startPoint x: 269, startPoint y: 423, endPoint x: 273, endPoint y: 485, distance: 62.1
click at [273, 485] on div at bounding box center [272, 423] width 9 height 210
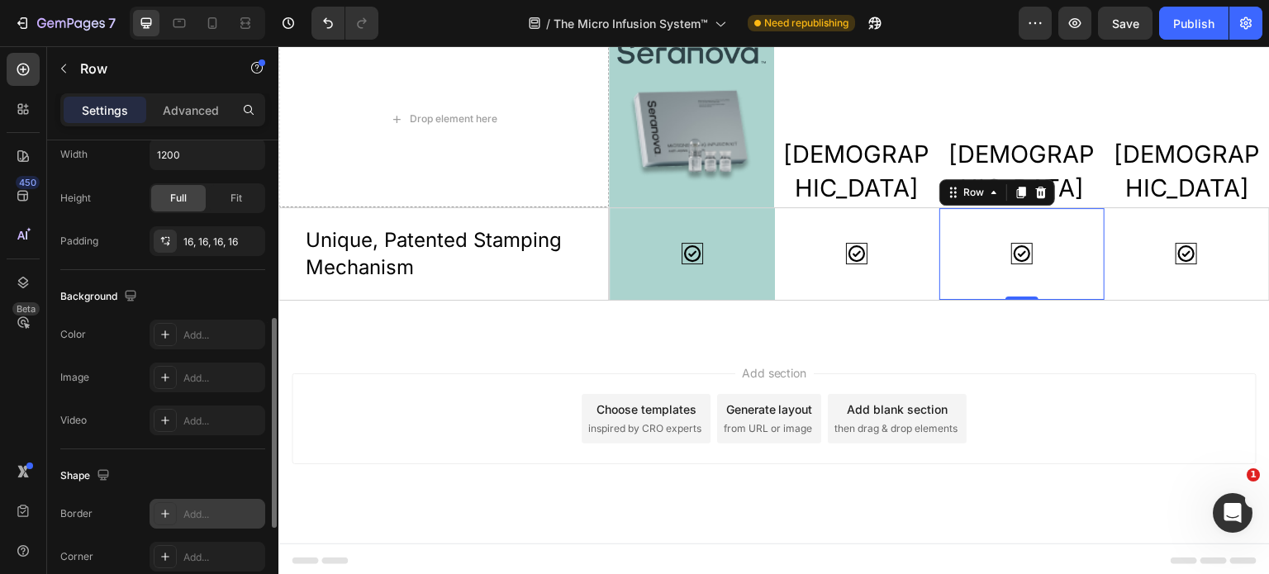
click at [201, 515] on div "Add..." at bounding box center [222, 514] width 78 height 15
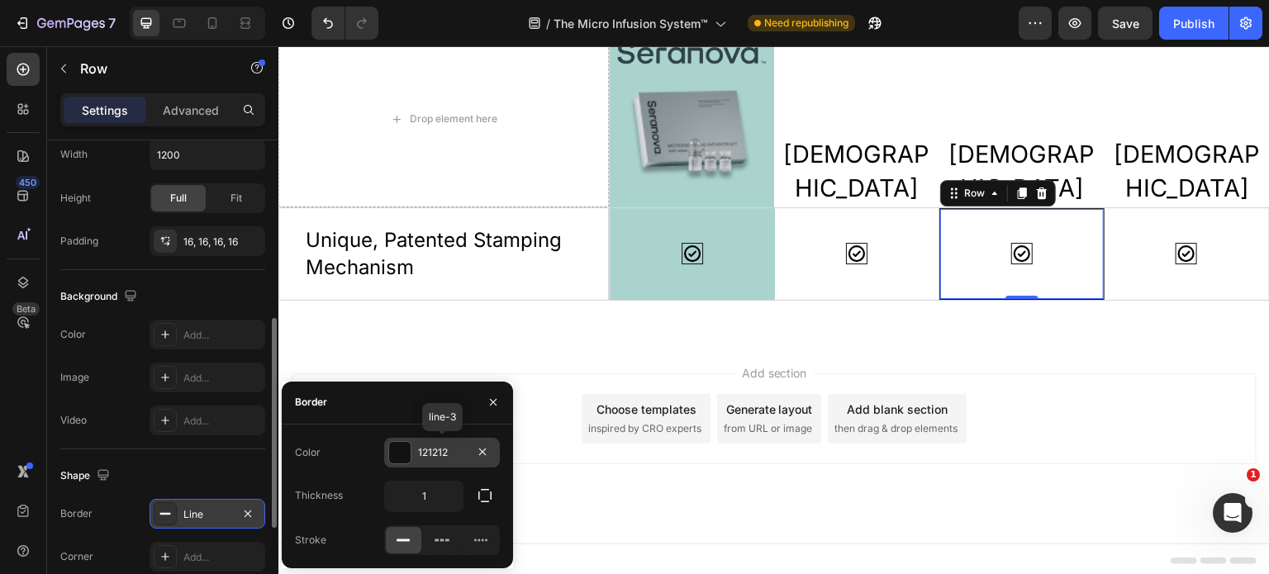
click at [450, 447] on div "121212" at bounding box center [442, 452] width 48 height 15
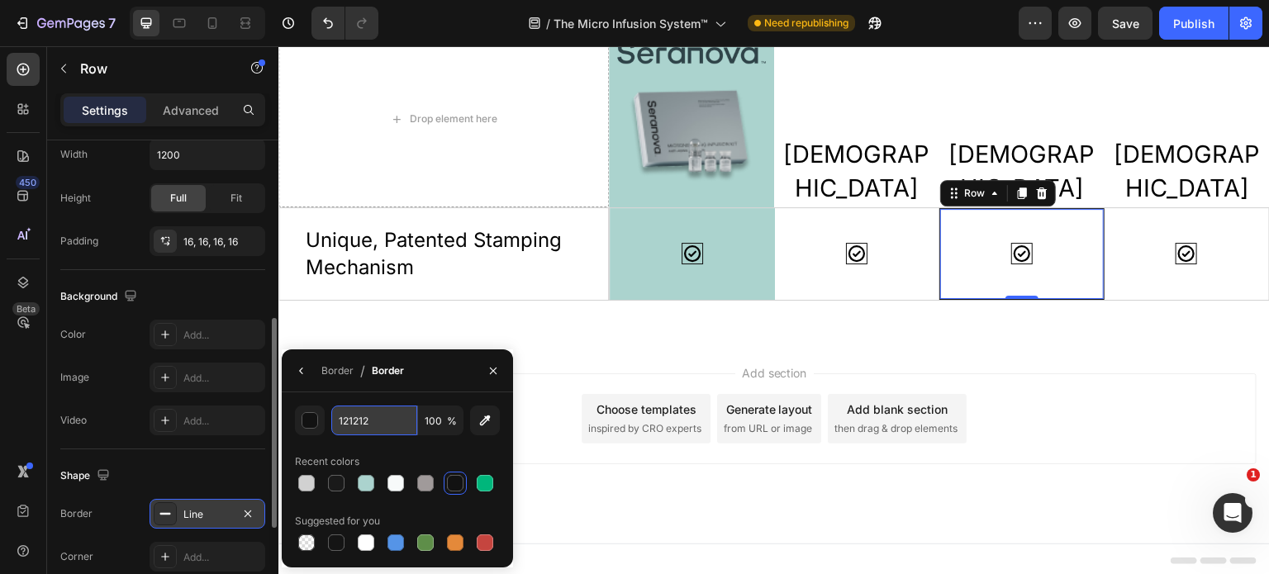
click at [379, 426] on input "121212" at bounding box center [374, 421] width 86 height 30
click at [798, 278] on div "Icon" at bounding box center [857, 254] width 139 height 65
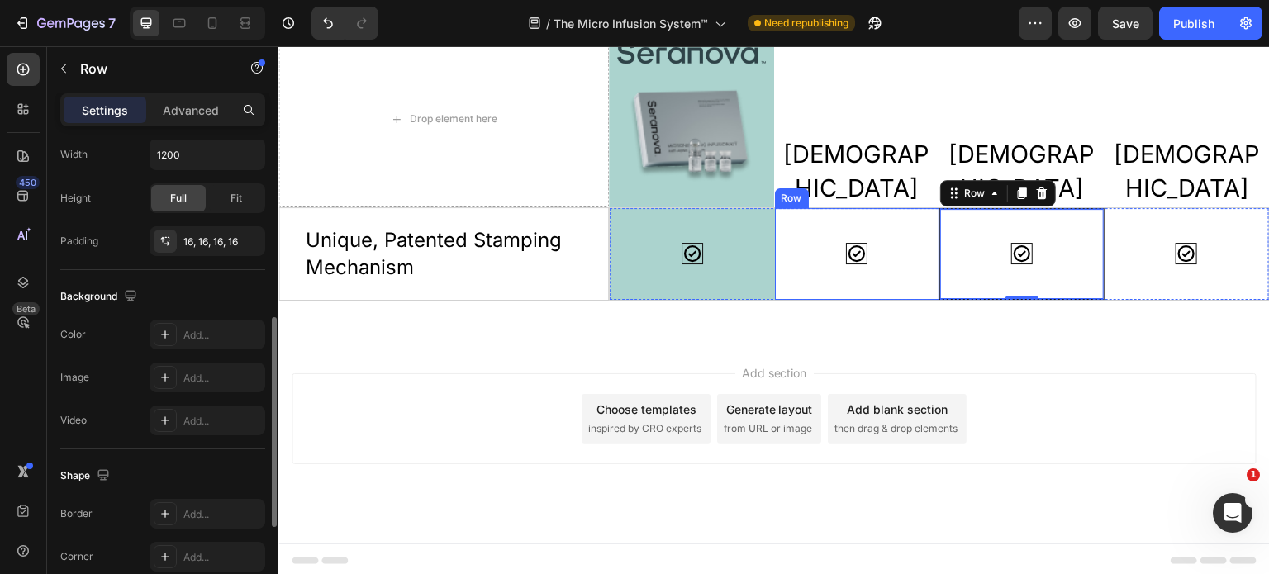
scroll to position [407, 0]
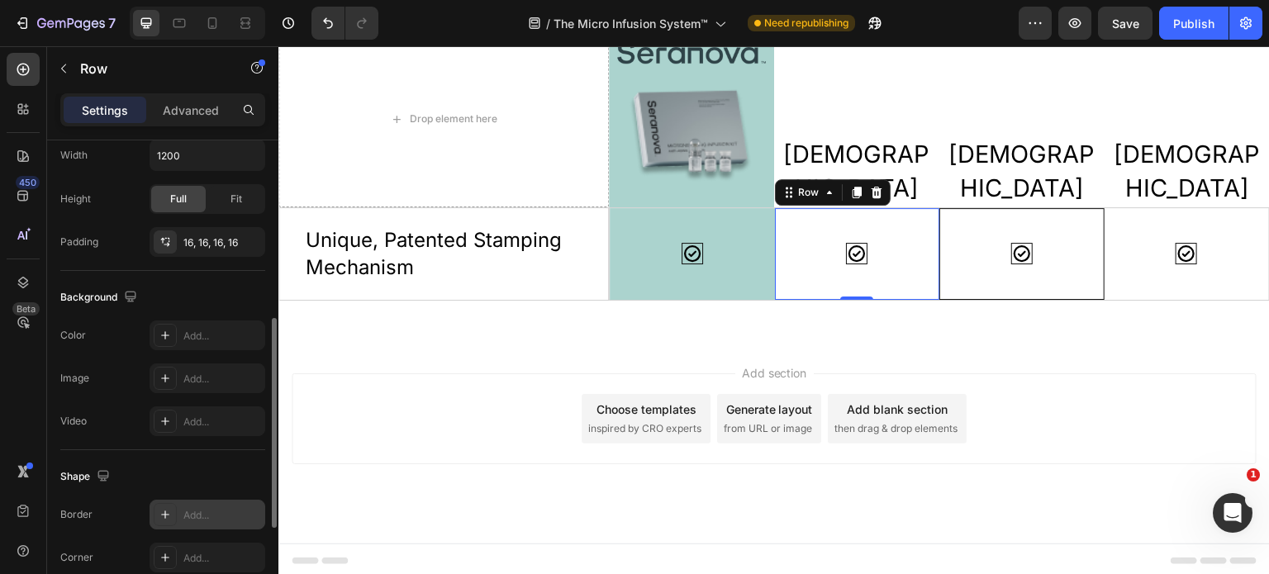
click at [195, 512] on div "Add..." at bounding box center [222, 515] width 78 height 15
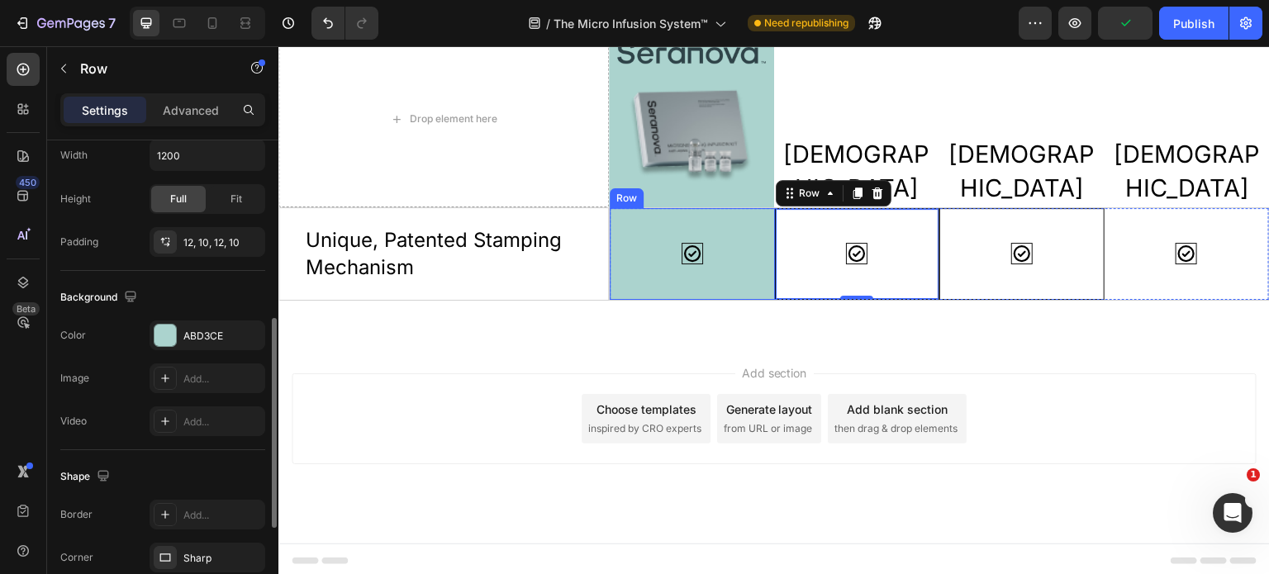
click at [669, 274] on div "Icon" at bounding box center [692, 254] width 149 height 72
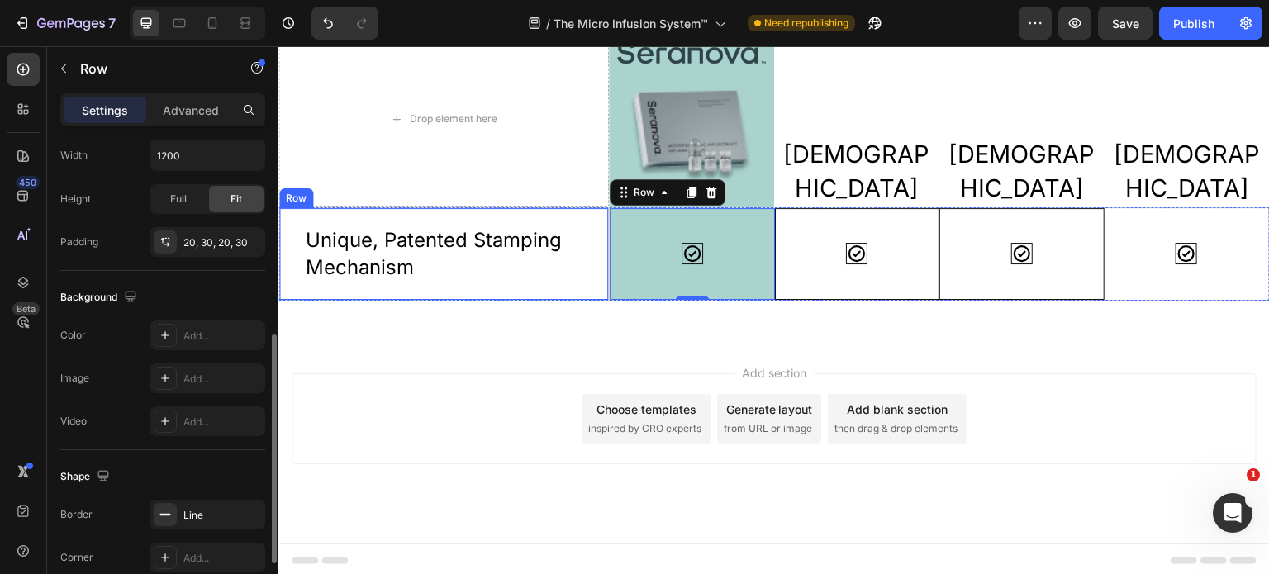
click at [546, 288] on div "Unique, Patented Stamping Mechanism Text Block Row" at bounding box center [444, 253] width 331 height 93
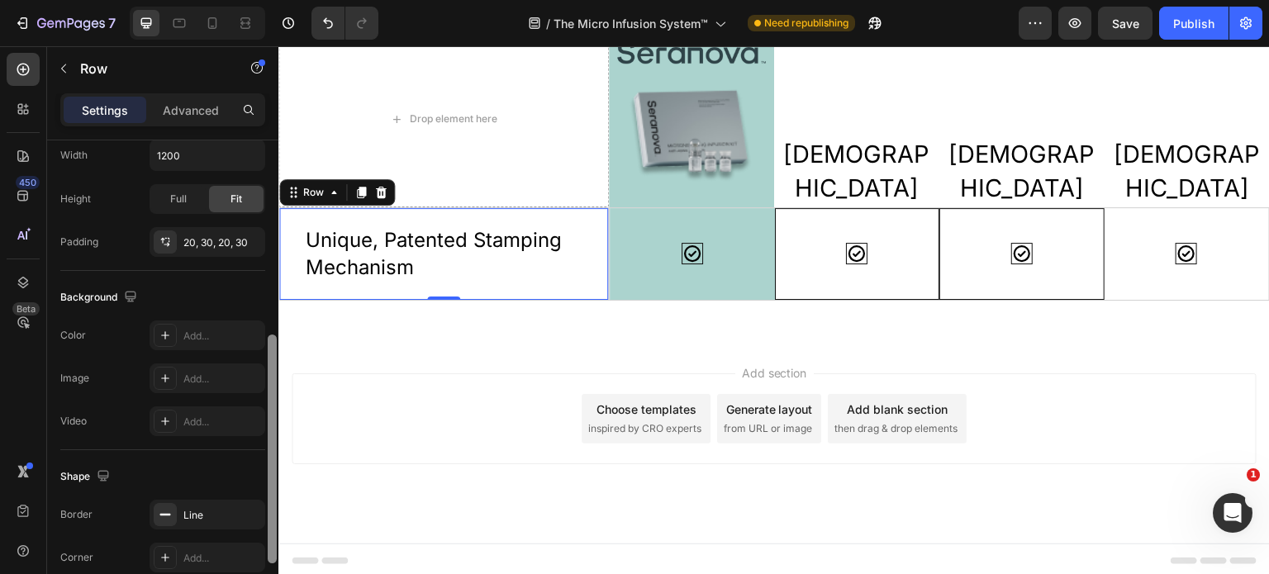
scroll to position [448, 0]
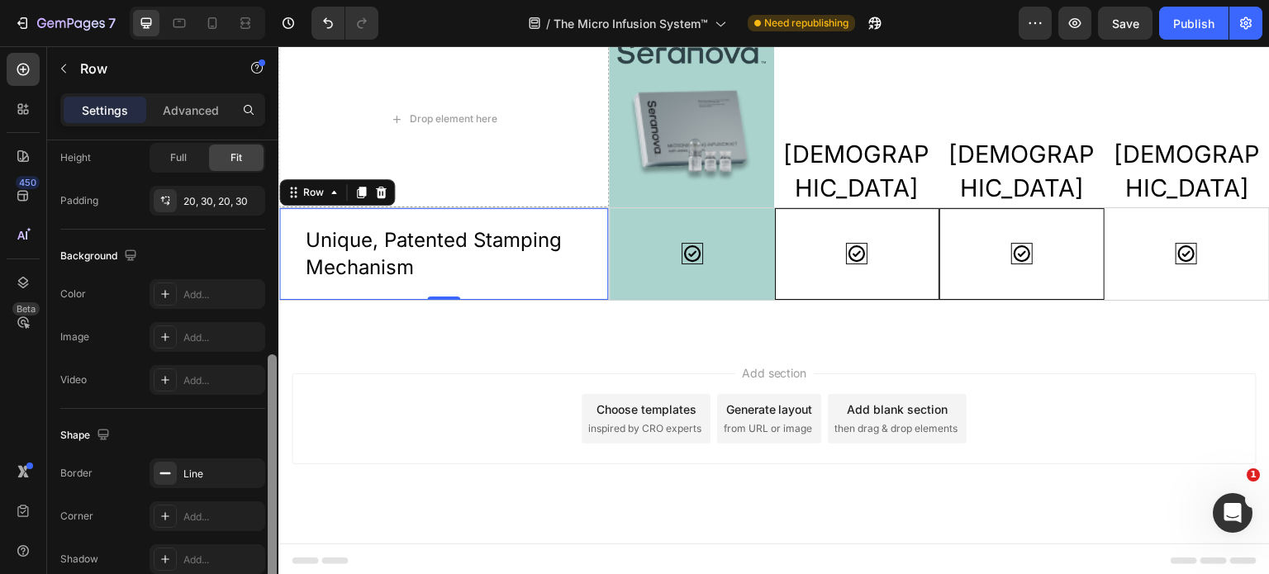
drag, startPoint x: 551, startPoint y: 432, endPoint x: 555, endPoint y: 495, distance: 62.9
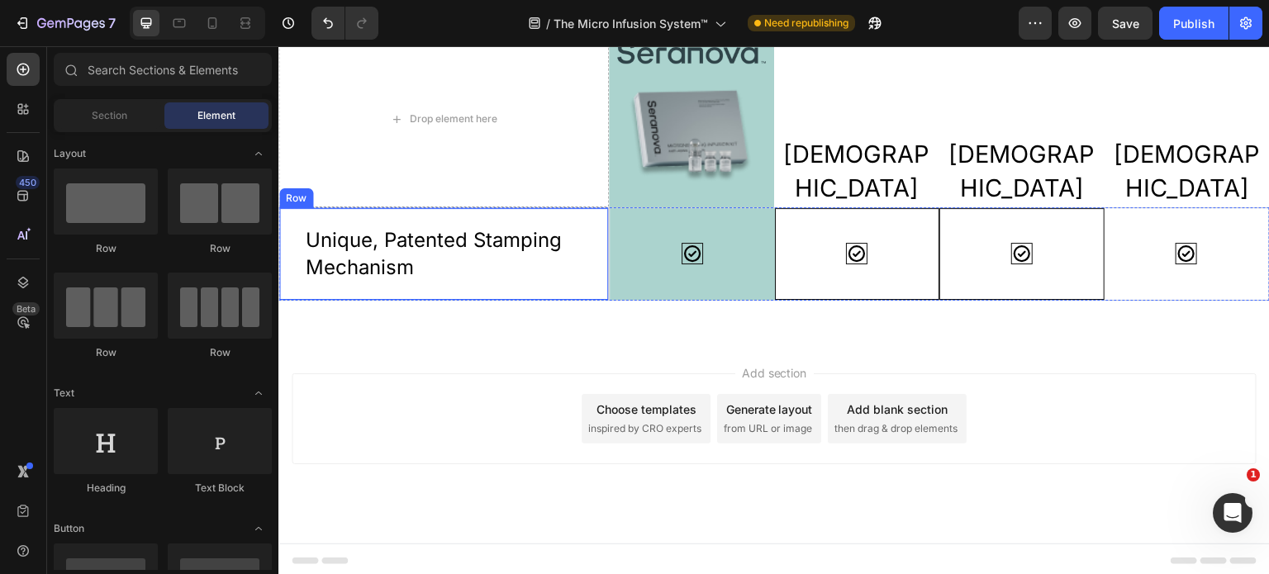
click at [509, 291] on div "Unique, Patented Stamping Mechanism Text Block Row" at bounding box center [444, 253] width 331 height 93
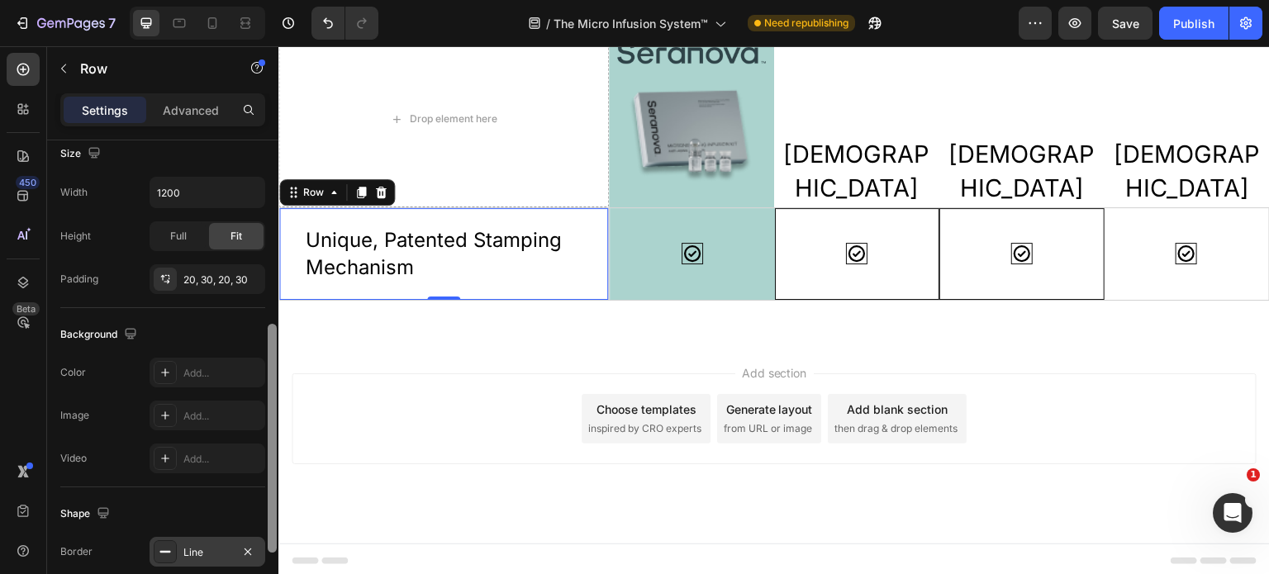
scroll to position [378, 0]
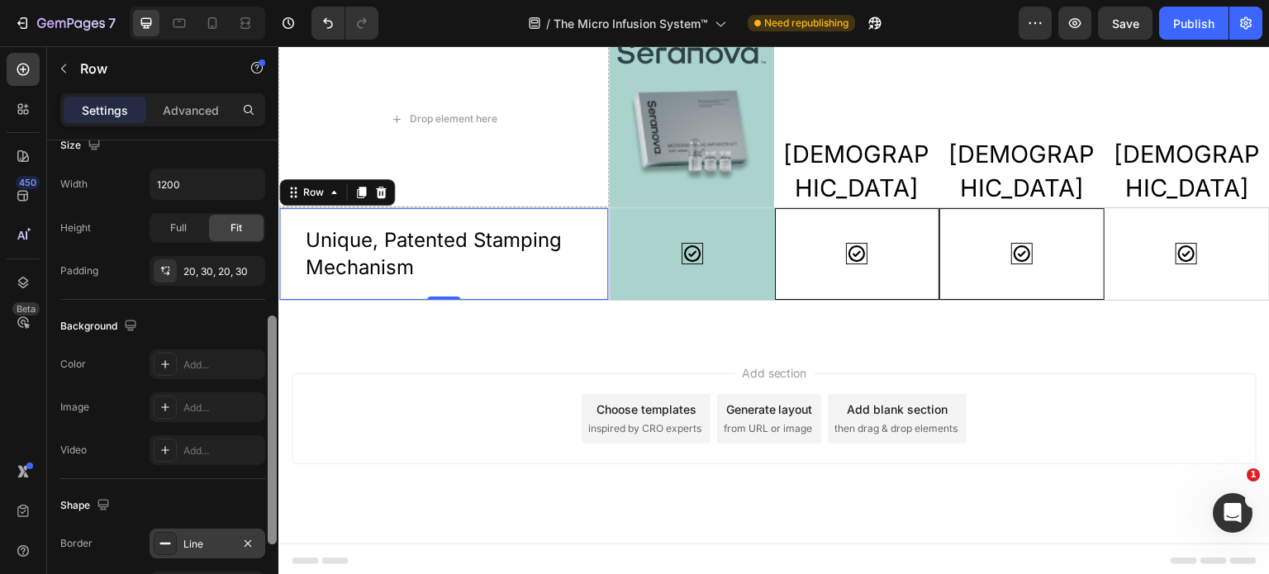
drag, startPoint x: 269, startPoint y: 360, endPoint x: 261, endPoint y: 541, distance: 181.2
click at [261, 541] on div "Layout Column width Change ratio Fit to content 12 Columns management Order 1 c…" at bounding box center [162, 381] width 231 height 481
click at [197, 537] on div "Line" at bounding box center [207, 544] width 48 height 15
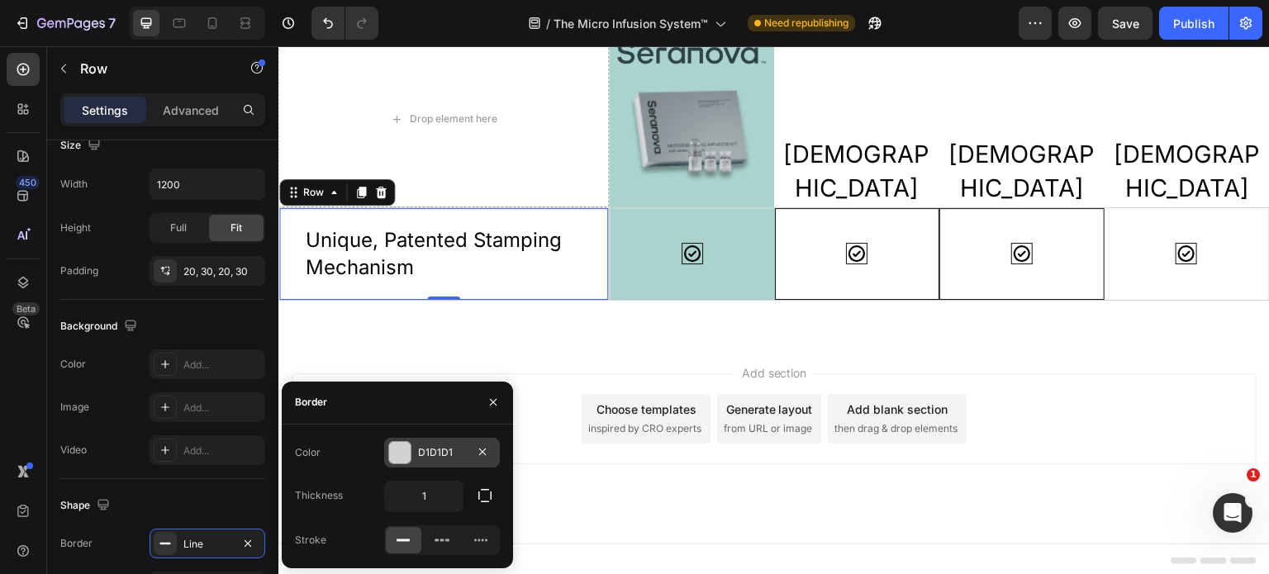
click at [450, 447] on div "D1D1D1" at bounding box center [442, 452] width 48 height 15
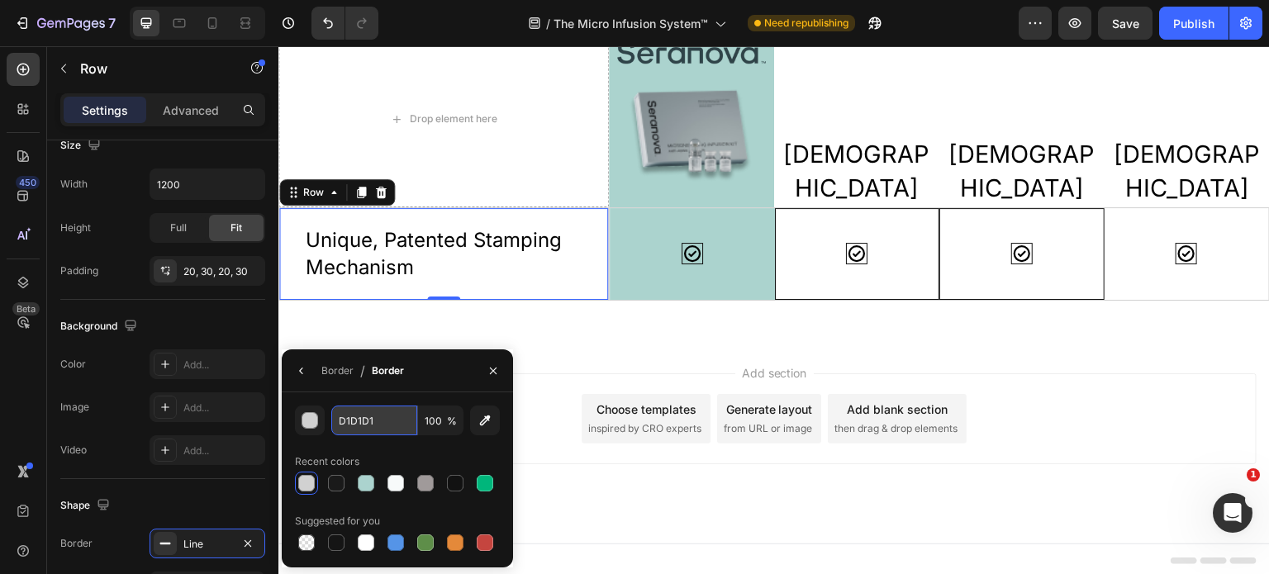
click at [367, 418] on input "D1D1D1" at bounding box center [374, 421] width 86 height 30
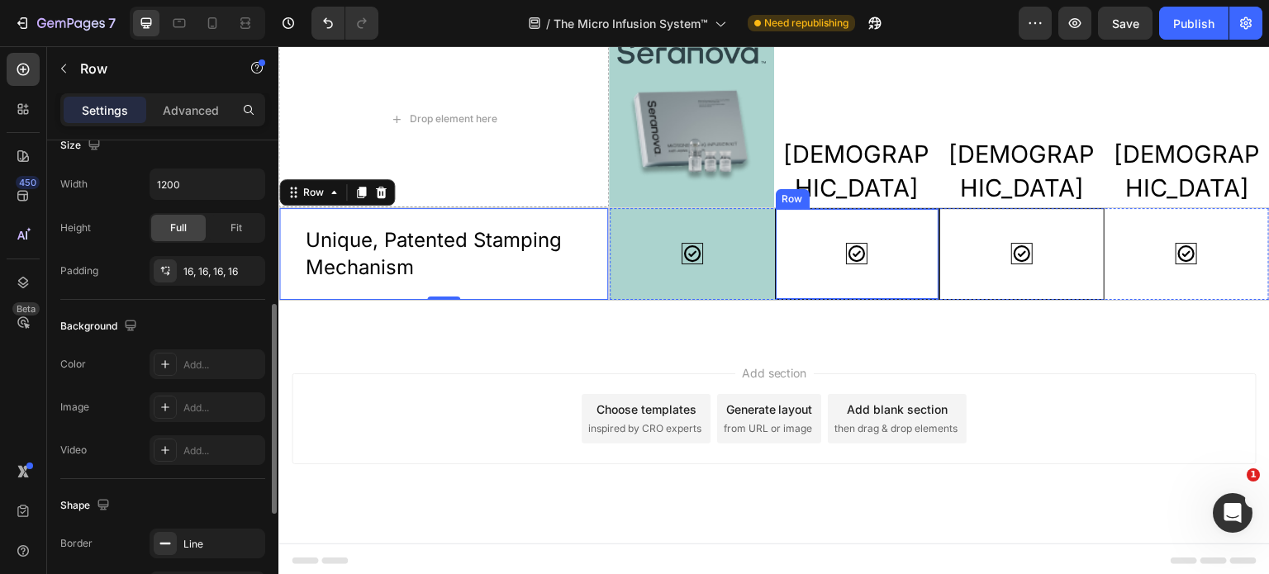
click at [813, 272] on div "Icon" at bounding box center [857, 254] width 137 height 64
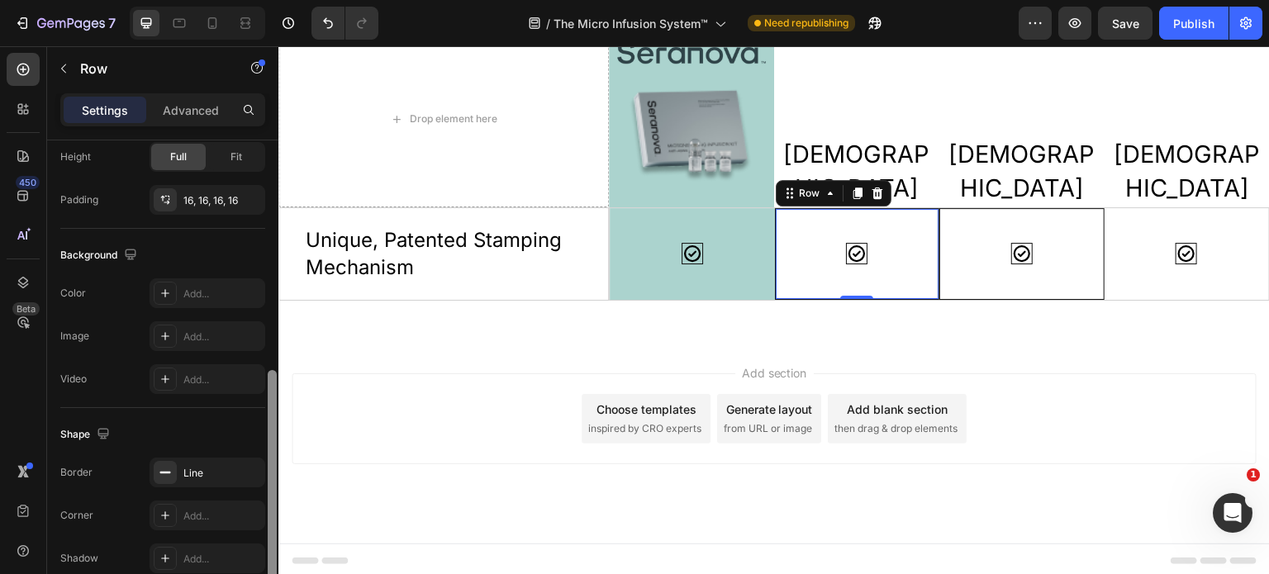
scroll to position [496, 0]
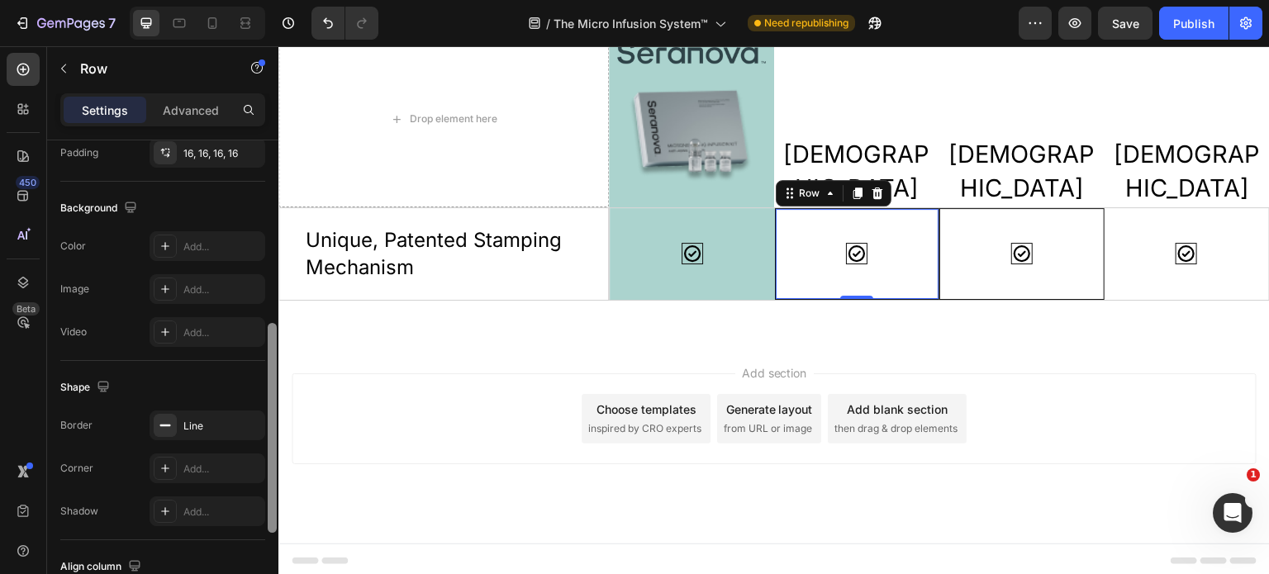
drag, startPoint x: 272, startPoint y: 369, endPoint x: 275, endPoint y: 421, distance: 52.2
click at [275, 421] on div at bounding box center [272, 428] width 9 height 210
click at [194, 426] on div "Line" at bounding box center [207, 426] width 48 height 15
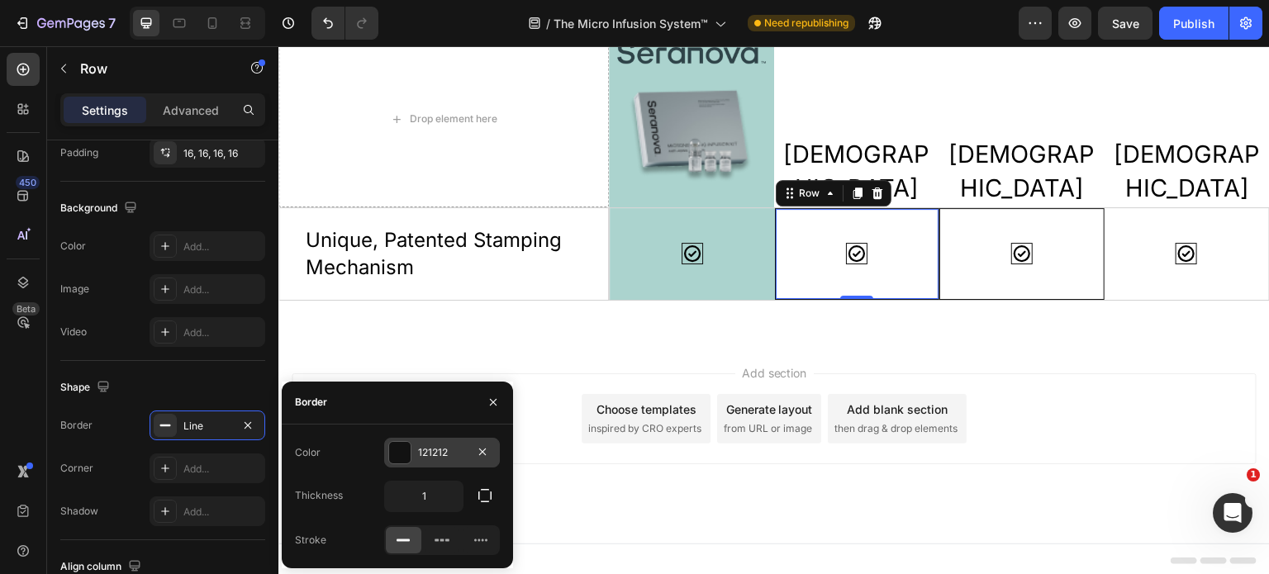
click at [450, 448] on div "121212" at bounding box center [442, 452] width 48 height 15
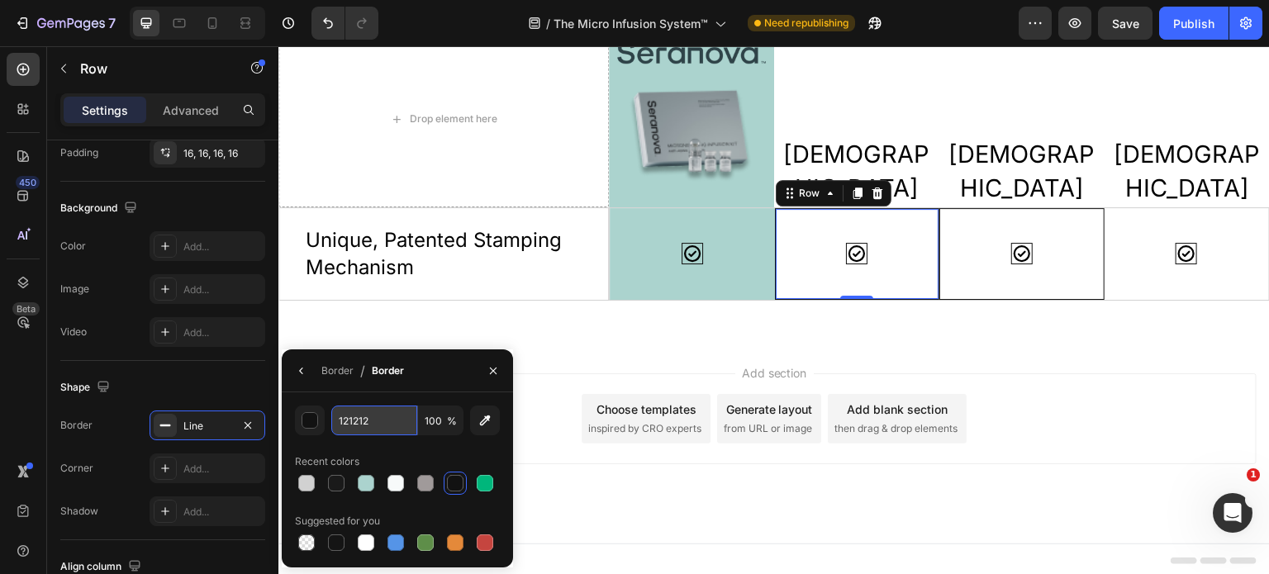
click at [374, 416] on input "121212" at bounding box center [374, 421] width 86 height 30
paste input "D1D1D1"
type input "D1D1D1"
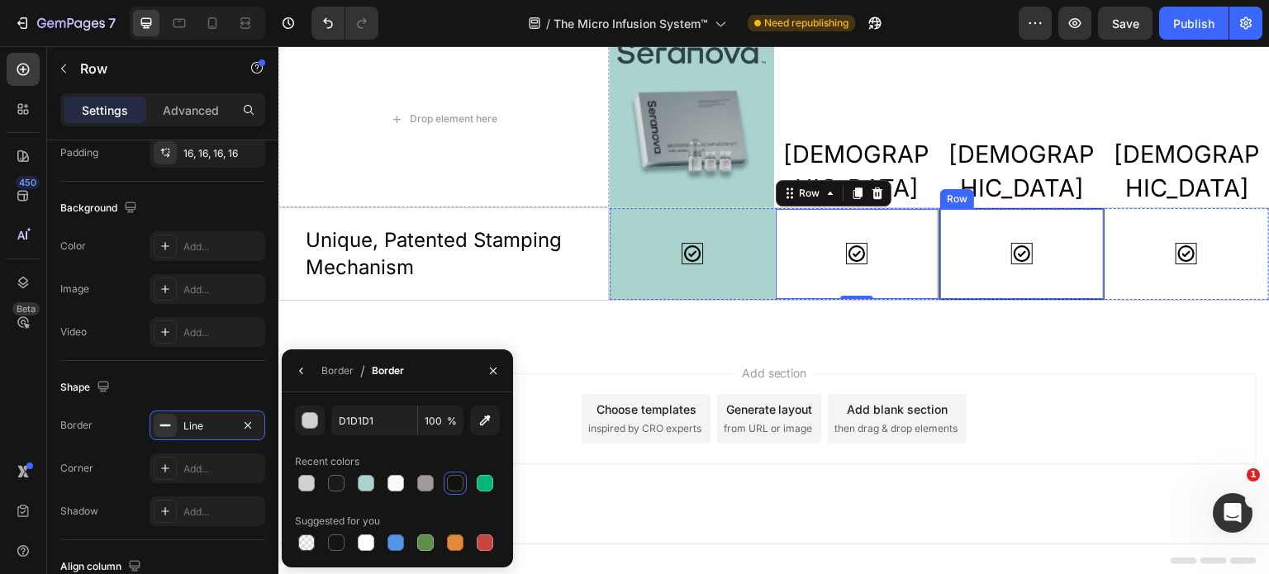
click at [959, 283] on div "Icon Row" at bounding box center [1022, 254] width 165 height 92
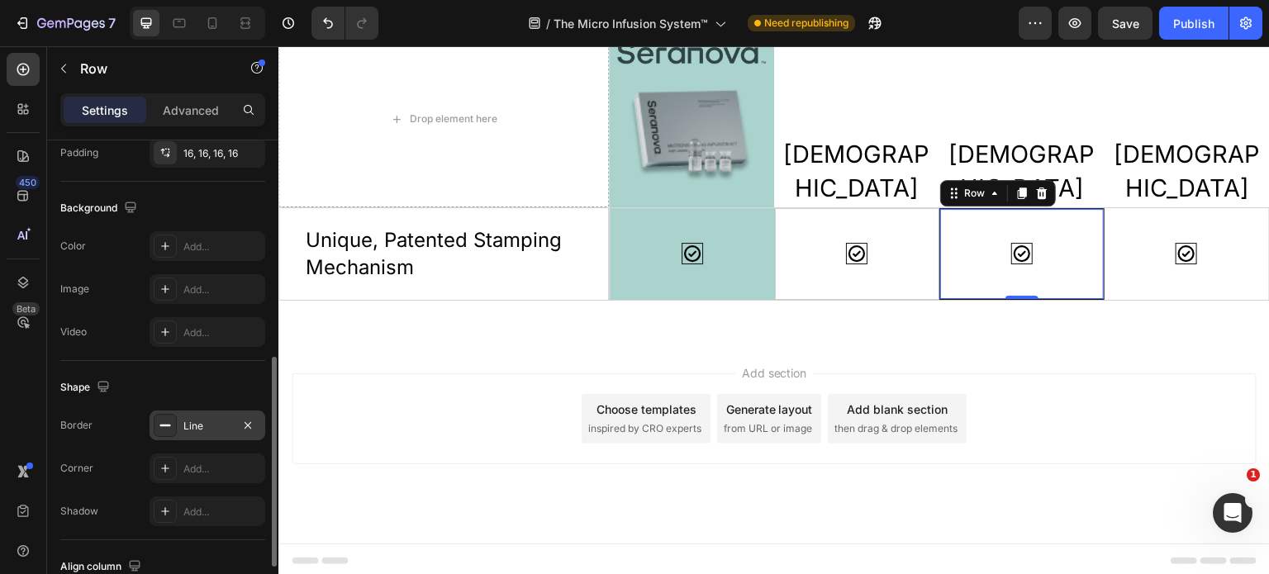
click at [188, 430] on div "Line" at bounding box center [207, 426] width 48 height 15
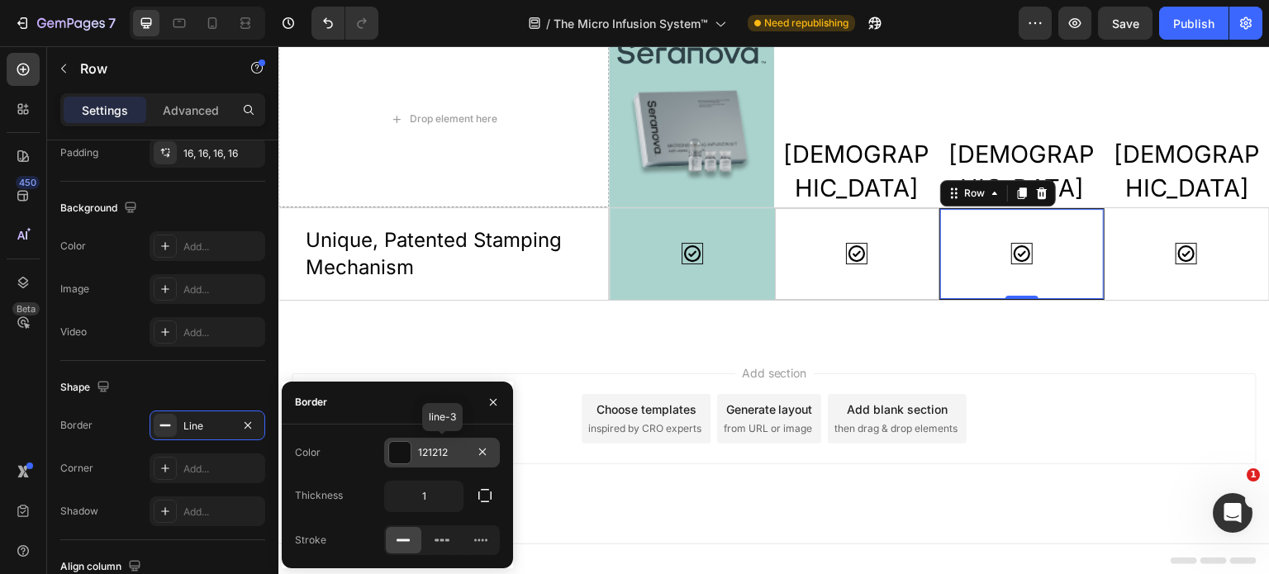
click at [450, 448] on div "121212" at bounding box center [442, 452] width 48 height 15
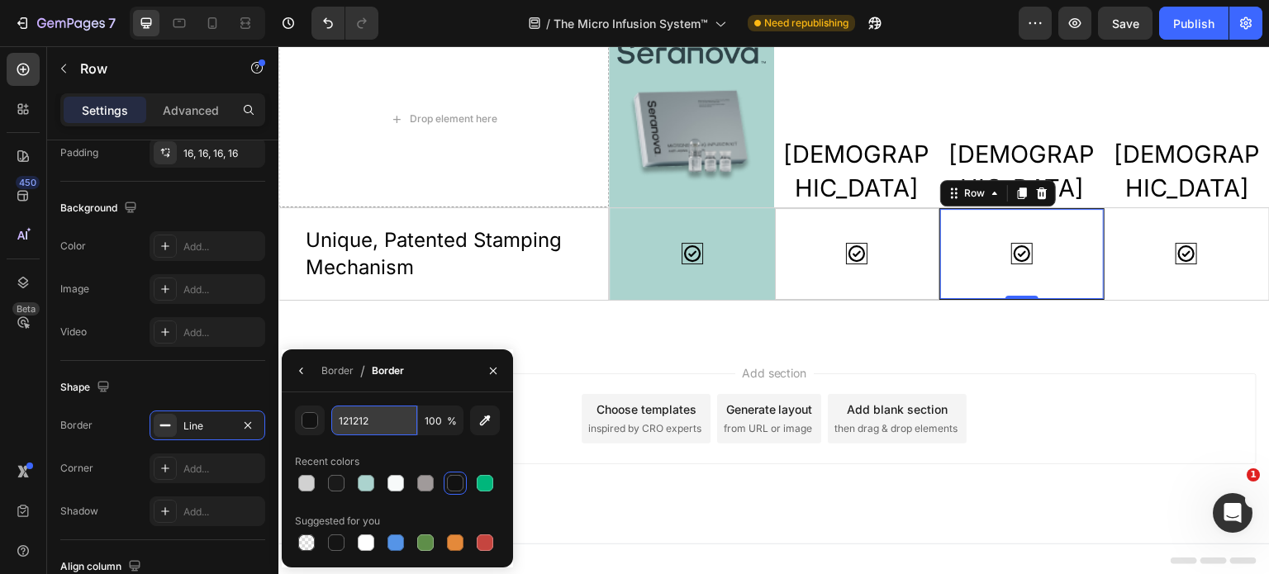
click at [380, 423] on input "121212" at bounding box center [374, 421] width 86 height 30
paste input "D1D1D1"
type input "D1D1D1"
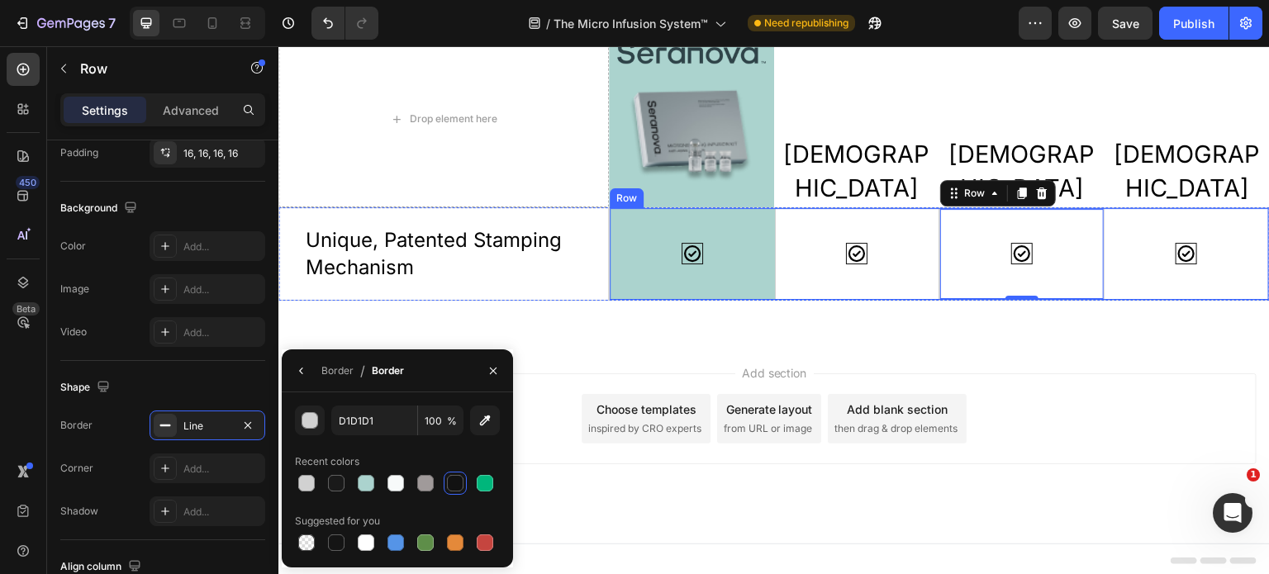
click at [1130, 272] on div "Icon" at bounding box center [1187, 254] width 165 height 92
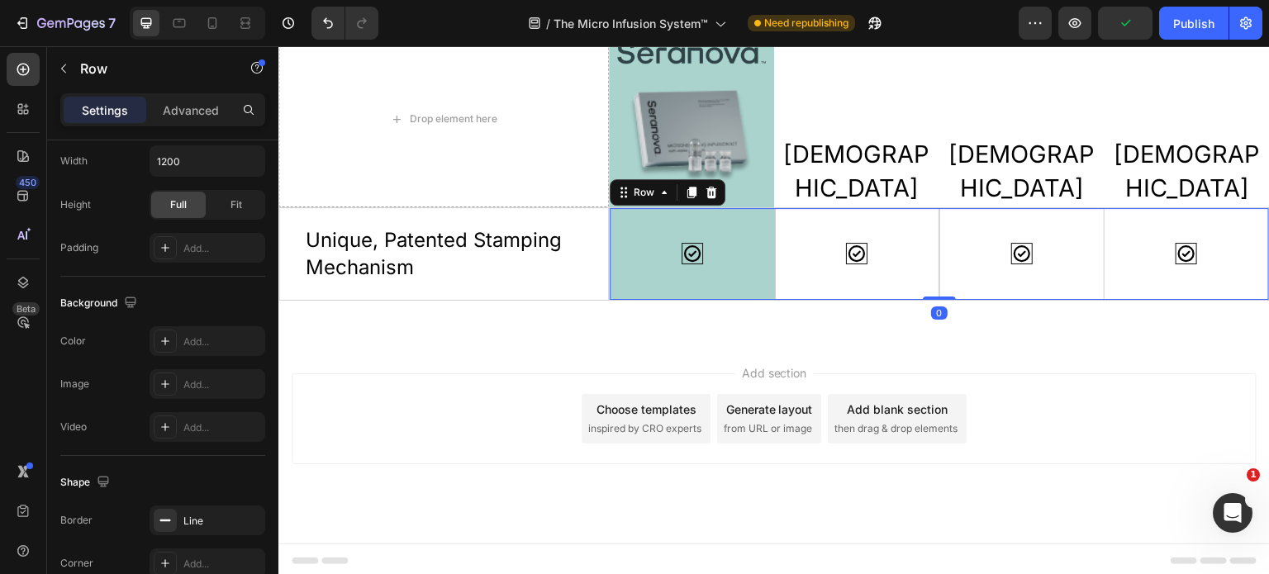
click at [1130, 272] on div "Icon" at bounding box center [1187, 254] width 165 height 92
click at [1184, 279] on div "Icon" at bounding box center [1187, 254] width 165 height 92
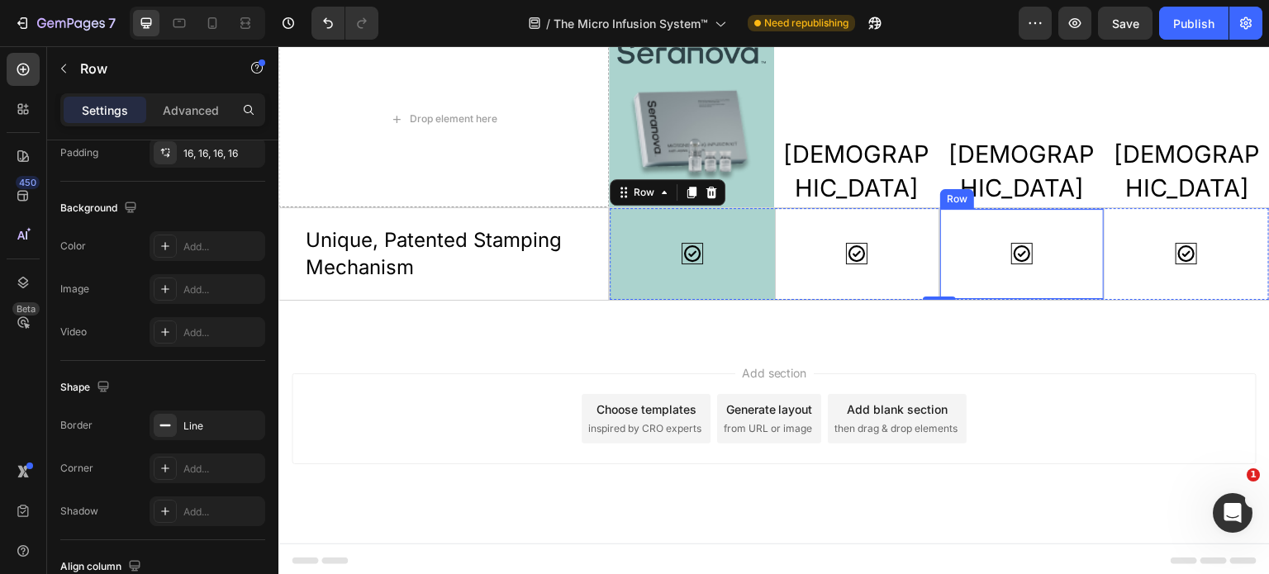
click at [1074, 265] on div "Icon" at bounding box center [1022, 254] width 137 height 64
click at [1124, 274] on div "Icon" at bounding box center [1187, 254] width 165 height 92
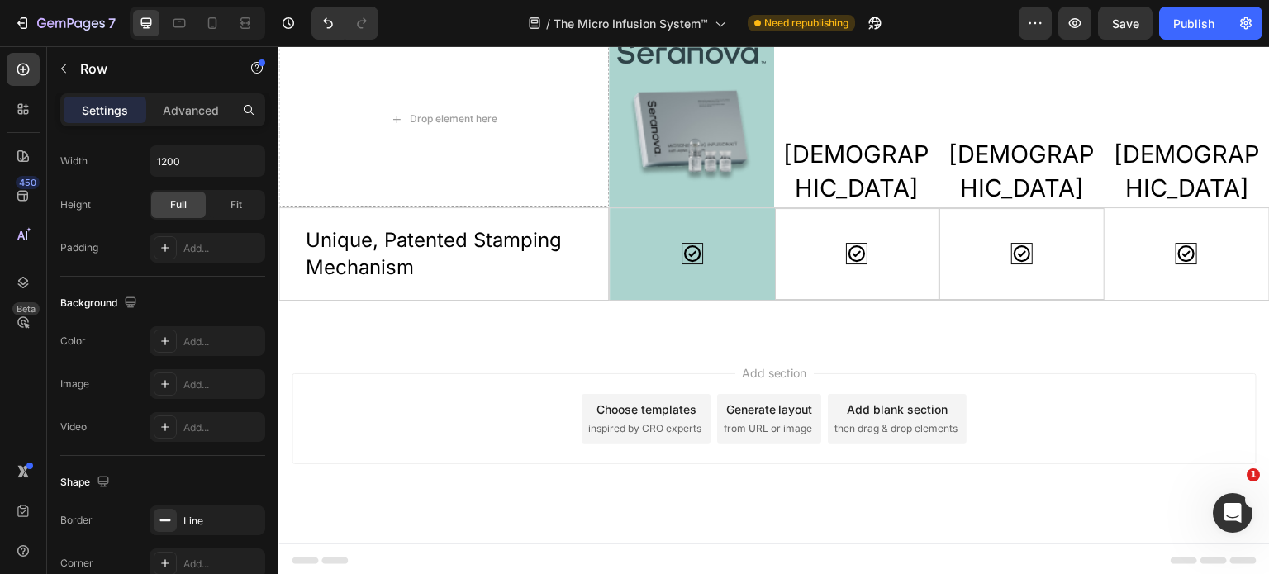
click at [1151, 346] on div "Add section Choose templates inspired by CRO experts Generate layout from URL o…" at bounding box center [775, 442] width 992 height 203
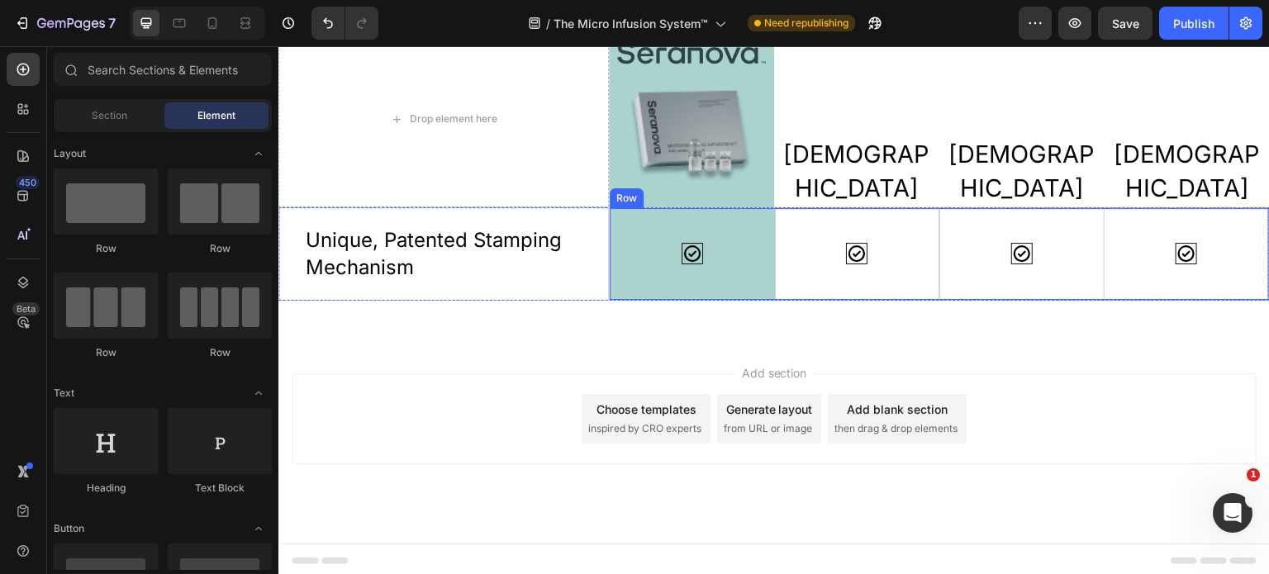
click at [1154, 281] on div "Icon" at bounding box center [1187, 254] width 165 height 92
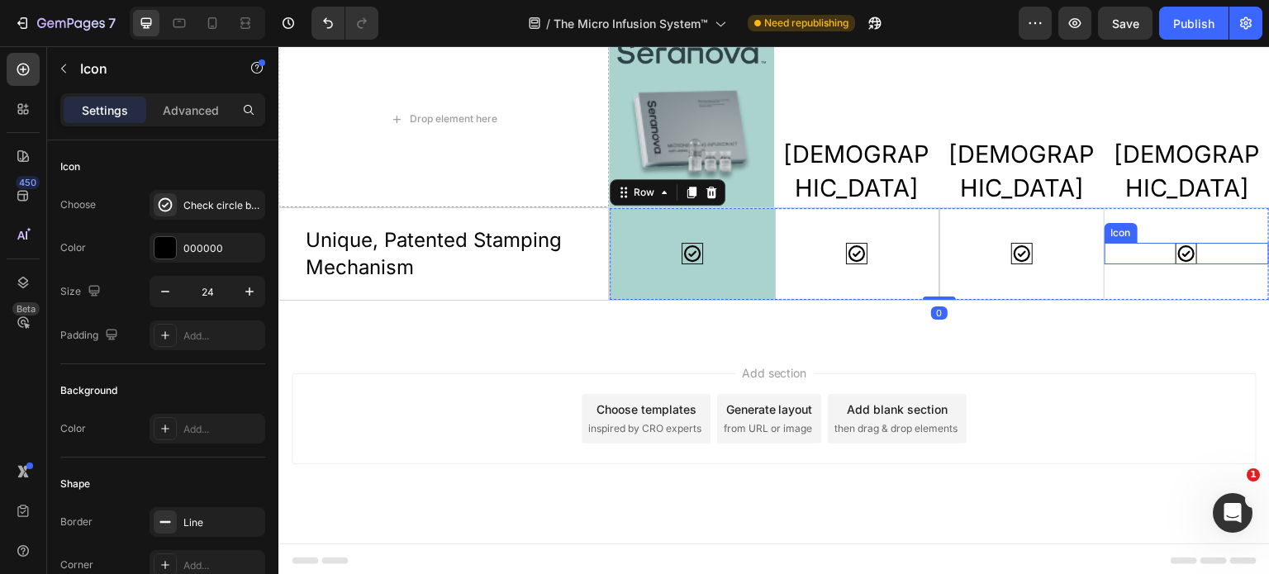
click at [1190, 253] on div "Icon" at bounding box center [1187, 253] width 165 height 21
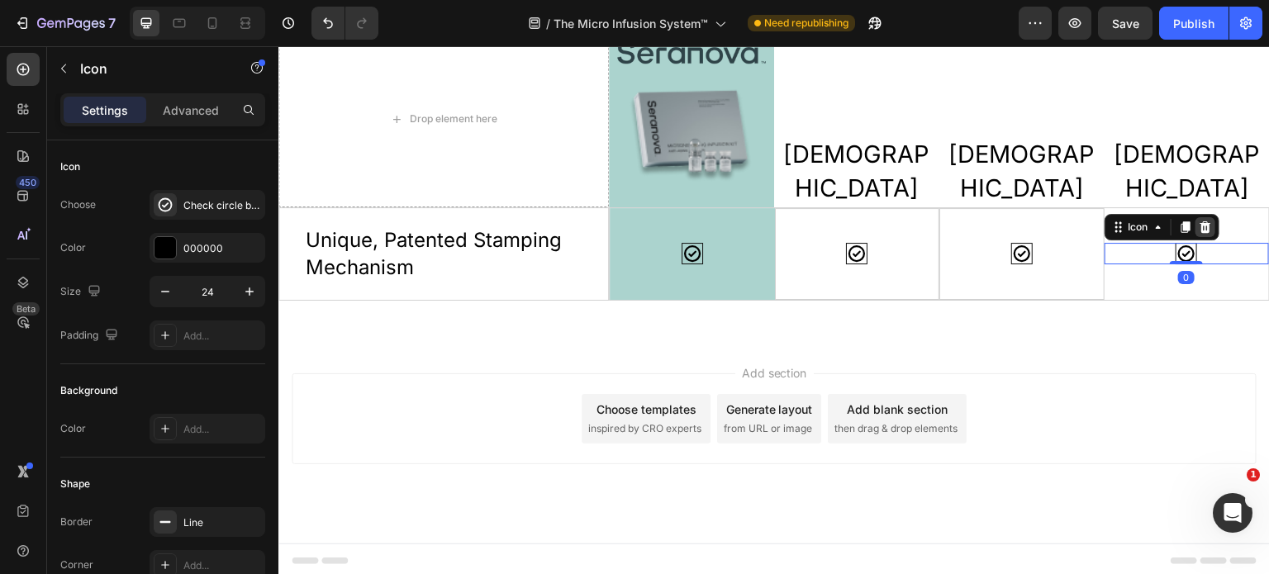
click at [1200, 228] on icon at bounding box center [1205, 228] width 11 height 12
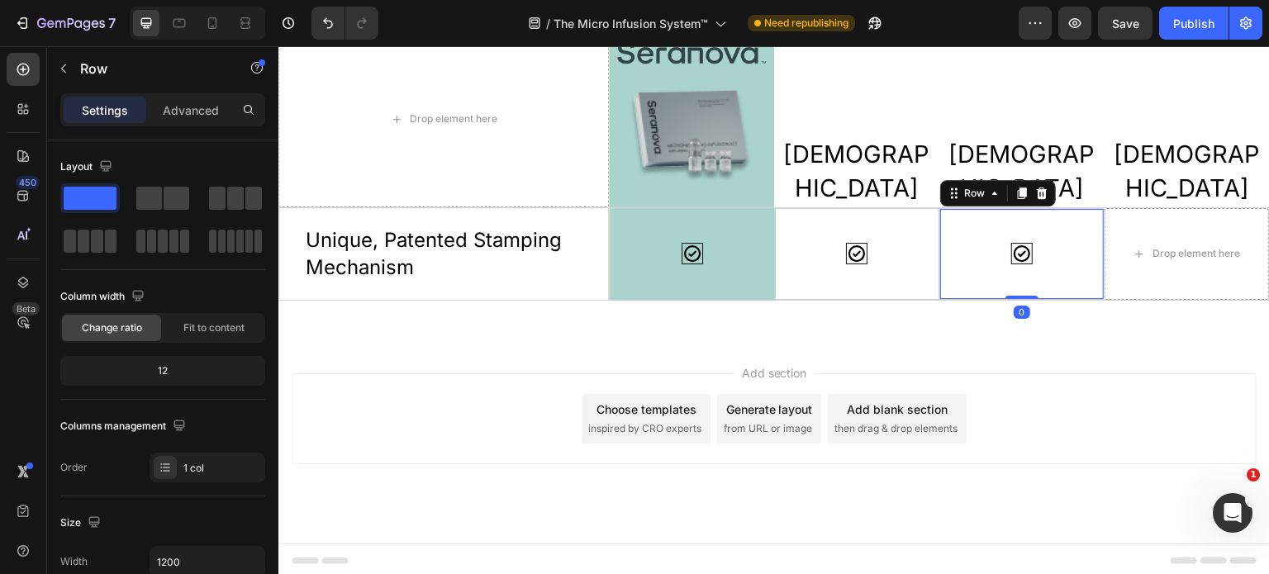
click at [1065, 271] on div "Icon" at bounding box center [1022, 254] width 137 height 64
click at [1016, 195] on icon at bounding box center [1022, 193] width 13 height 13
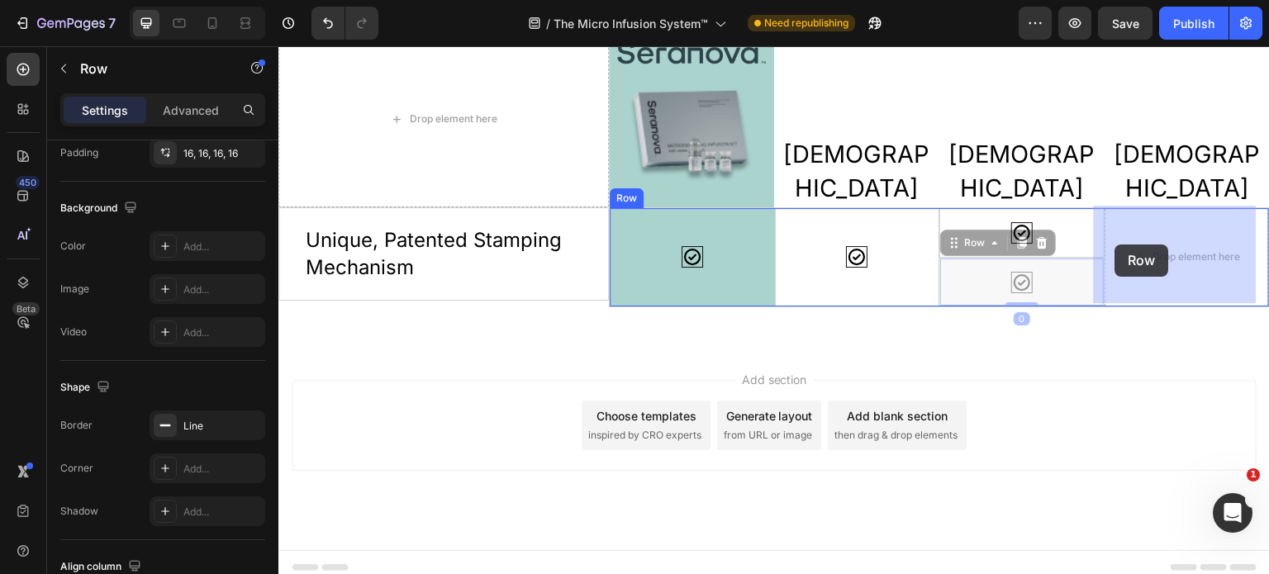
drag, startPoint x: 946, startPoint y: 236, endPoint x: 1117, endPoint y: 245, distance: 172.2
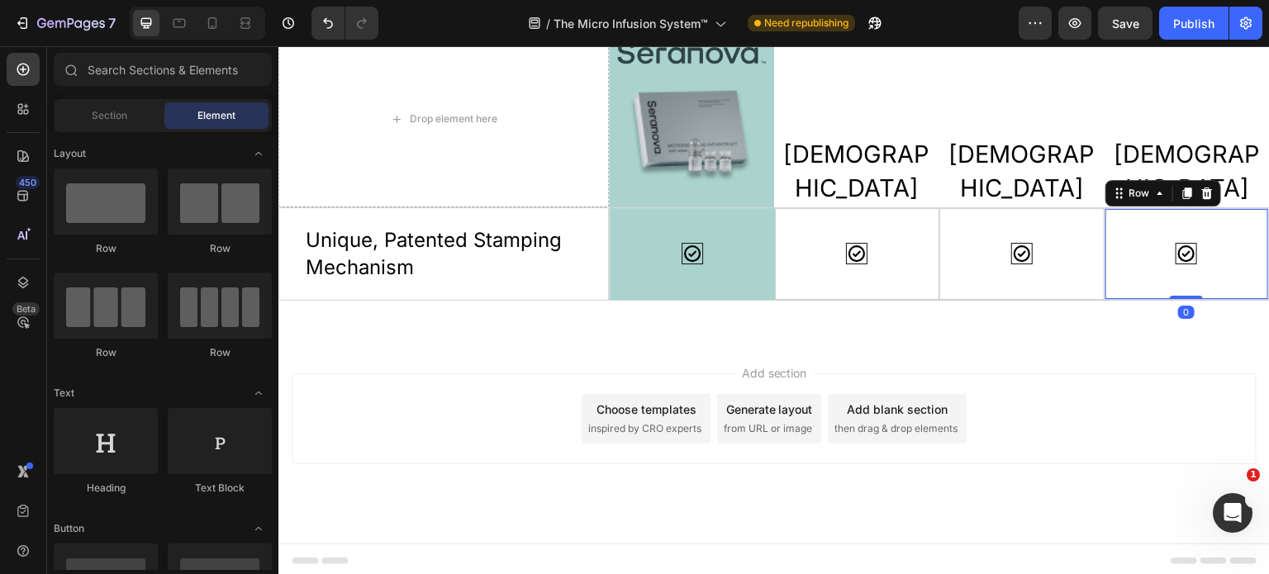
click at [1157, 361] on div "Add section Choose templates inspired by CRO experts Generate layout from URL o…" at bounding box center [775, 442] width 992 height 203
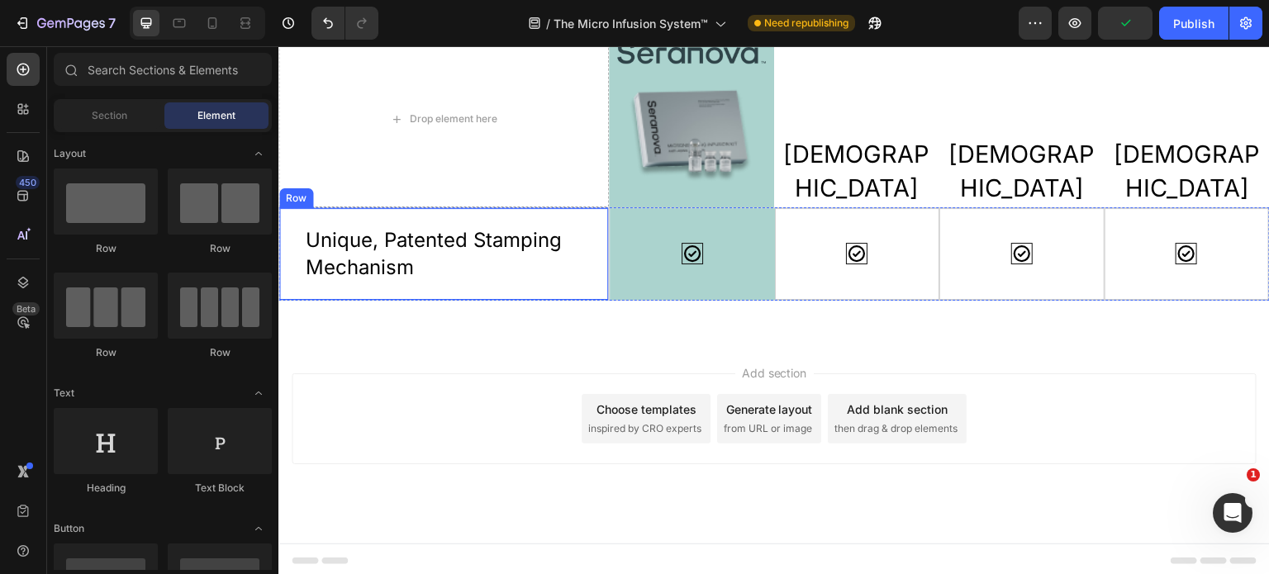
click at [292, 239] on div "Unique, Patented Stamping Mechanism Text Block Row" at bounding box center [444, 253] width 331 height 93
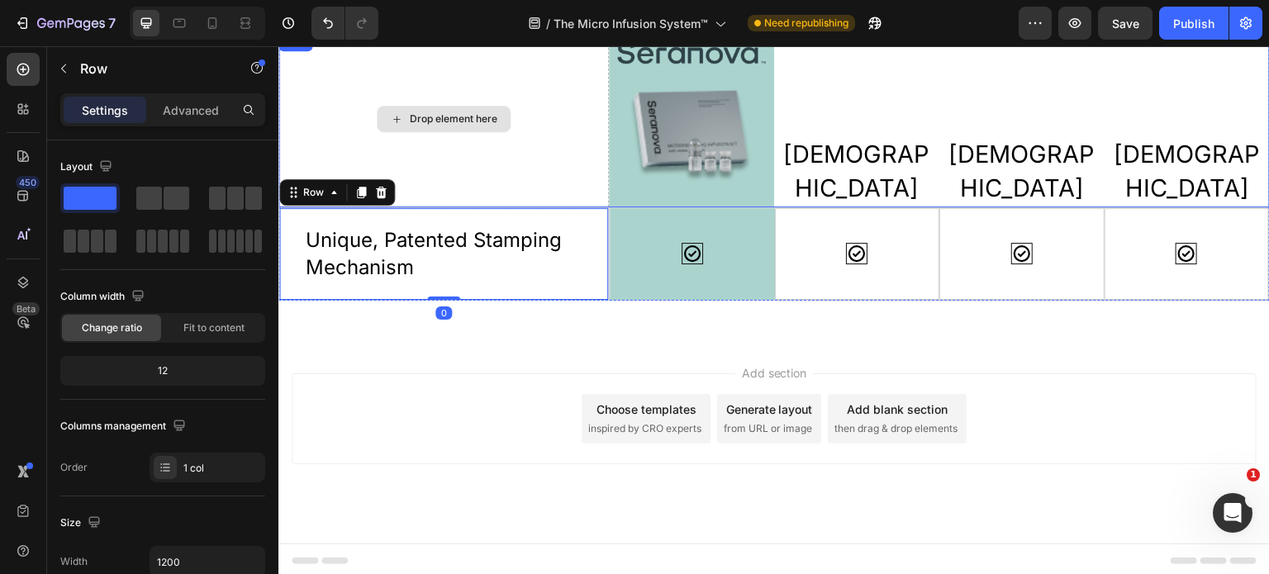
click at [493, 178] on div "Drop element here" at bounding box center [444, 119] width 331 height 176
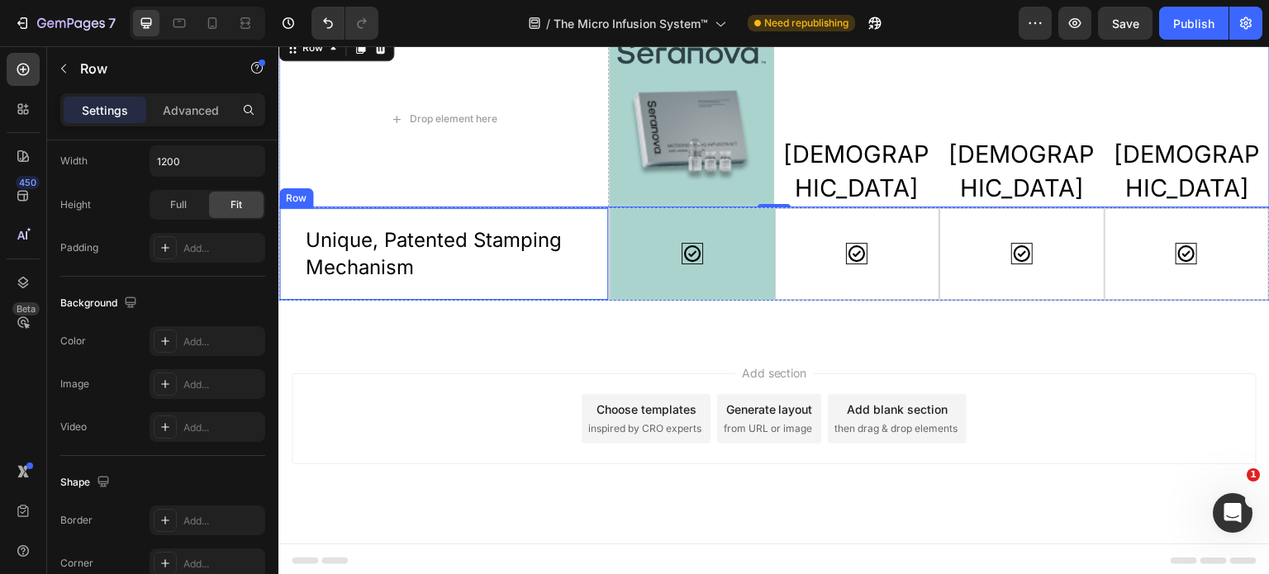
click at [287, 212] on div "Unique, Patented Stamping Mechanism Text Block Row" at bounding box center [444, 253] width 331 height 93
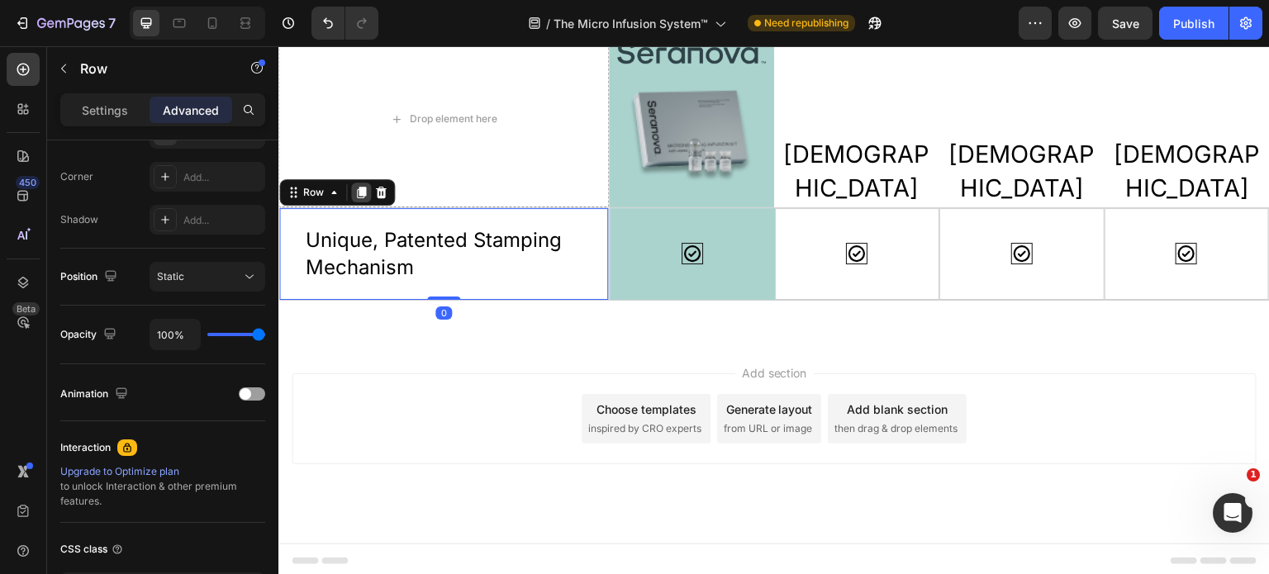
click at [358, 191] on icon at bounding box center [361, 193] width 9 height 12
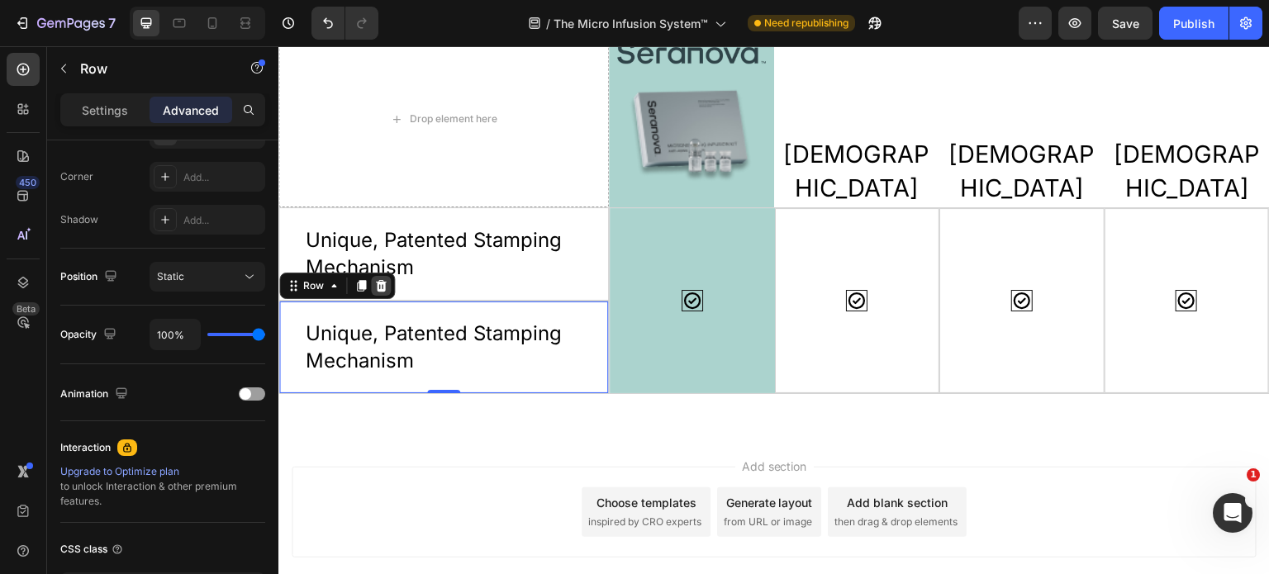
click at [383, 287] on icon at bounding box center [381, 286] width 11 height 12
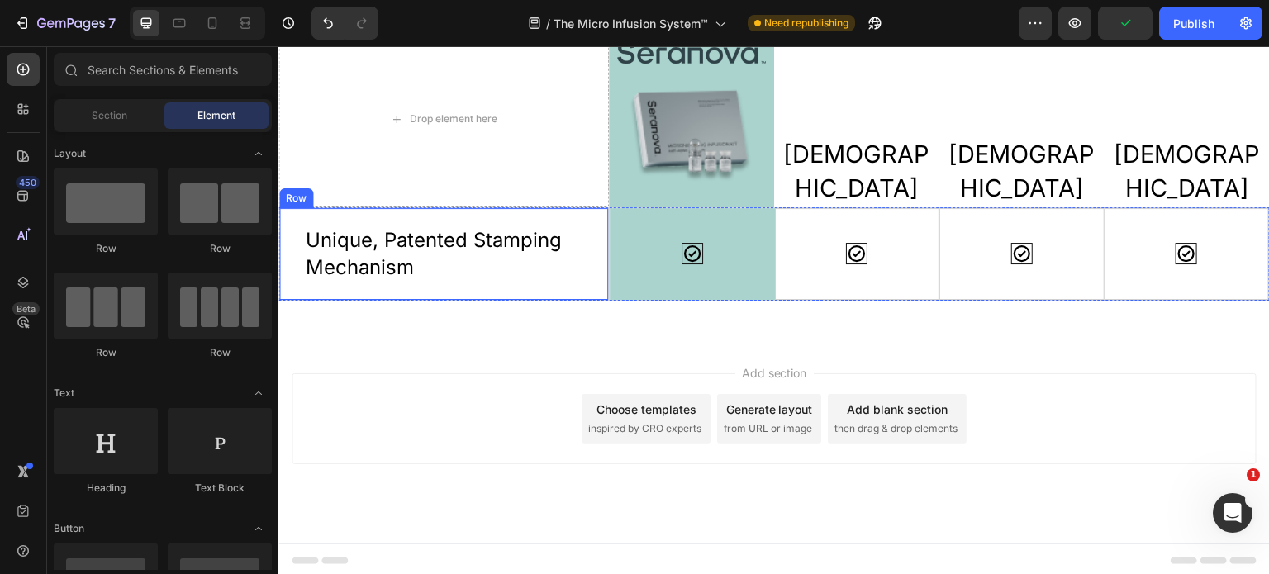
click at [567, 287] on div "Unique, Patented Stamping Mechanism Text Block Row" at bounding box center [444, 253] width 331 height 93
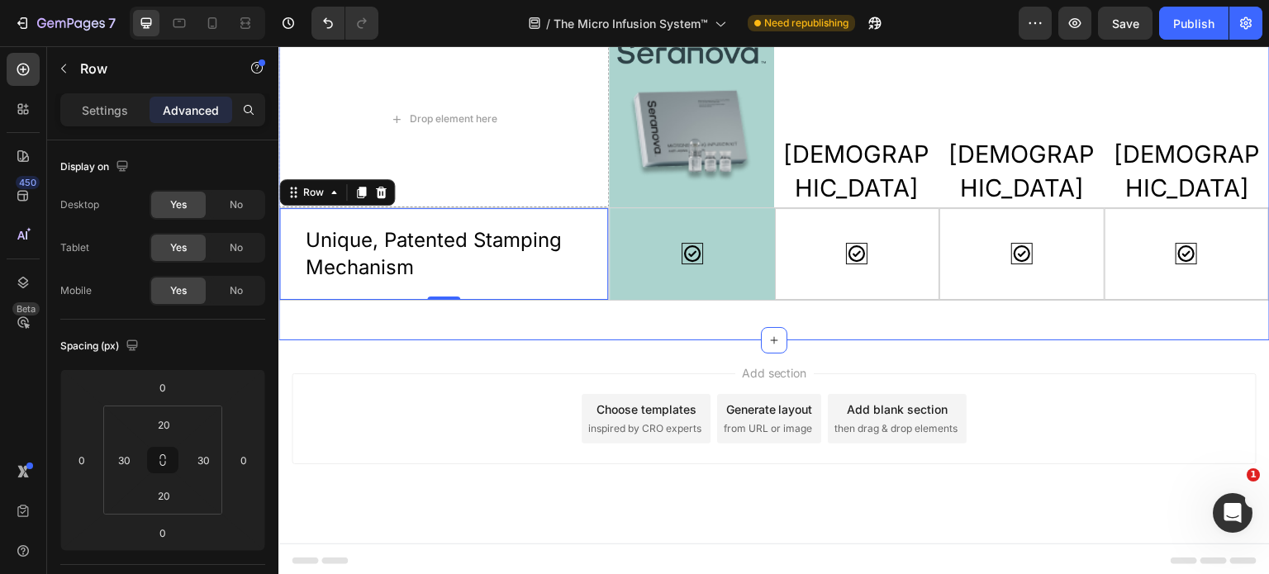
click at [953, 312] on div "Refresh Your Skin in 4 Simple Steps Heading Drop element here Image Image Row Q…" at bounding box center [775, 109] width 992 height 463
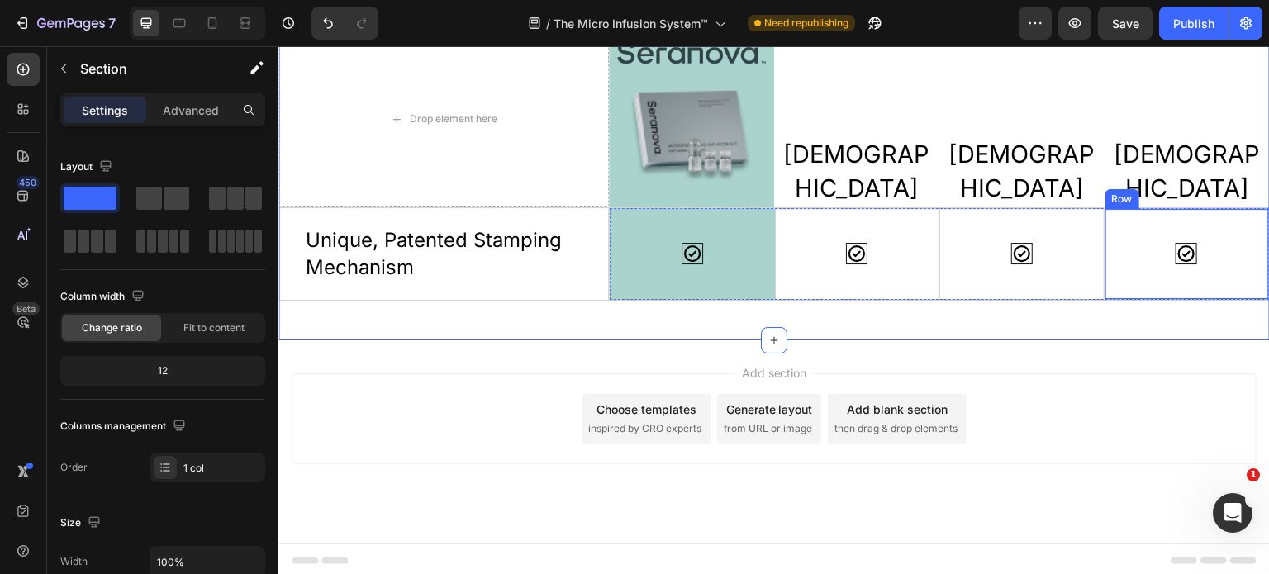
click at [1180, 279] on div "Icon" at bounding box center [1187, 254] width 137 height 64
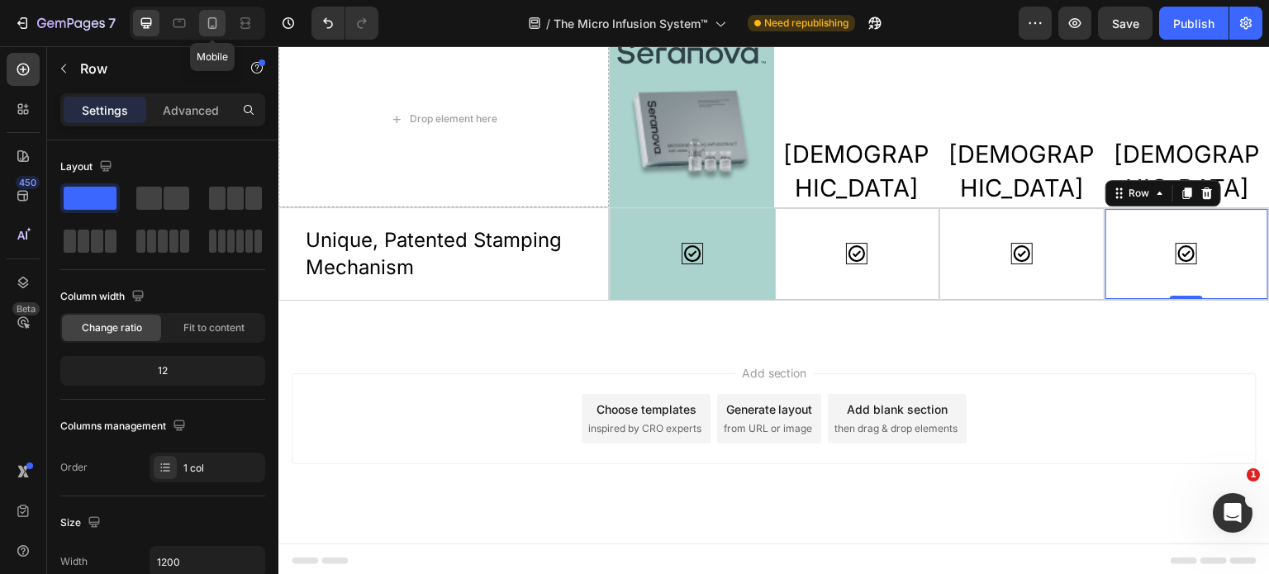
click at [207, 32] on div at bounding box center [212, 23] width 26 height 26
type input "100%"
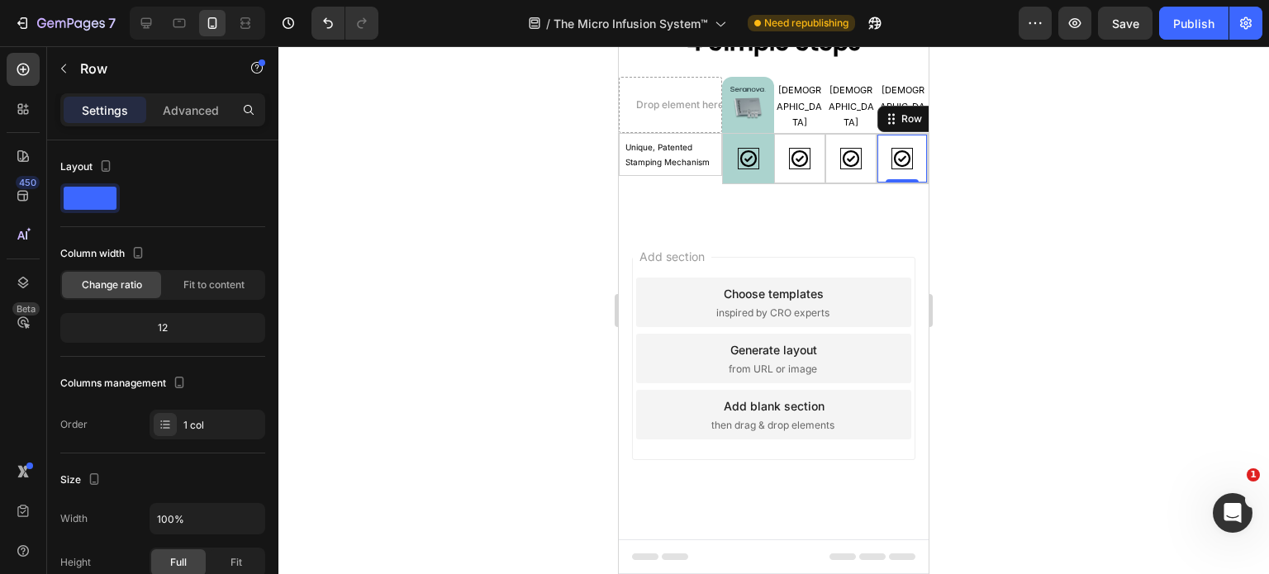
scroll to position [3414, 0]
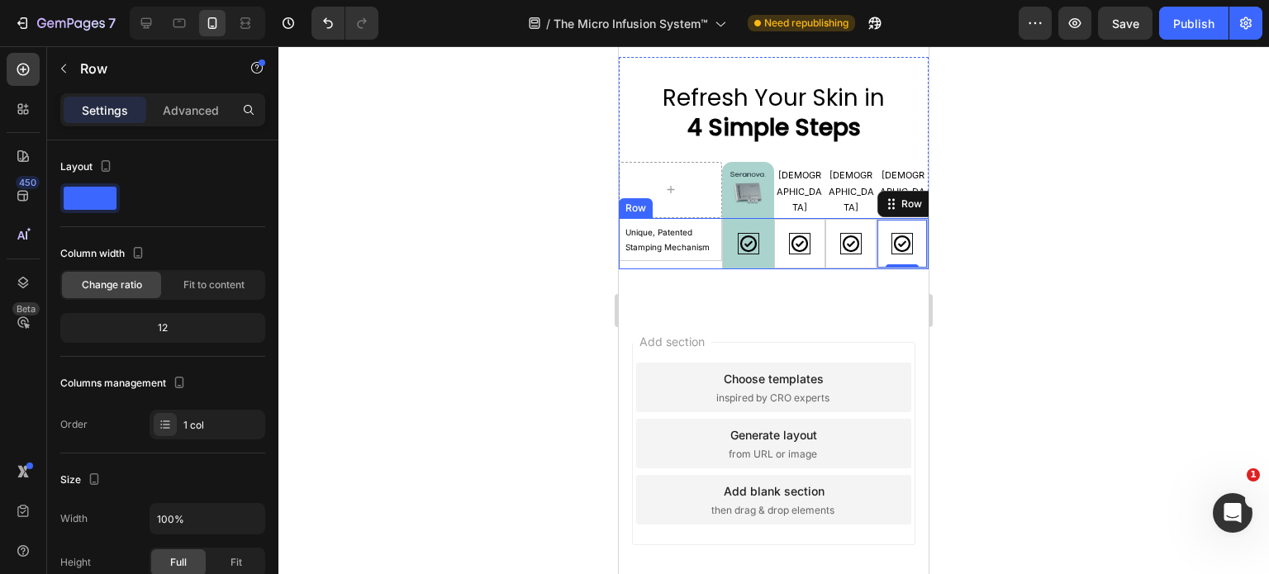
click at [702, 262] on div "Unique, Patented Stamping Mechanism Text Block Row" at bounding box center [670, 243] width 103 height 51
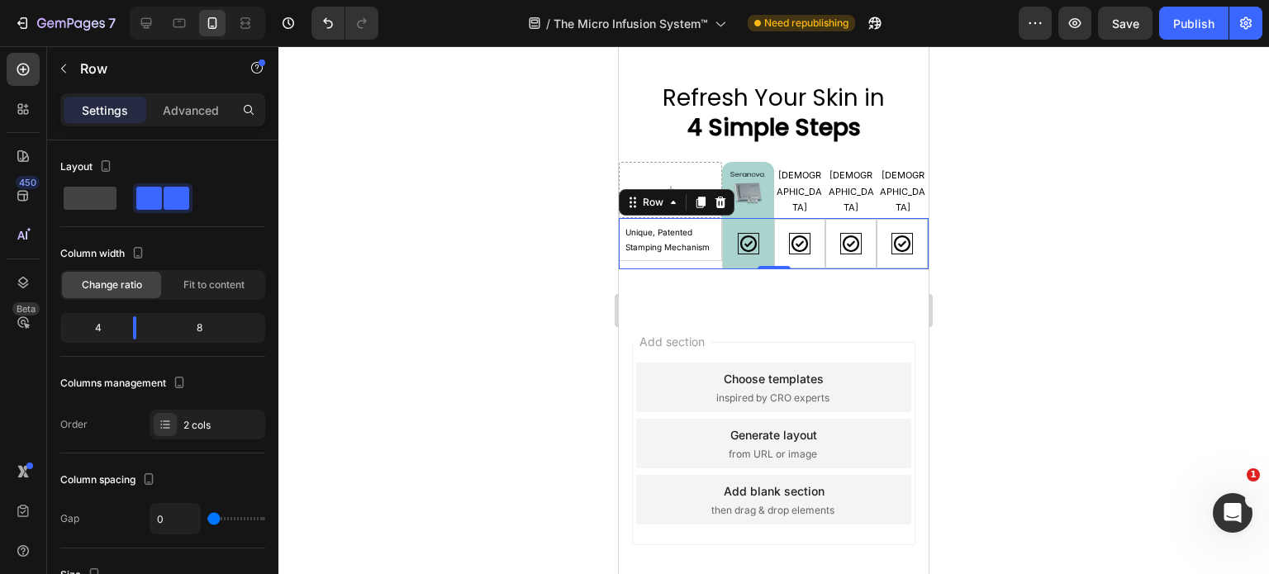
scroll to position [496, 0]
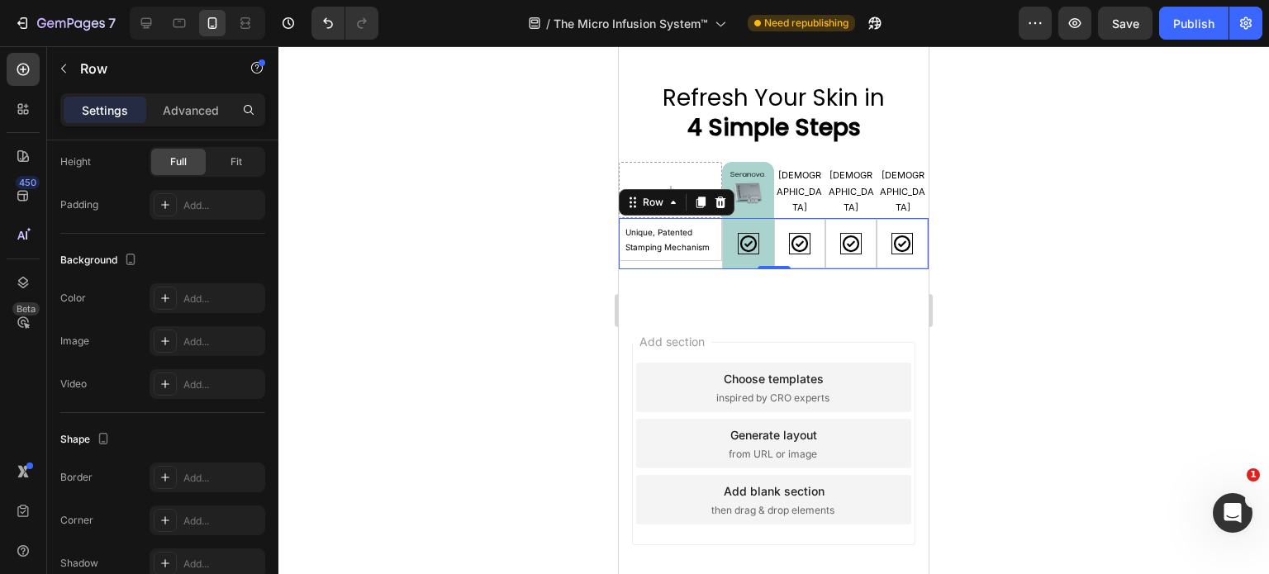
click at [701, 202] on icon at bounding box center [701, 203] width 9 height 12
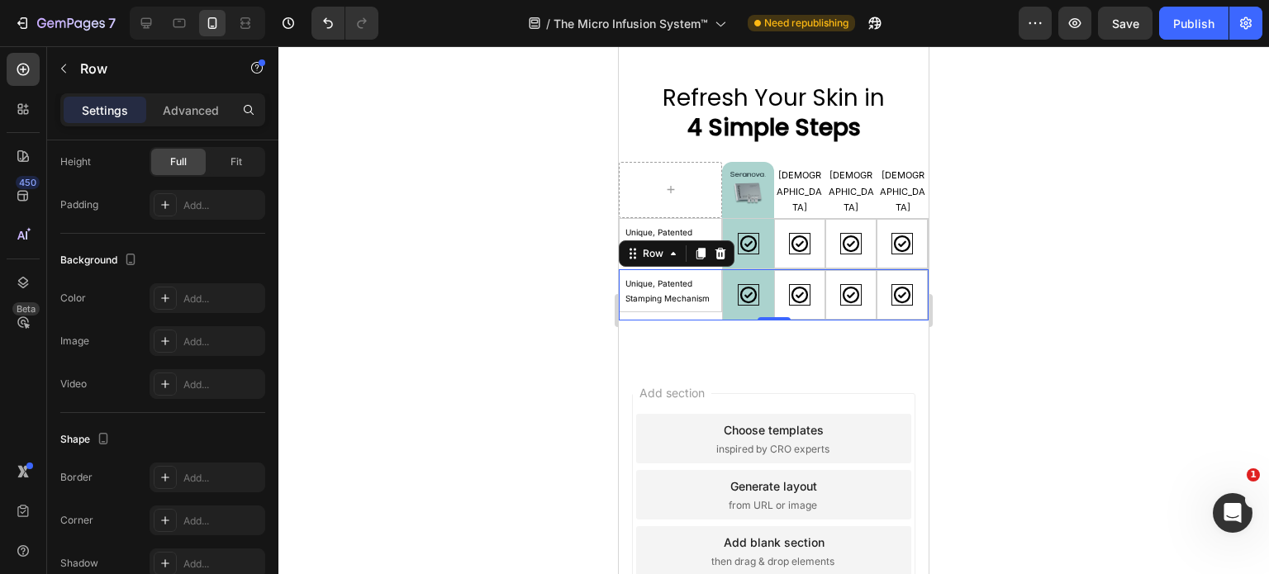
scroll to position [3465, 0]
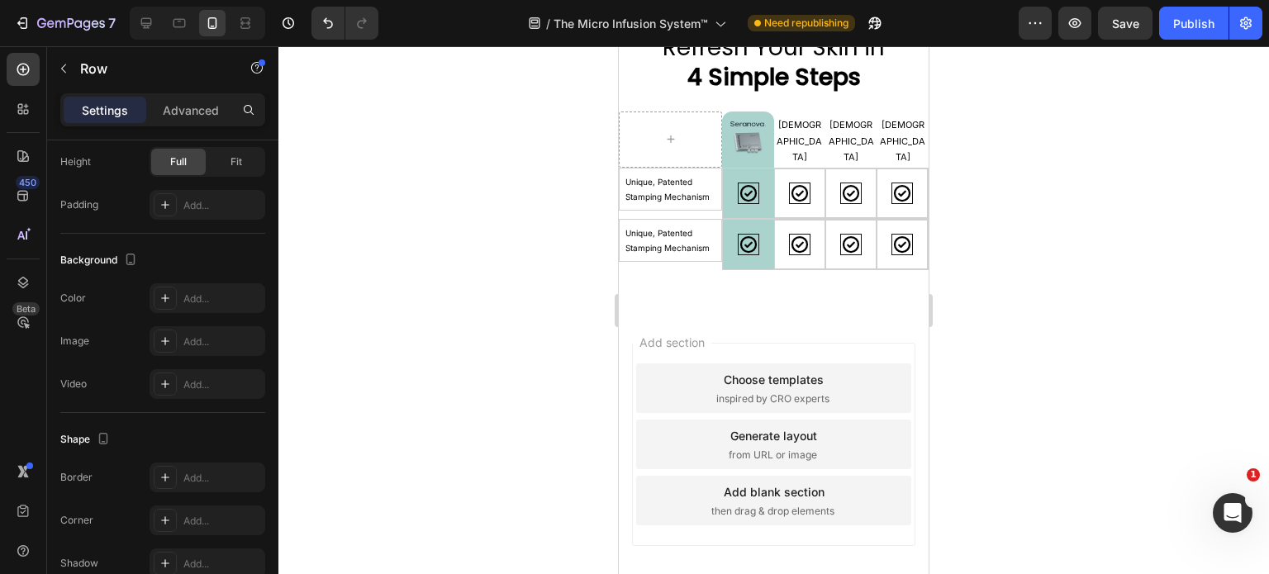
click at [896, 317] on div "Add section Choose templates inspired by CRO experts Generate layout from URL o…" at bounding box center [774, 468] width 310 height 316
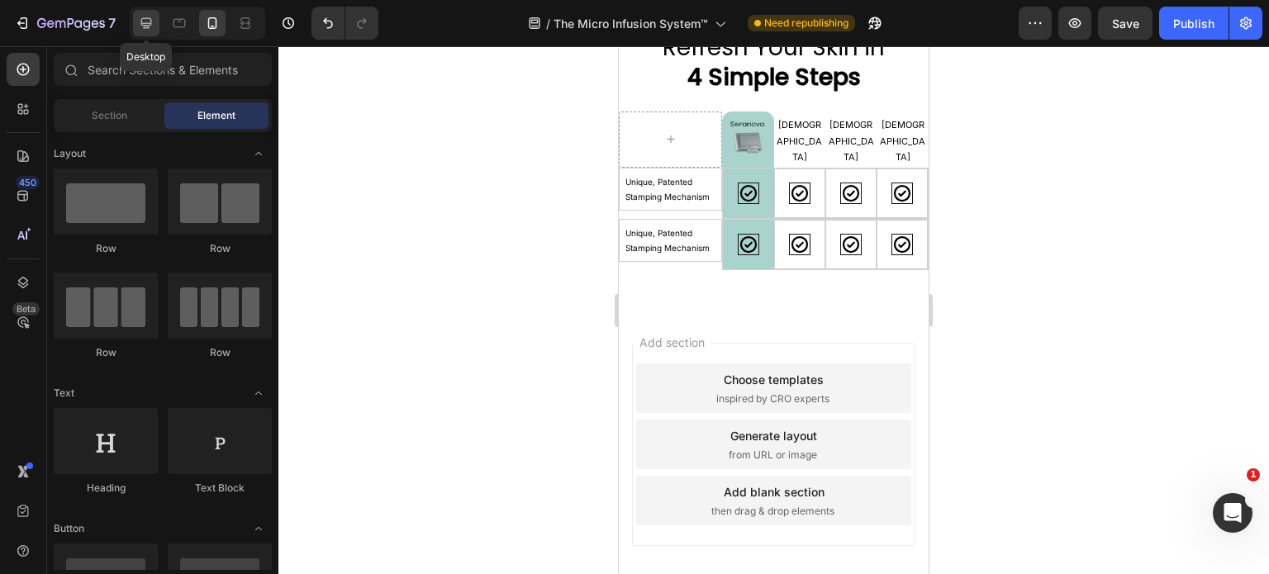
click at [145, 24] on icon at bounding box center [146, 23] width 17 height 17
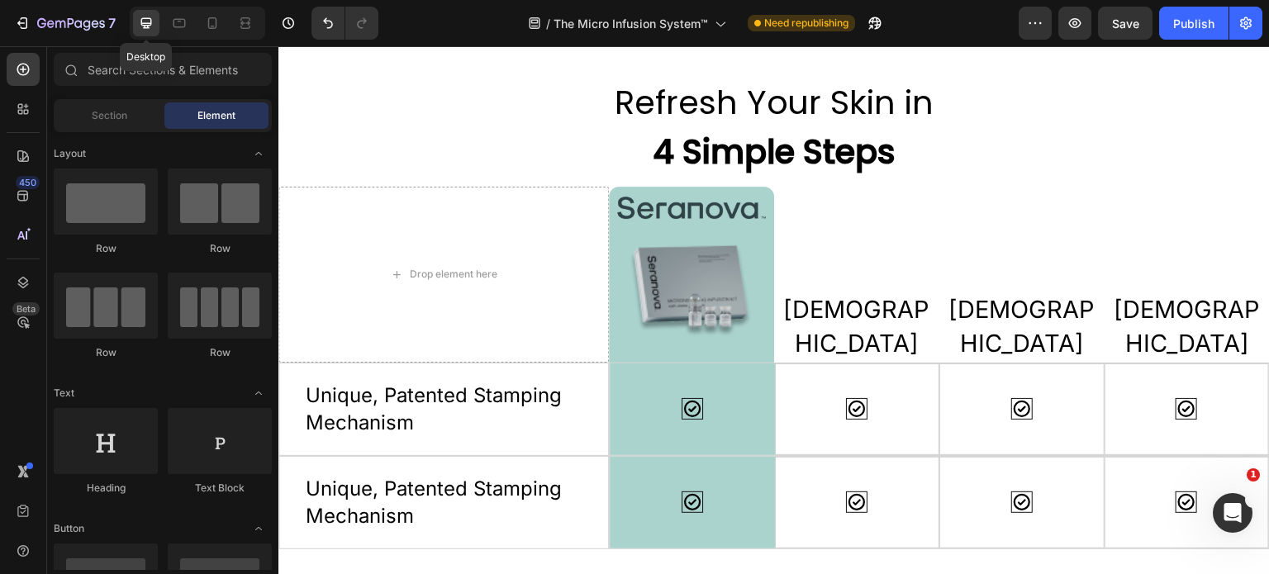
scroll to position [3504, 0]
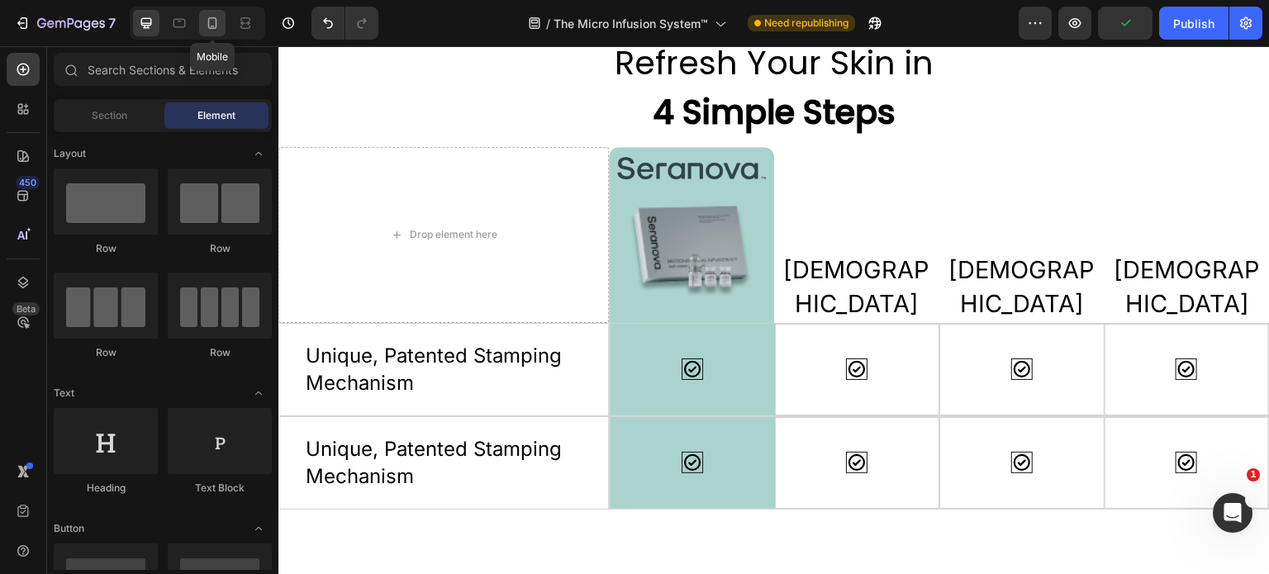
click at [217, 24] on icon at bounding box center [212, 23] width 17 height 17
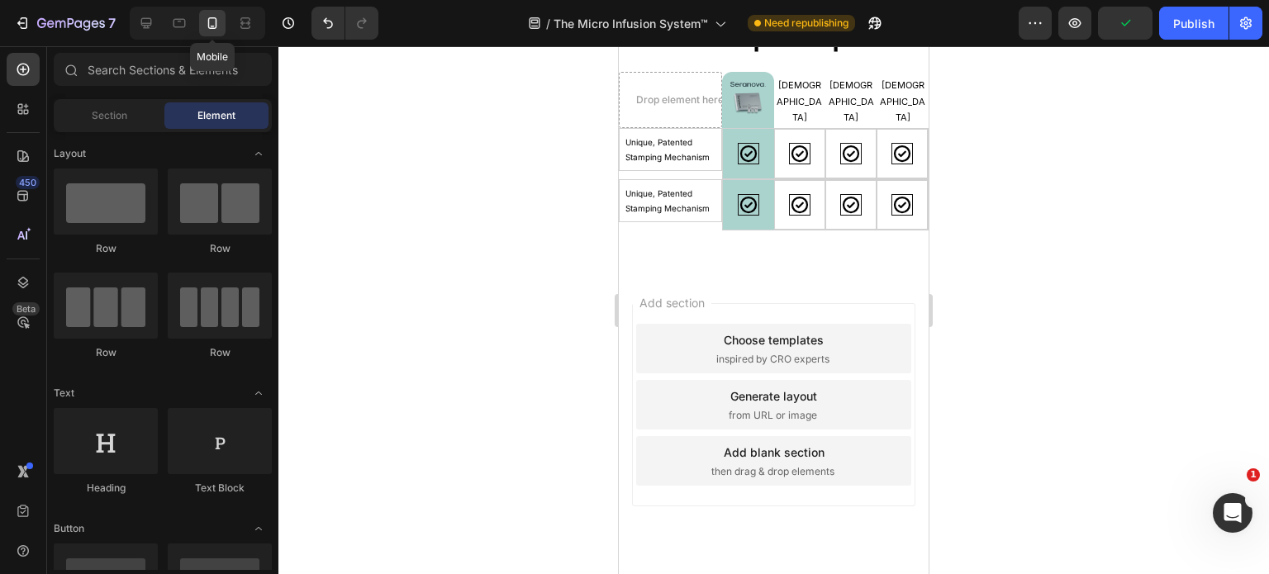
scroll to position [3465, 0]
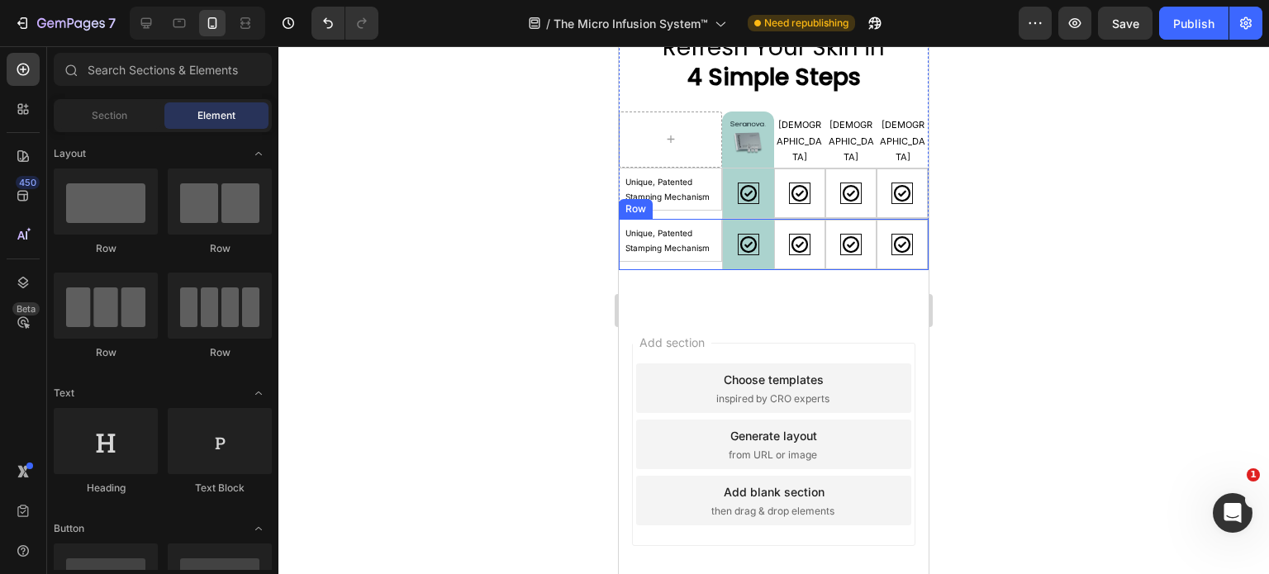
click at [704, 260] on div "Unique, Patented Stamping Mechanism Text Block Row" at bounding box center [670, 244] width 103 height 51
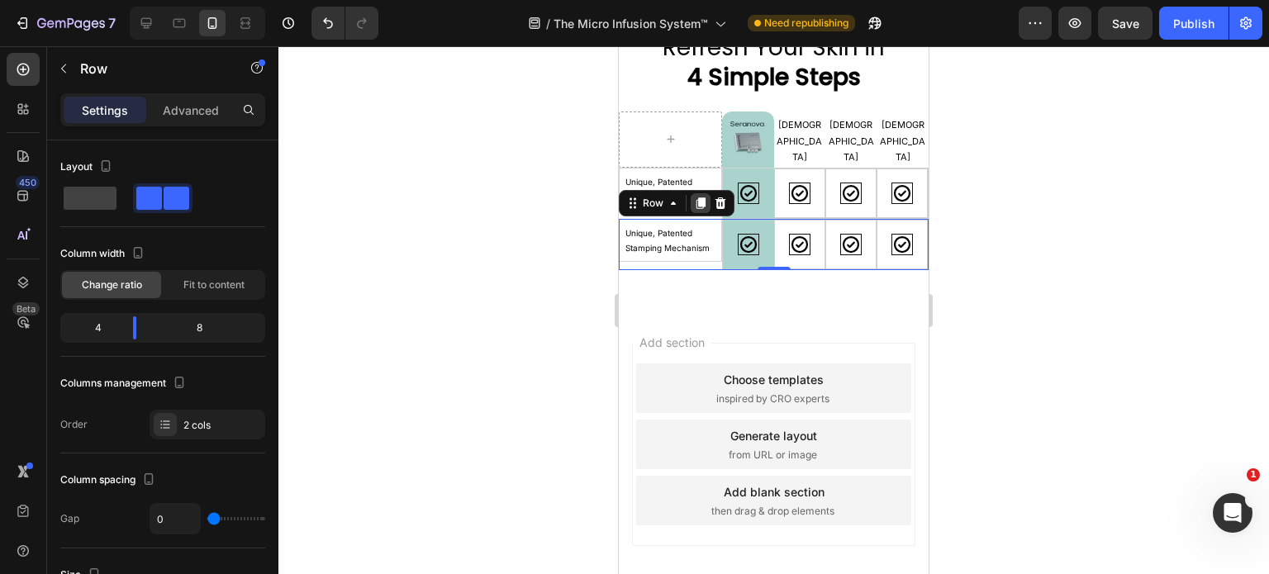
click at [698, 204] on icon at bounding box center [700, 203] width 13 height 13
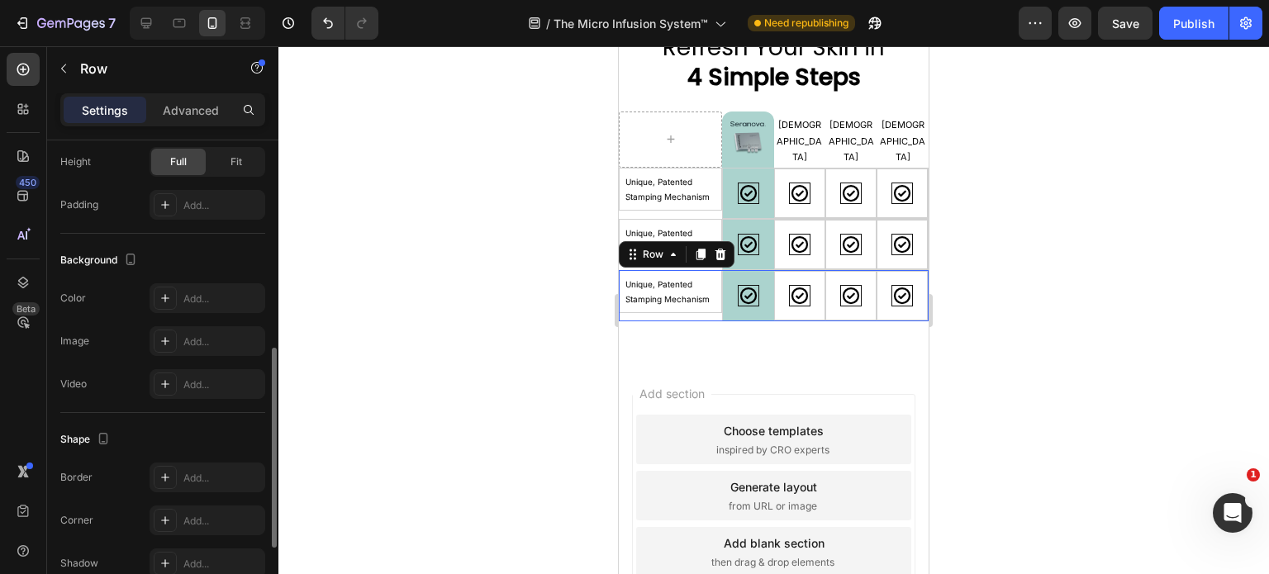
scroll to position [3504, 0]
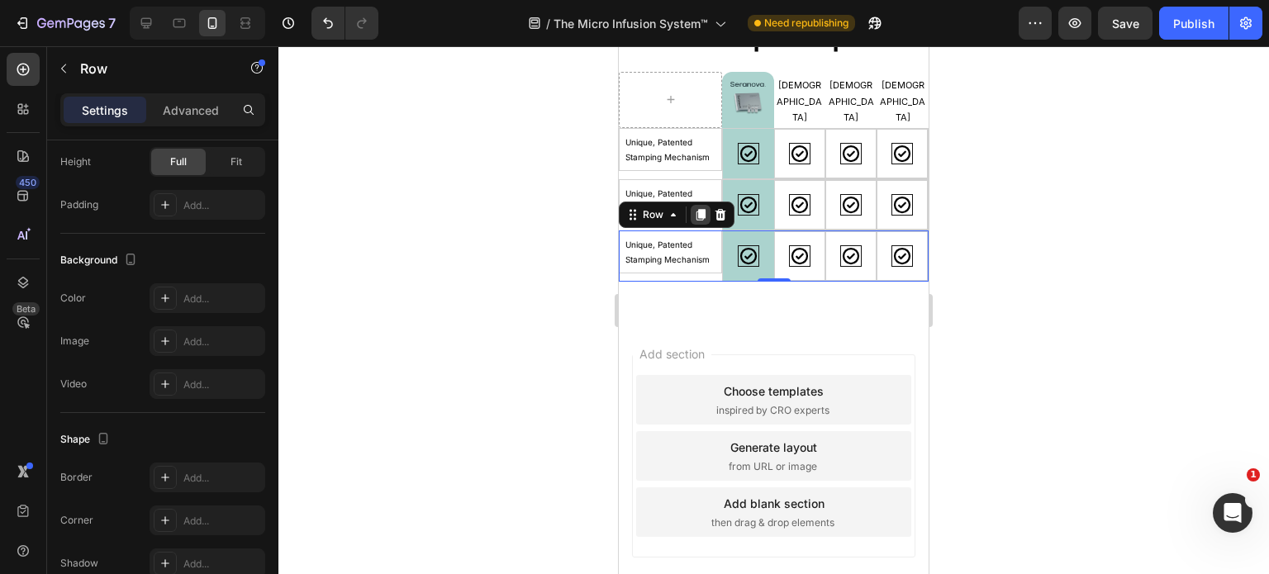
click at [700, 211] on icon at bounding box center [701, 215] width 9 height 12
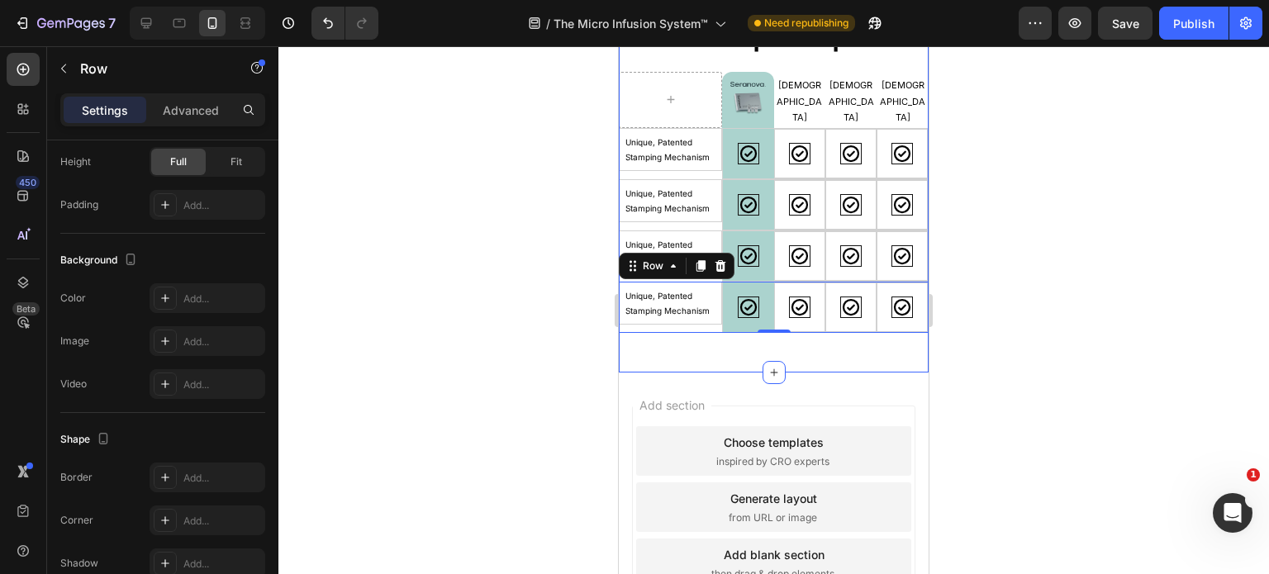
click at [890, 343] on div "Refresh Your Skin in 4 Simple Steps Heading Image Image Row Qure Text Block Qur…" at bounding box center [774, 156] width 310 height 432
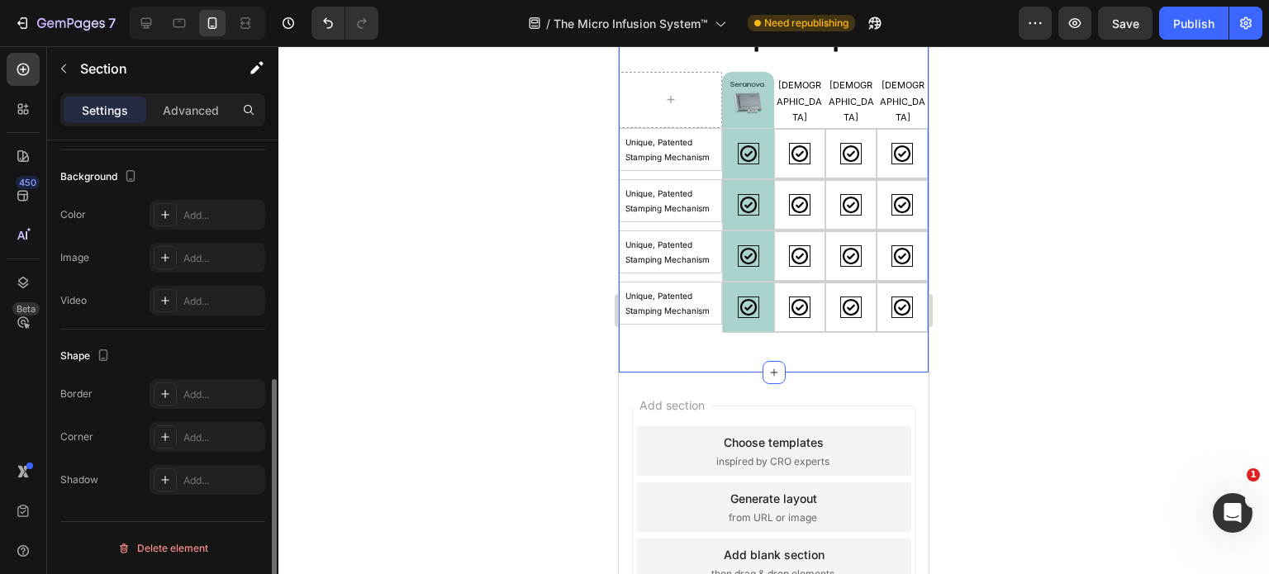
scroll to position [0, 0]
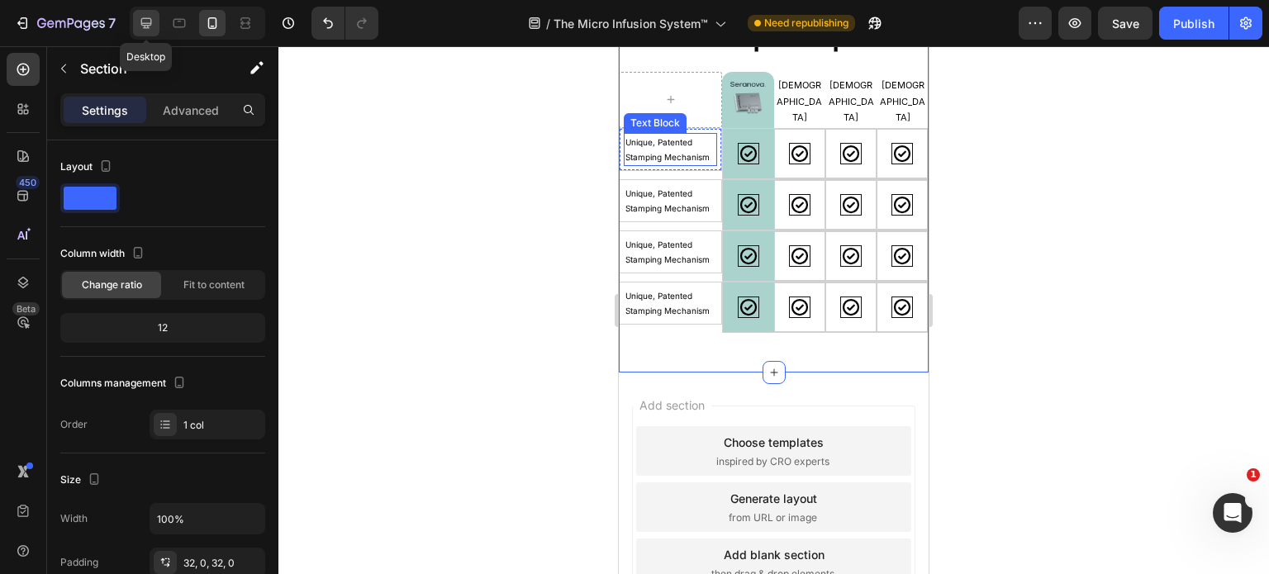
click at [149, 24] on icon at bounding box center [146, 23] width 17 height 17
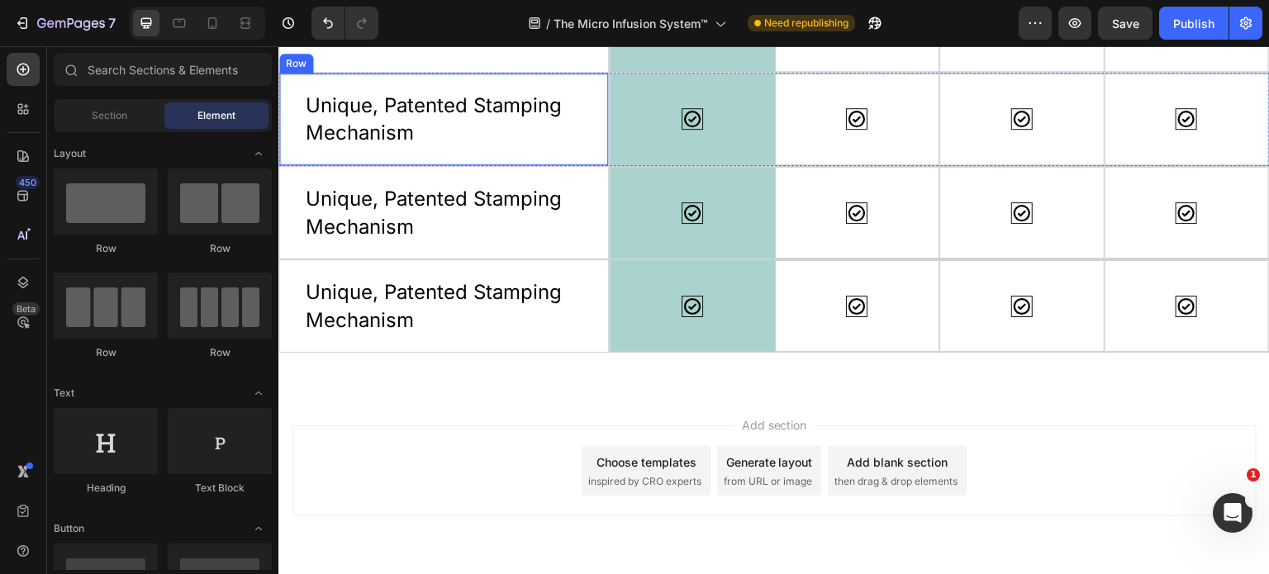
scroll to position [3807, 0]
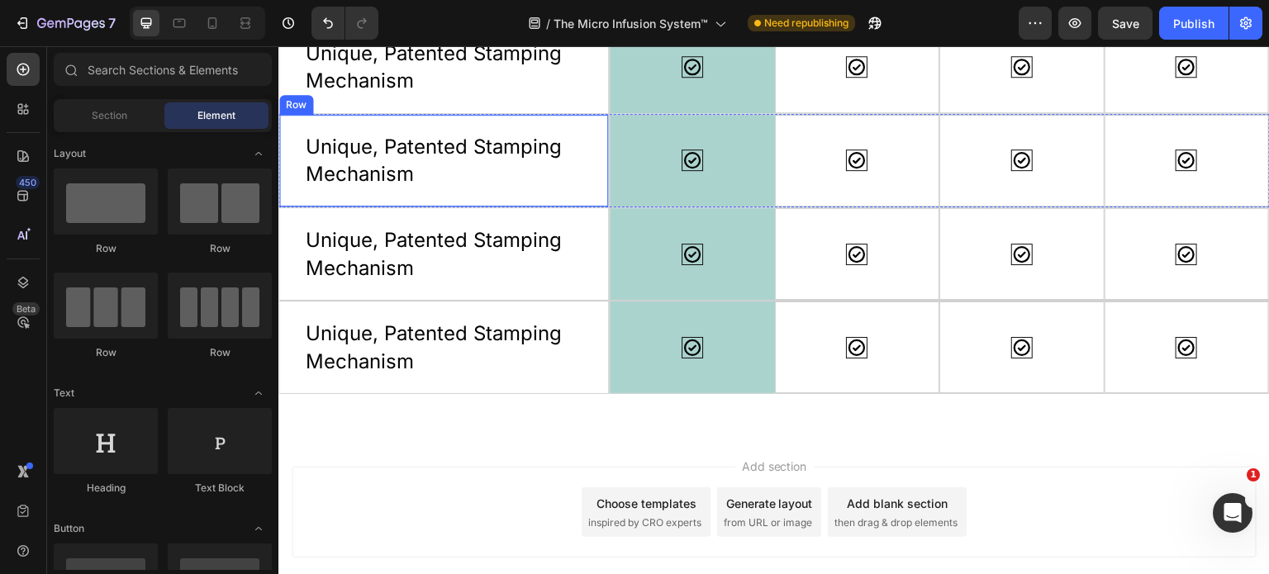
click at [557, 189] on div "Unique, Patented Stamping Mechanism Text Block Row" at bounding box center [444, 160] width 331 height 93
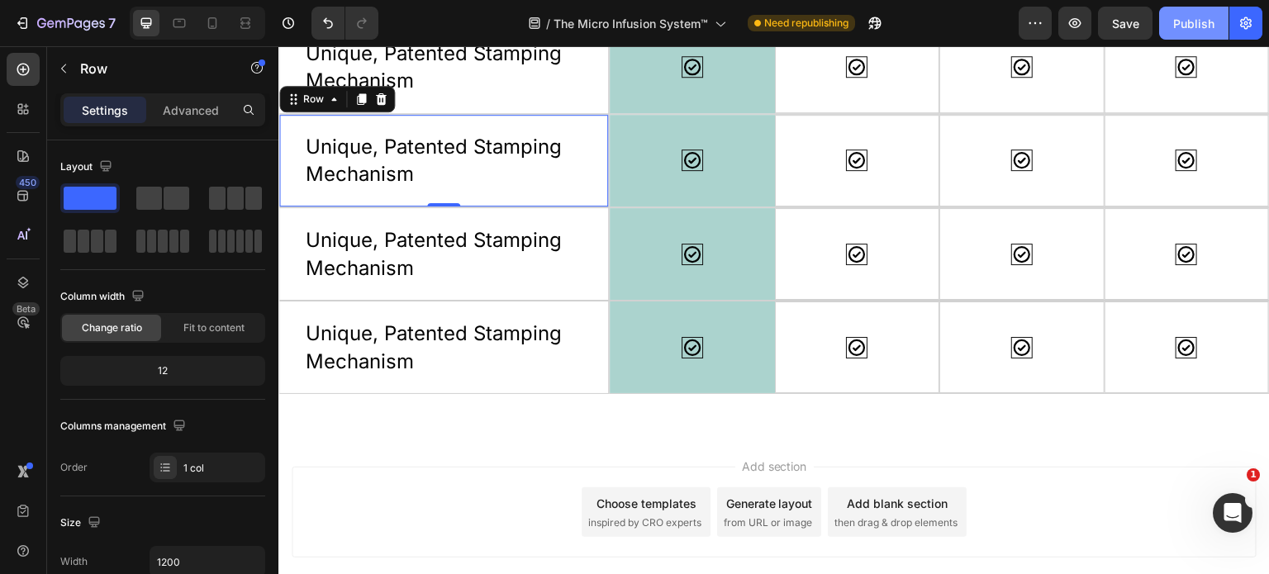
click at [1189, 21] on div "Publish" at bounding box center [1194, 23] width 41 height 17
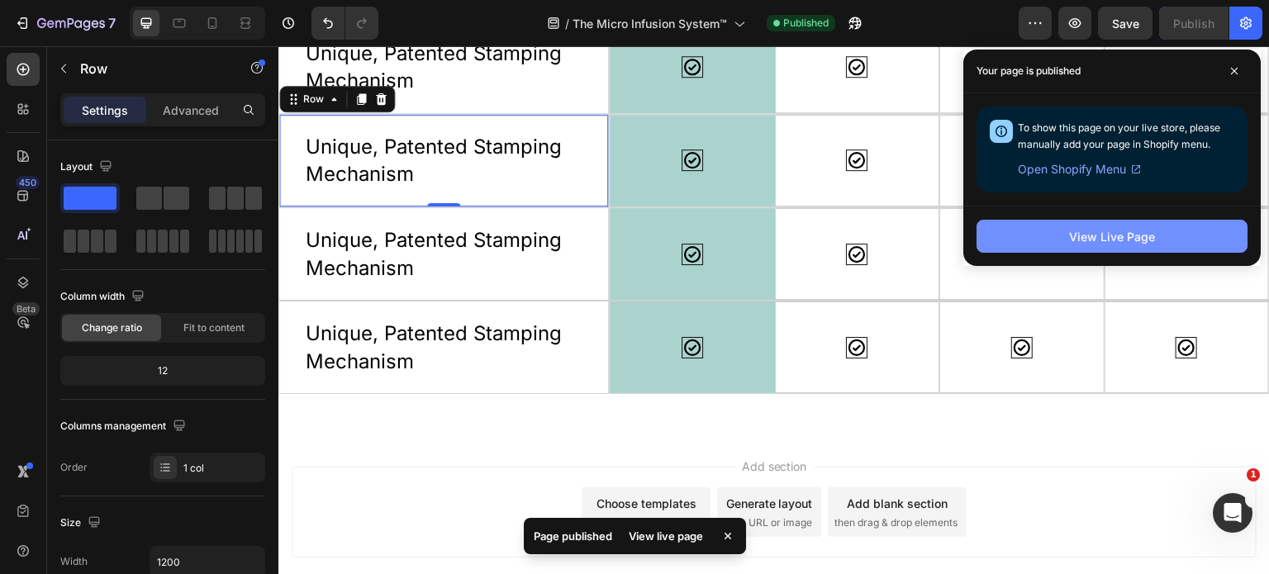
click at [1140, 236] on div "View Live Page" at bounding box center [1112, 236] width 86 height 17
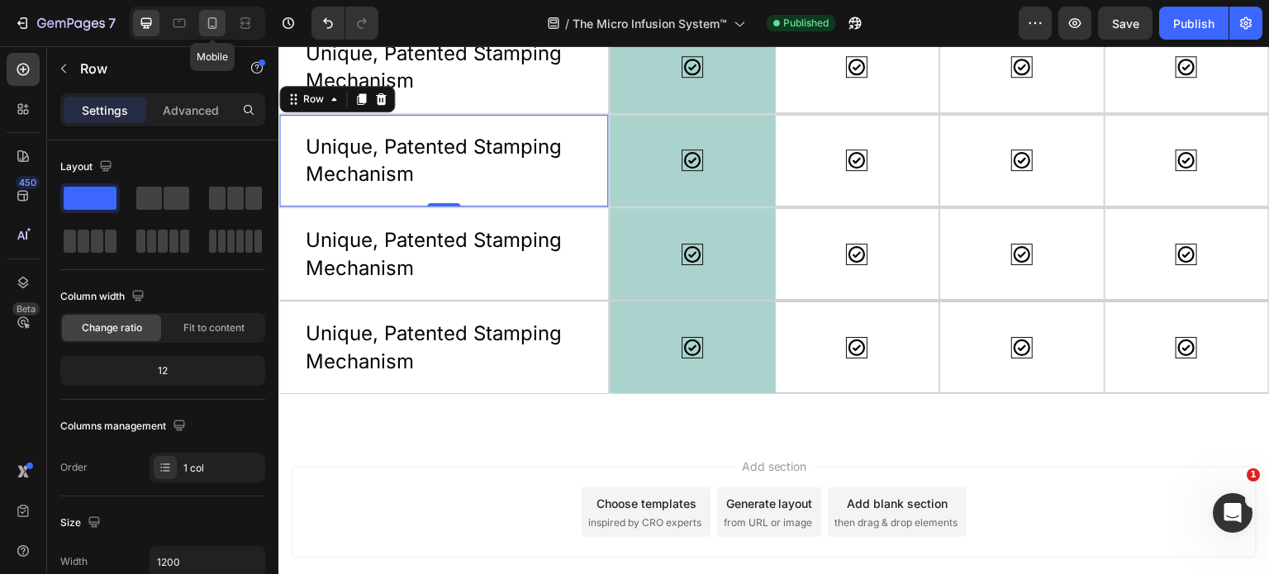
click at [217, 20] on icon at bounding box center [212, 23] width 17 height 17
type input "100%"
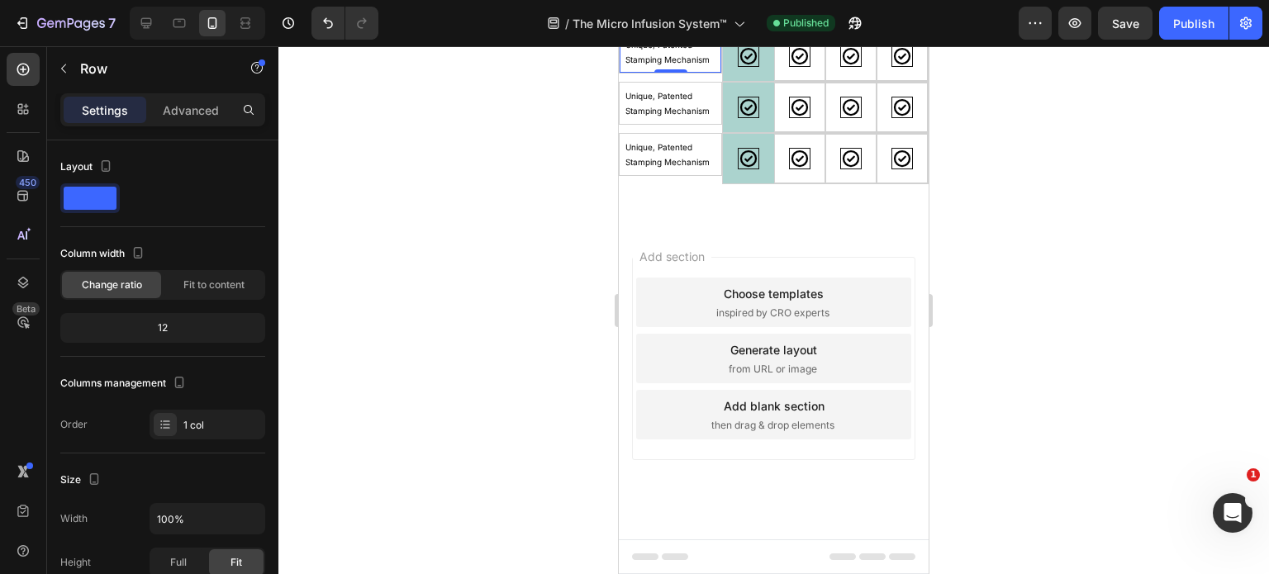
scroll to position [3565, 0]
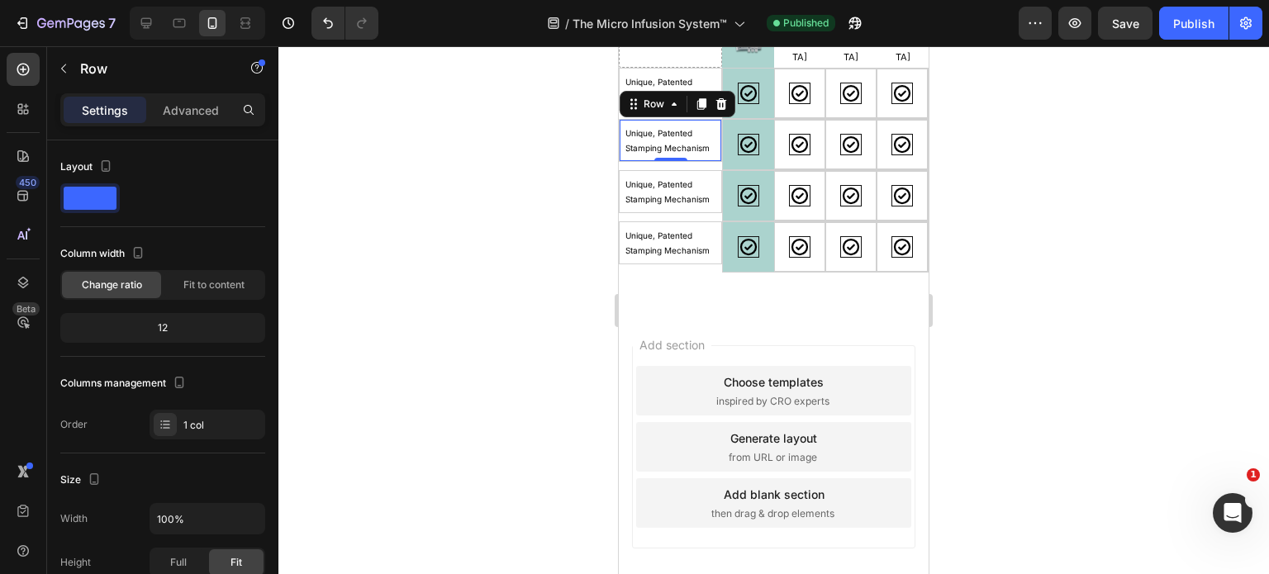
click at [985, 231] on div at bounding box center [774, 310] width 991 height 528
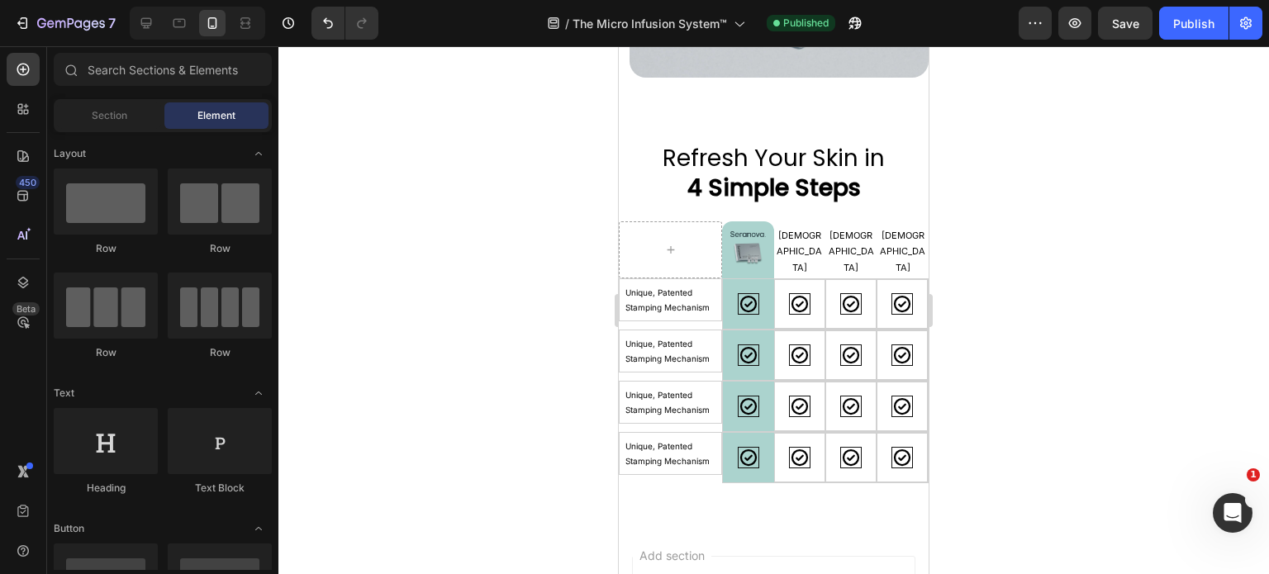
scroll to position [4738, 0]
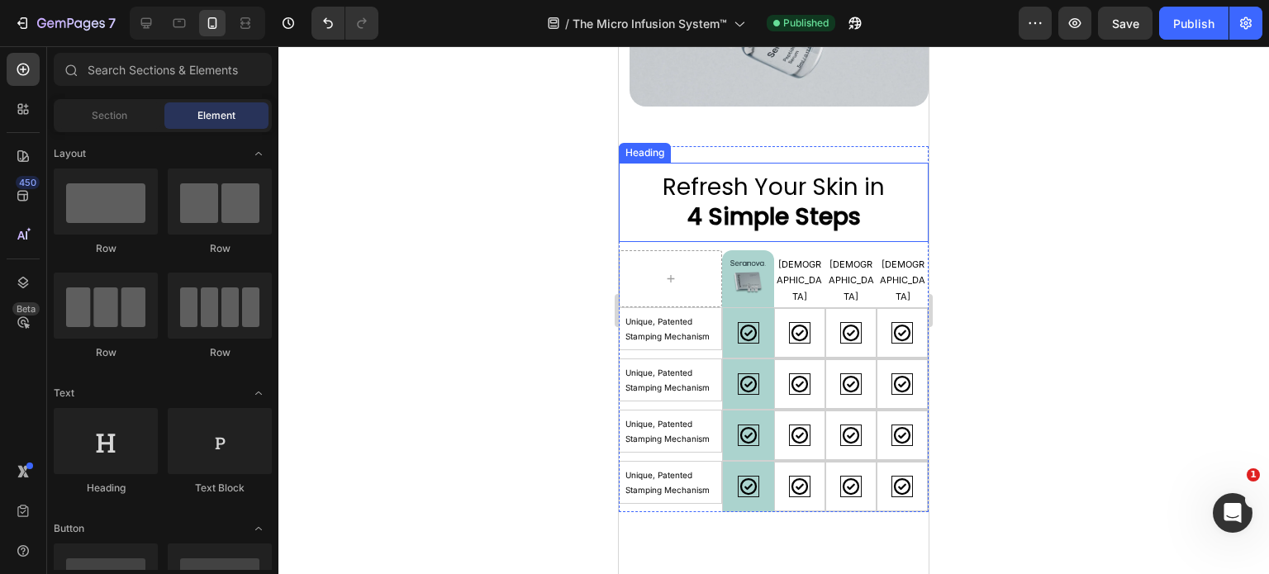
click at [645, 171] on h2 "Refresh Your Skin in 4 Simple Steps" at bounding box center [774, 203] width 310 height 64
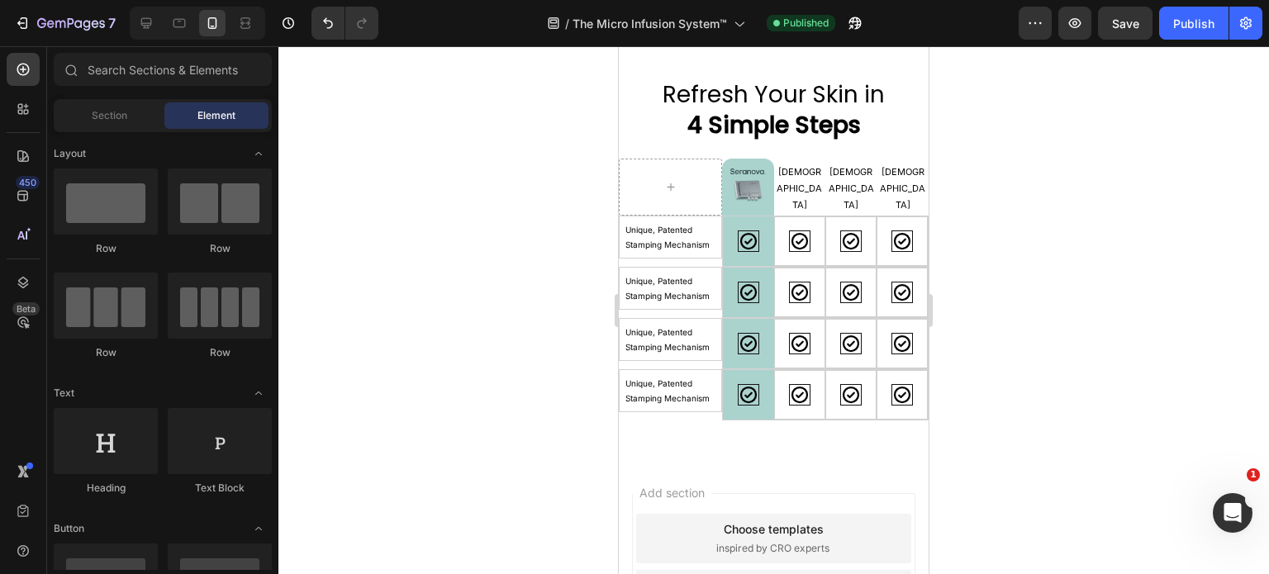
scroll to position [4806, 0]
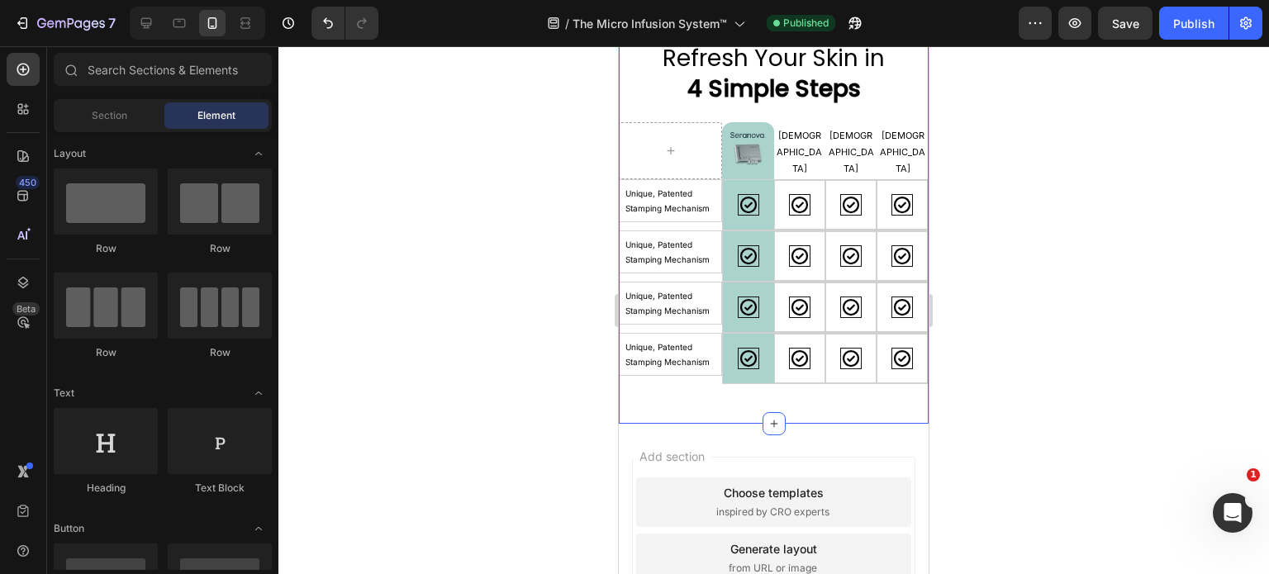
click at [894, 382] on div "Refresh Your Skin in 4 Simple Steps Heading Image Image Row [DEMOGRAPHIC_DATA] …" at bounding box center [774, 206] width 310 height 379
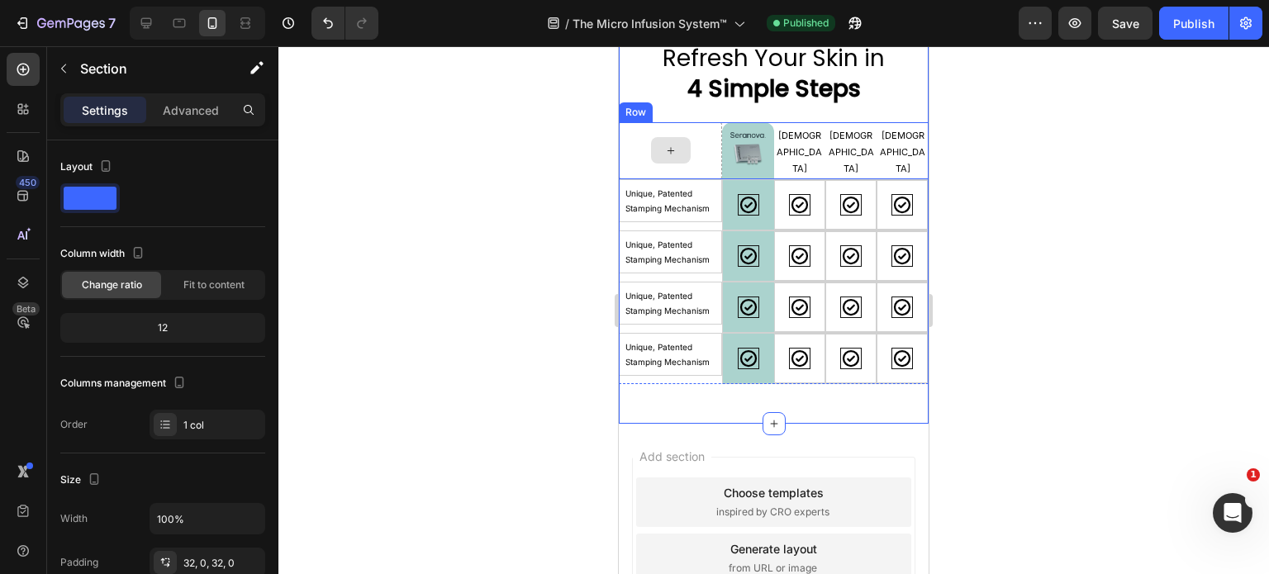
click at [689, 122] on div at bounding box center [670, 150] width 103 height 57
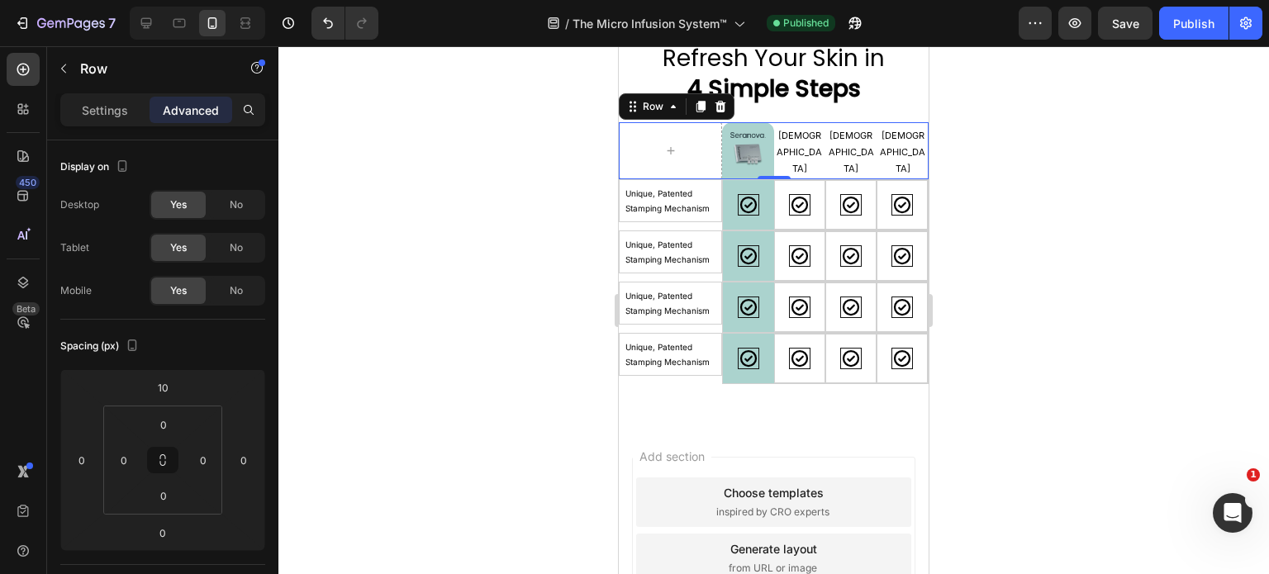
click at [1071, 322] on div at bounding box center [774, 310] width 991 height 528
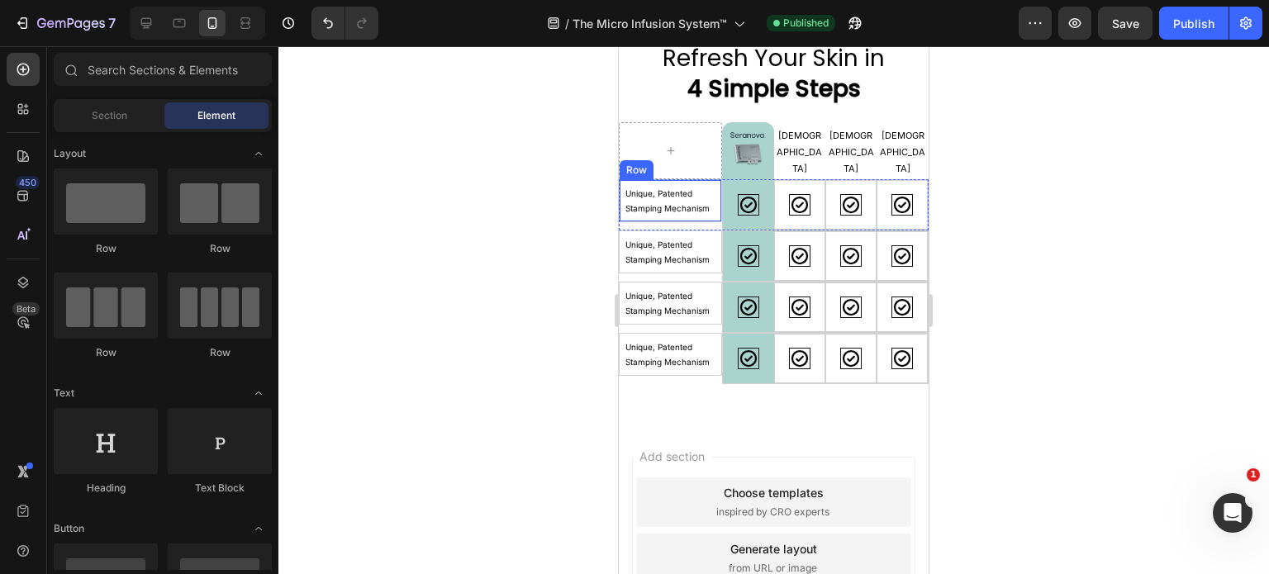
click at [622, 188] on div "Unique, Patented Stamping Mechanism Text Block Row" at bounding box center [670, 200] width 103 height 43
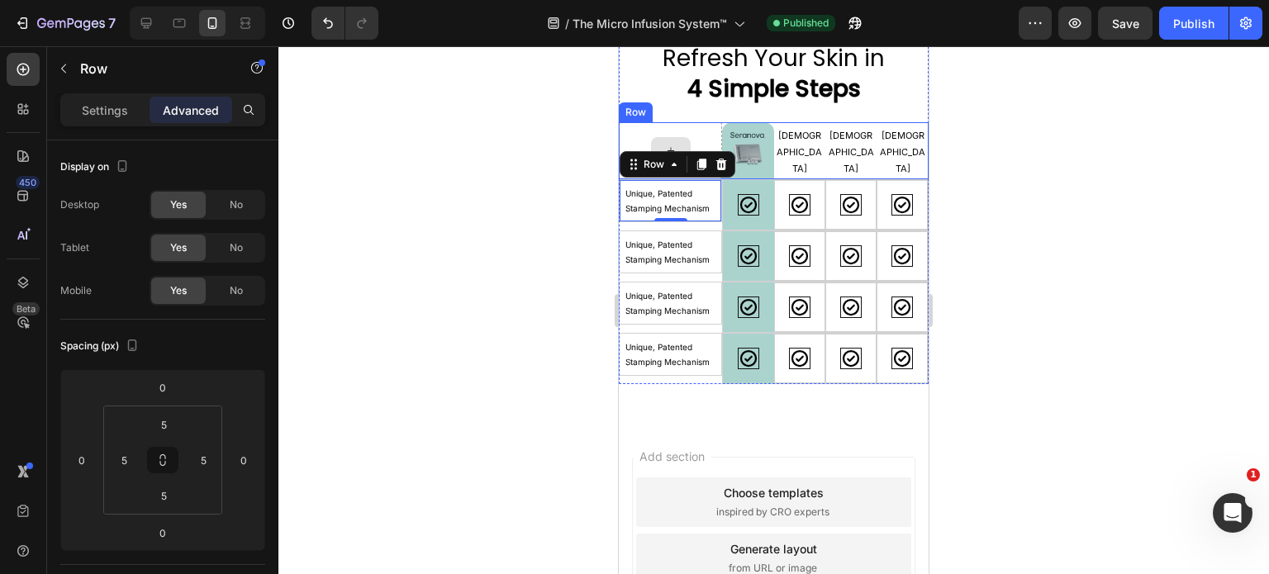
click at [661, 135] on div at bounding box center [670, 150] width 103 height 57
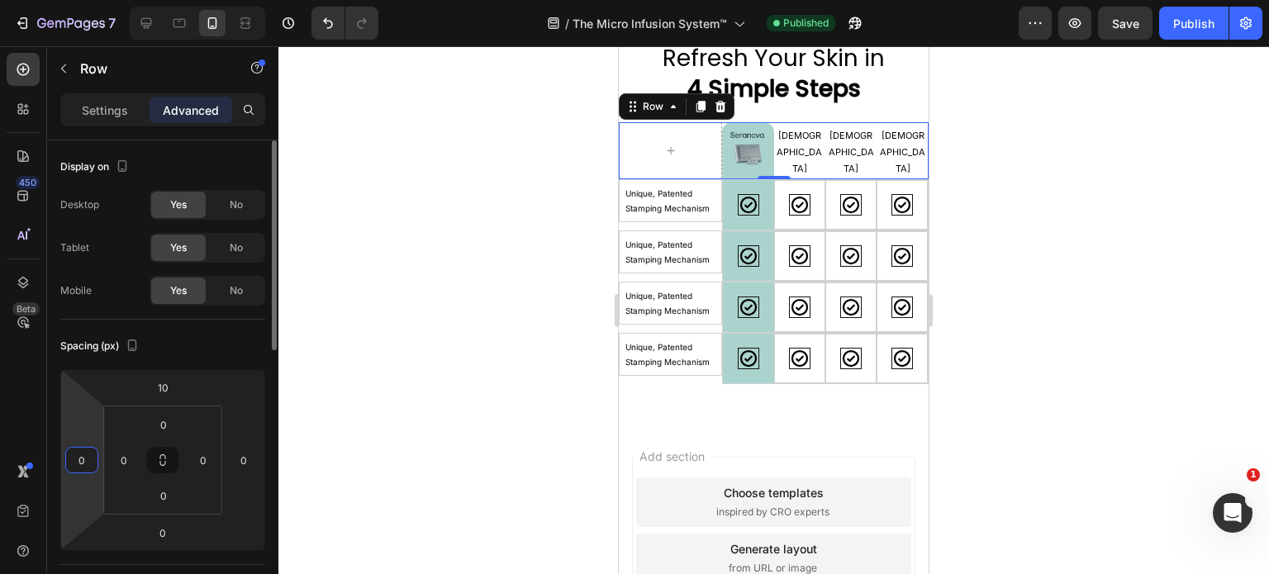
click at [76, 462] on input "0" at bounding box center [81, 460] width 25 height 25
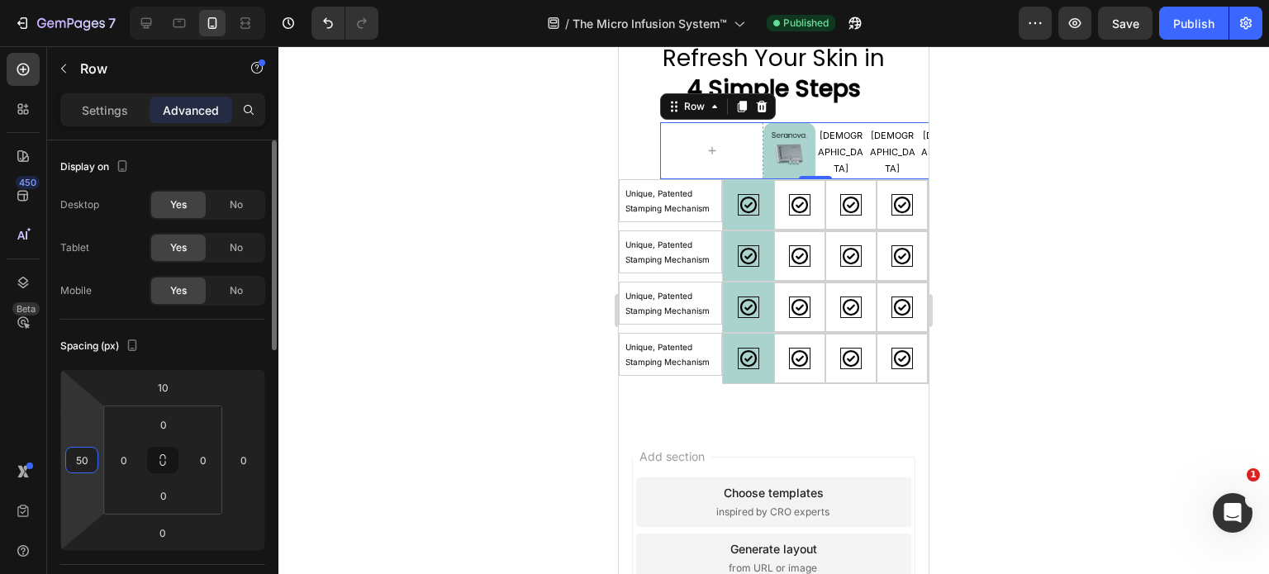
type input "0"
click at [93, 465] on input "0" at bounding box center [81, 460] width 25 height 25
click at [1091, 282] on div at bounding box center [774, 310] width 991 height 528
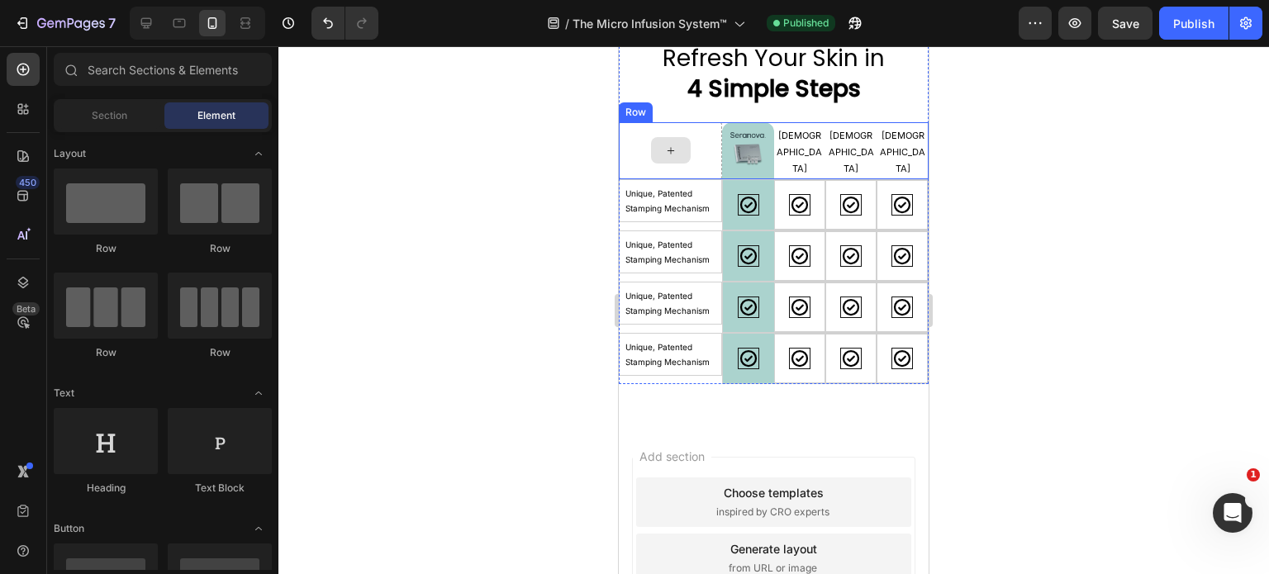
click at [631, 131] on div at bounding box center [670, 150] width 103 height 57
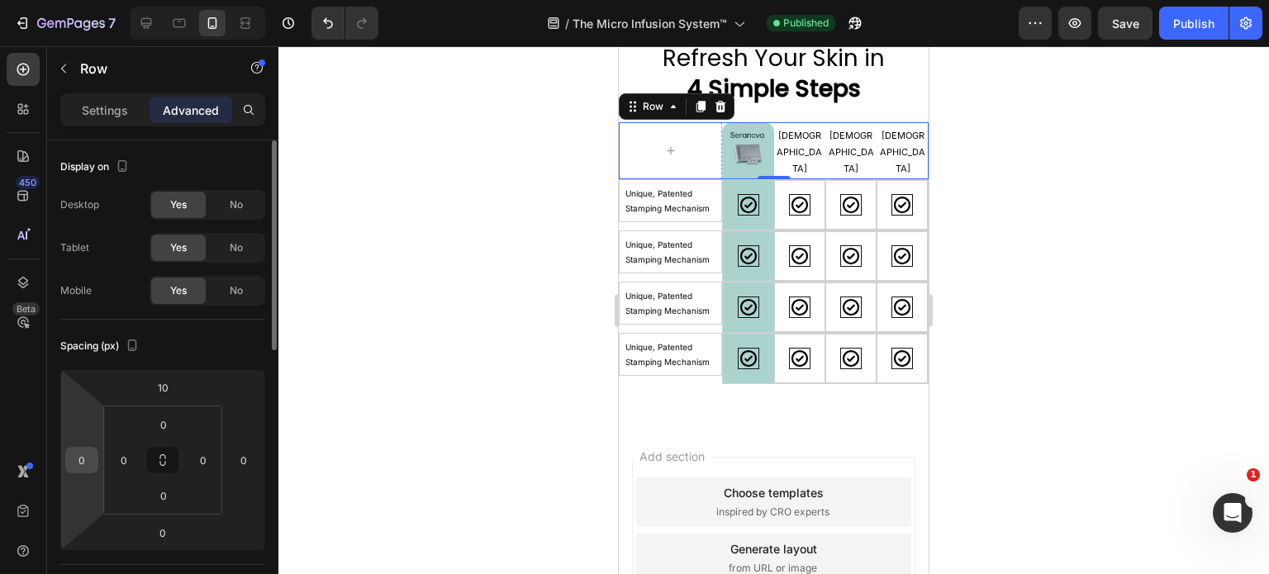
click at [86, 460] on input "0" at bounding box center [81, 460] width 25 height 25
type input "5"
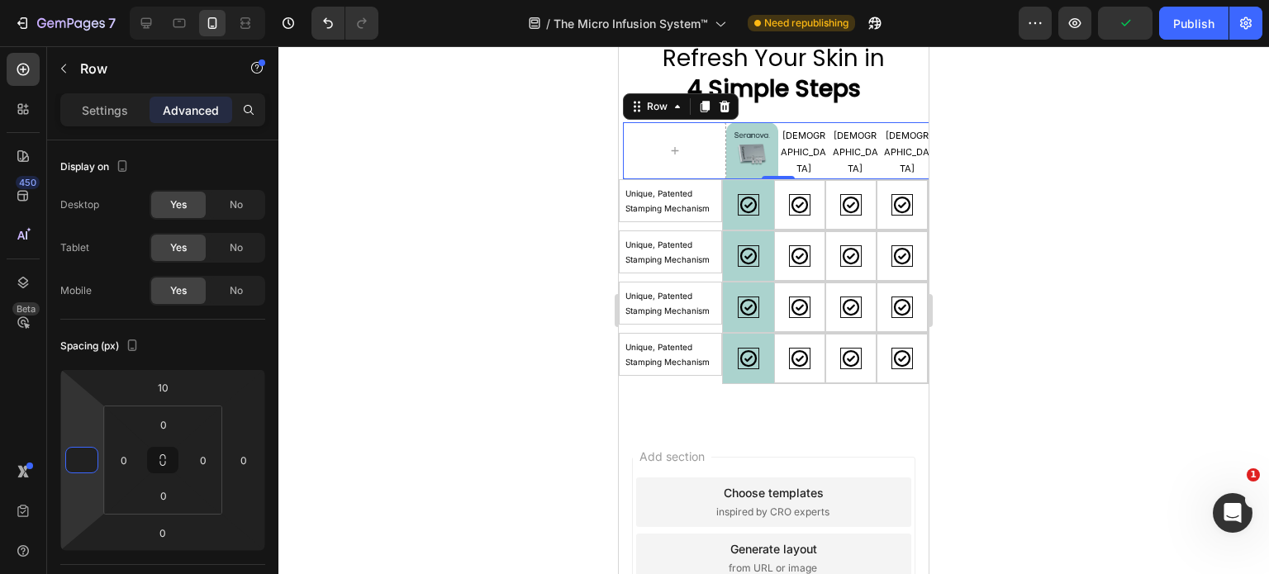
click at [1253, 293] on div at bounding box center [774, 310] width 991 height 528
